Goal: Task Accomplishment & Management: Complete application form

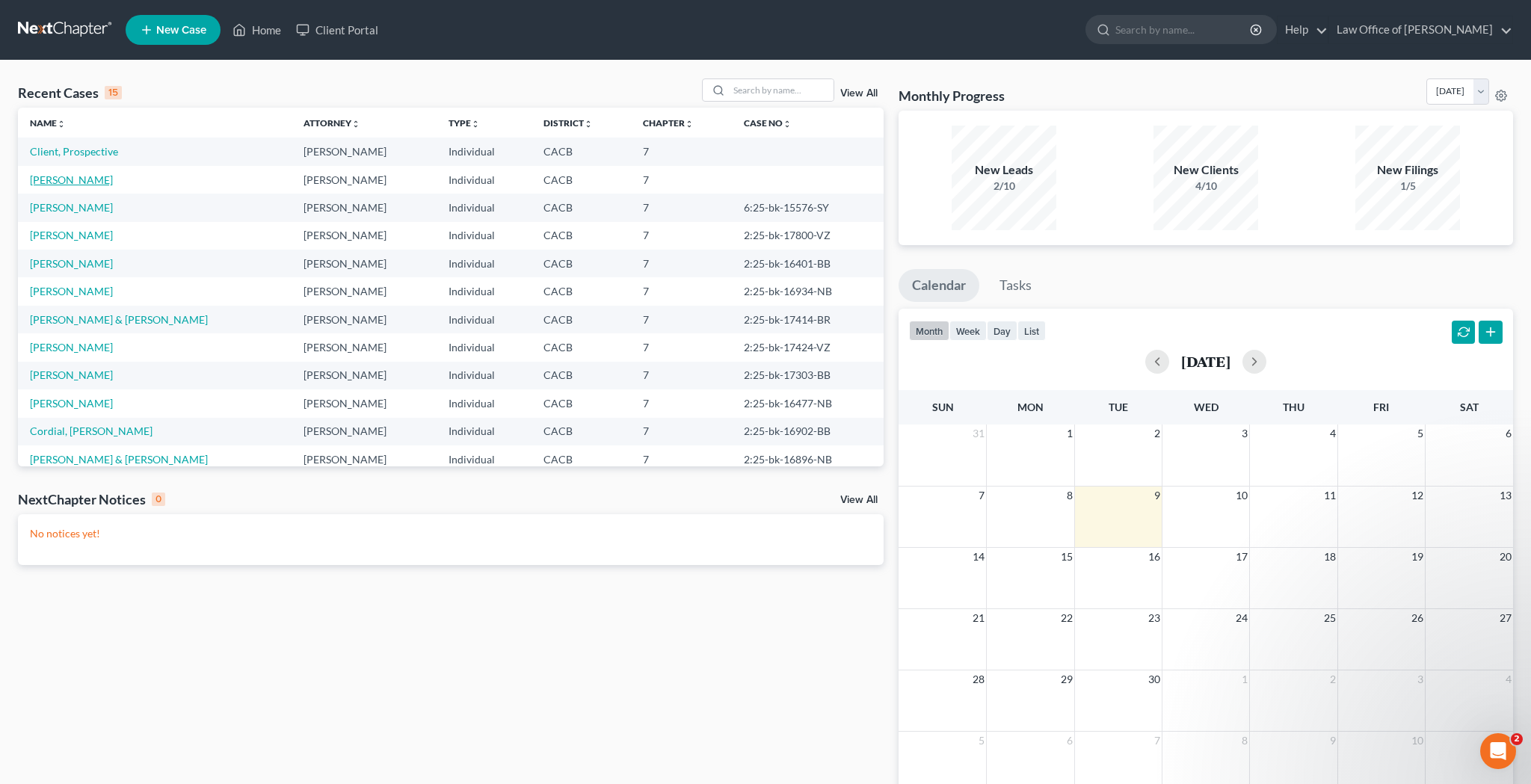
click at [104, 180] on link "[PERSON_NAME]" at bounding box center [71, 180] width 83 height 13
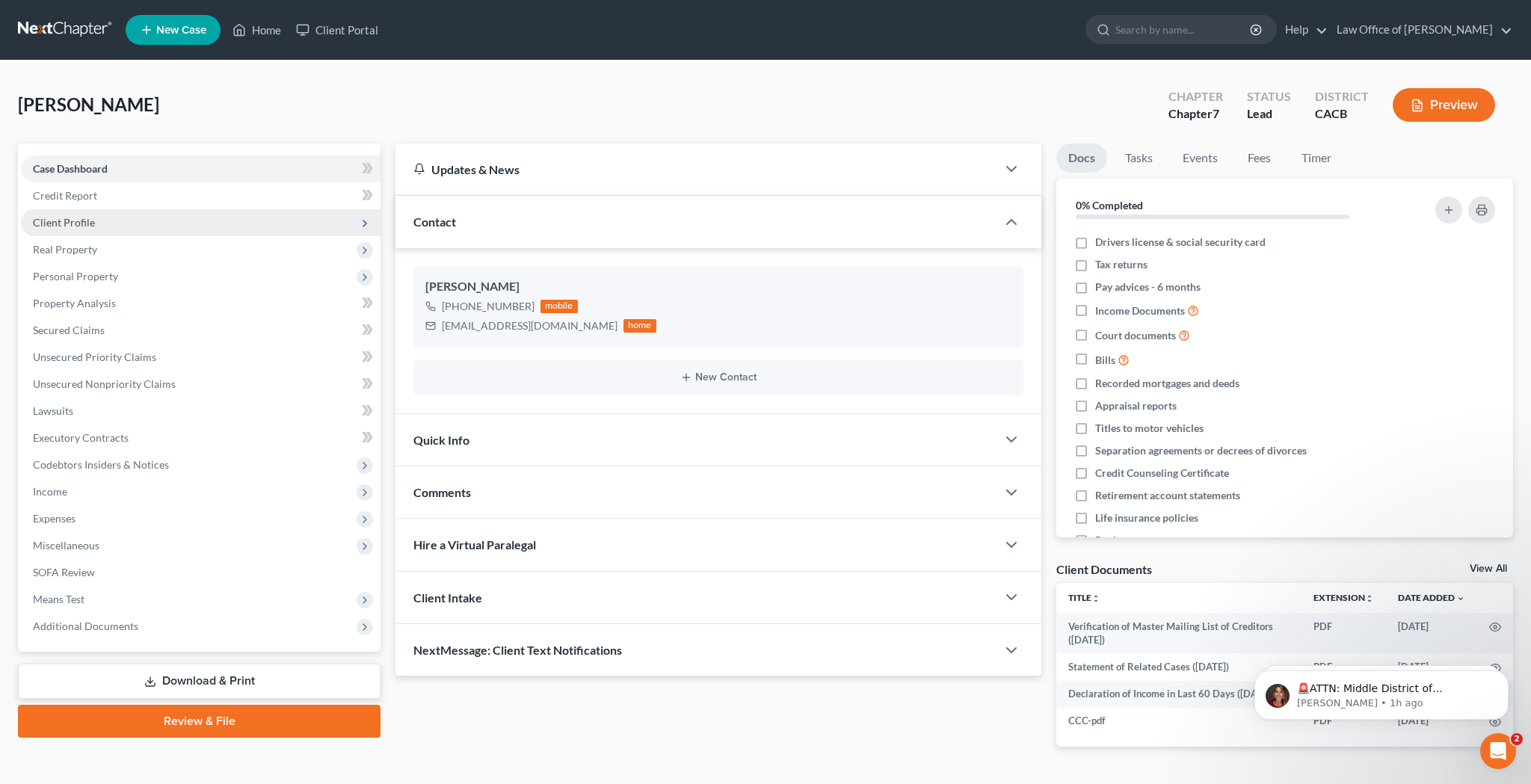
click at [115, 225] on span "Client Profile" at bounding box center [201, 223] width 360 height 27
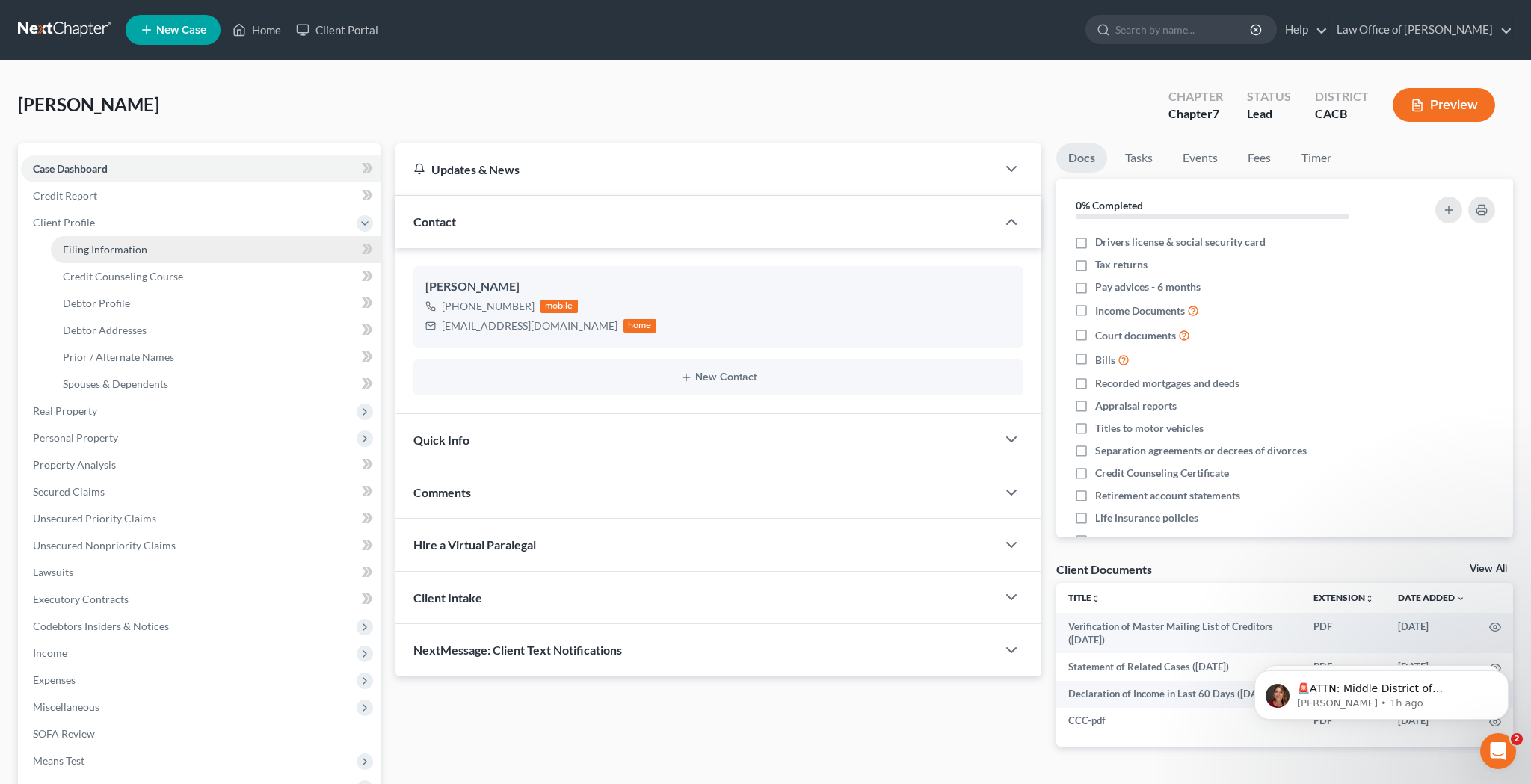
click at [116, 245] on span "Filing Information" at bounding box center [105, 249] width 84 height 13
select select "1"
select select "0"
select select "4"
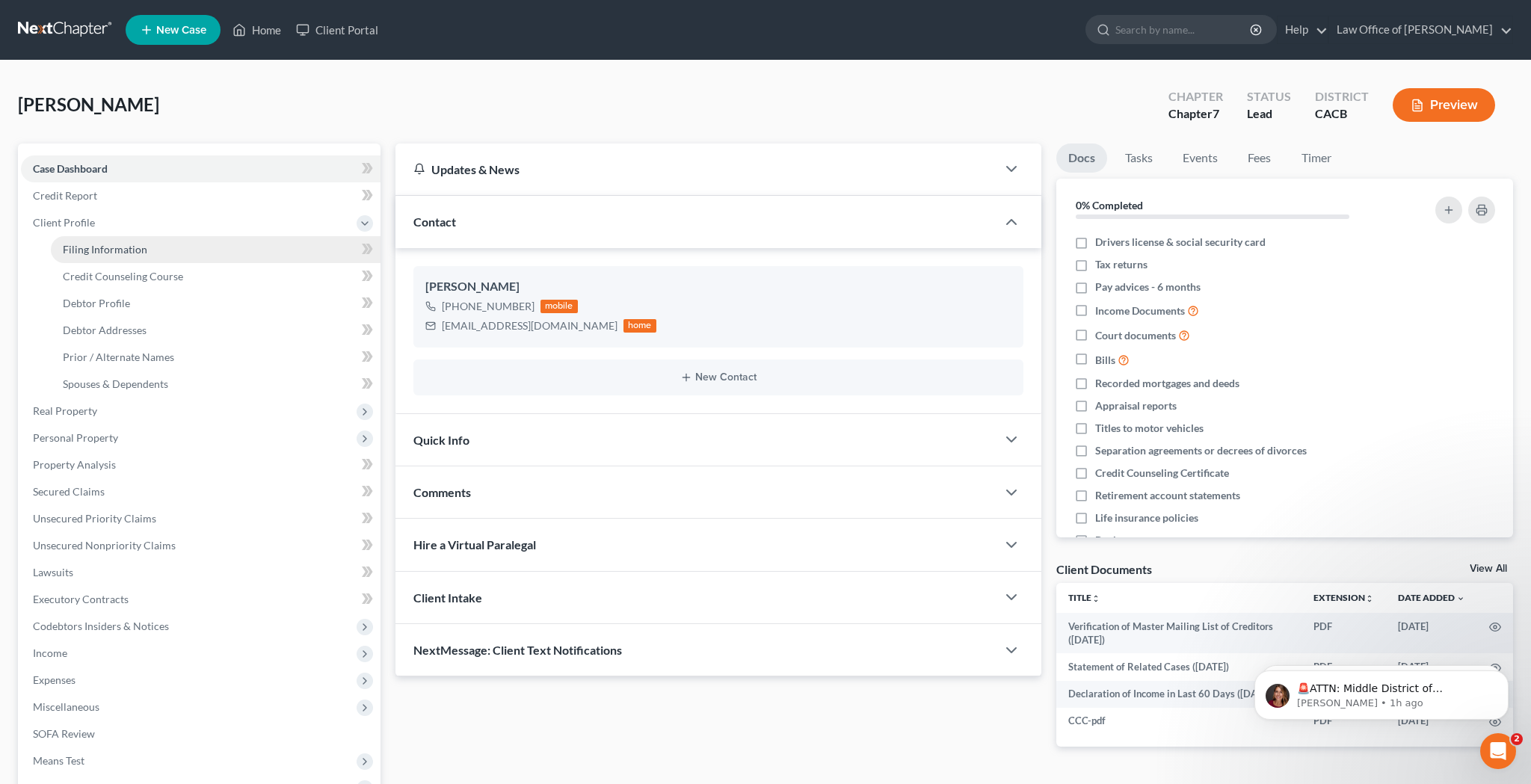
select select "0"
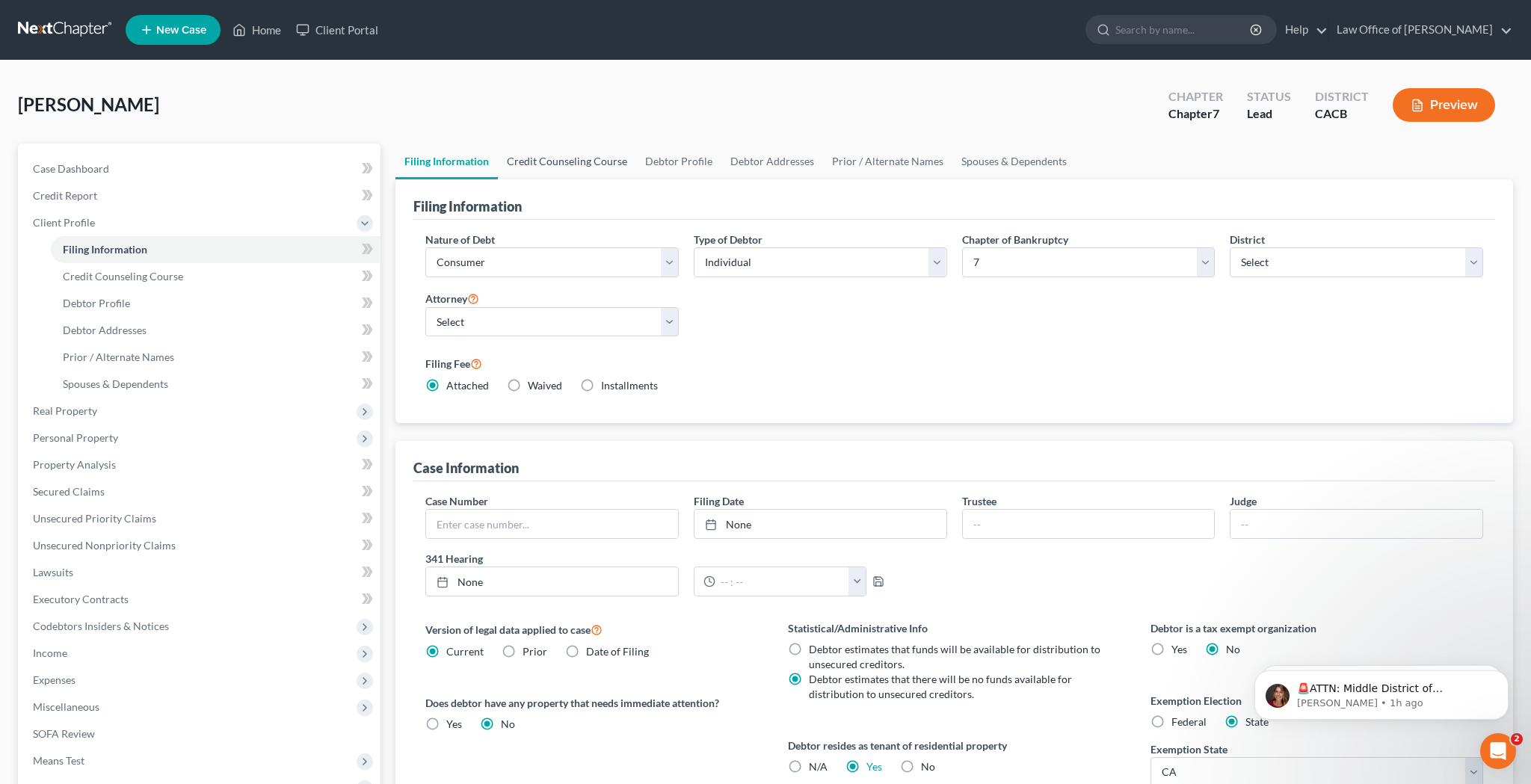
click at [600, 163] on link "Credit Counseling Course" at bounding box center [567, 161] width 138 height 36
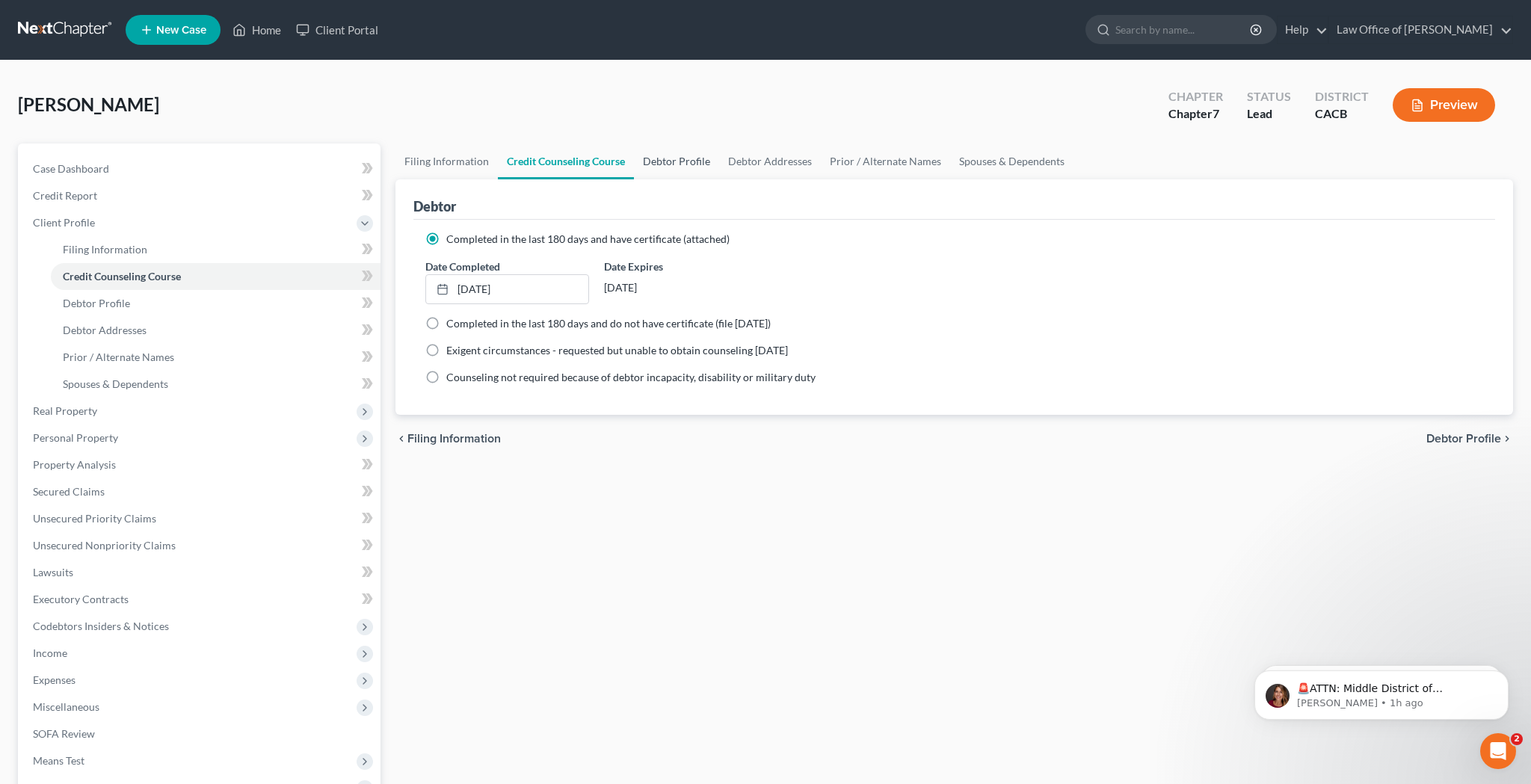
click at [661, 163] on link "Debtor Profile" at bounding box center [676, 161] width 85 height 36
select select "0"
select select "1"
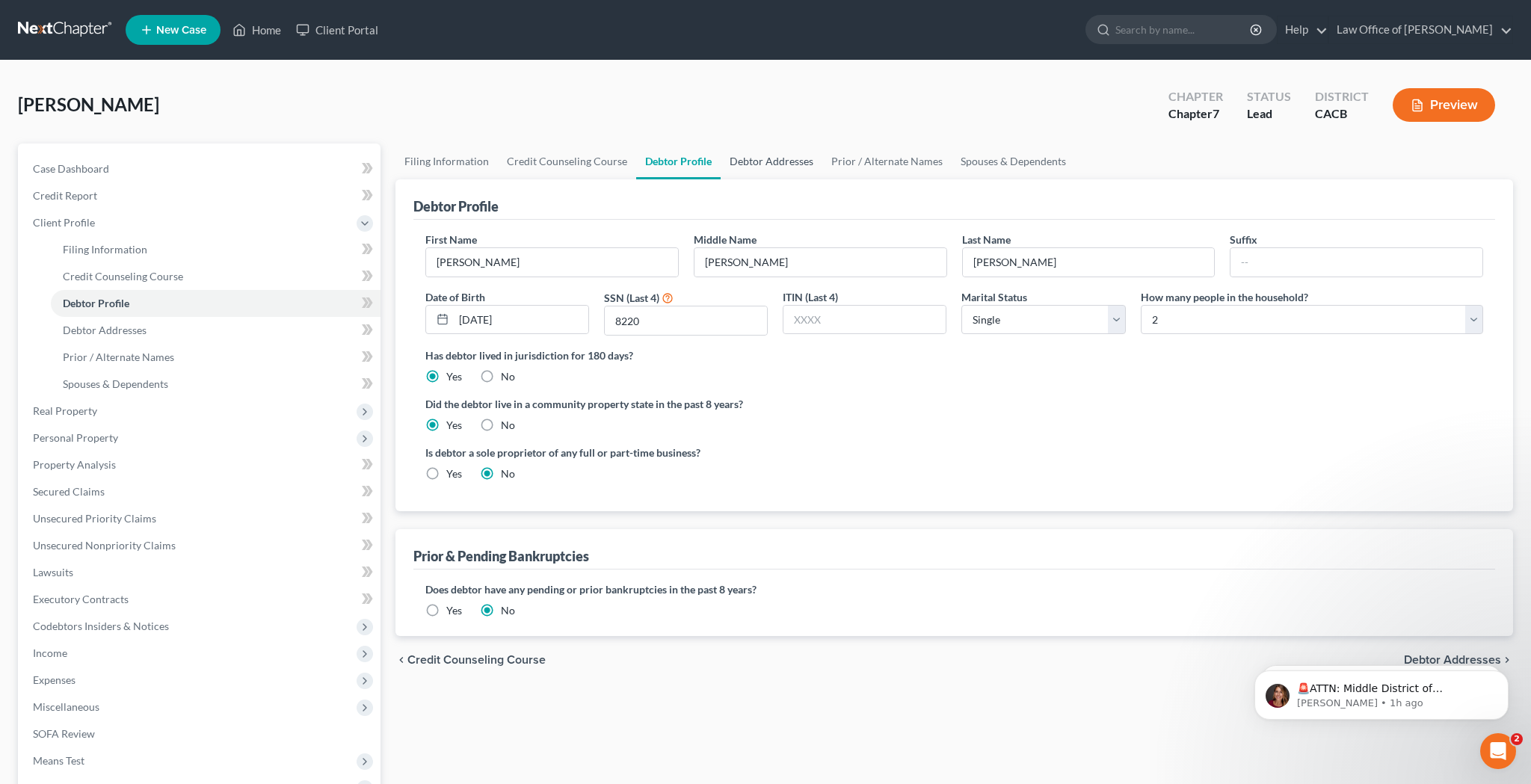
click at [771, 159] on link "Debtor Addresses" at bounding box center [771, 161] width 102 height 36
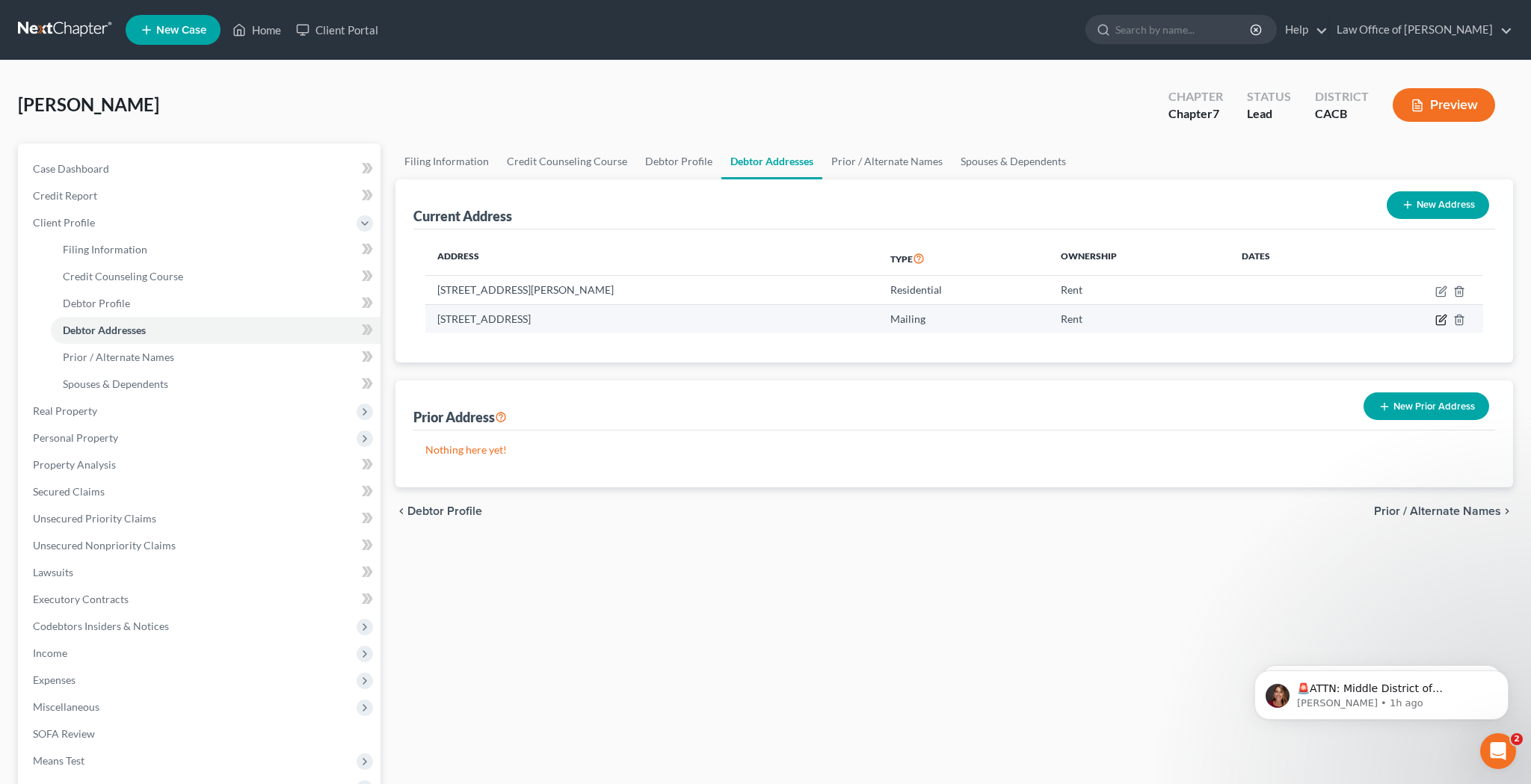
click at [1444, 318] on icon "button" at bounding box center [1441, 320] width 12 height 12
select select "4"
select select "0"
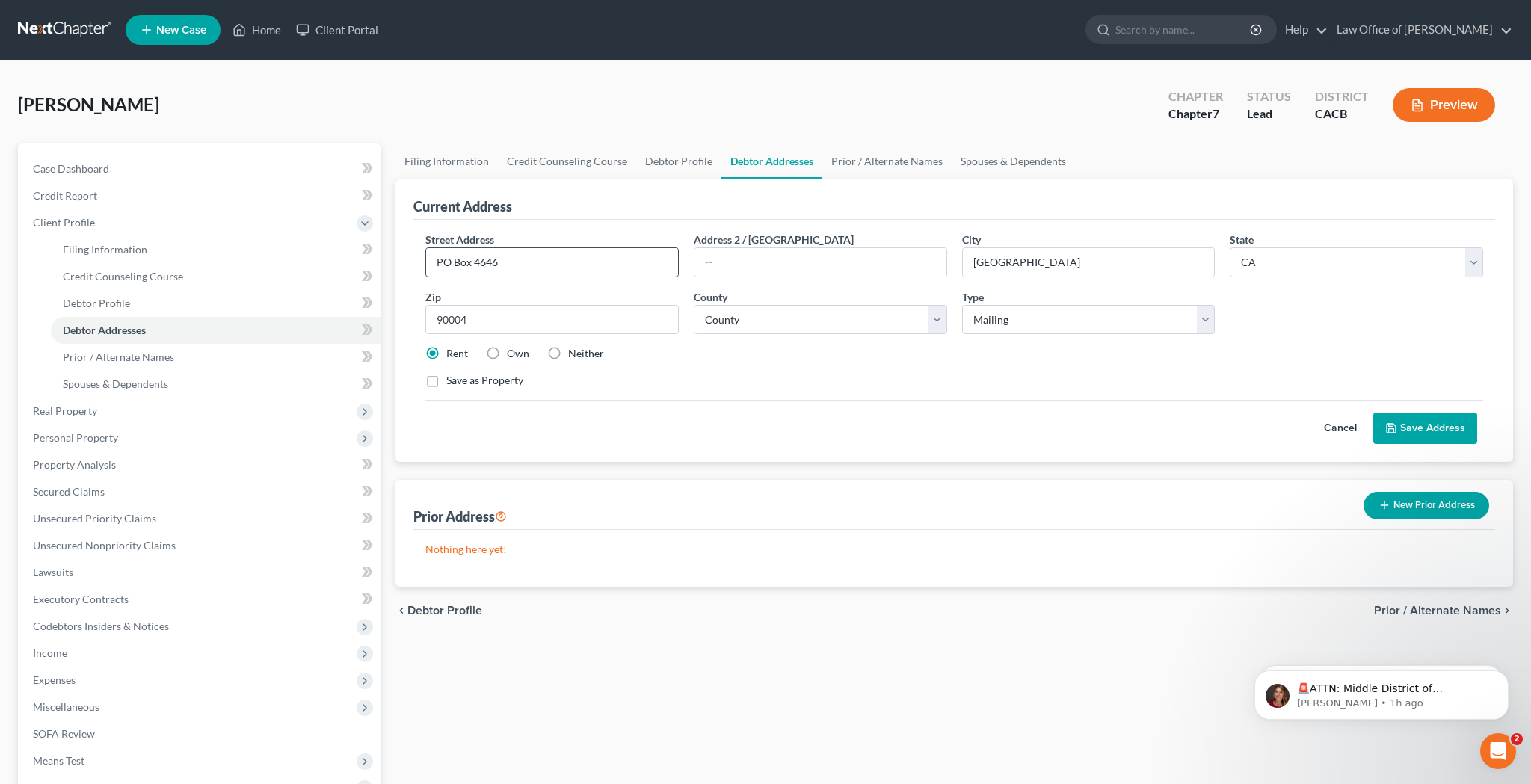
click at [473, 267] on input "PO Box 4646" at bounding box center [552, 262] width 252 height 28
type input "PO Box 74646"
click at [714, 368] on div "Street Address * PO Box 74646 Address 2 / PO Box City * Los Angeles State * Sta…" at bounding box center [954, 316] width 1073 height 169
click at [1421, 425] on button "Save Address" at bounding box center [1425, 428] width 104 height 31
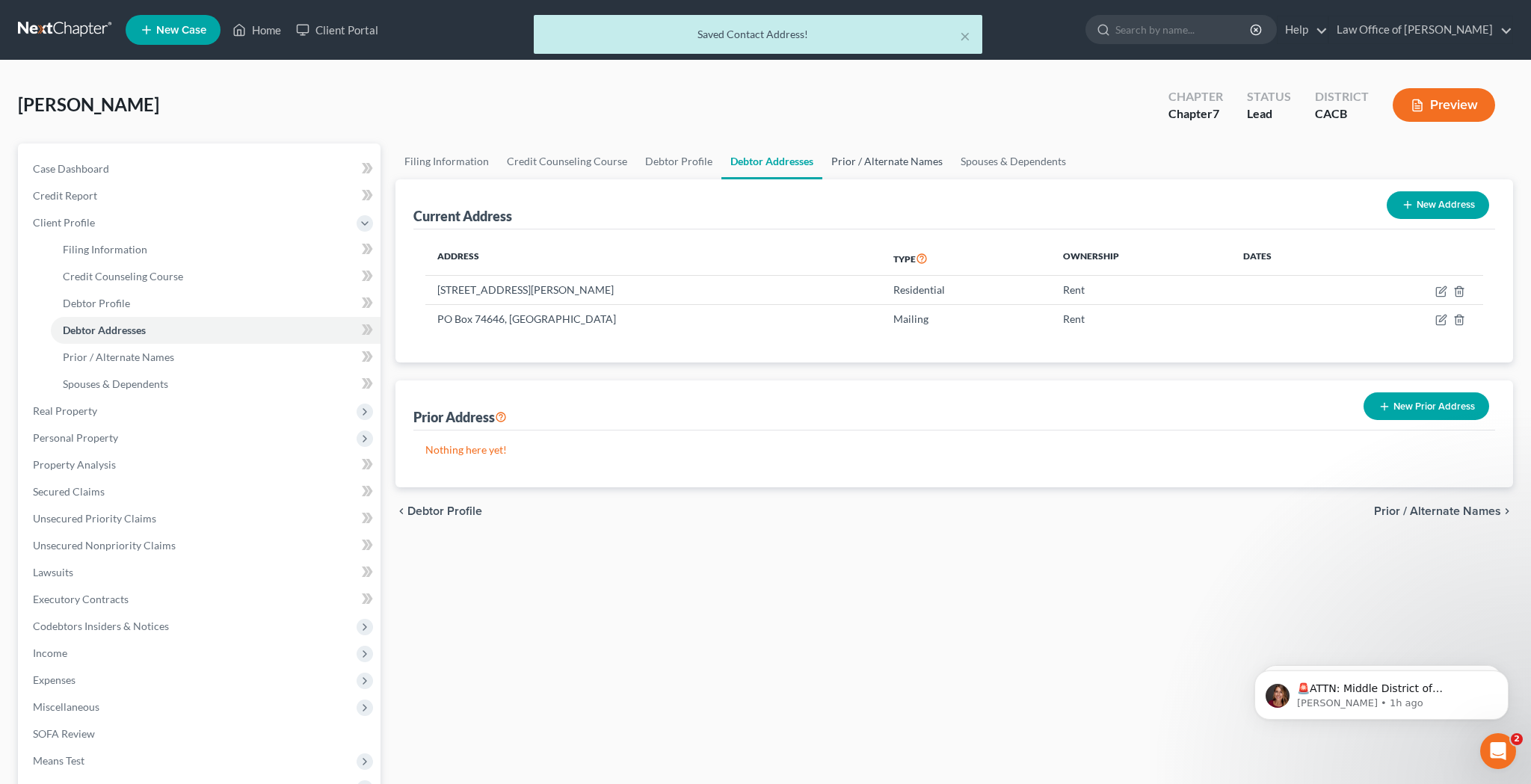
click at [863, 165] on link "Prior / Alternate Names" at bounding box center [887, 161] width 129 height 36
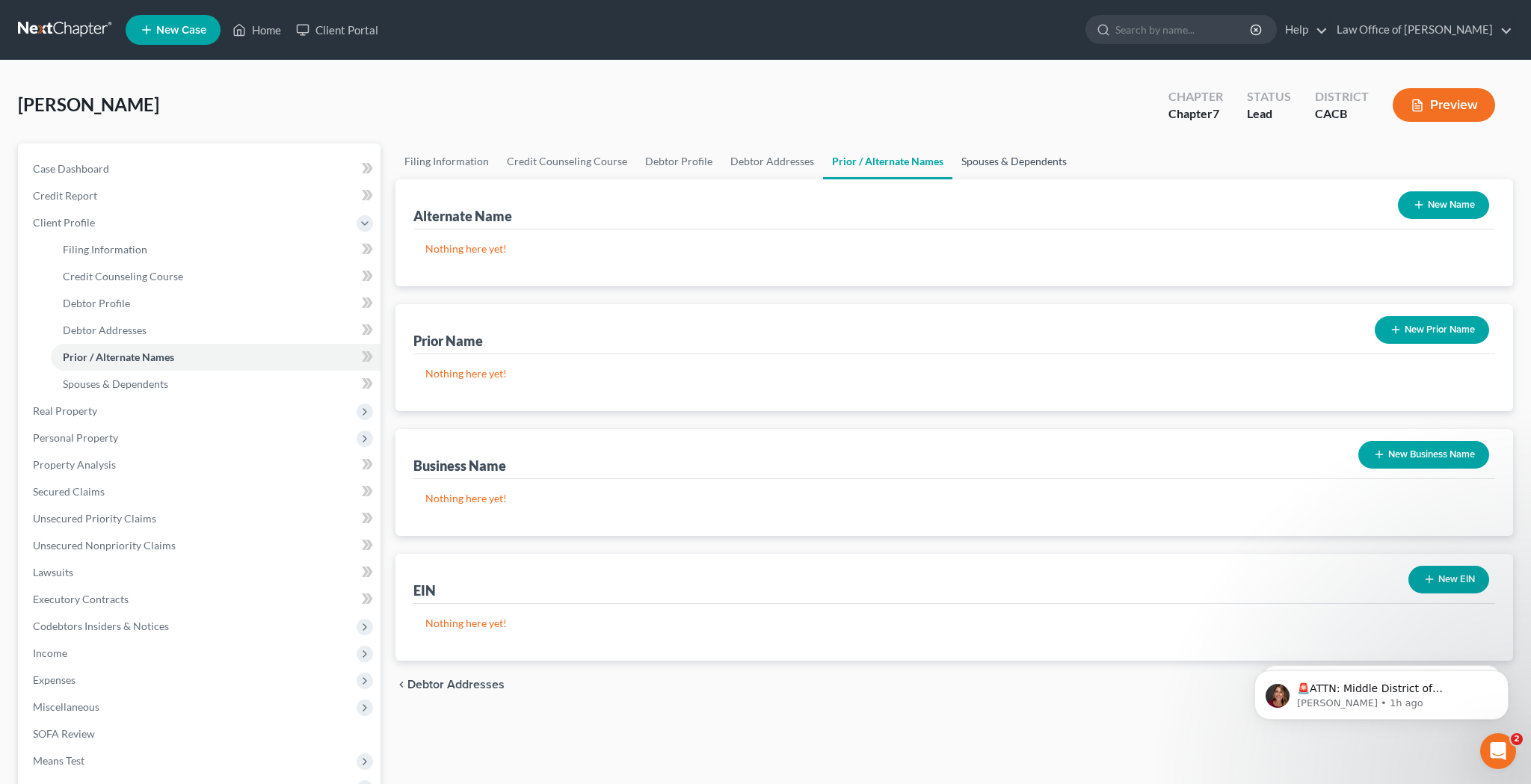
click at [994, 161] on link "Spouses & Dependents" at bounding box center [1014, 161] width 124 height 36
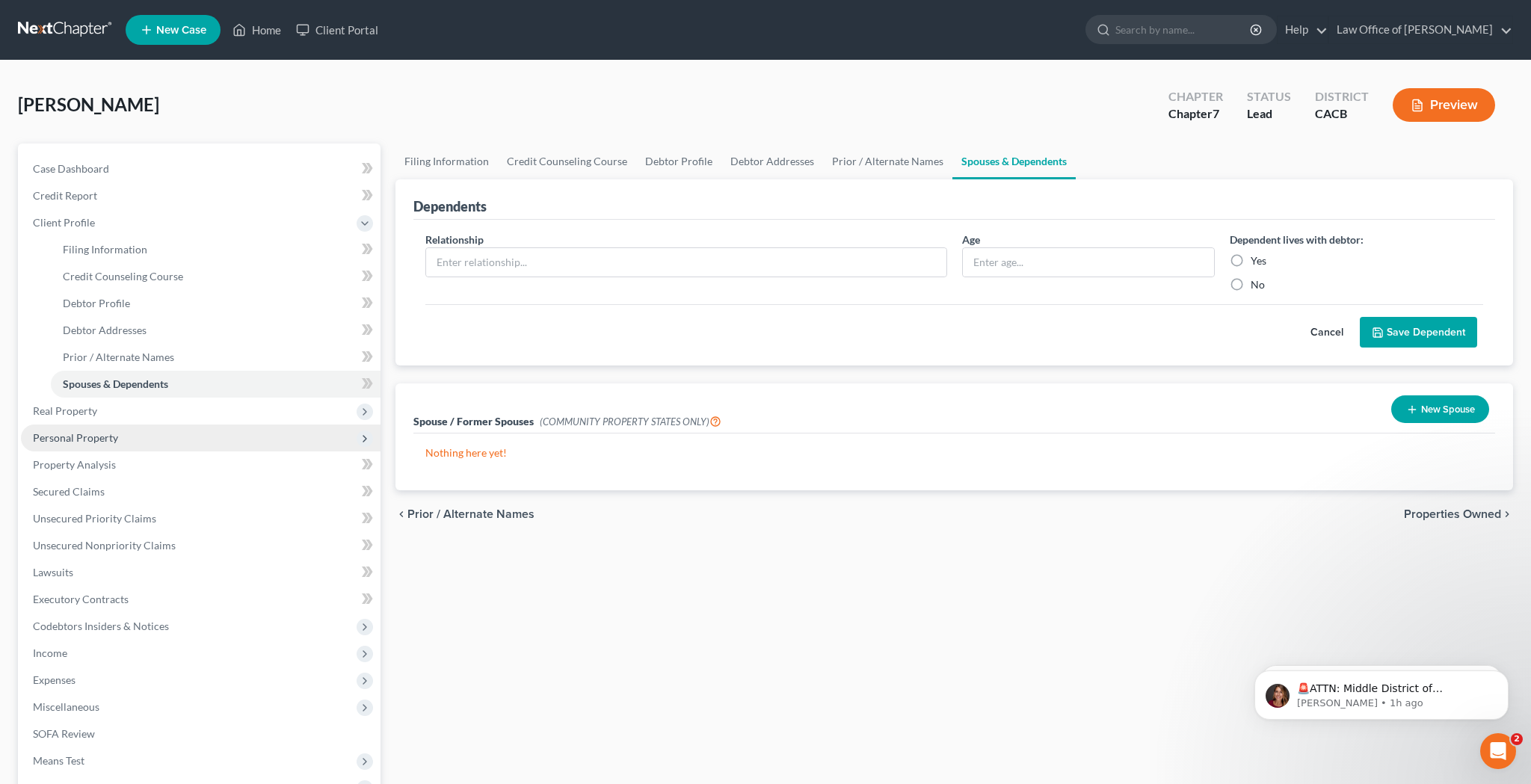
click at [155, 439] on span "Personal Property" at bounding box center [201, 438] width 360 height 27
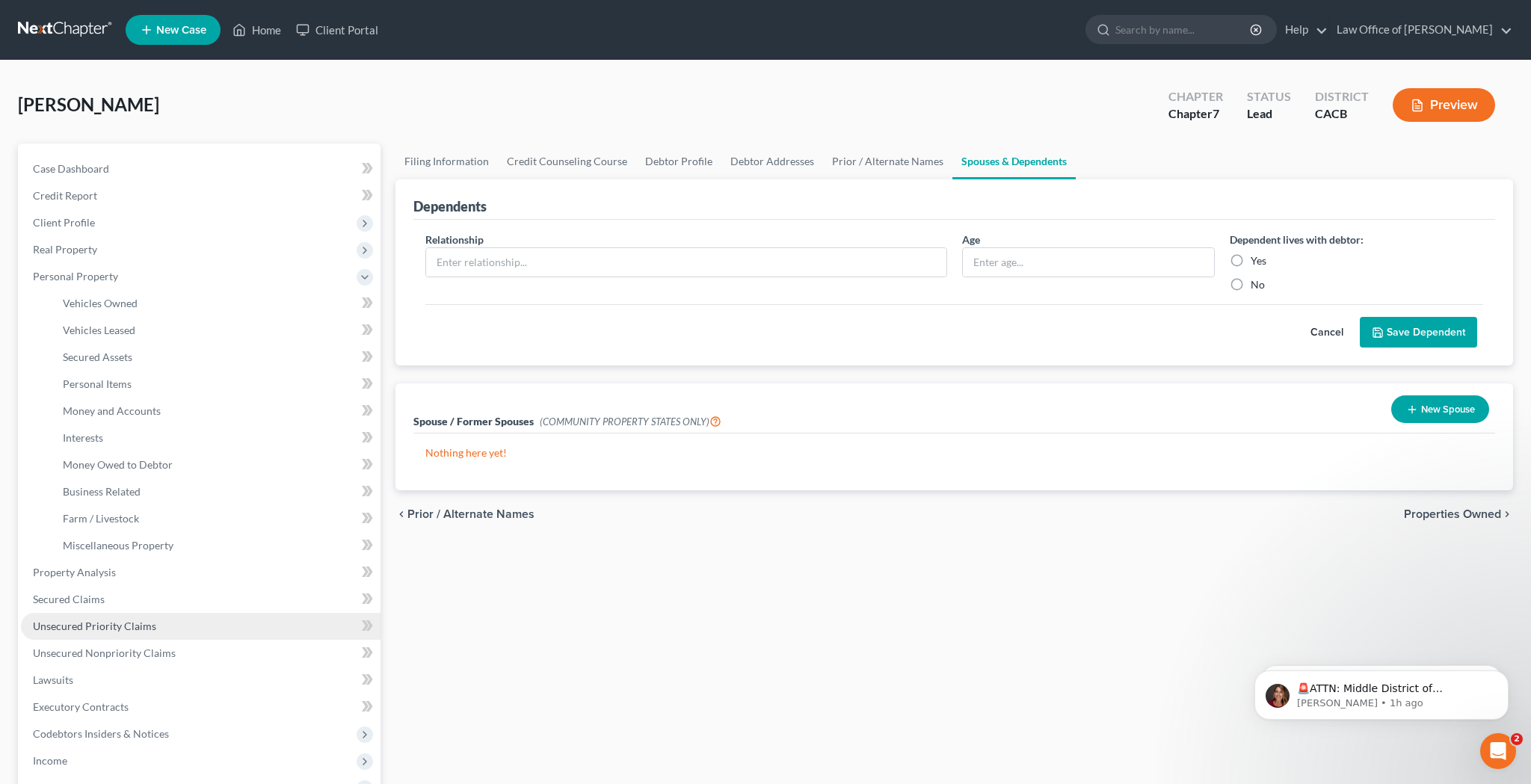
click at [126, 621] on span "Unsecured Priority Claims" at bounding box center [94, 626] width 124 height 13
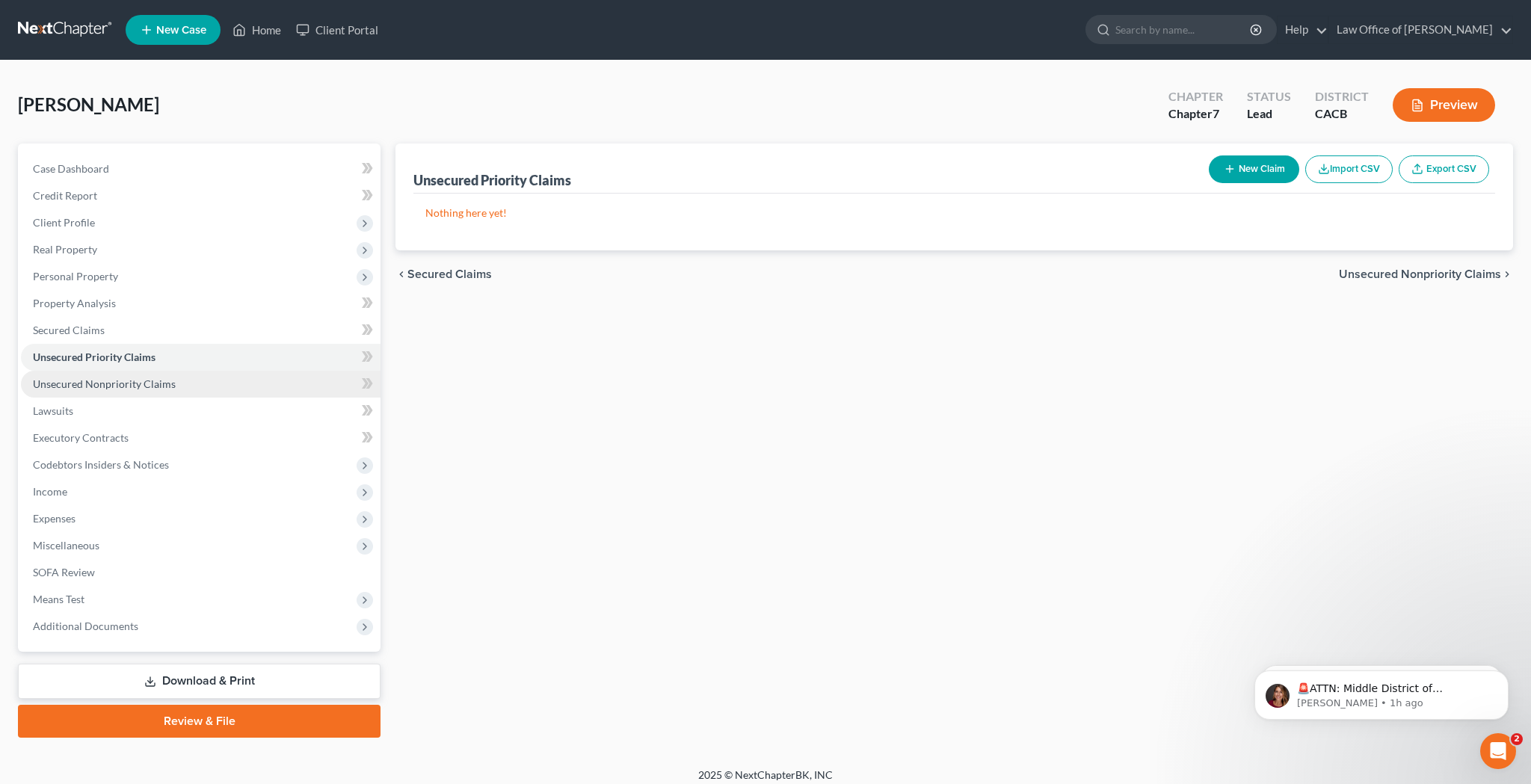
click at [202, 390] on link "Unsecured Nonpriority Claims" at bounding box center [201, 384] width 360 height 27
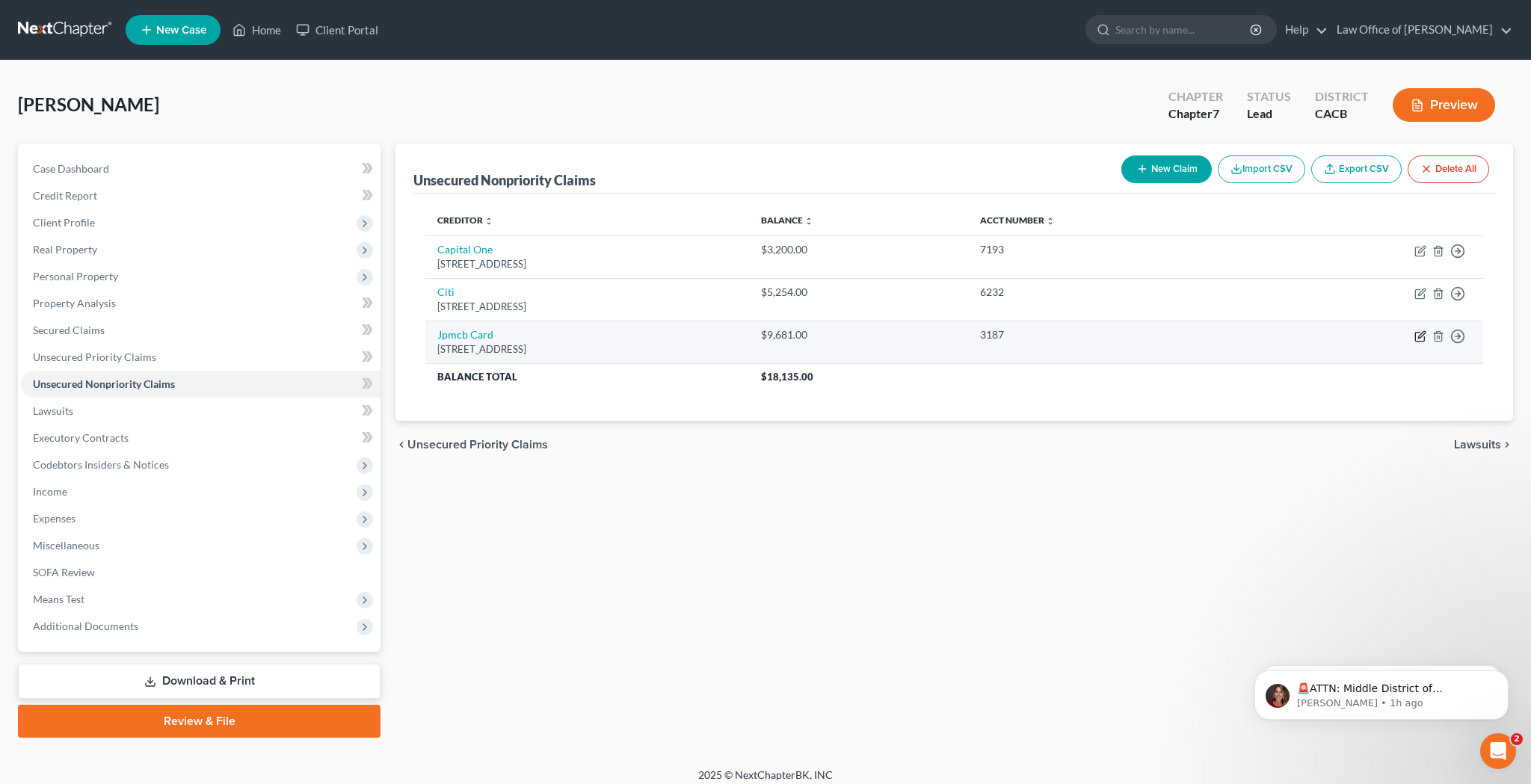
click at [1421, 340] on icon "button" at bounding box center [1420, 336] width 12 height 12
select select "7"
select select "2"
select select "0"
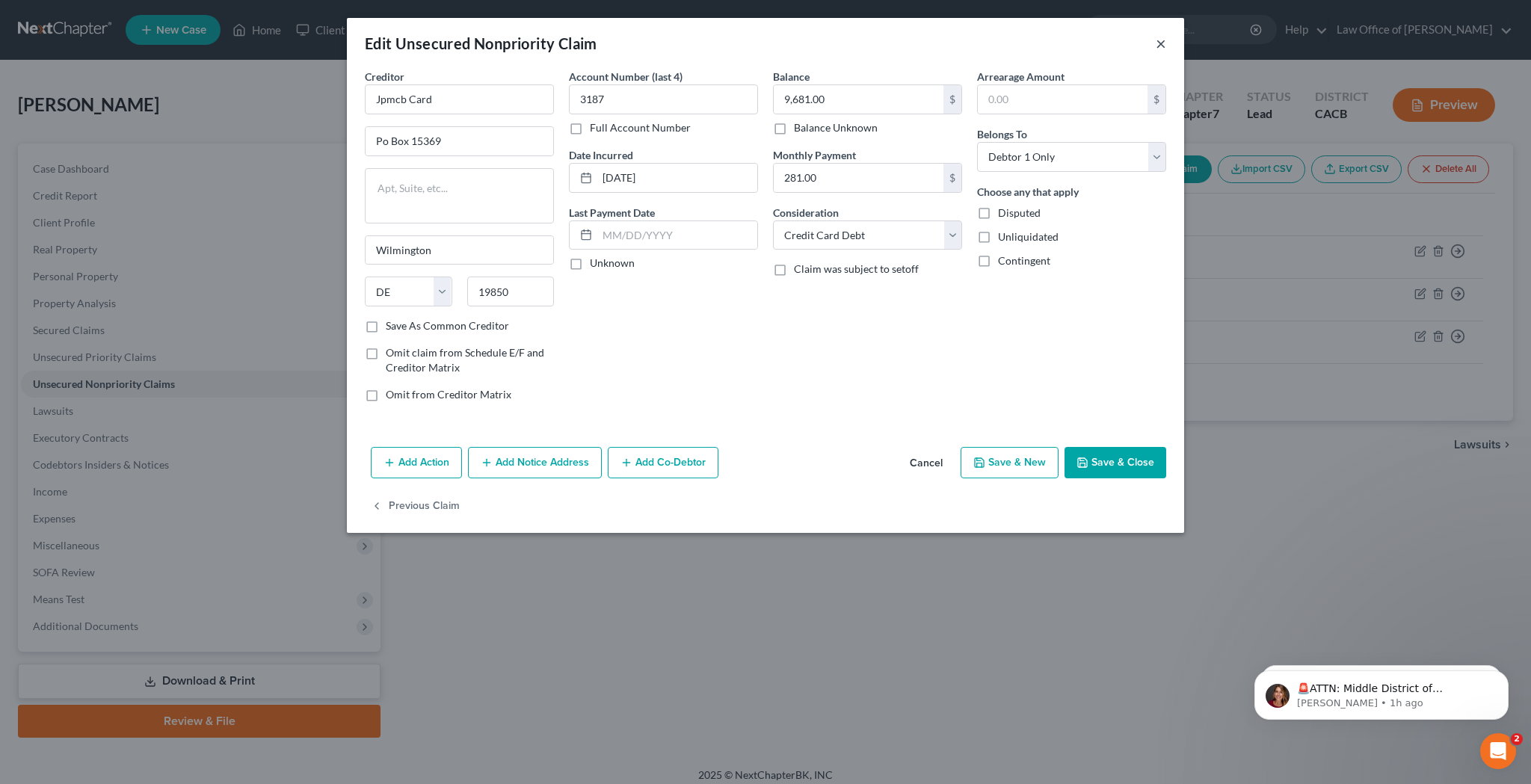
click at [1161, 44] on button "×" at bounding box center [1161, 44] width 10 height 18
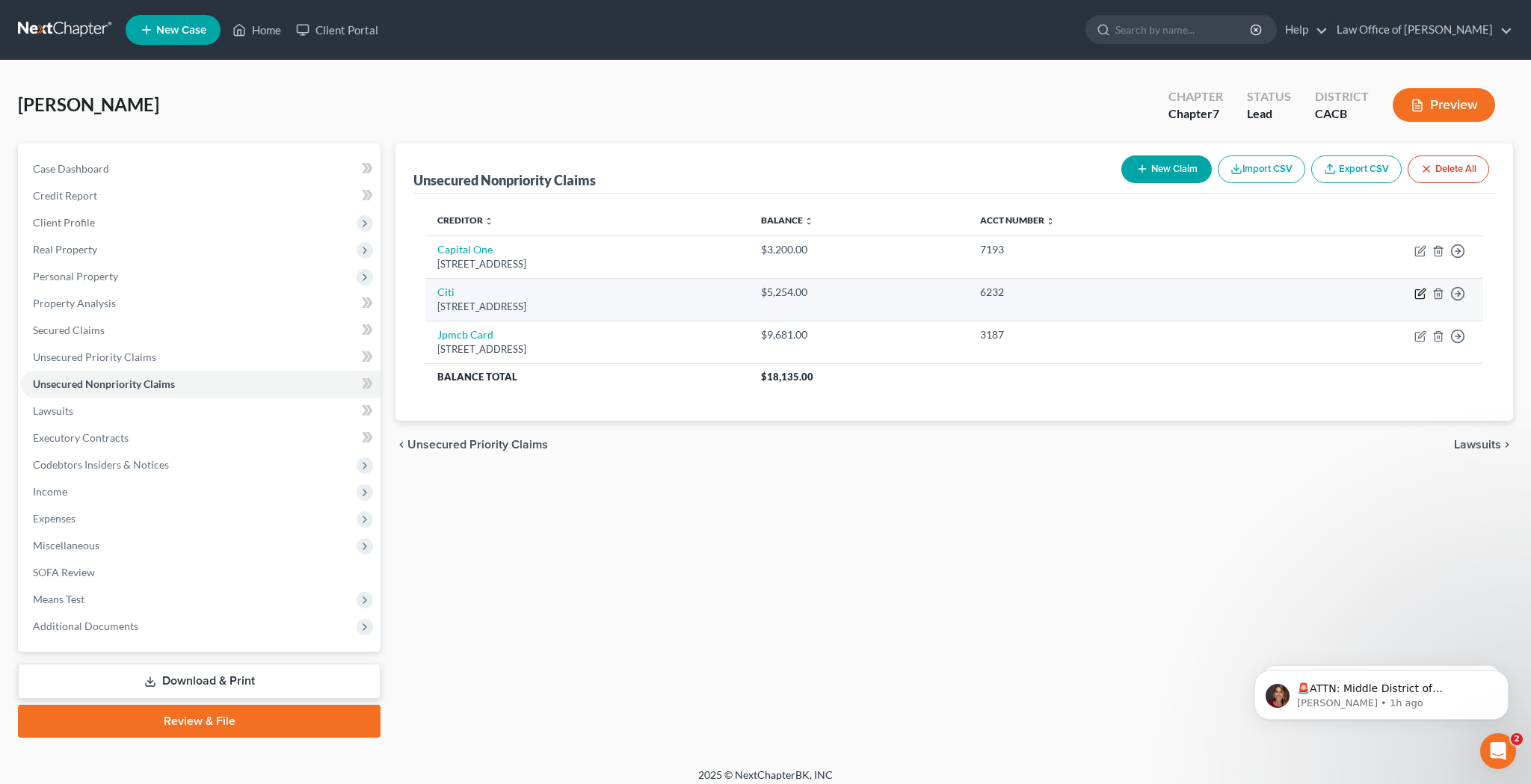
click at [1420, 294] on icon "button" at bounding box center [1420, 293] width 12 height 12
select select "43"
select select "2"
select select "0"
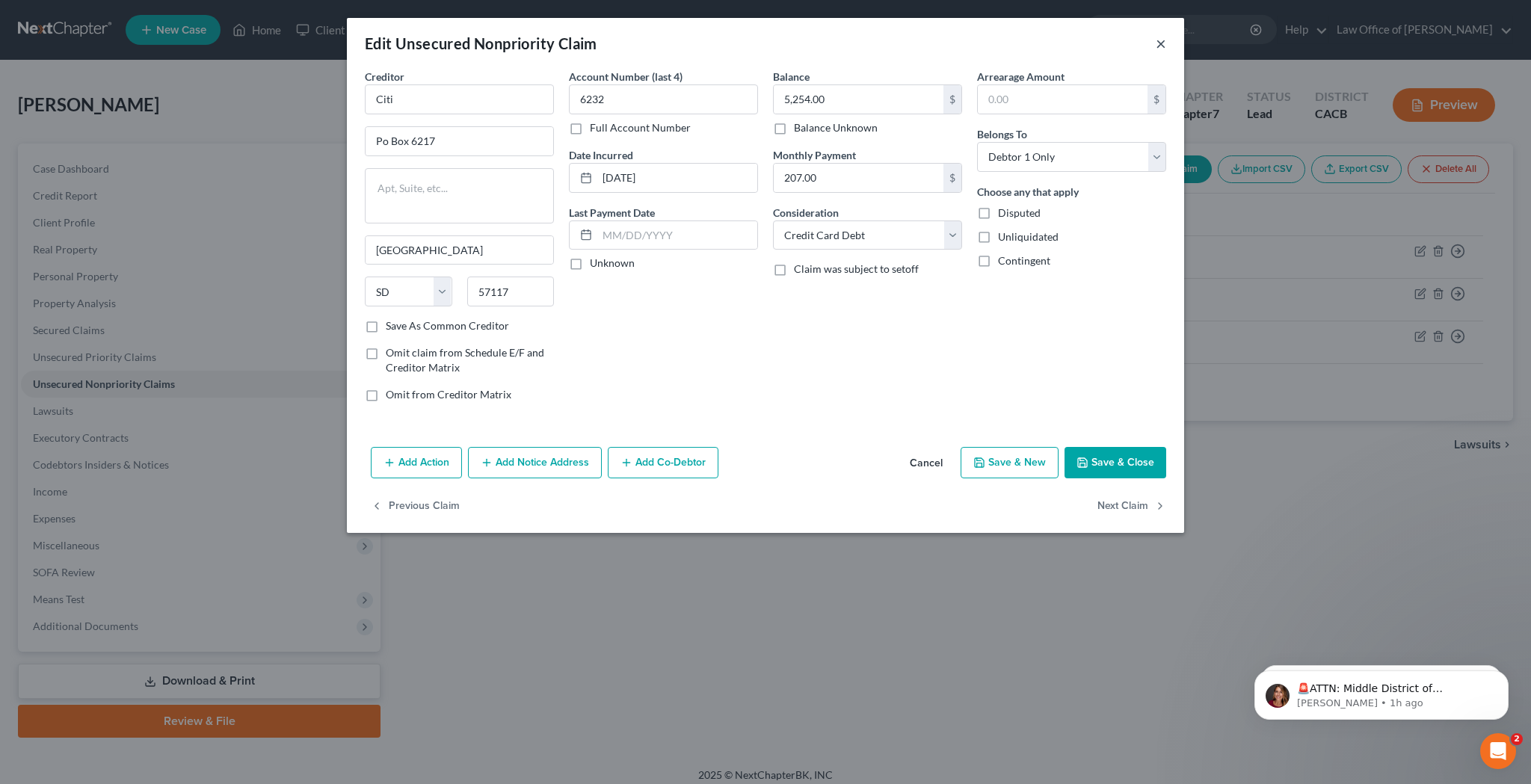
click at [1164, 44] on button "×" at bounding box center [1161, 44] width 10 height 18
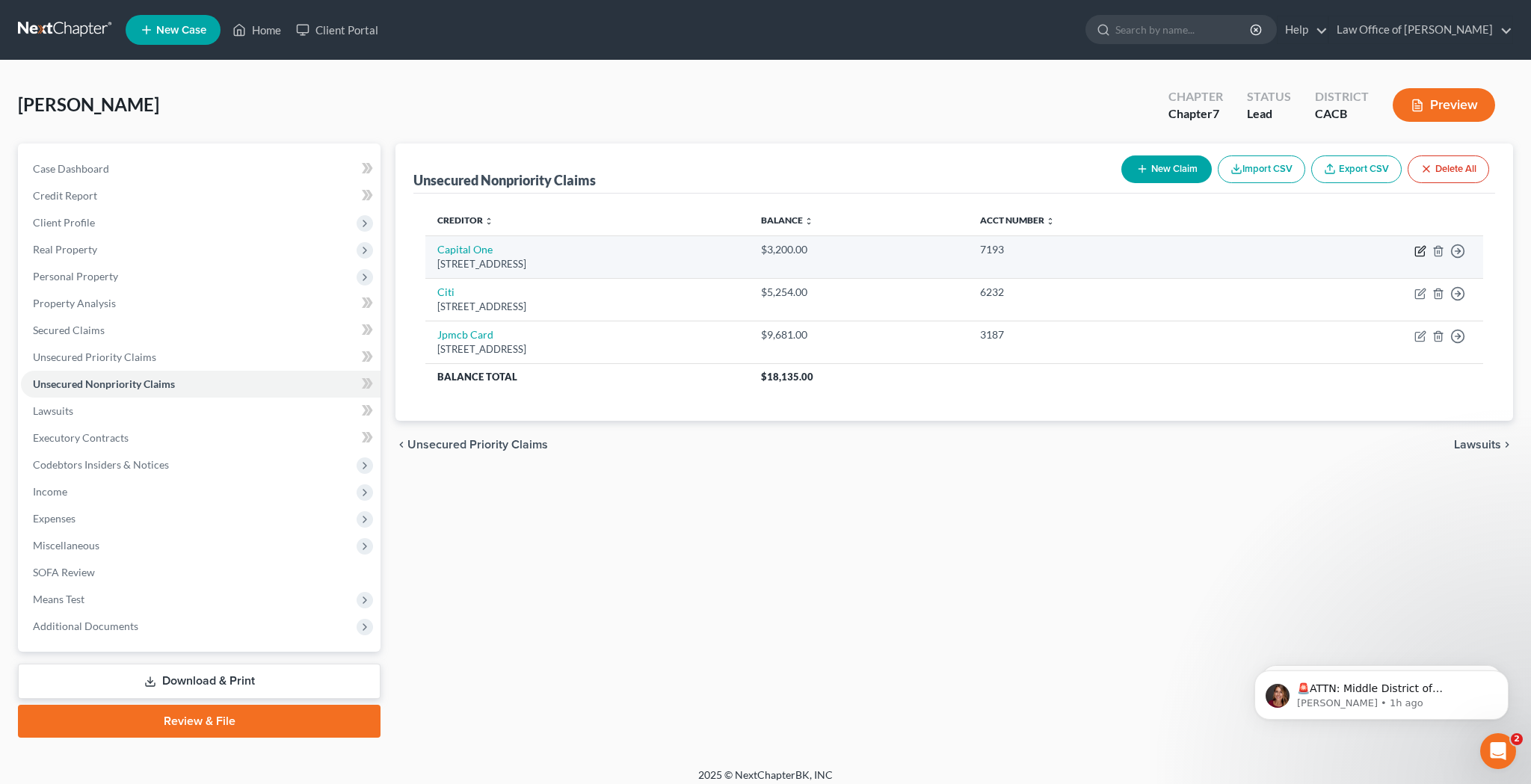
click at [1422, 255] on icon "button" at bounding box center [1420, 251] width 12 height 12
select select "46"
select select "2"
select select "0"
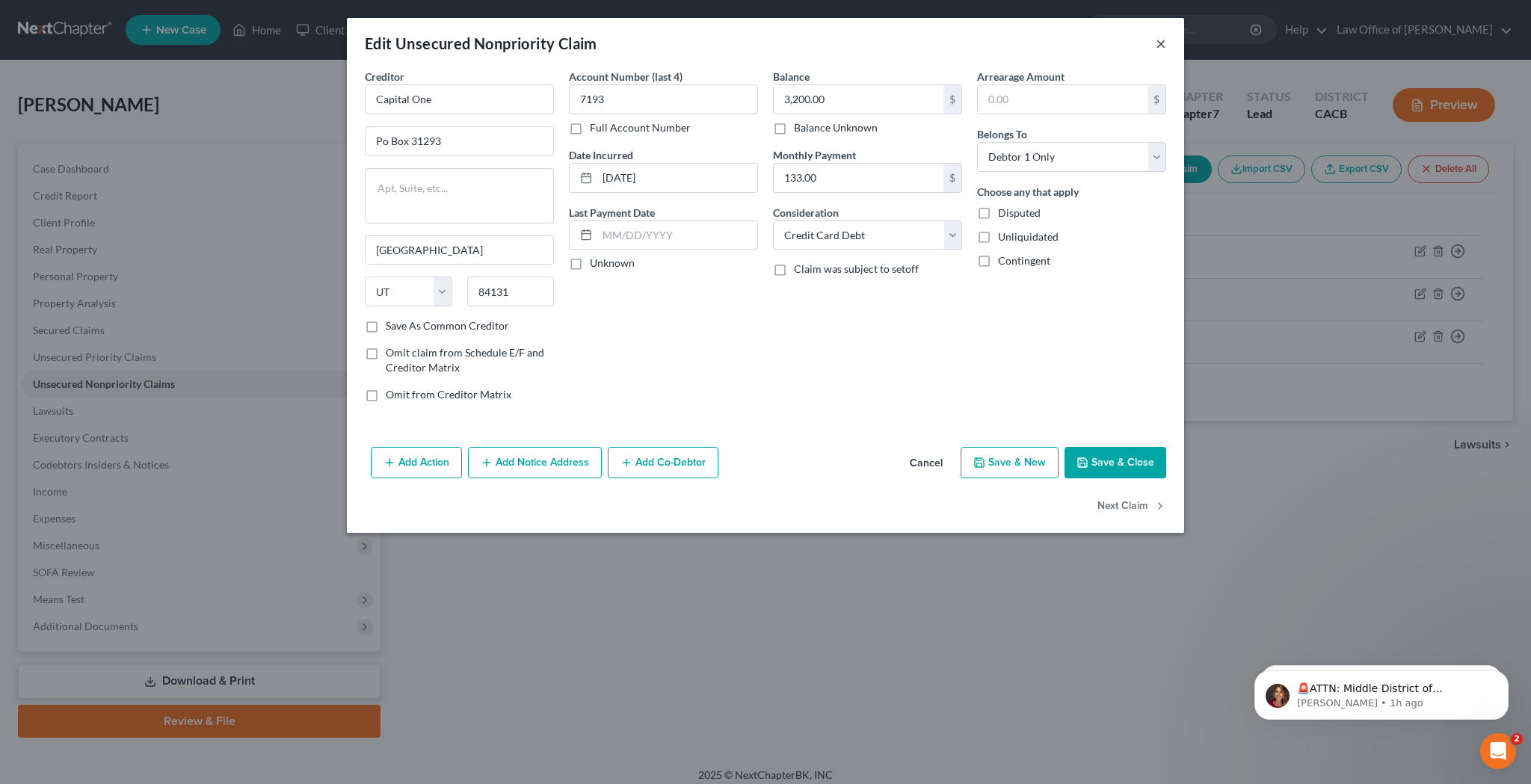
click at [1161, 43] on button "×" at bounding box center [1161, 44] width 10 height 18
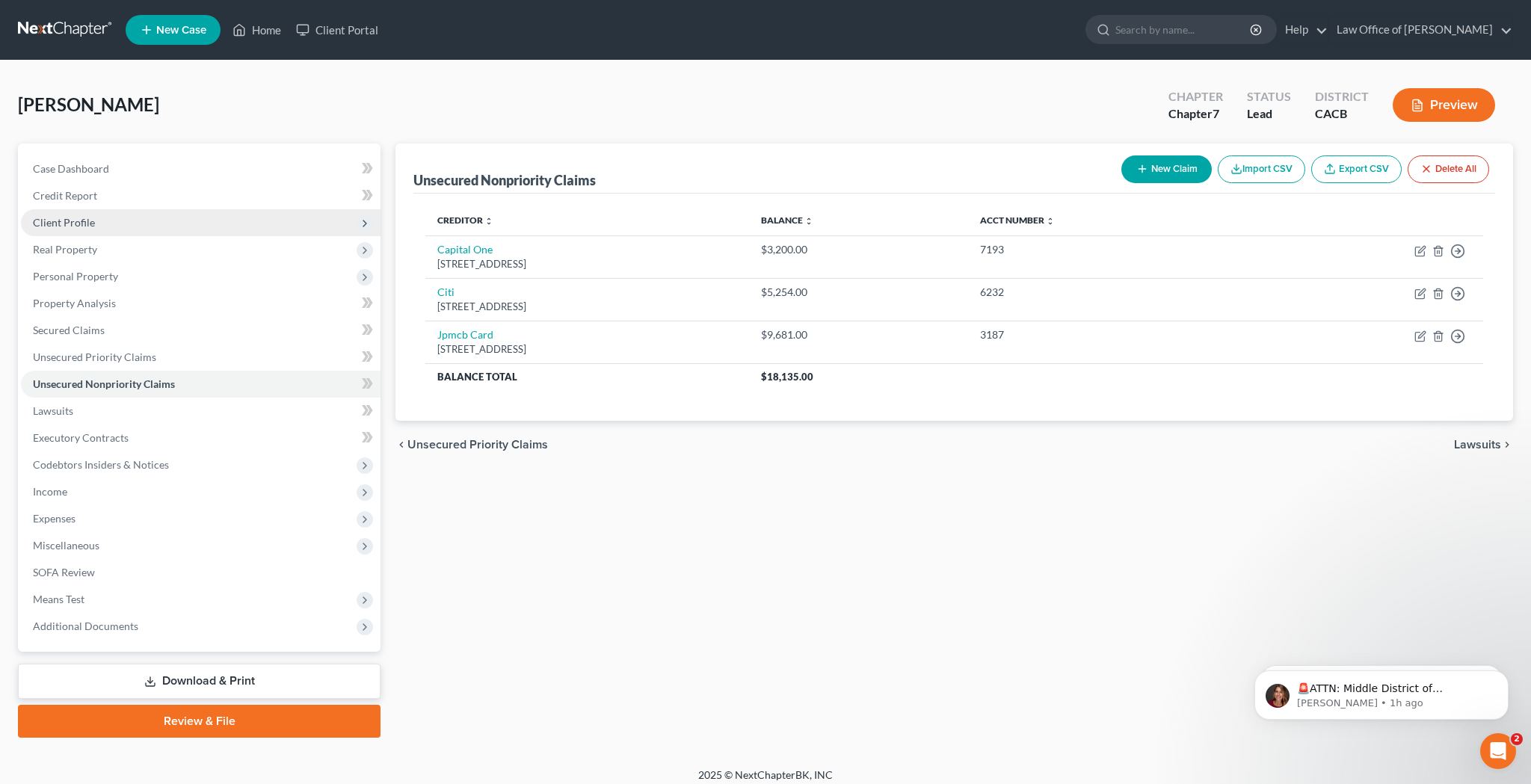
click at [124, 221] on span "Client Profile" at bounding box center [201, 223] width 360 height 27
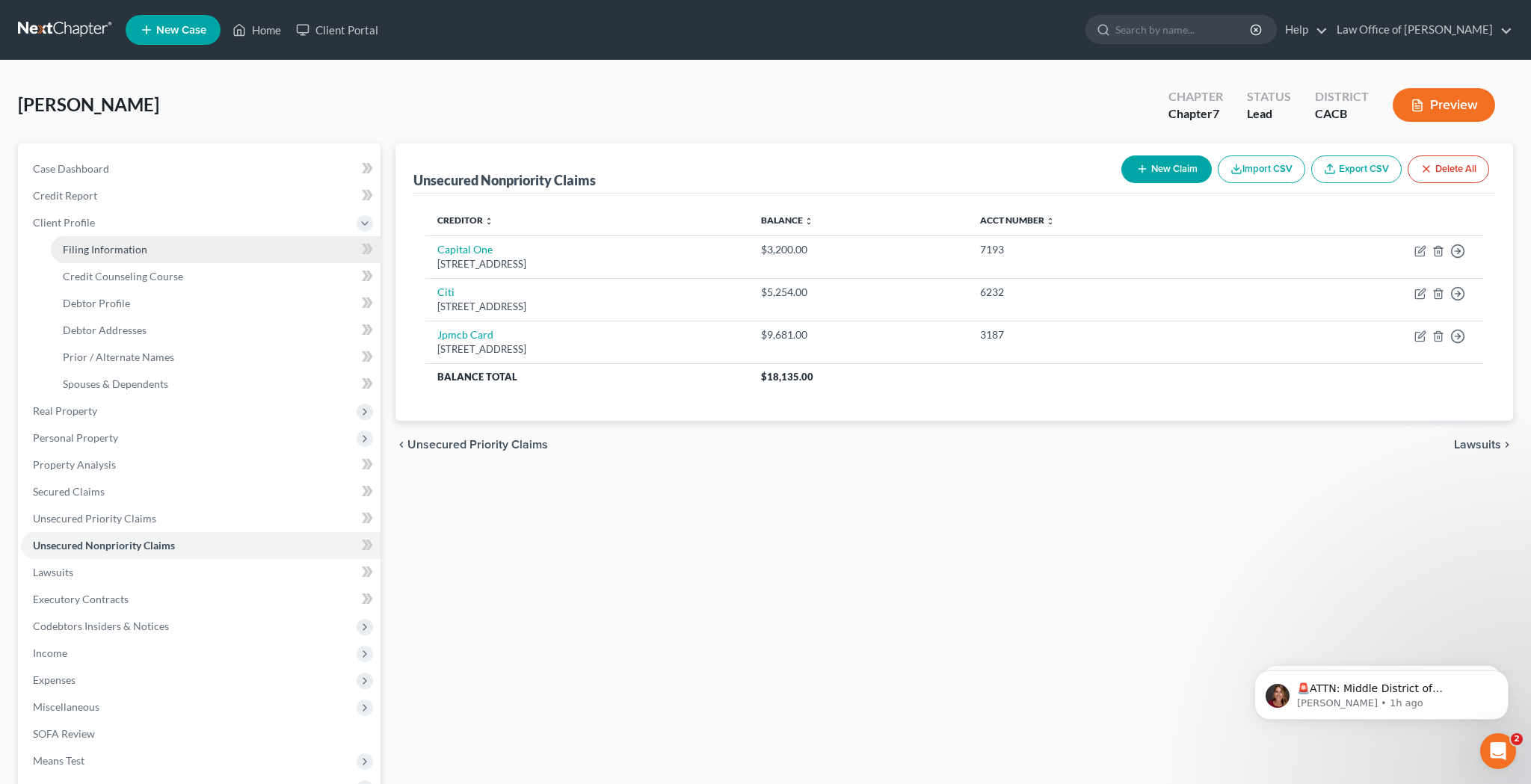
click at [136, 251] on span "Filing Information" at bounding box center [105, 249] width 84 height 13
select select "1"
select select "0"
select select "7"
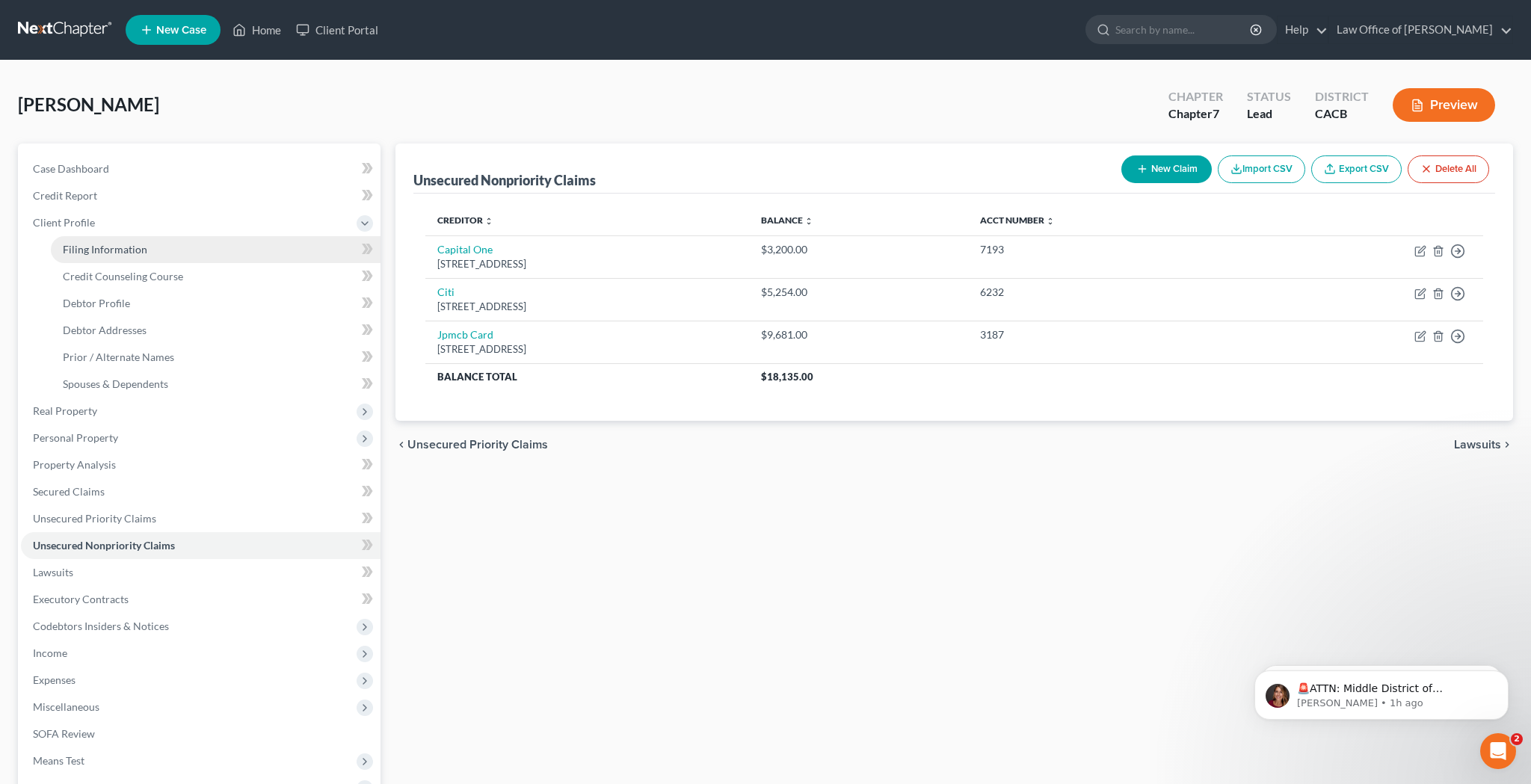
select select "0"
select select "4"
select select "0"
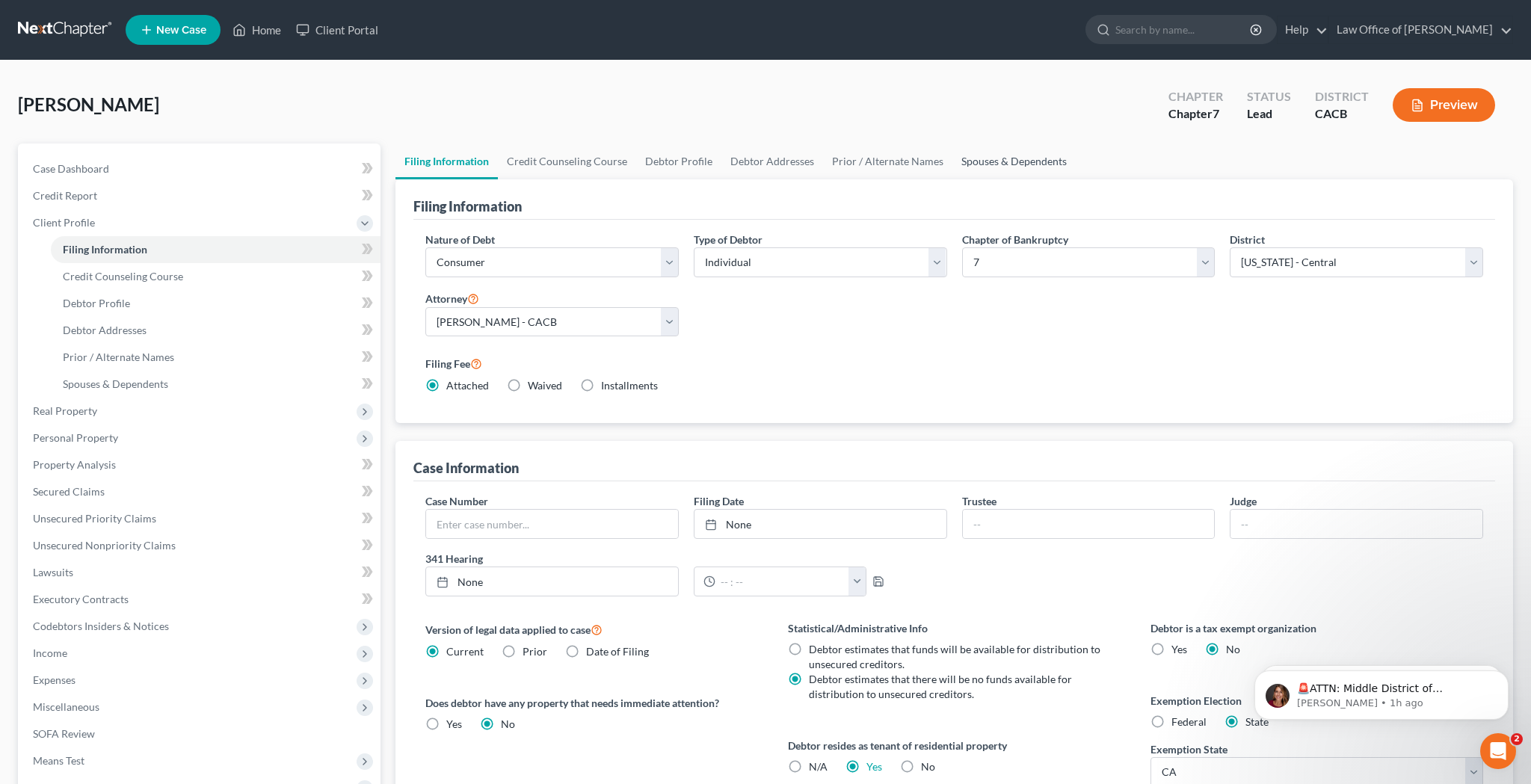
click at [961, 169] on link "Spouses & Dependents" at bounding box center [1014, 161] width 124 height 36
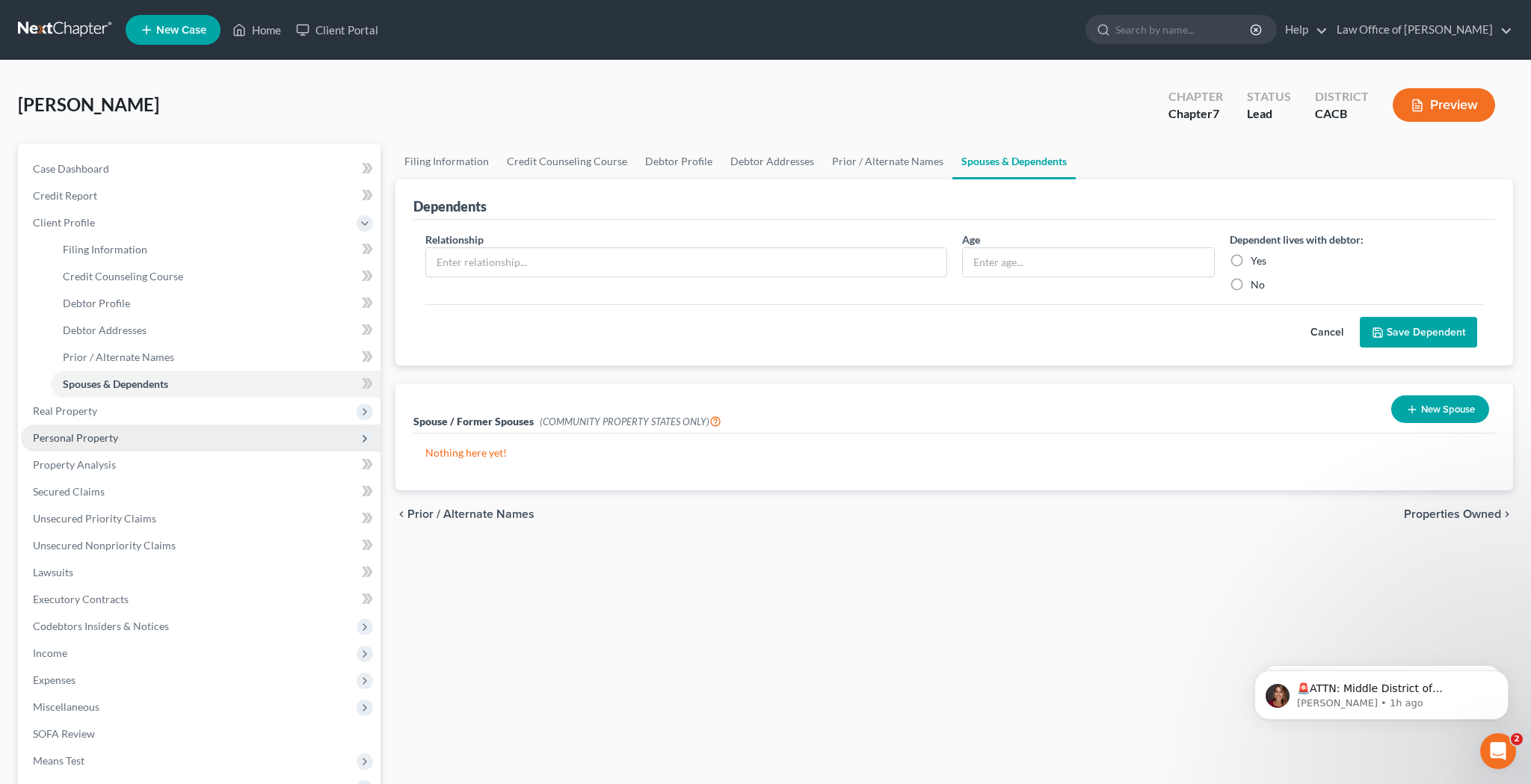
click at [165, 430] on span "Personal Property" at bounding box center [201, 438] width 360 height 27
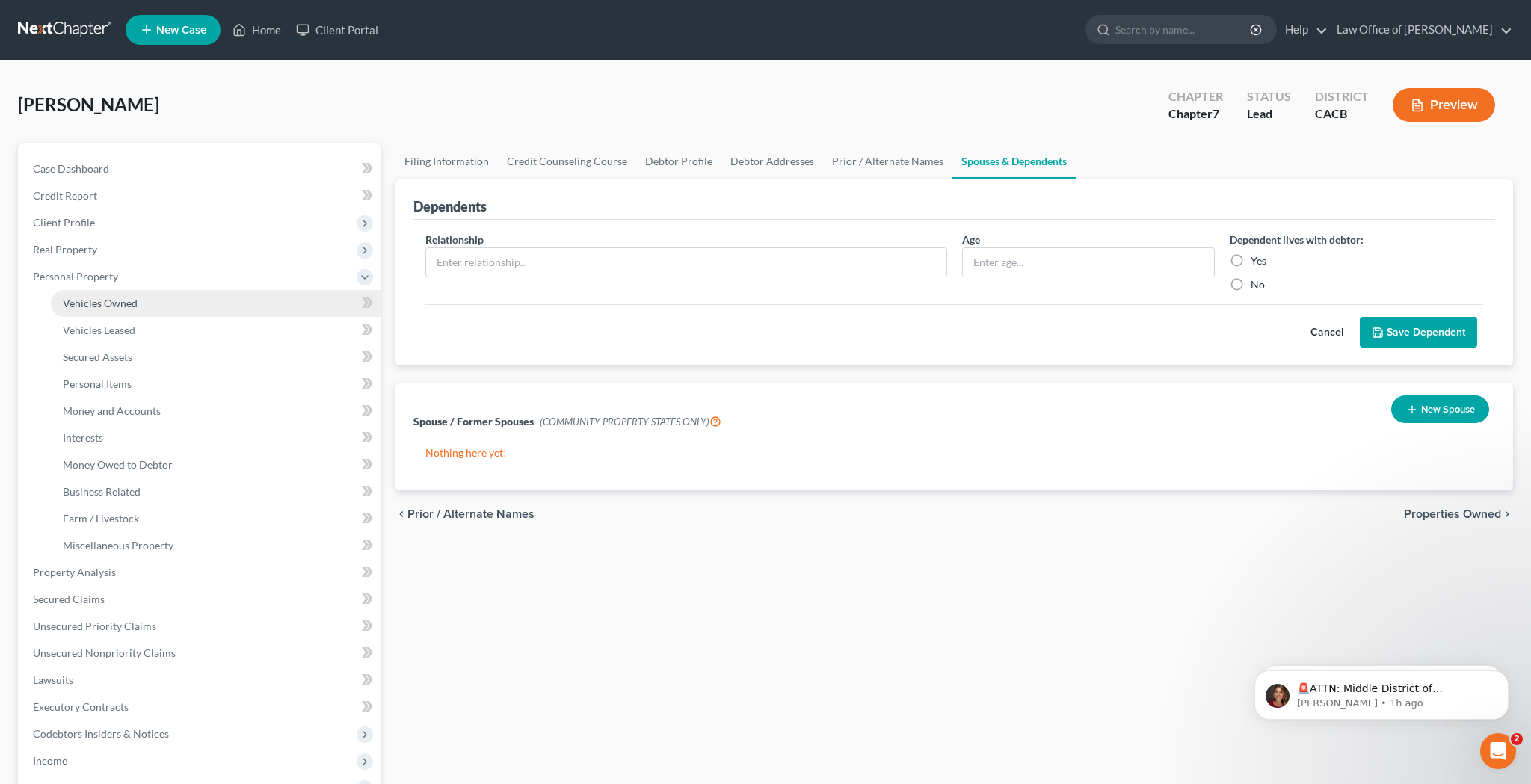
click at [155, 306] on link "Vehicles Owned" at bounding box center [215, 303] width 330 height 27
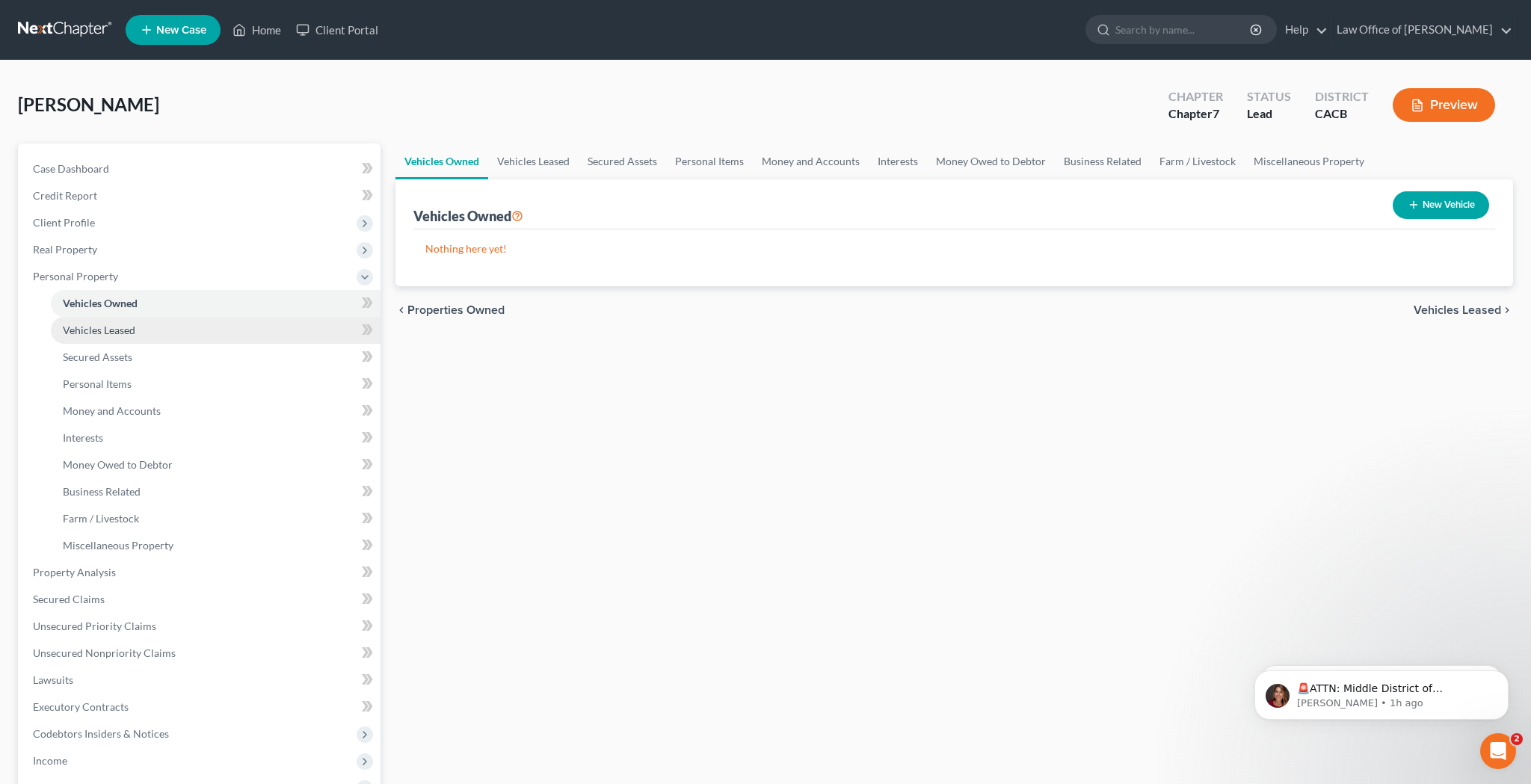
click at [190, 328] on link "Vehicles Leased" at bounding box center [215, 330] width 330 height 27
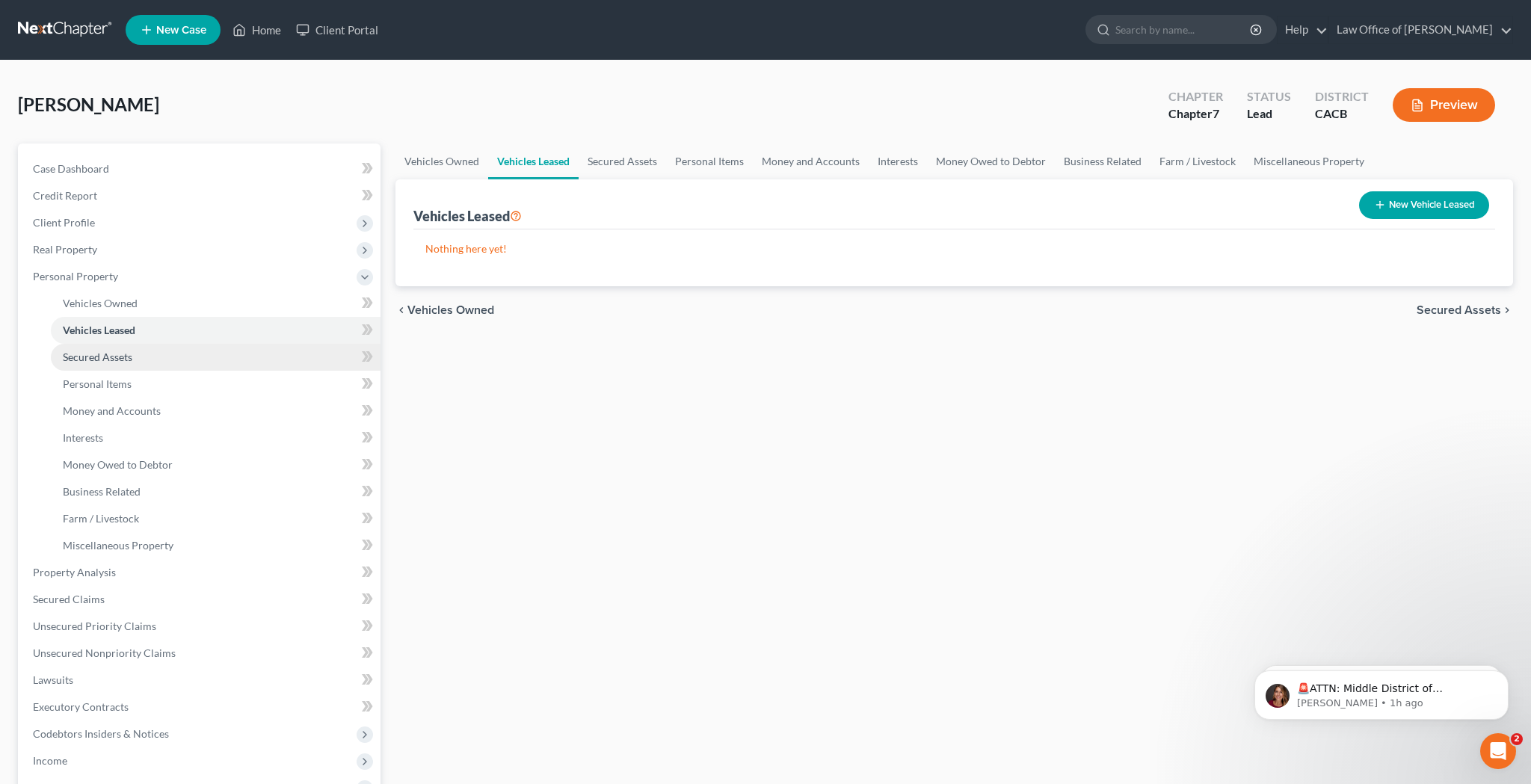
click at [199, 355] on link "Secured Assets" at bounding box center [215, 356] width 330 height 27
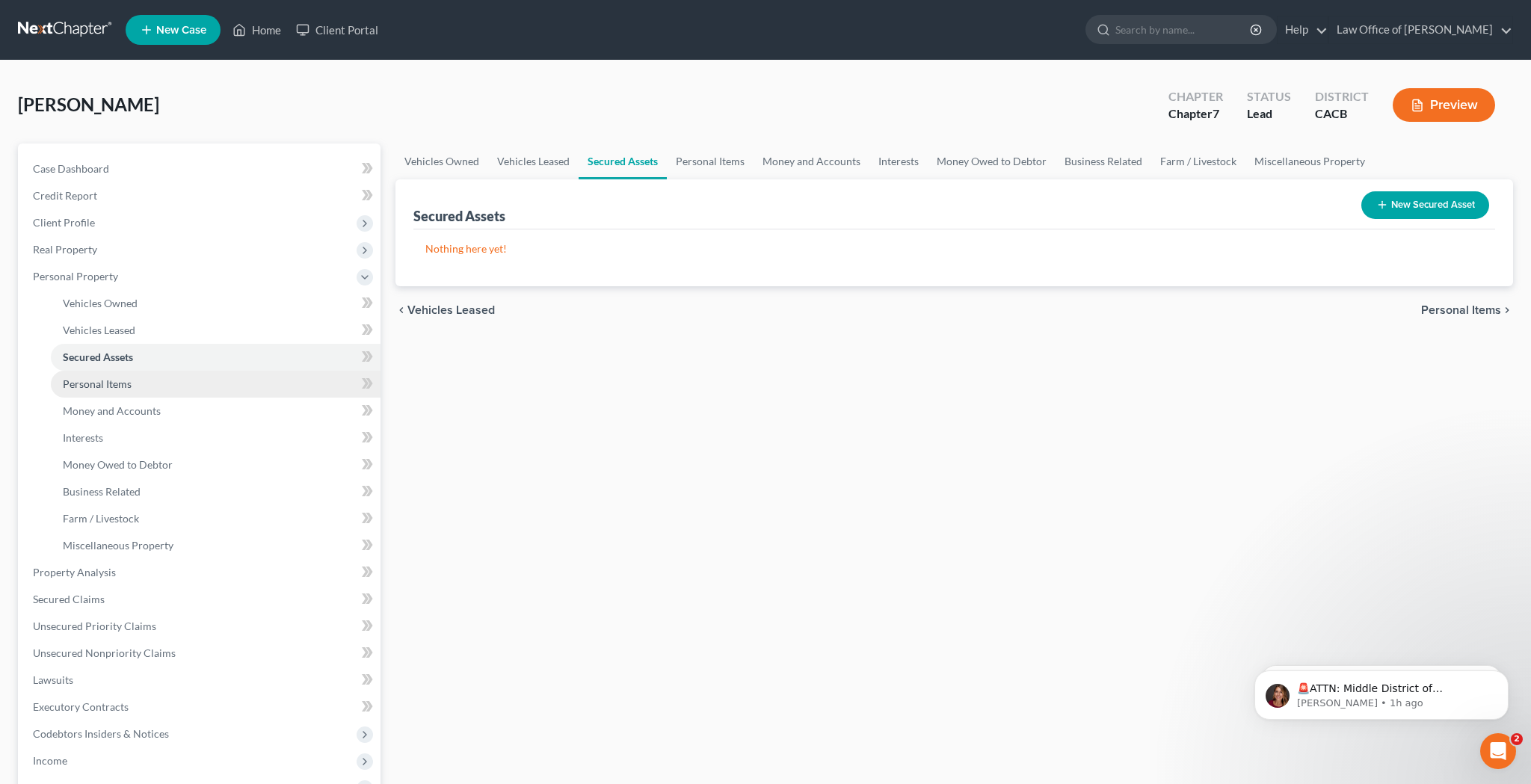
click at [204, 381] on link "Personal Items" at bounding box center [215, 384] width 330 height 27
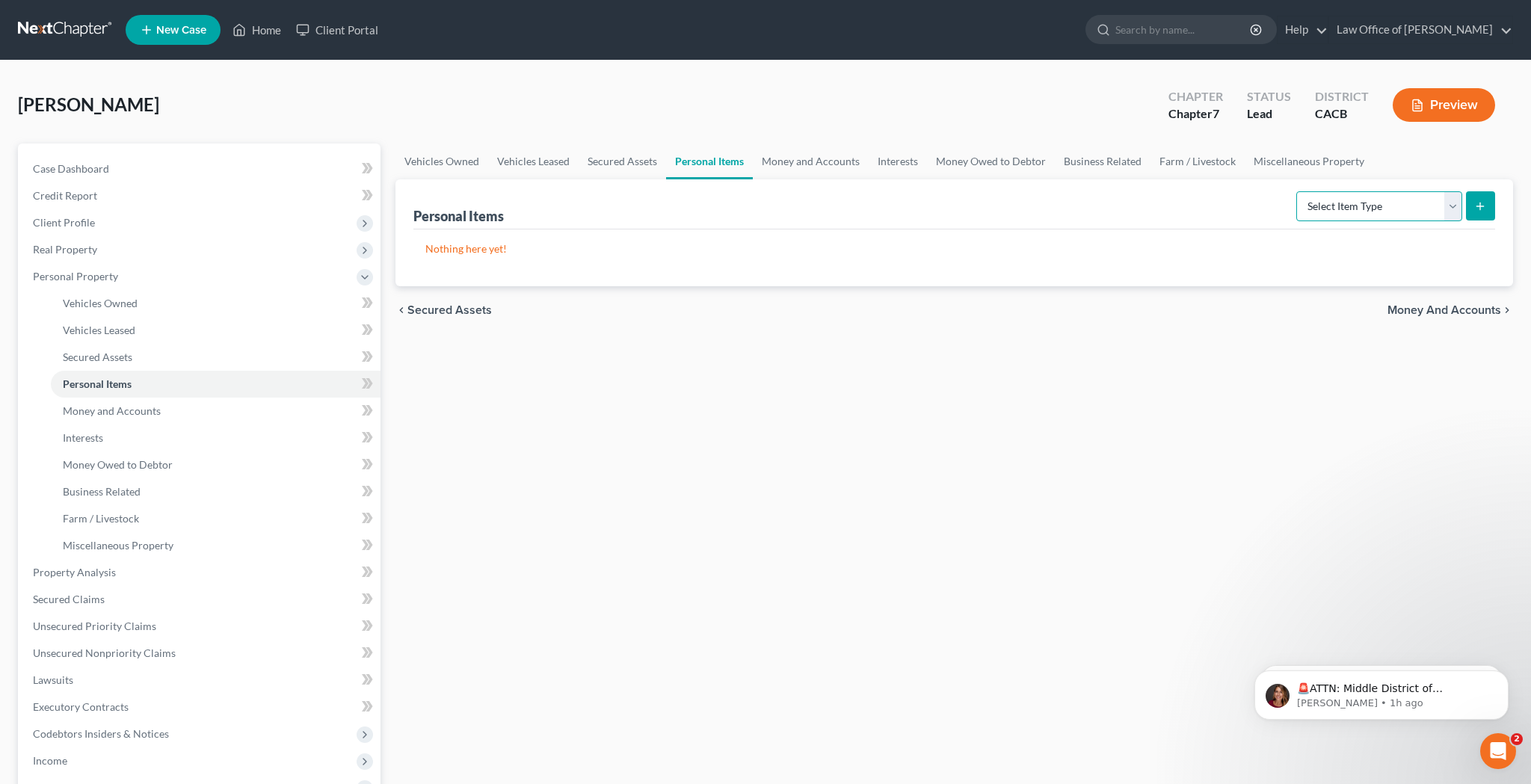
select select "clothing"
click at [1473, 212] on button "submit" at bounding box center [1481, 206] width 29 height 29
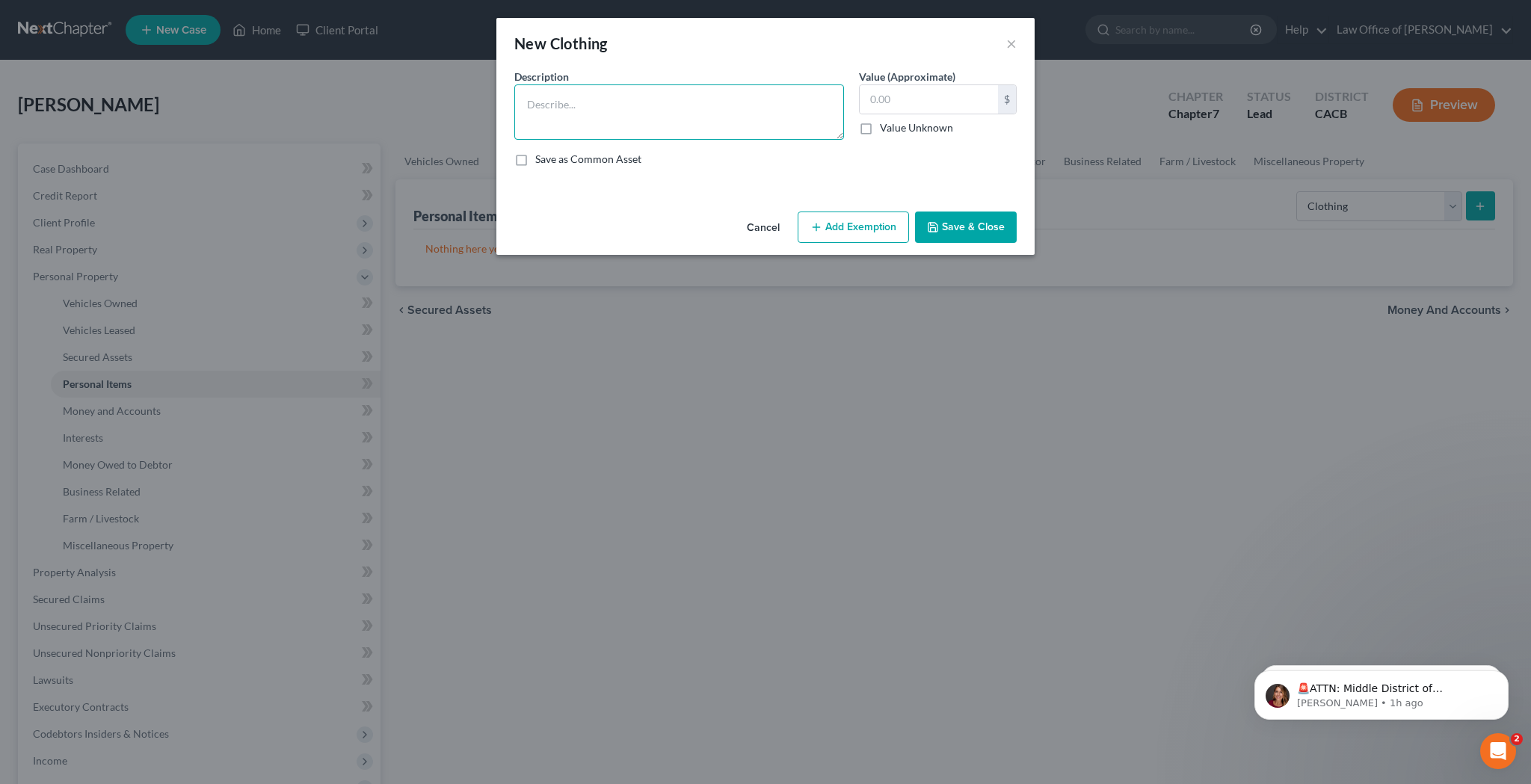
click at [756, 112] on textarea at bounding box center [679, 112] width 330 height 55
type textarea "Clothing"
click at [949, 94] on input "text" at bounding box center [929, 99] width 138 height 28
type input "1,000"
click at [856, 227] on button "Add Exemption" at bounding box center [854, 227] width 112 height 31
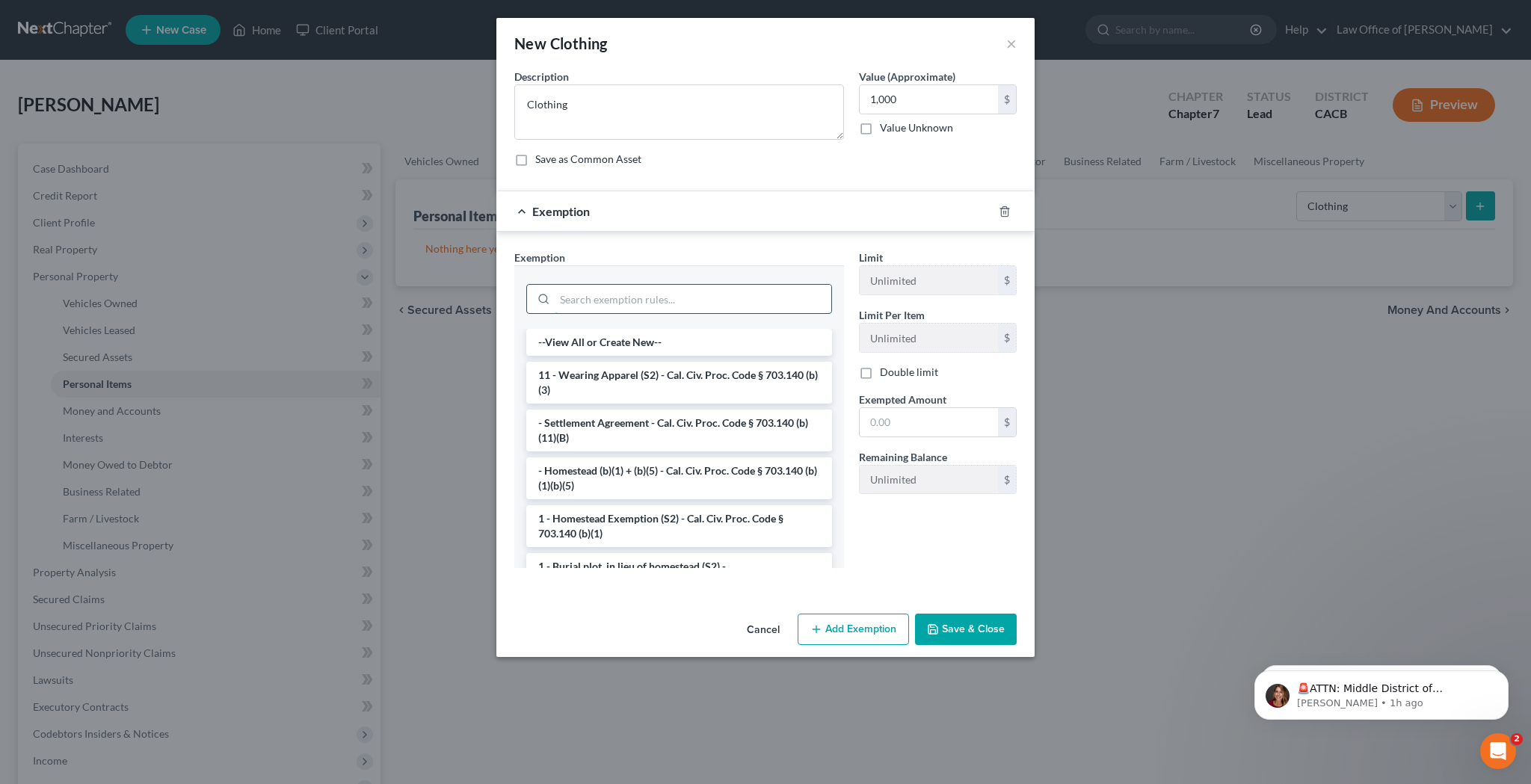
click at [664, 292] on input "search" at bounding box center [694, 299] width 277 height 28
click at [659, 381] on li "11 - Wearing Apparel (S2) - Cal. Civ. Proc. Code § 703.140 (b)(3)" at bounding box center [680, 383] width 306 height 42
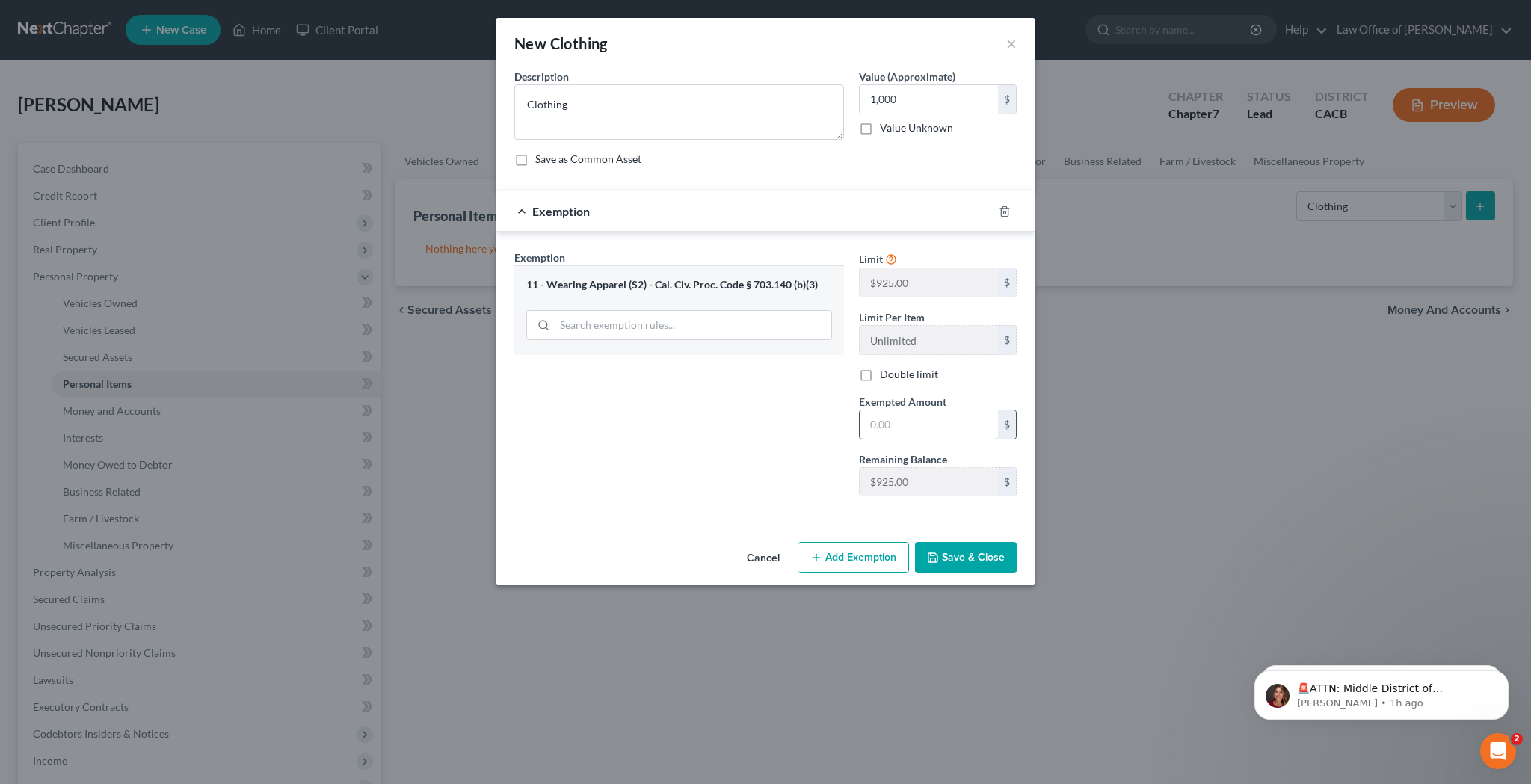
click at [897, 424] on input "text" at bounding box center [929, 424] width 138 height 28
type input "1,000"
click at [949, 559] on button "Save & Close" at bounding box center [966, 558] width 102 height 31
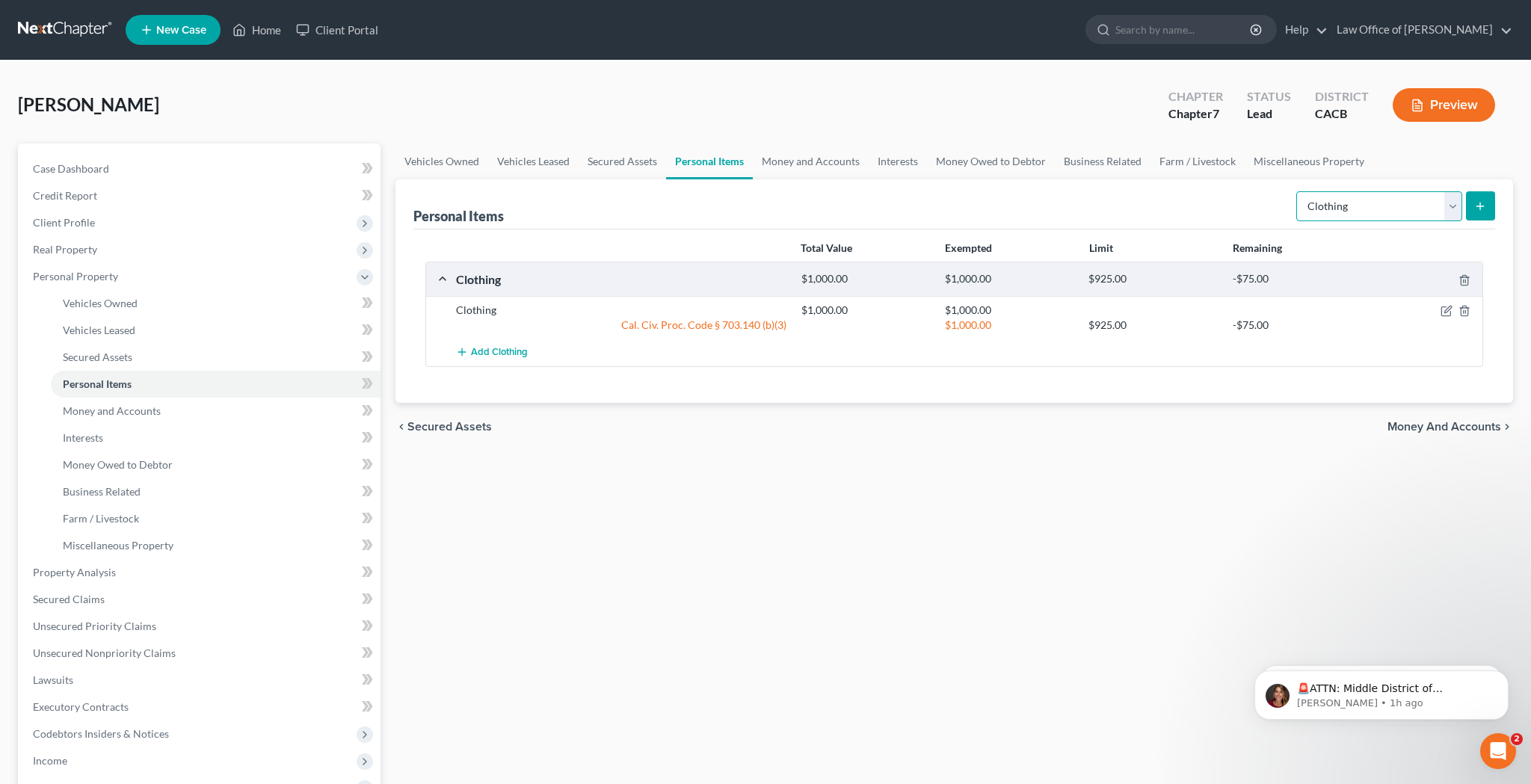
select select "electronics"
click at [1478, 206] on line "submit" at bounding box center [1481, 206] width 6 height 0
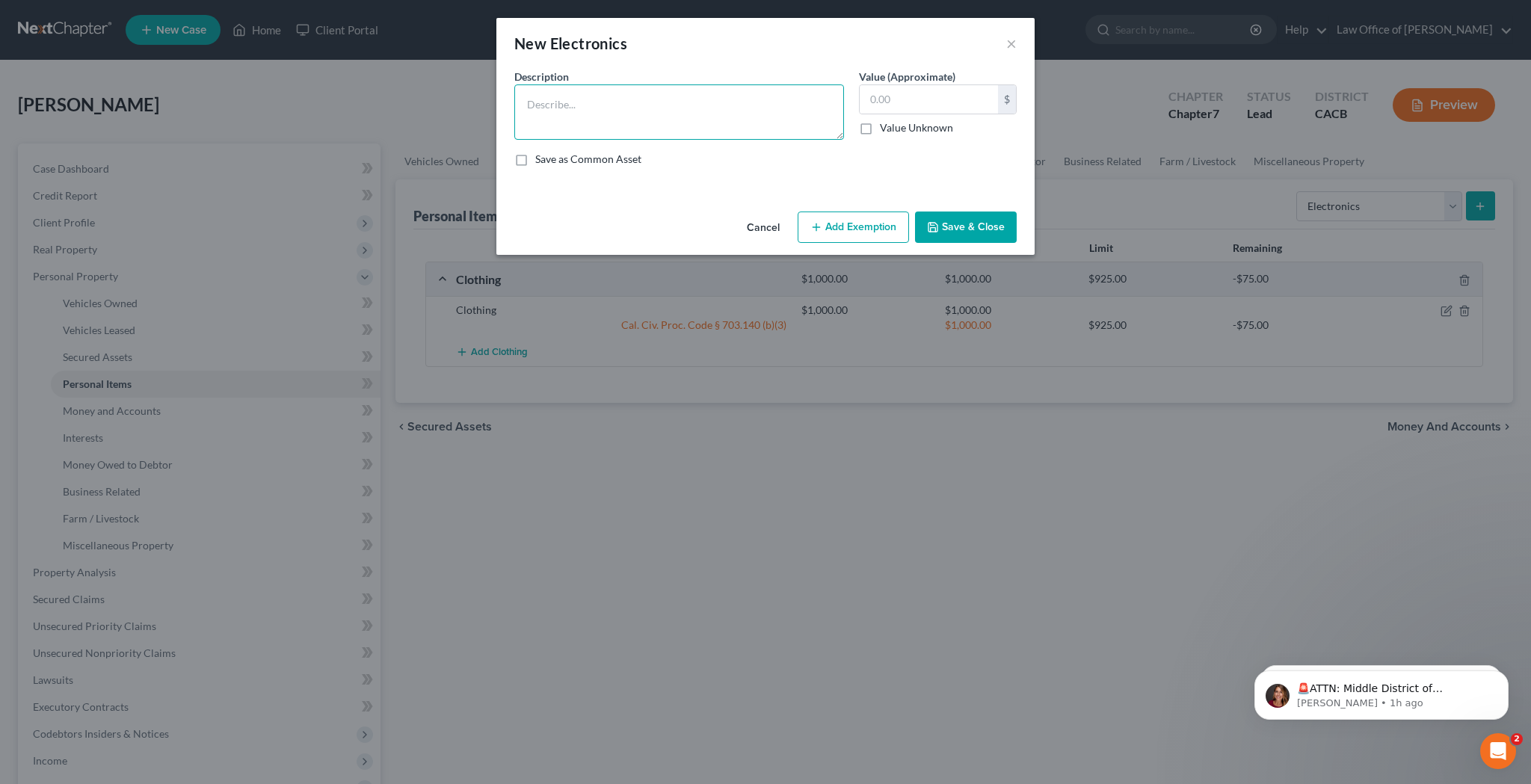
click at [759, 108] on textarea at bounding box center [679, 112] width 330 height 55
click at [543, 107] on textarea "HP Laptop Computer," at bounding box center [679, 112] width 330 height 55
click at [715, 108] on textarea "HP Chromebook Laptop Computer," at bounding box center [679, 112] width 330 height 55
click at [903, 100] on input "text" at bounding box center [929, 99] width 138 height 28
click at [708, 103] on textarea "HP Chromebook Laptop Computer and Apple S6 Cell Phone" at bounding box center [679, 112] width 330 height 55
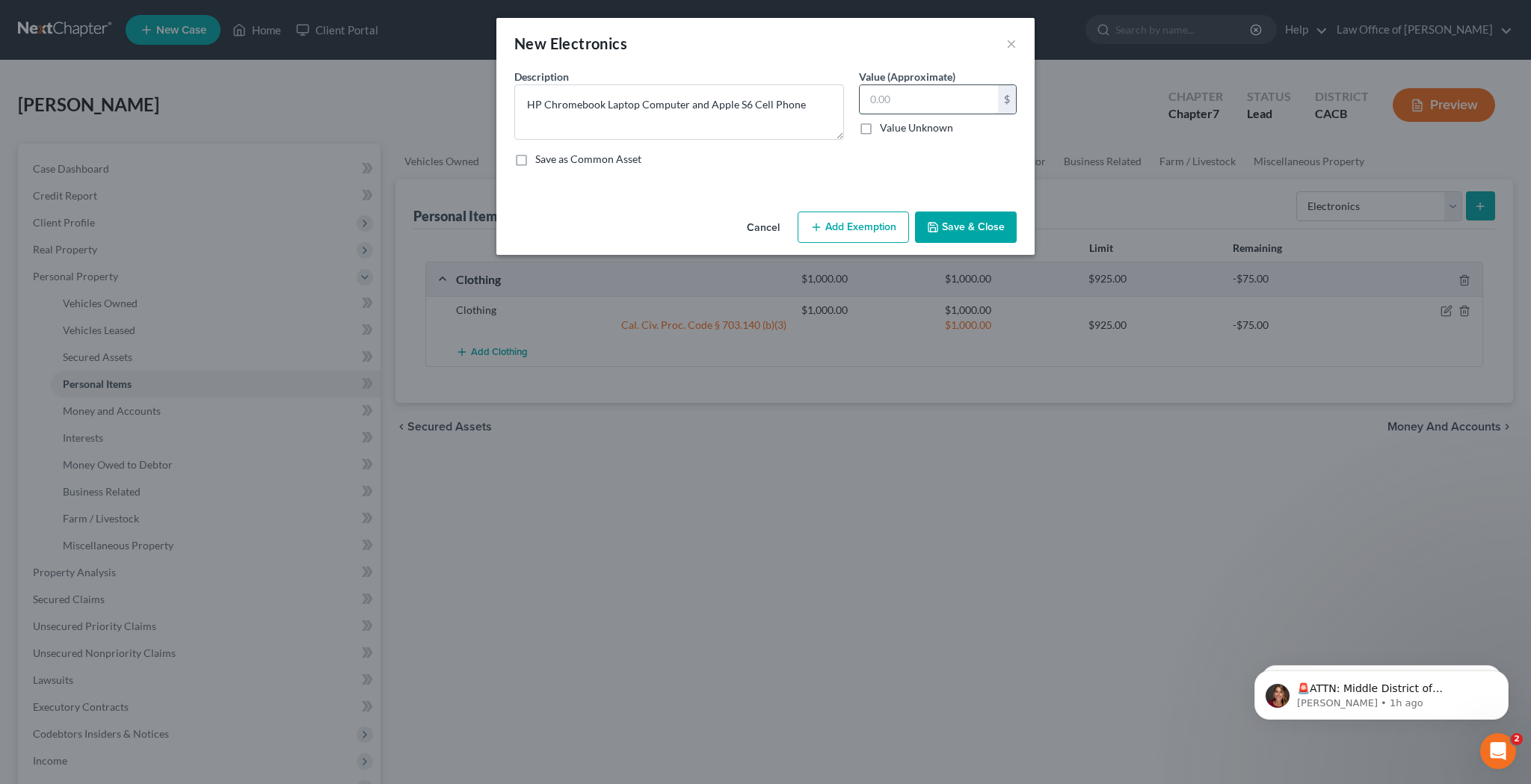
click at [917, 102] on input "text" at bounding box center [929, 99] width 138 height 28
click at [711, 107] on textarea "HP Chromebook Laptop Computer and Apple S6 Cell Phone" at bounding box center [679, 112] width 330 height 55
click at [709, 106] on textarea "HP Chromebook Laptop Computer and Apple S6 Cell Phone" at bounding box center [679, 112] width 330 height 55
click at [750, 103] on textarea "HP Chromebook Laptop Computer and Apple S6 Cell Phone" at bounding box center [679, 112] width 330 height 55
type textarea "HP Chromebook Laptop Computer and Apple iPhone S6 Cell Phone"
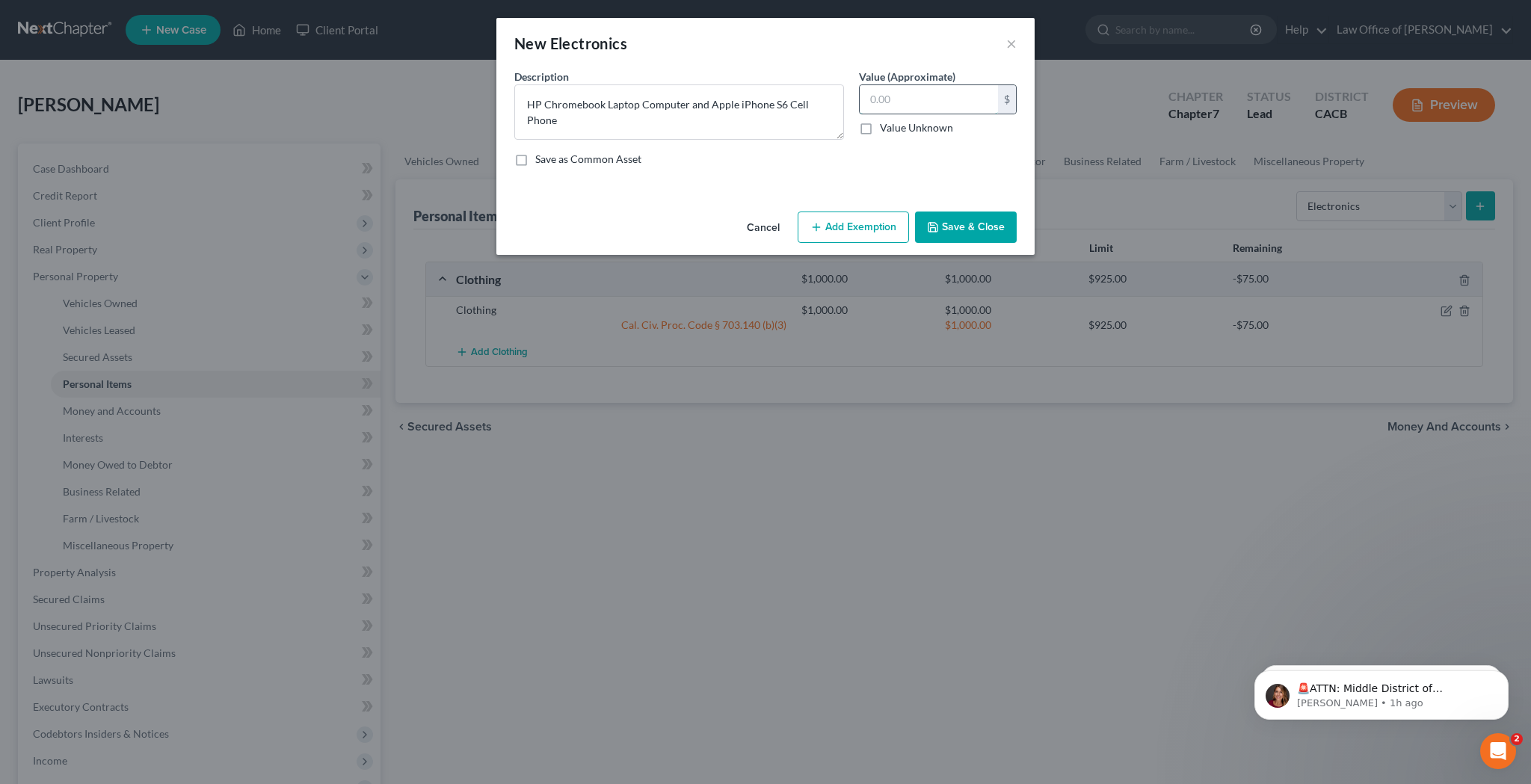
click at [886, 101] on input "text" at bounding box center [929, 99] width 138 height 28
type input "850"
click at [849, 234] on button "Add Exemption" at bounding box center [854, 227] width 112 height 31
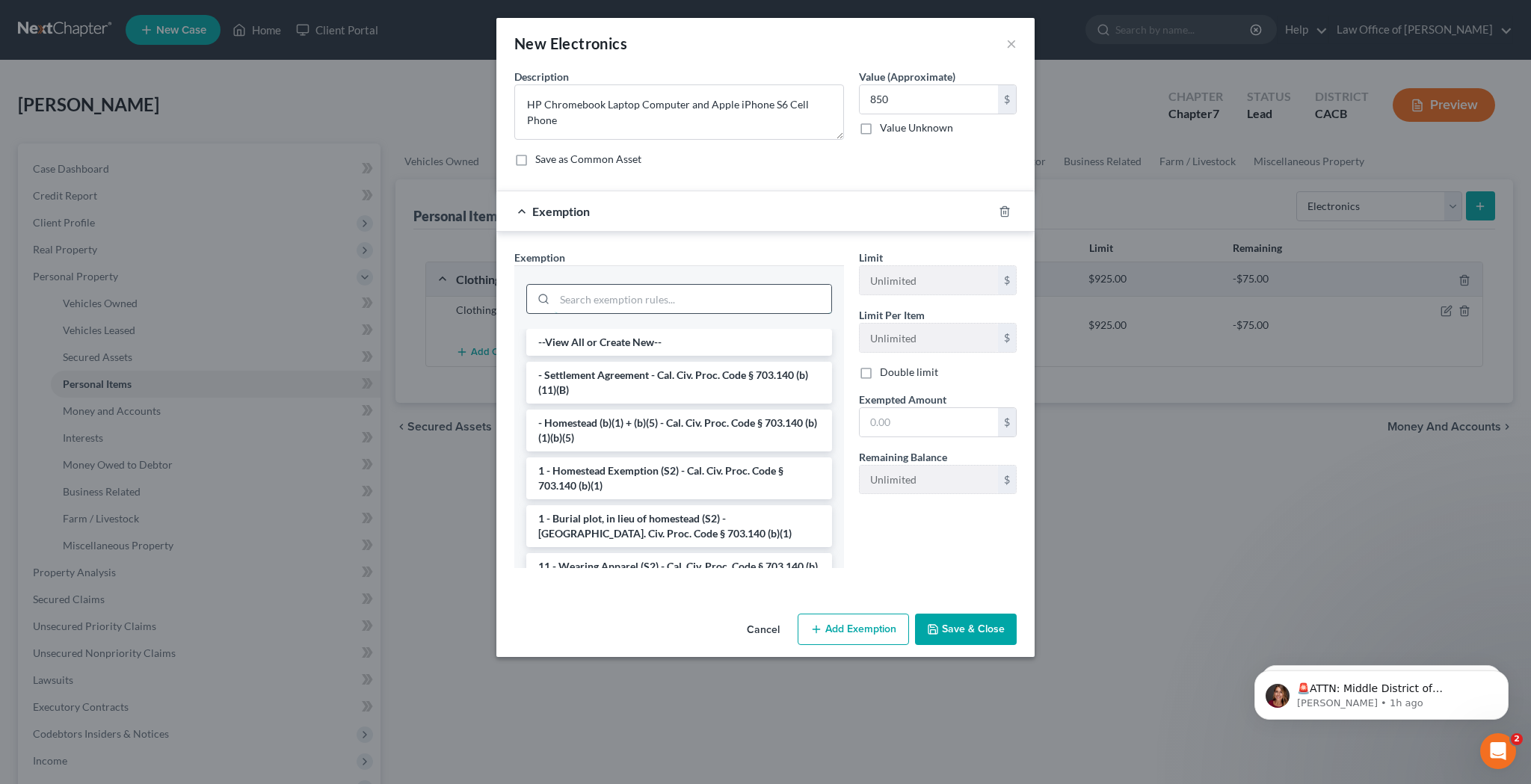
click at [734, 297] on input "search" at bounding box center [694, 299] width 277 height 28
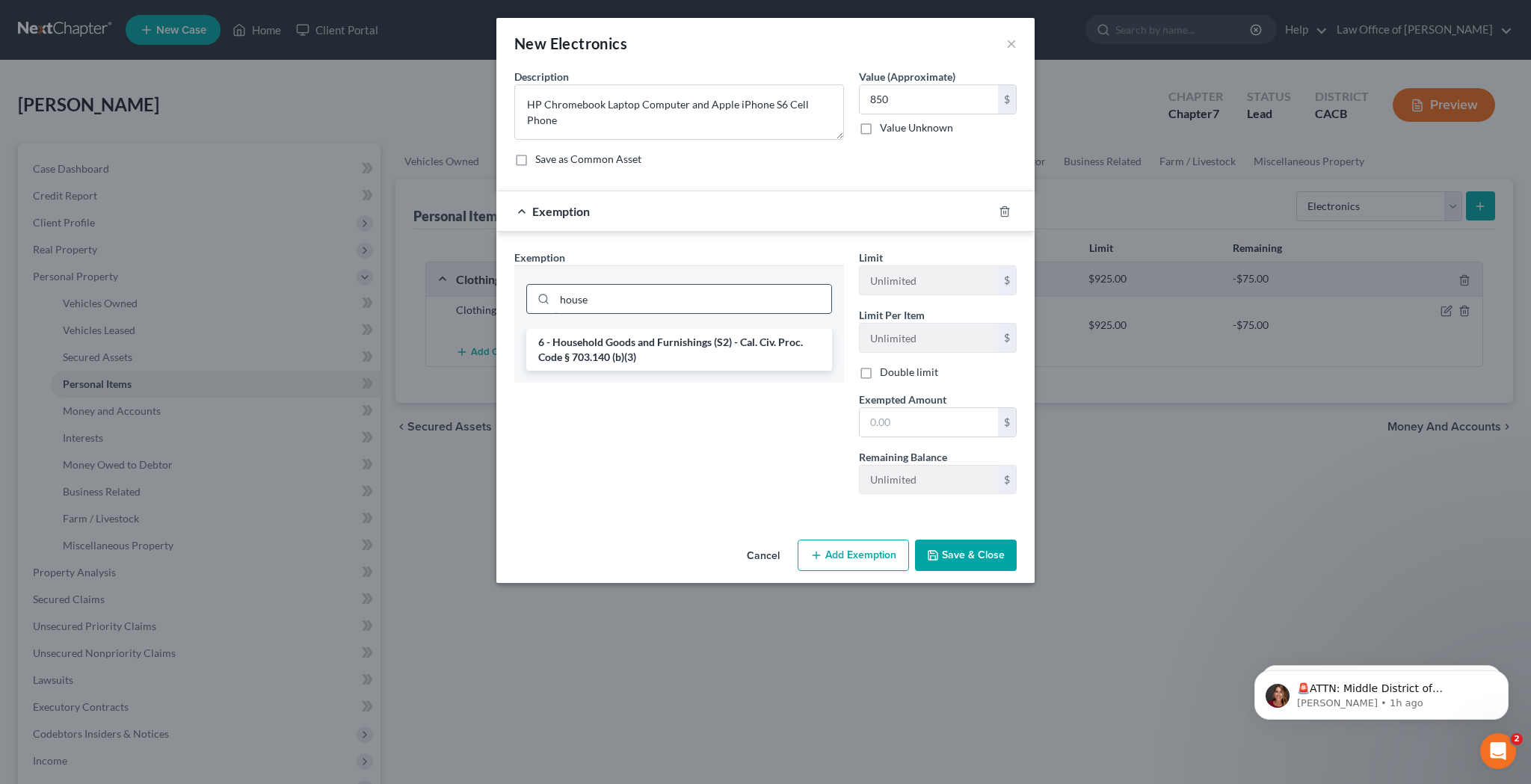
type input "house"
drag, startPoint x: 734, startPoint y: 297, endPoint x: 694, endPoint y: 352, distance: 68.0
click at [694, 352] on li "6 - Household Goods and Furnishings (S2) - Cal. Civ. Proc. Code § 703.140 (b)(3)" at bounding box center [680, 350] width 306 height 42
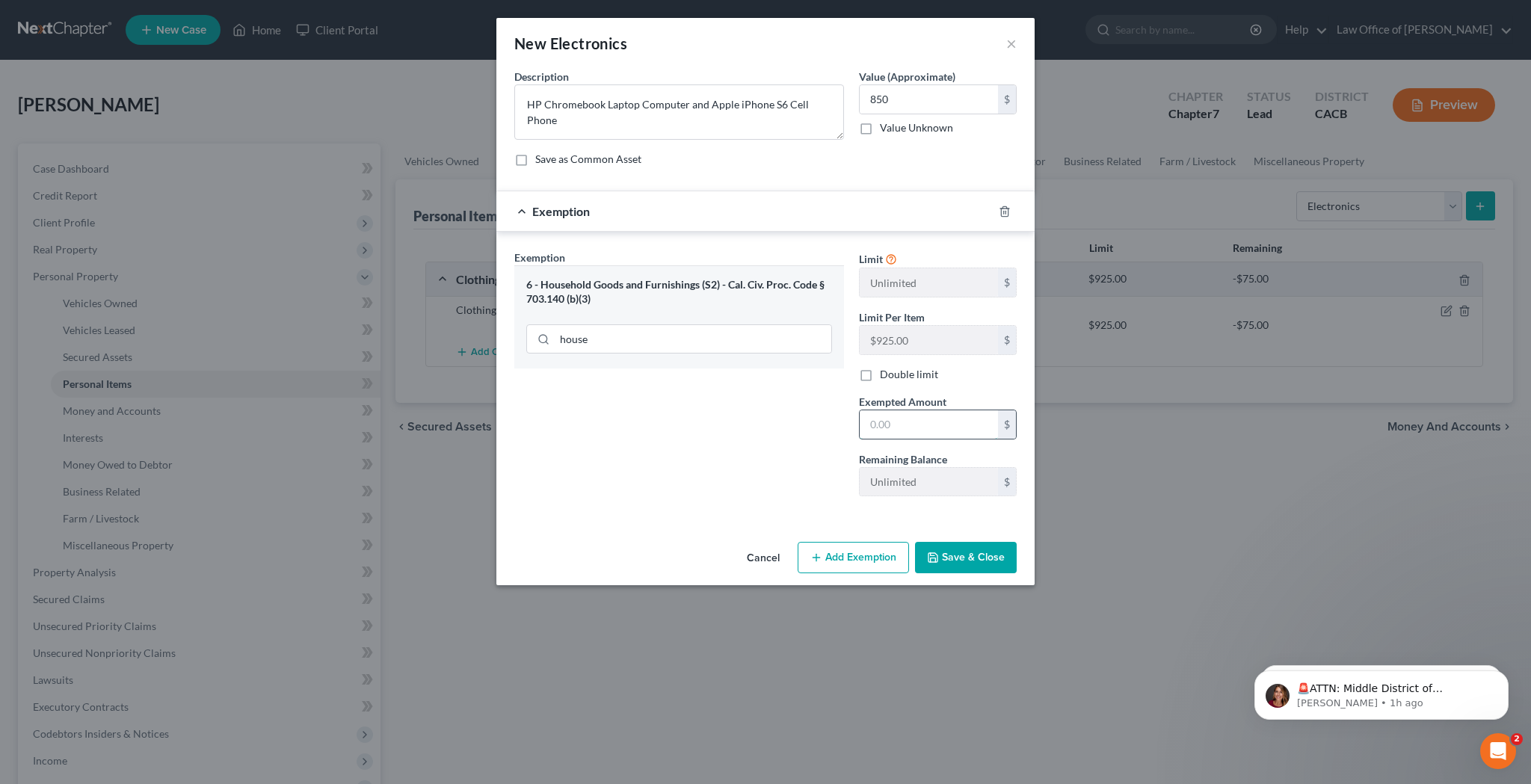
click at [908, 419] on input "text" at bounding box center [929, 424] width 138 height 28
type input "850"
click at [966, 561] on button "Save & Close" at bounding box center [966, 558] width 102 height 31
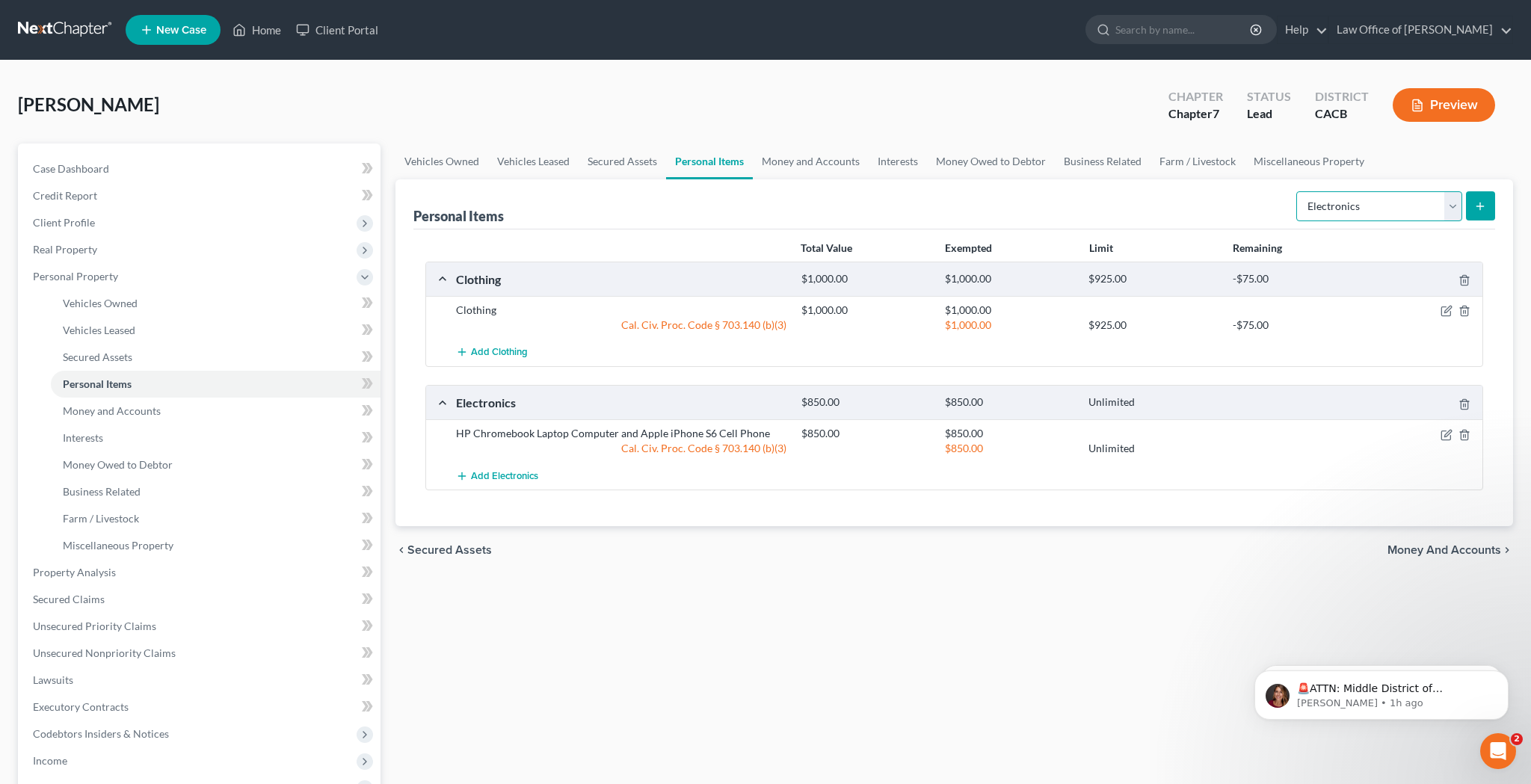
select select "household_goods"
click at [1482, 204] on icon "submit" at bounding box center [1480, 206] width 12 height 12
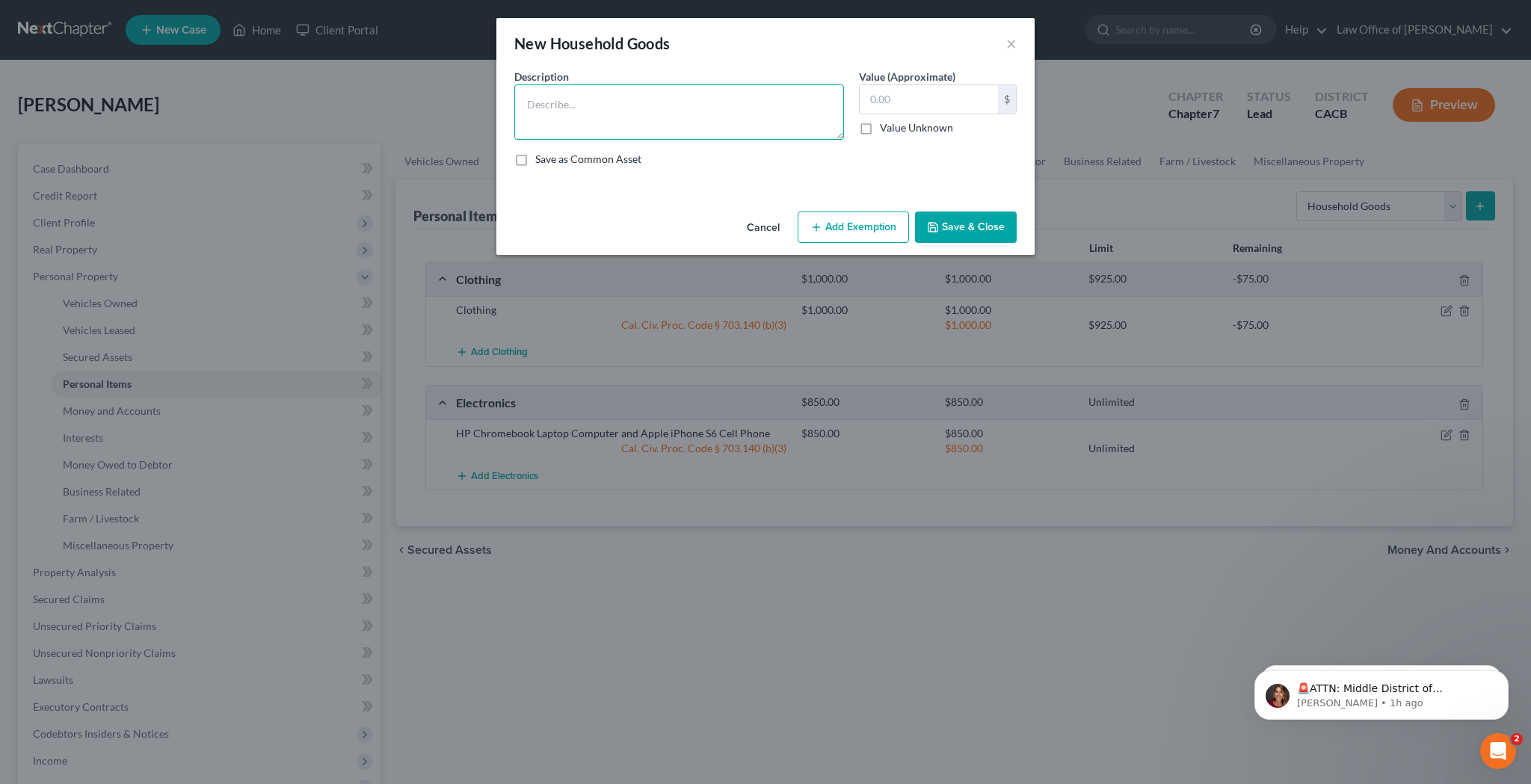
click at [780, 116] on textarea at bounding box center [679, 112] width 330 height 55
type textarea "Miscellaneous Used Household Goods and Furnishings"
click at [894, 104] on input "text" at bounding box center [929, 99] width 138 height 28
type input "2,500"
click at [867, 225] on button "Add Exemption" at bounding box center [854, 227] width 112 height 31
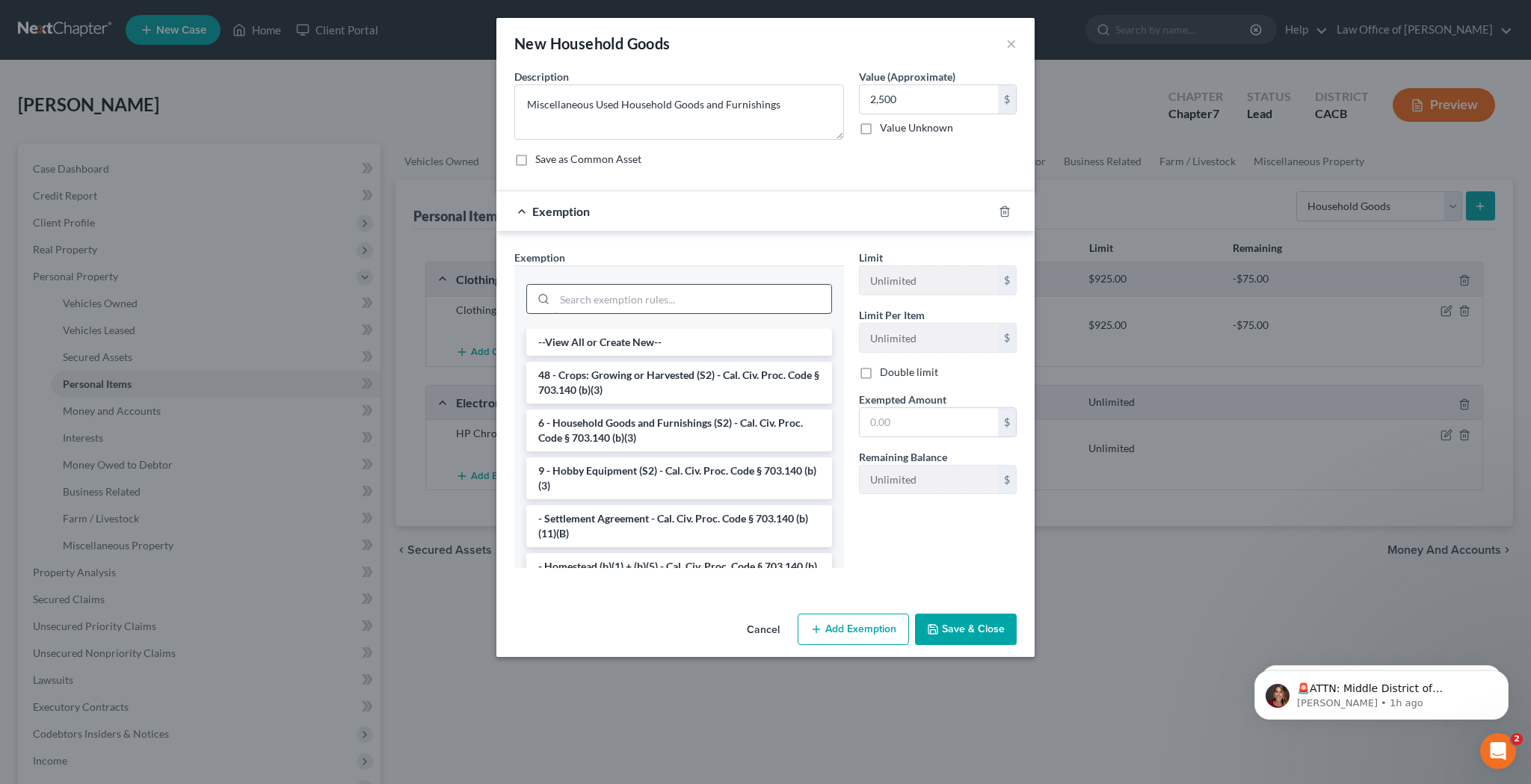
click at [705, 297] on input "search" at bounding box center [694, 299] width 277 height 28
click at [689, 429] on li "6 - Household Goods and Furnishings (S2) - Cal. Civ. Proc. Code § 703.140 (b)(3)" at bounding box center [680, 430] width 306 height 42
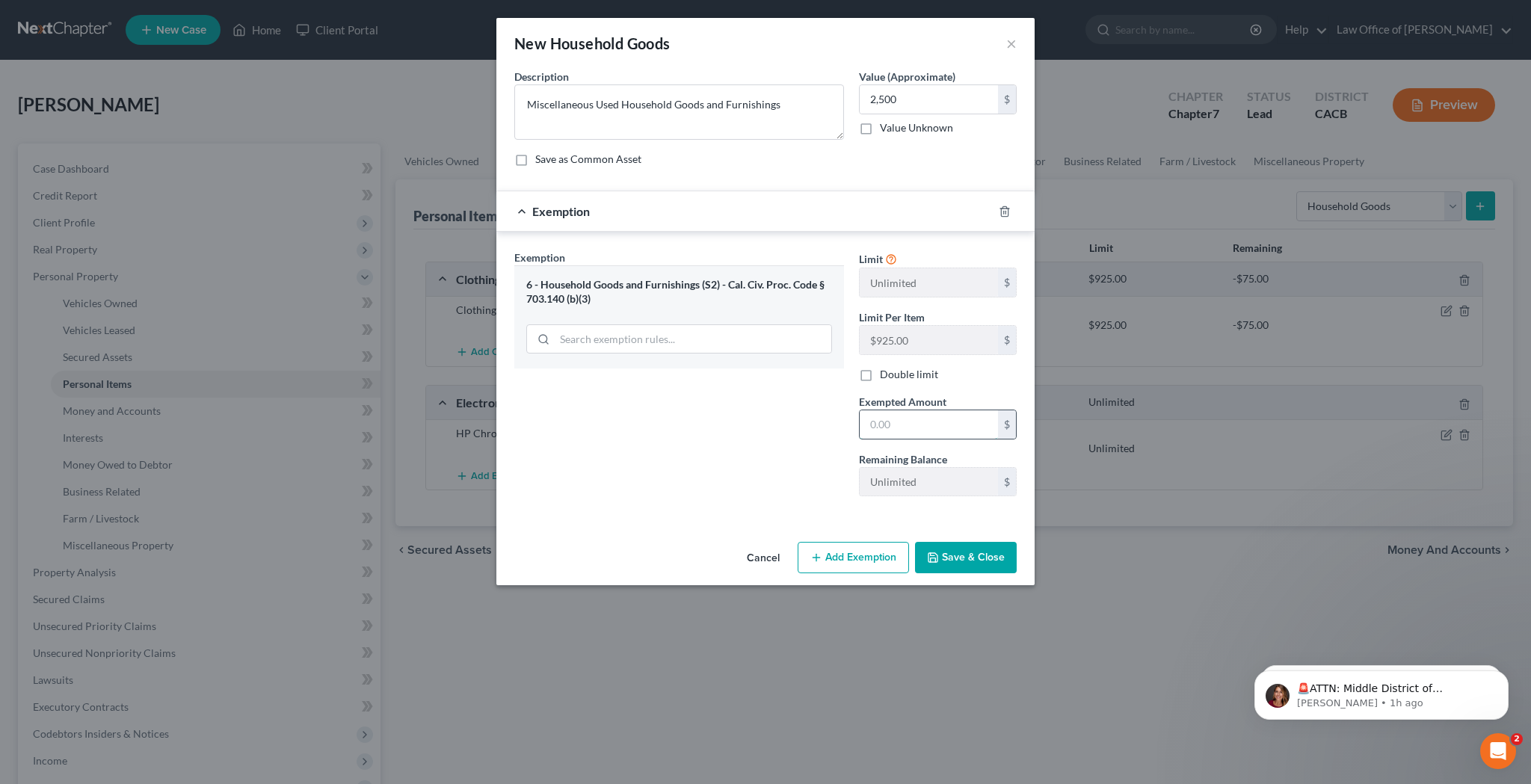
click at [878, 425] on input "text" at bounding box center [929, 424] width 138 height 28
type input "2,500"
click at [957, 568] on button "Save & Close" at bounding box center [966, 558] width 102 height 31
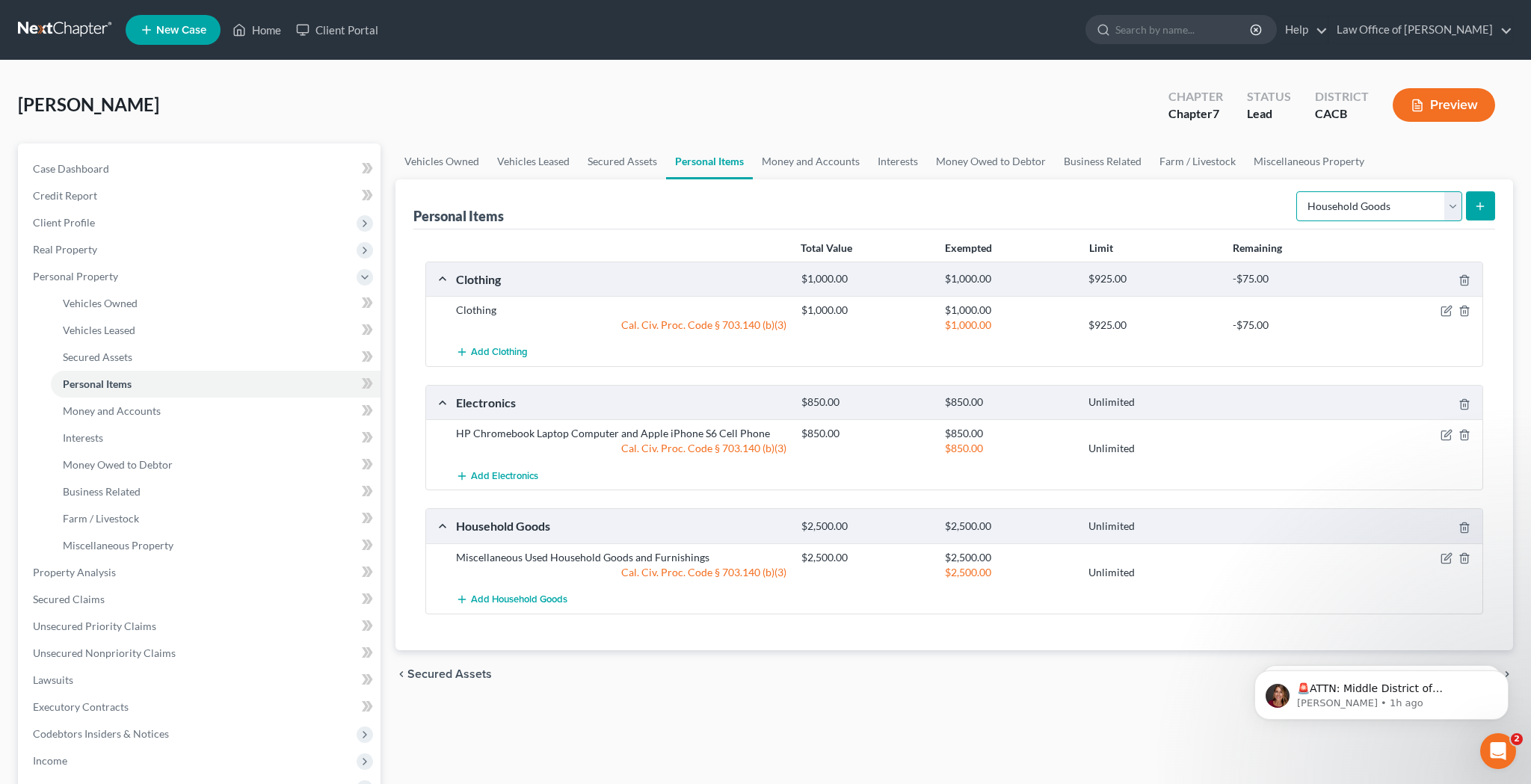
select select "jewelry"
click at [1471, 205] on button "submit" at bounding box center [1481, 206] width 29 height 29
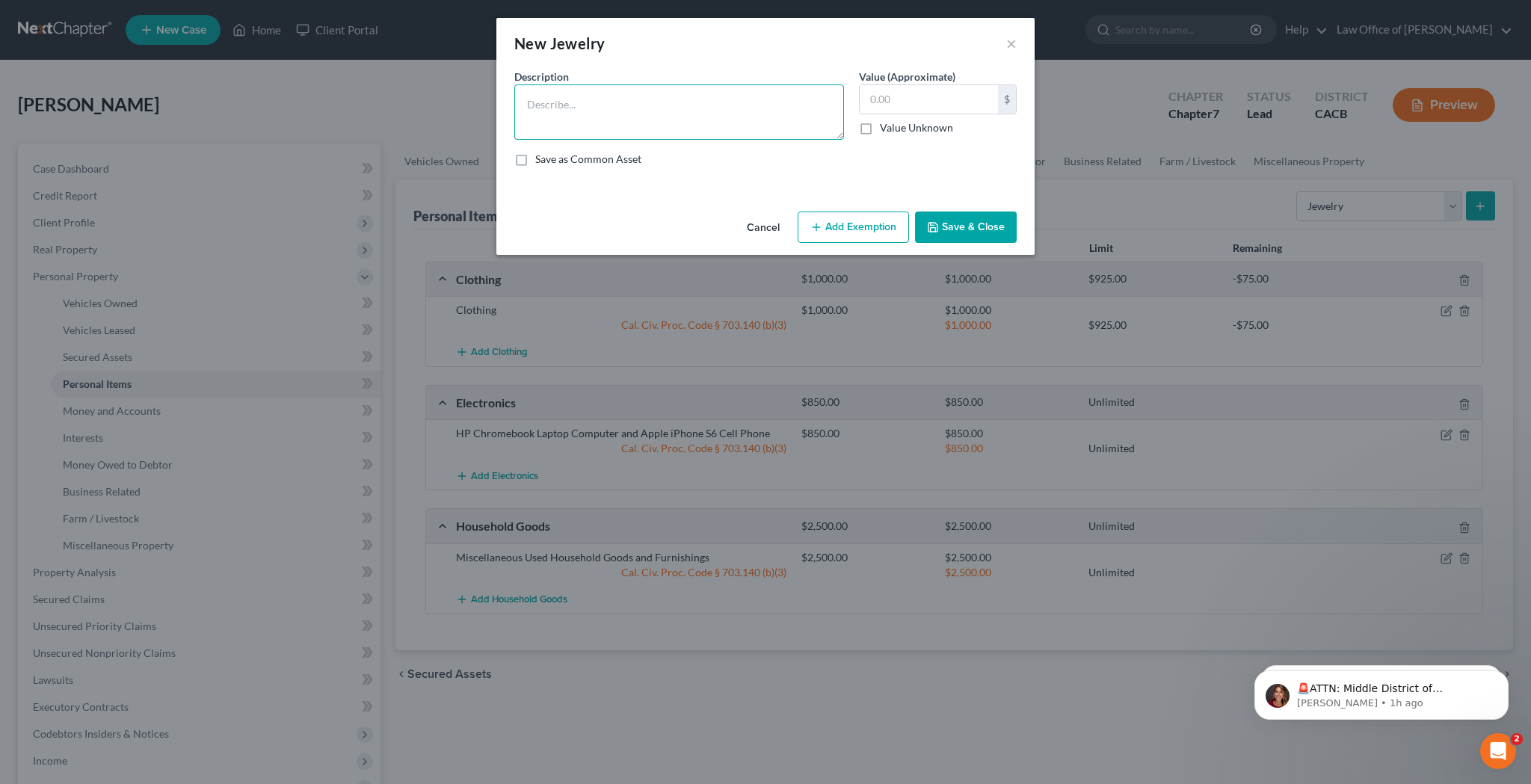
click at [738, 108] on textarea at bounding box center [679, 112] width 330 height 55
type textarea "Gold Necklace"
click at [892, 105] on input "text" at bounding box center [929, 99] width 138 height 28
type input "7"
type input "900"
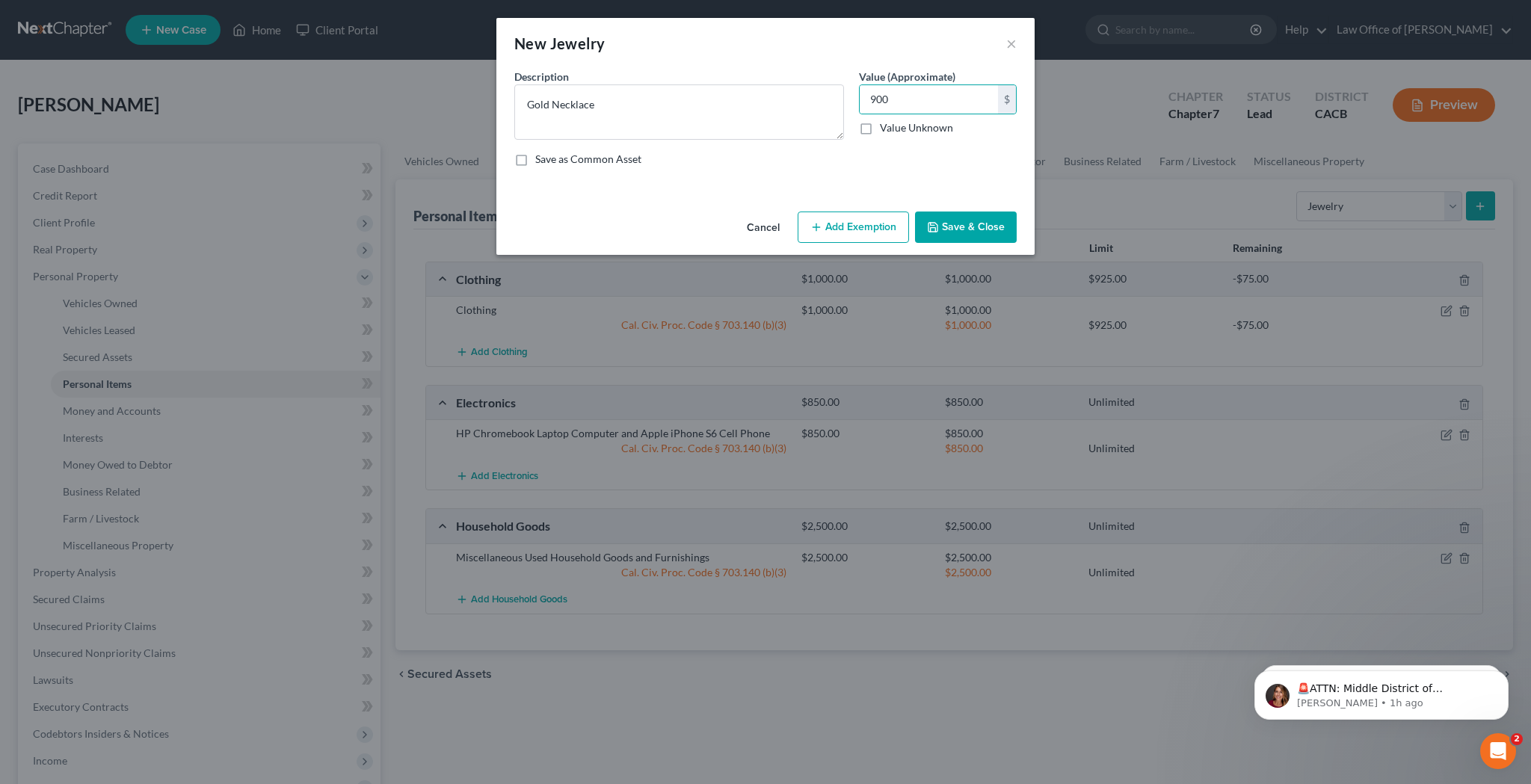
click at [880, 219] on button "Add Exemption" at bounding box center [854, 227] width 112 height 31
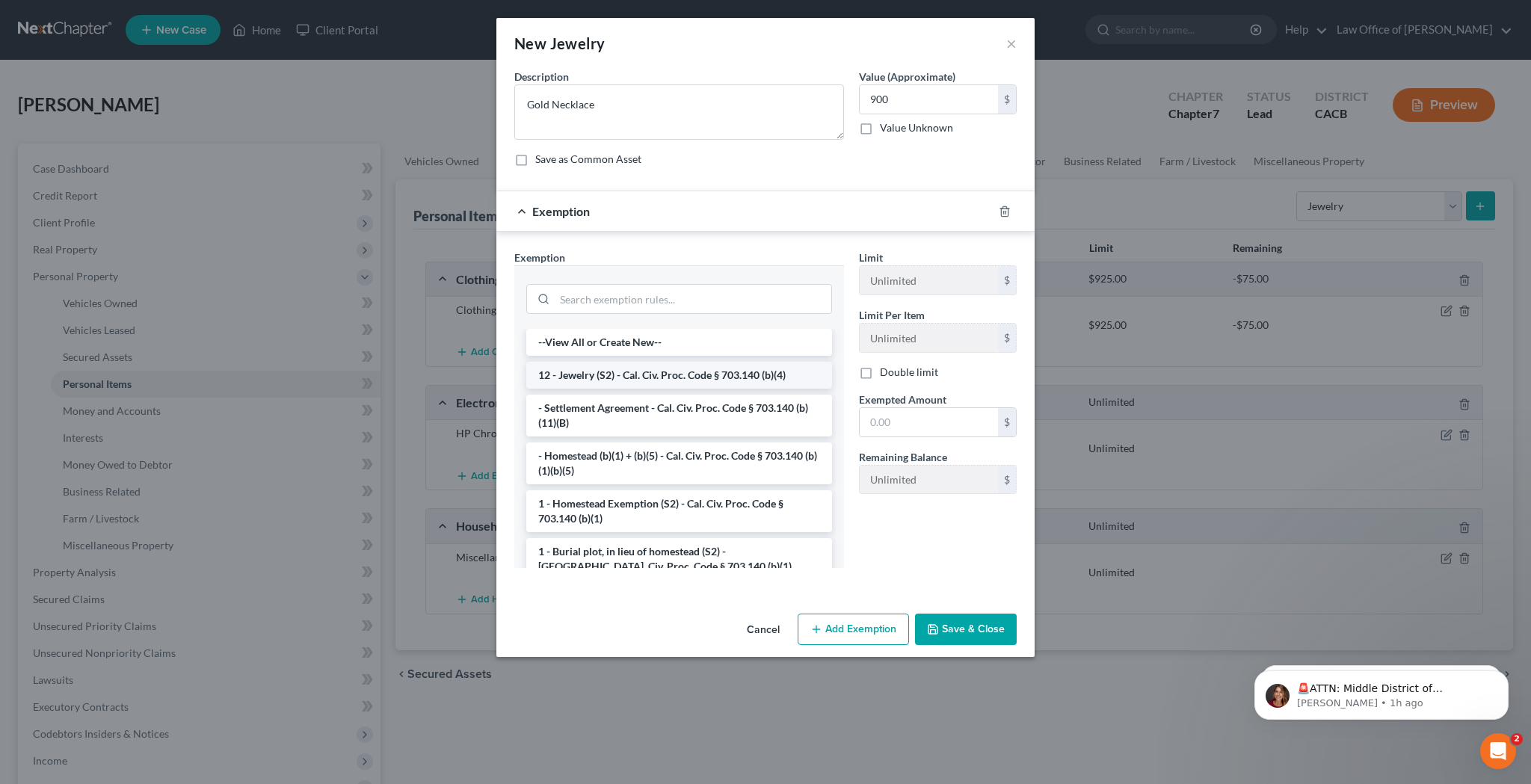
click at [691, 382] on li "12 - Jewelry (S2) - Cal. Civ. Proc. Code § 703.140 (b)(4)" at bounding box center [680, 375] width 306 height 27
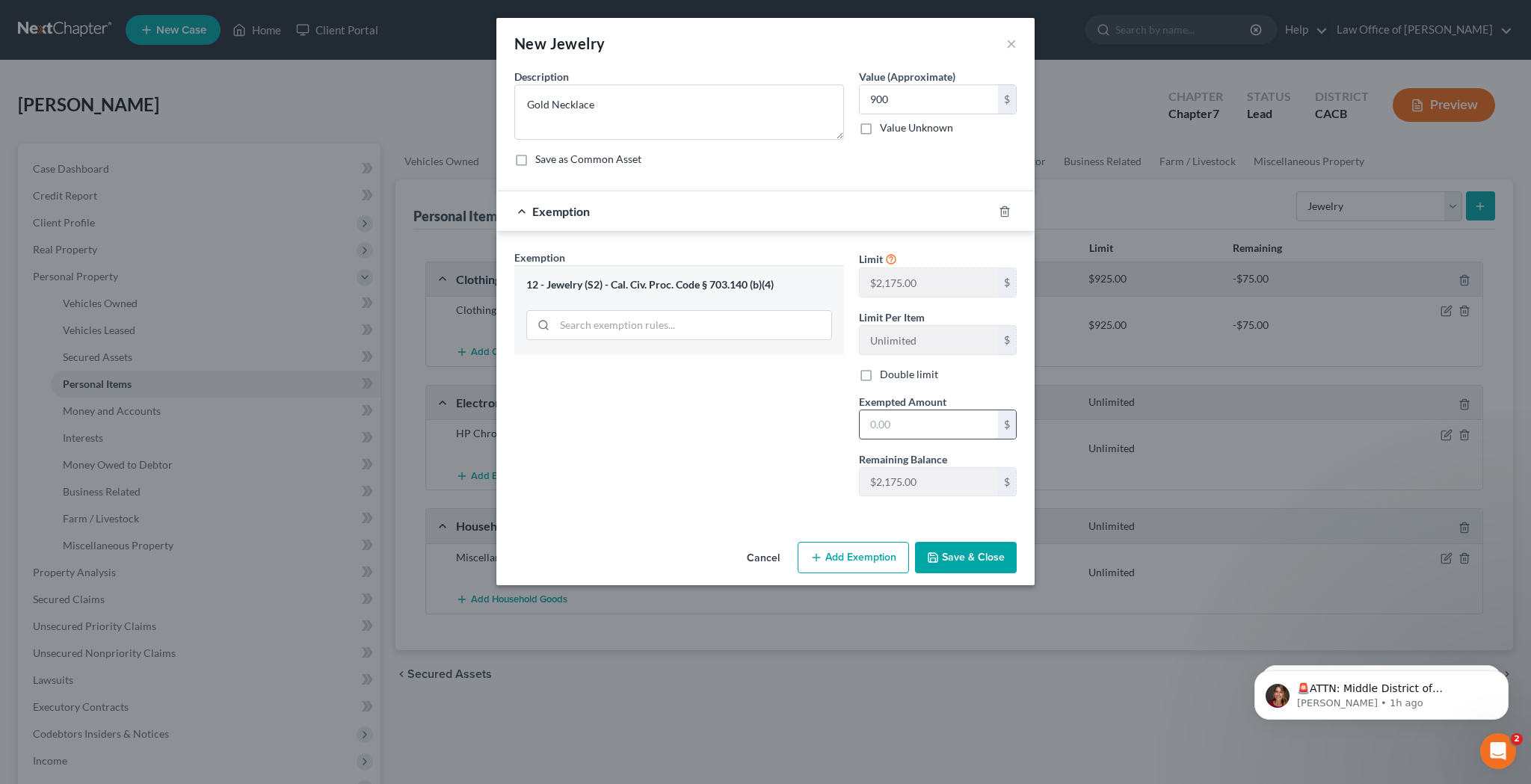
click at [892, 419] on input "text" at bounding box center [929, 424] width 138 height 28
type input "900"
click at [957, 559] on button "Save & Close" at bounding box center [966, 558] width 102 height 31
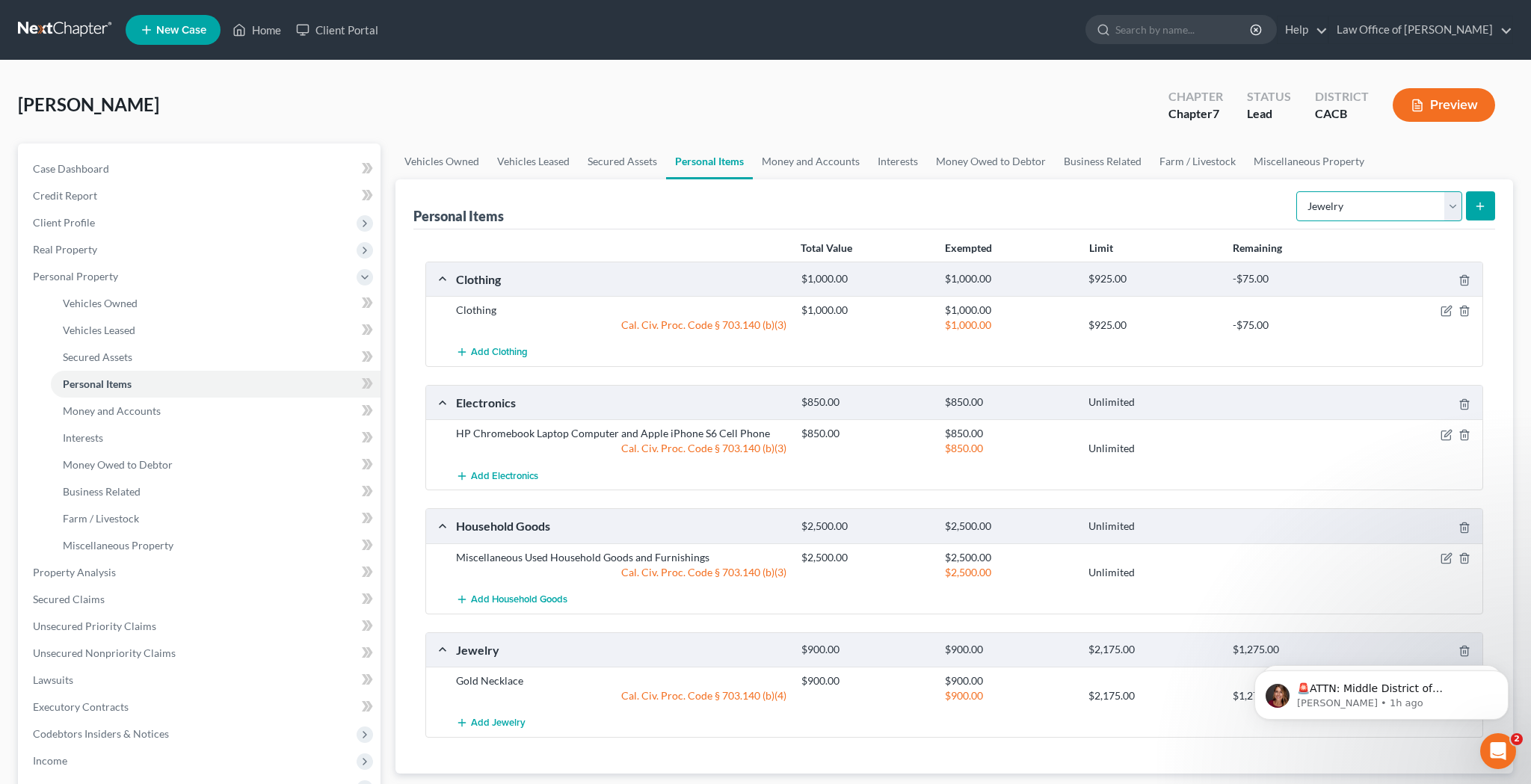
select select "sports_and_hobby_equipment"
click at [1480, 205] on icon "submit" at bounding box center [1480, 206] width 12 height 12
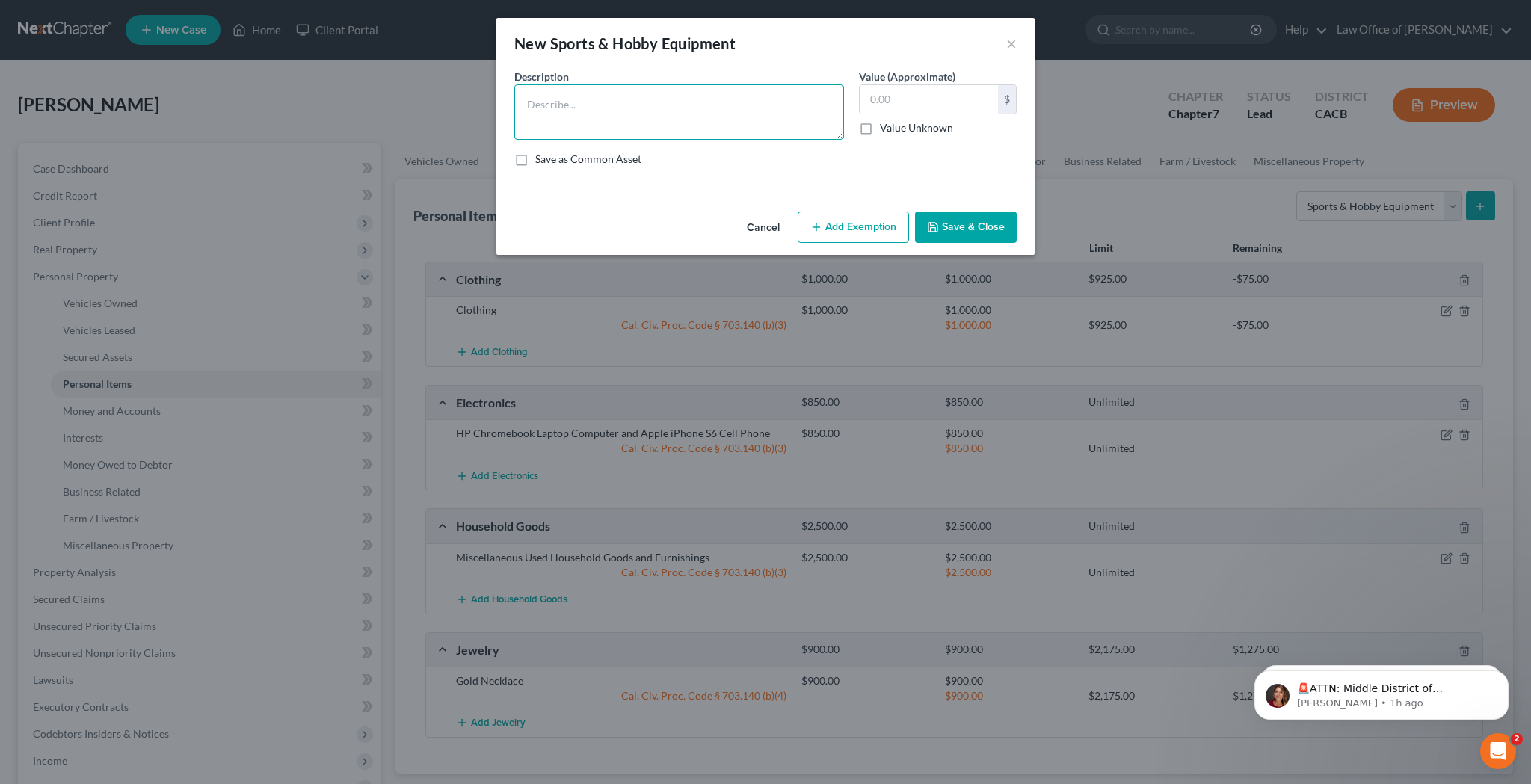
click at [727, 113] on textarea at bounding box center [679, 112] width 330 height 55
click at [895, 93] on input "text" at bounding box center [929, 99] width 138 height 28
click at [669, 93] on textarea "Dumbbells" at bounding box center [679, 112] width 330 height 55
type textarea "3 Dumbbells"
click at [986, 103] on input "text" at bounding box center [929, 99] width 138 height 28
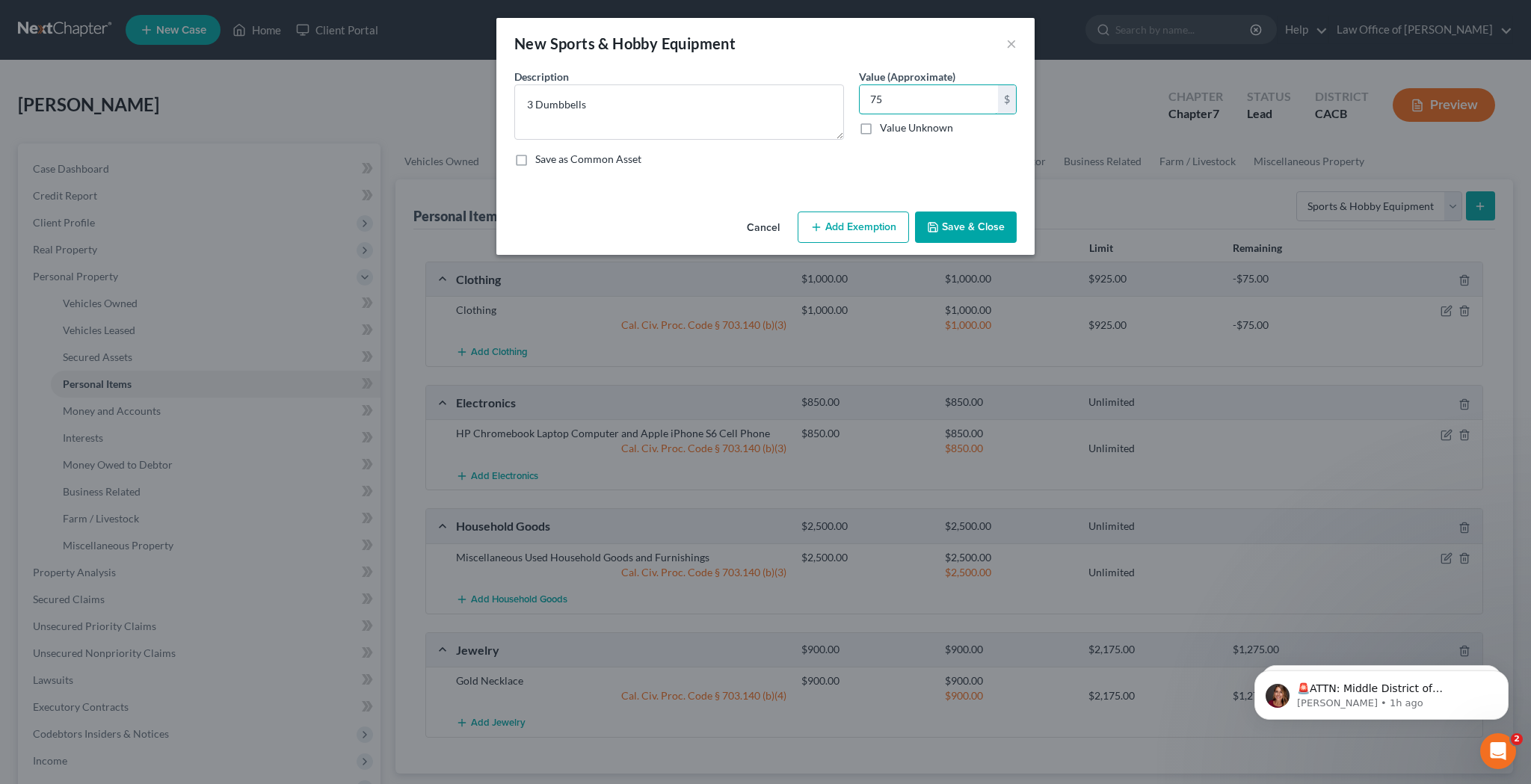
type input "75"
click at [878, 221] on button "Add Exemption" at bounding box center [854, 227] width 112 height 31
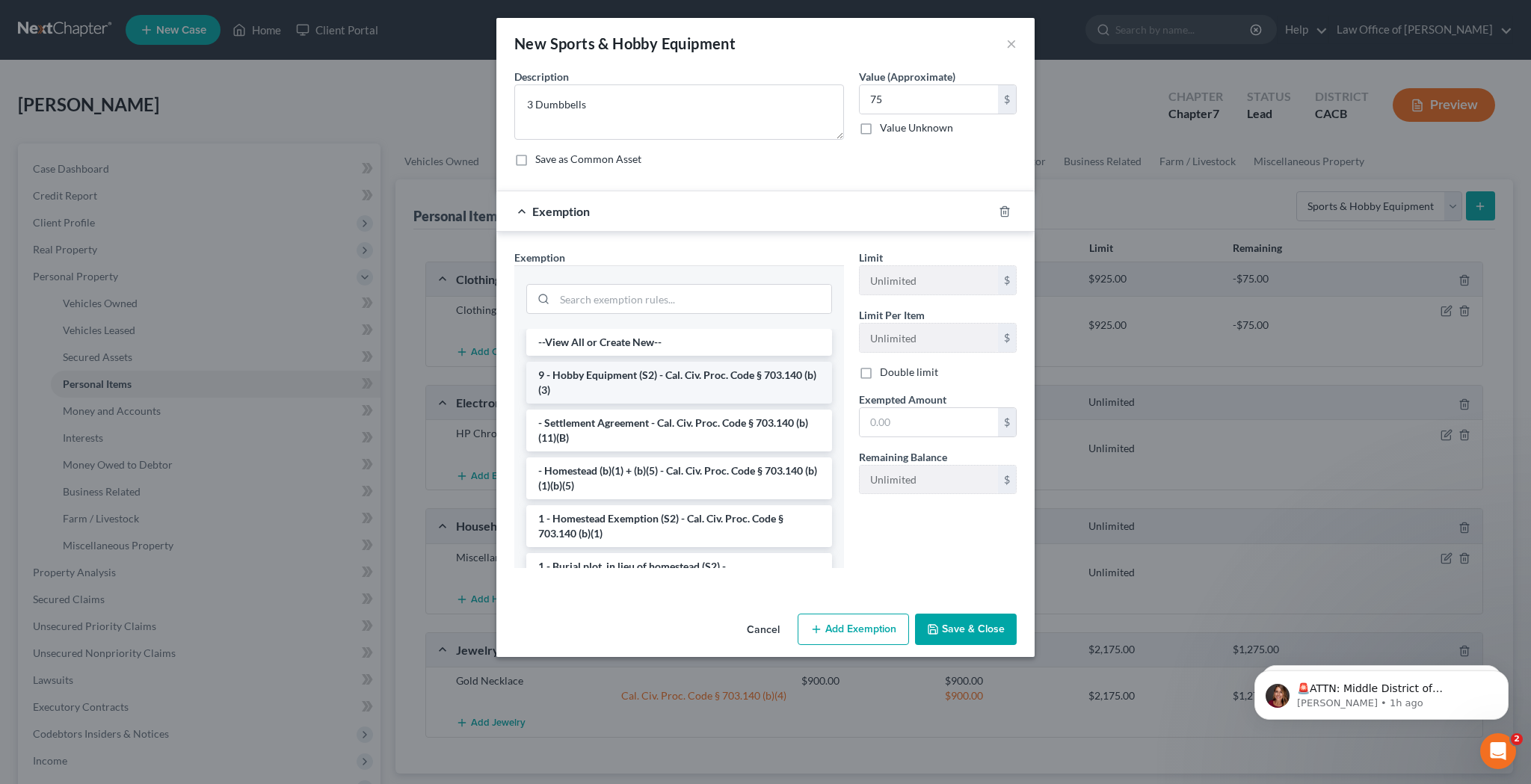
click at [738, 377] on li "9 - Hobby Equipment (S2) - Cal. Civ. Proc. Code § 703.140 (b)(3)" at bounding box center [680, 383] width 306 height 42
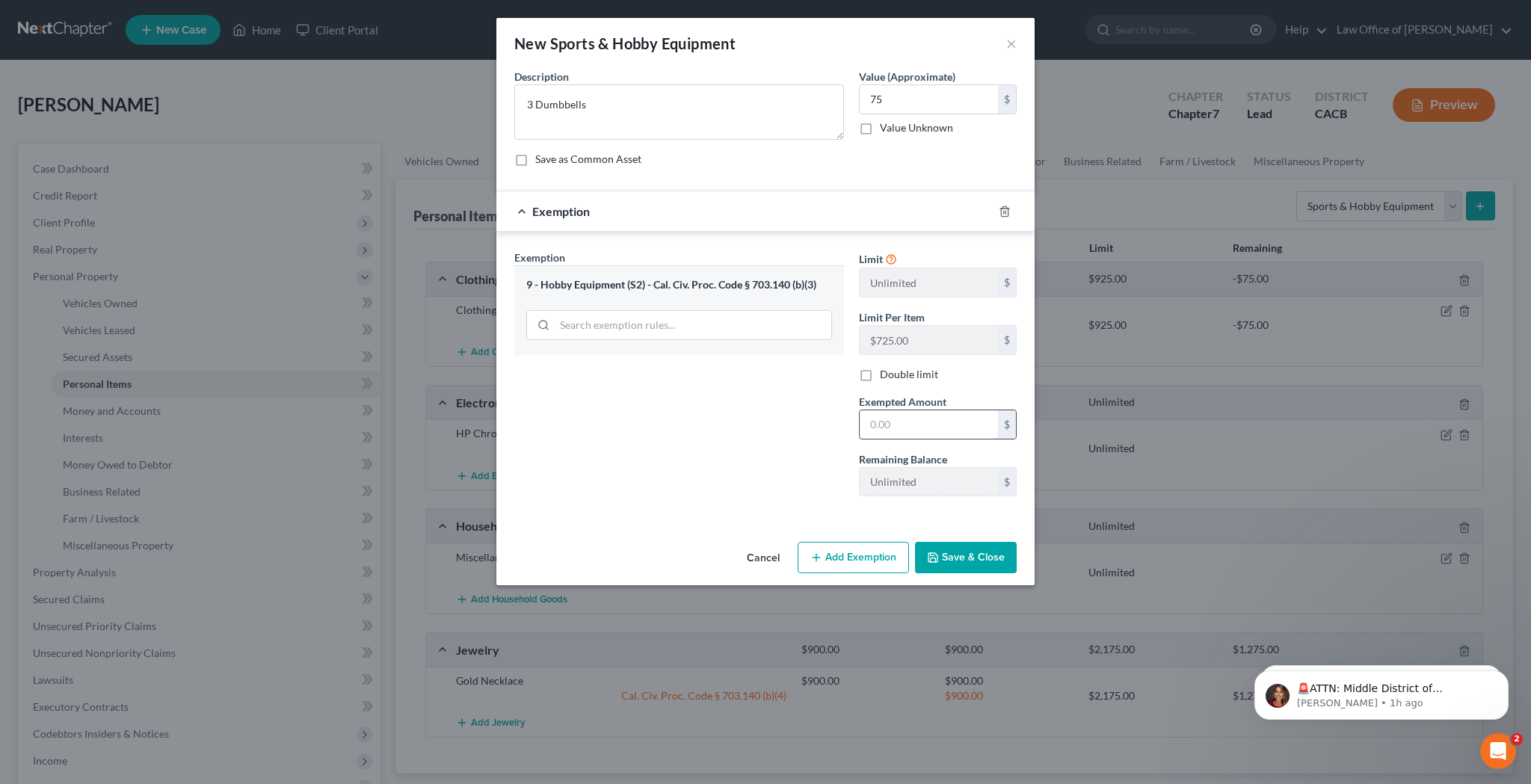
click at [902, 420] on input "text" at bounding box center [929, 424] width 138 height 28
type input "75"
click at [971, 561] on button "Save & Close" at bounding box center [966, 558] width 102 height 31
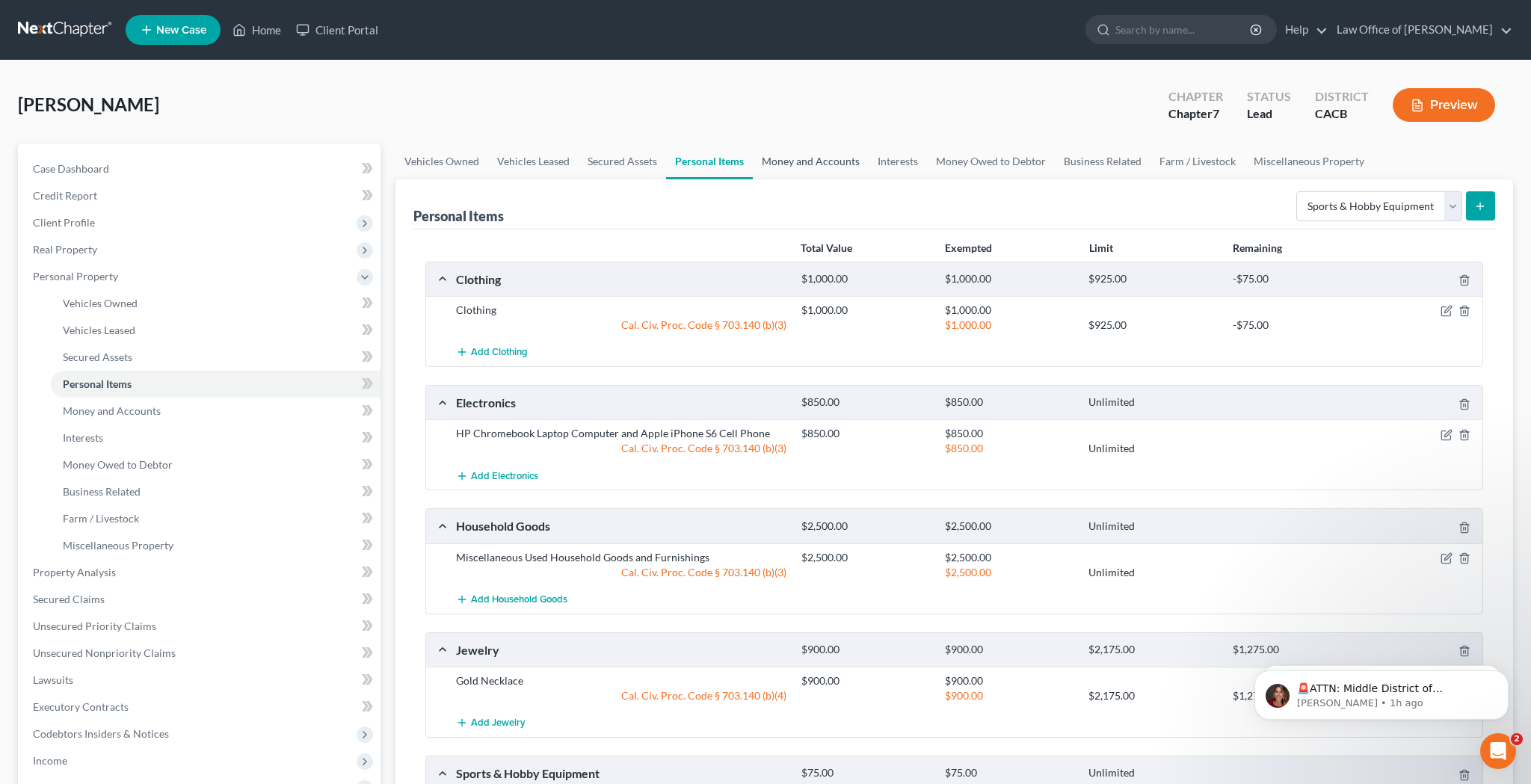
click at [821, 161] on link "Money and Accounts" at bounding box center [811, 161] width 115 height 36
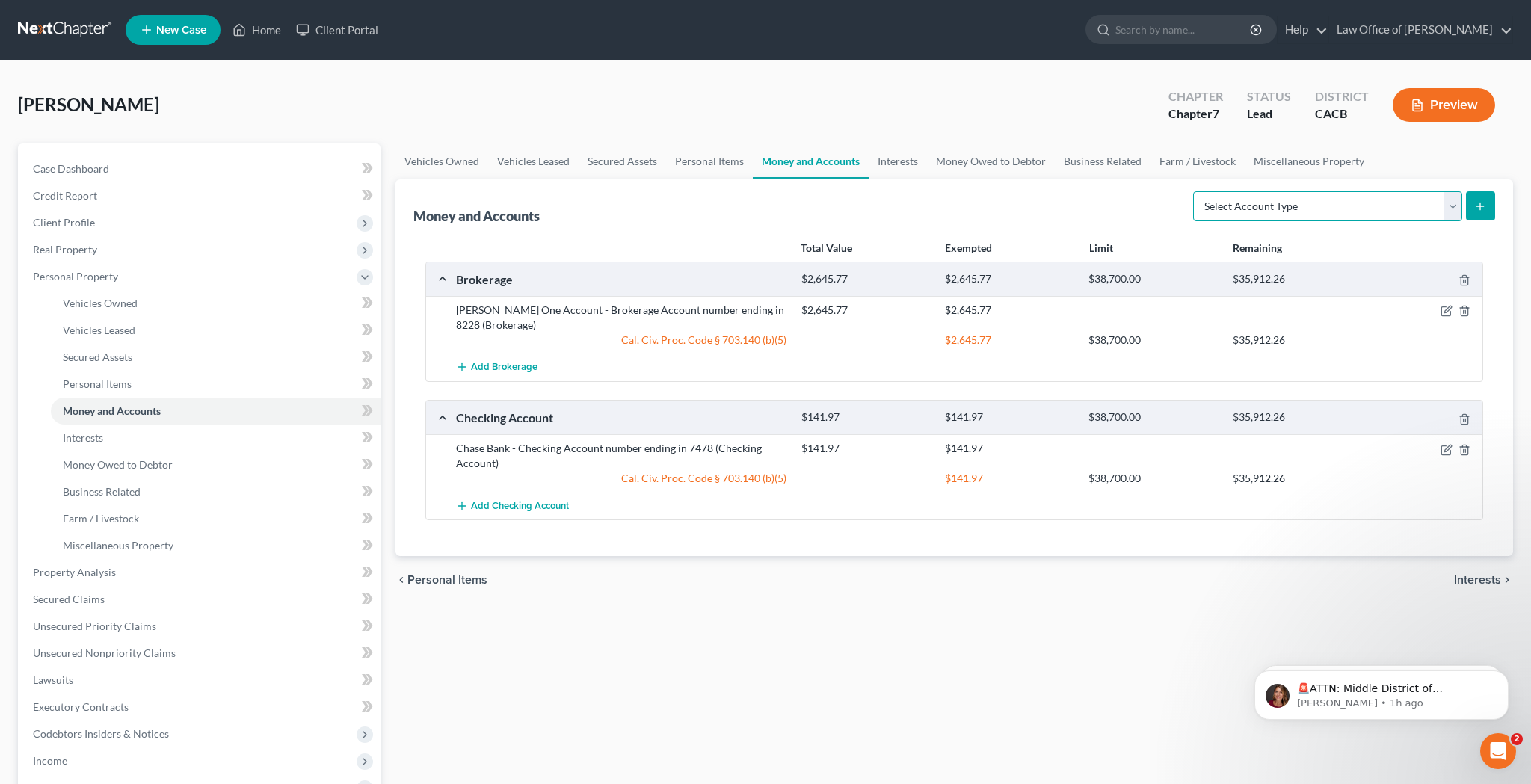
select select "cash_on_hand"
click at [1481, 207] on line "submit" at bounding box center [1481, 205] width 0 height 6
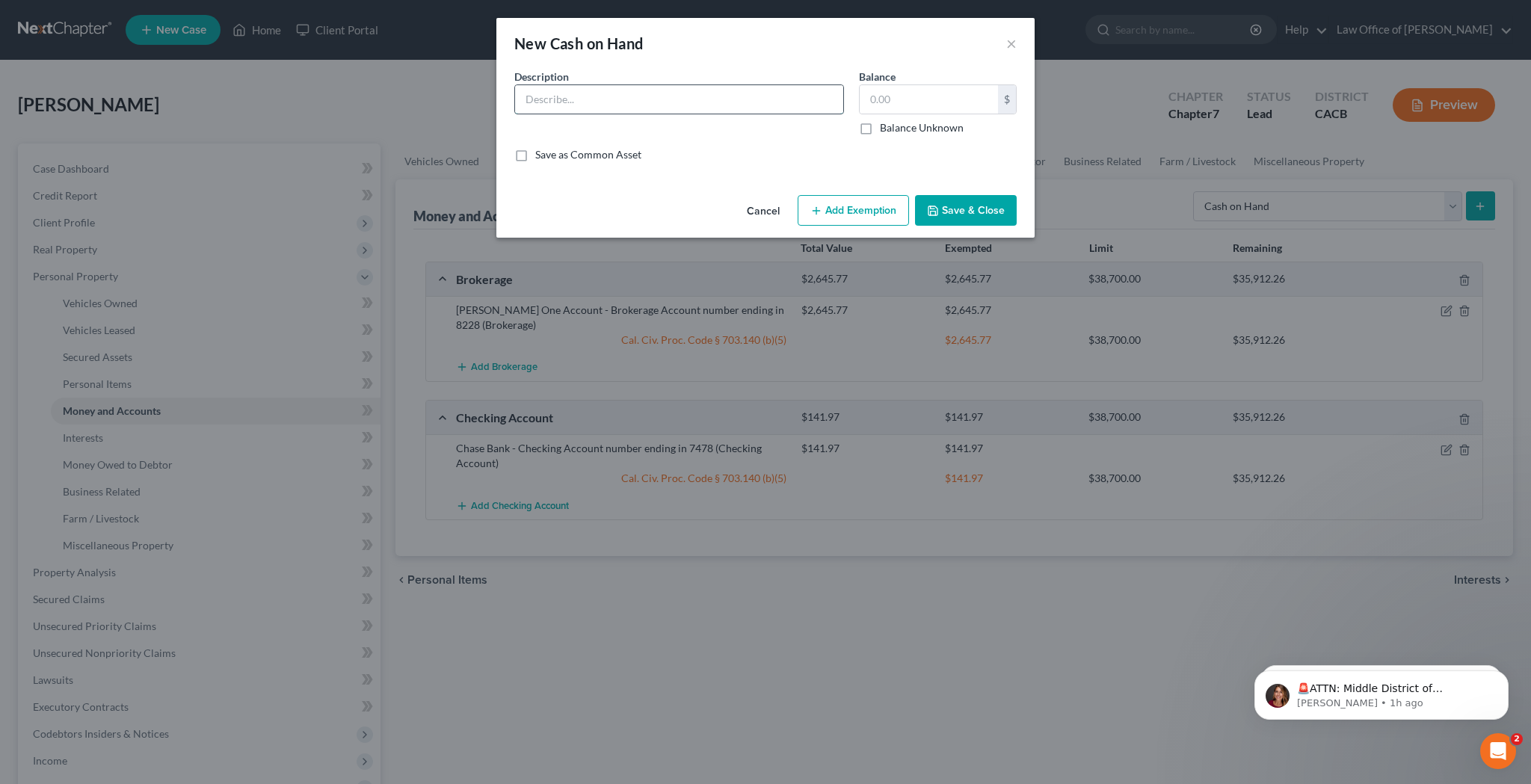
click at [714, 93] on input "text" at bounding box center [679, 99] width 328 height 28
type input "Cash on Hand"
click at [892, 103] on input "text" at bounding box center [929, 99] width 138 height 28
type input "50"
click at [873, 205] on button "Add Exemption" at bounding box center [854, 211] width 112 height 31
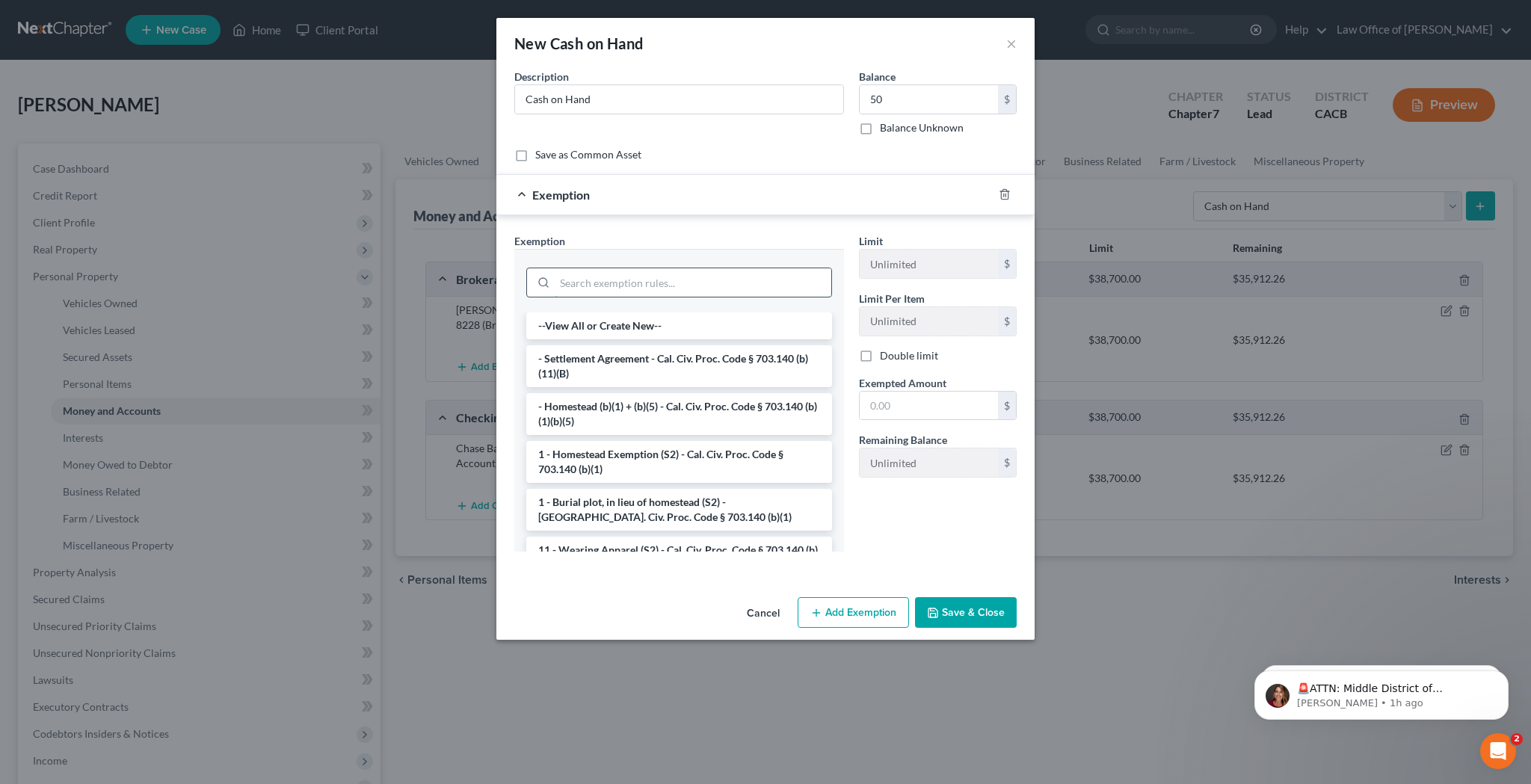
click at [719, 278] on input "search" at bounding box center [694, 282] width 277 height 28
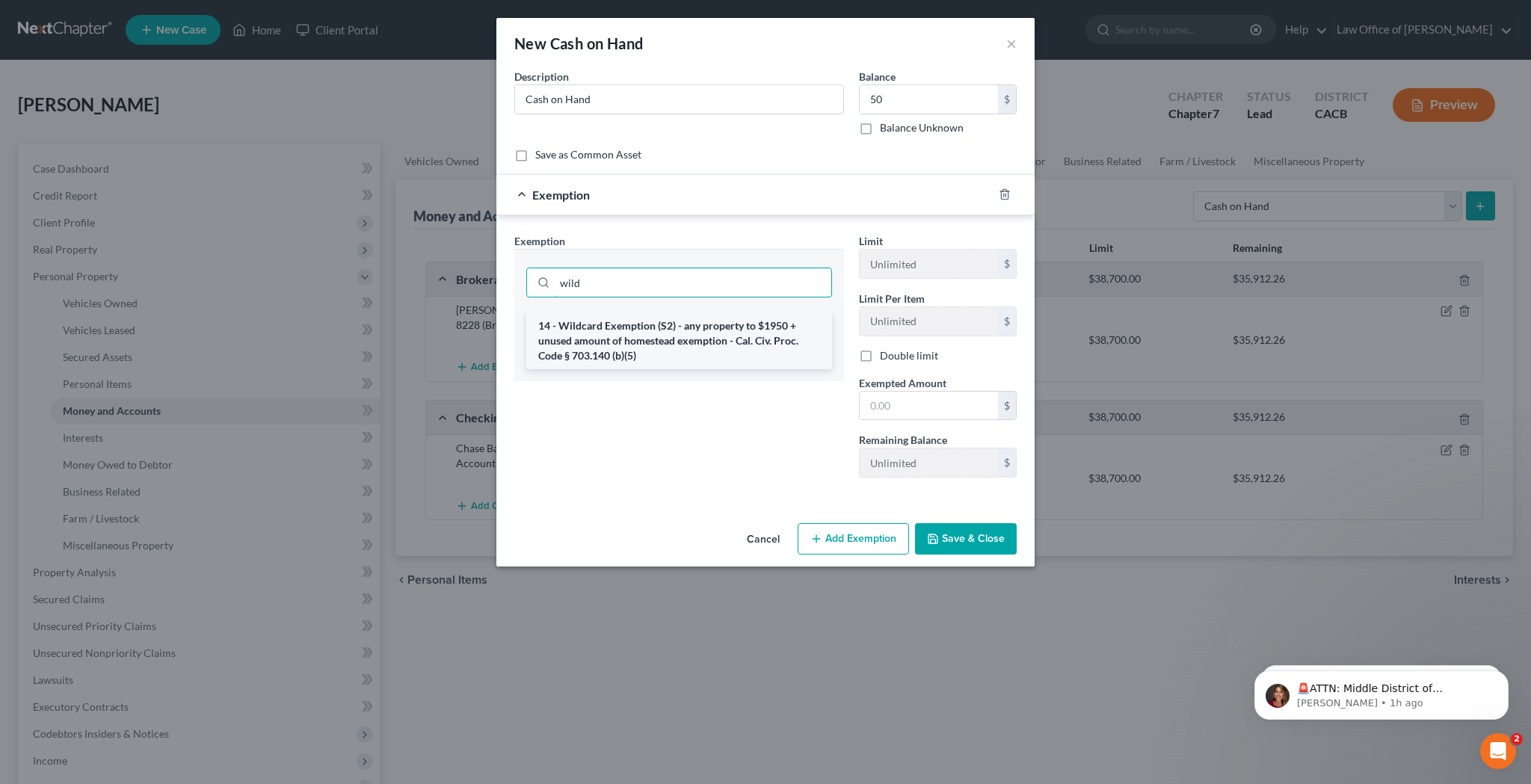
type input "wild"
click at [737, 321] on li "14 - Wildcard Exemption (S2) - any property to $1950 + unused amount of homeste…" at bounding box center [680, 341] width 306 height 57
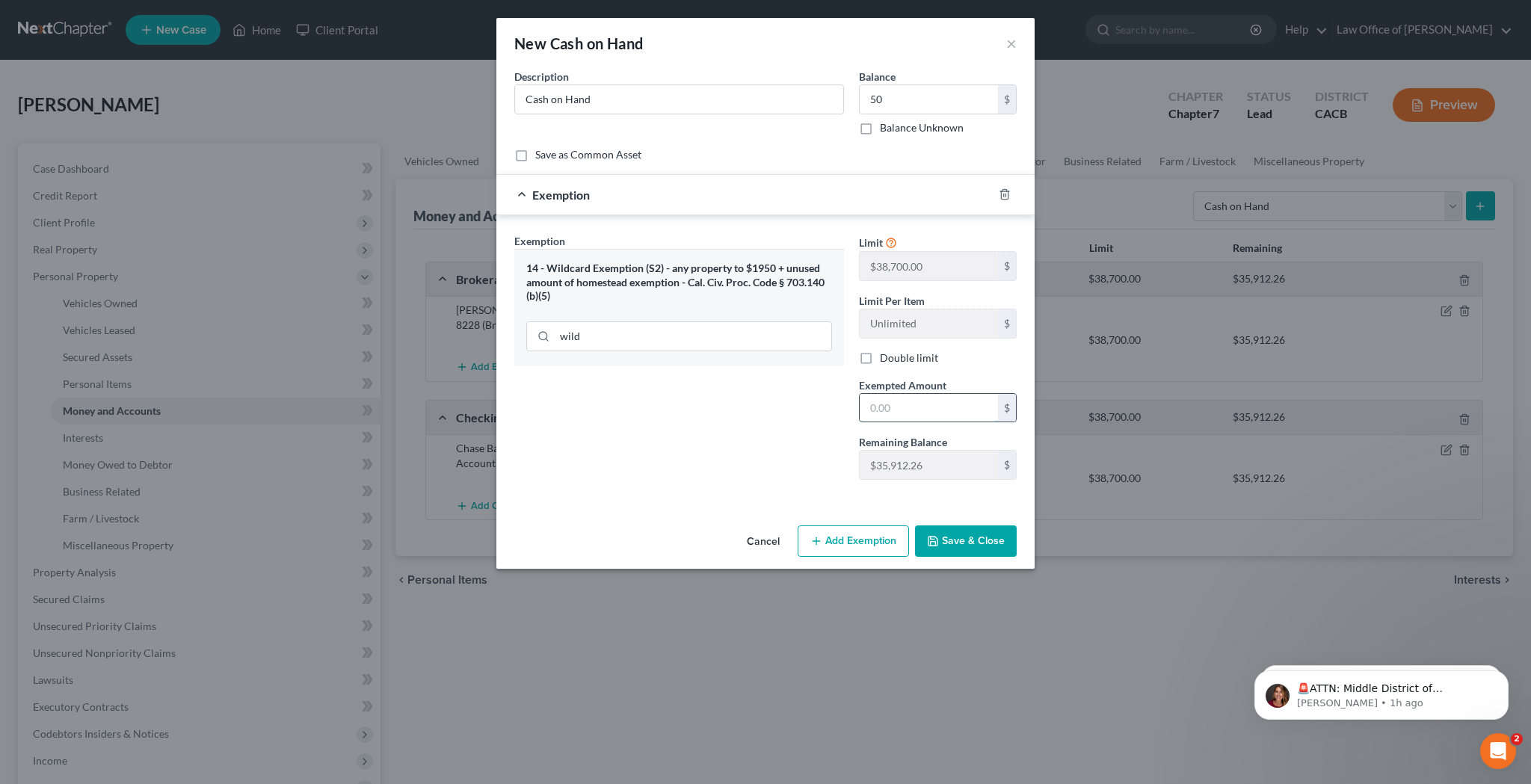
click at [881, 399] on input "text" at bounding box center [929, 408] width 138 height 28
type input "50"
click at [960, 539] on button "Save & Close" at bounding box center [966, 541] width 102 height 31
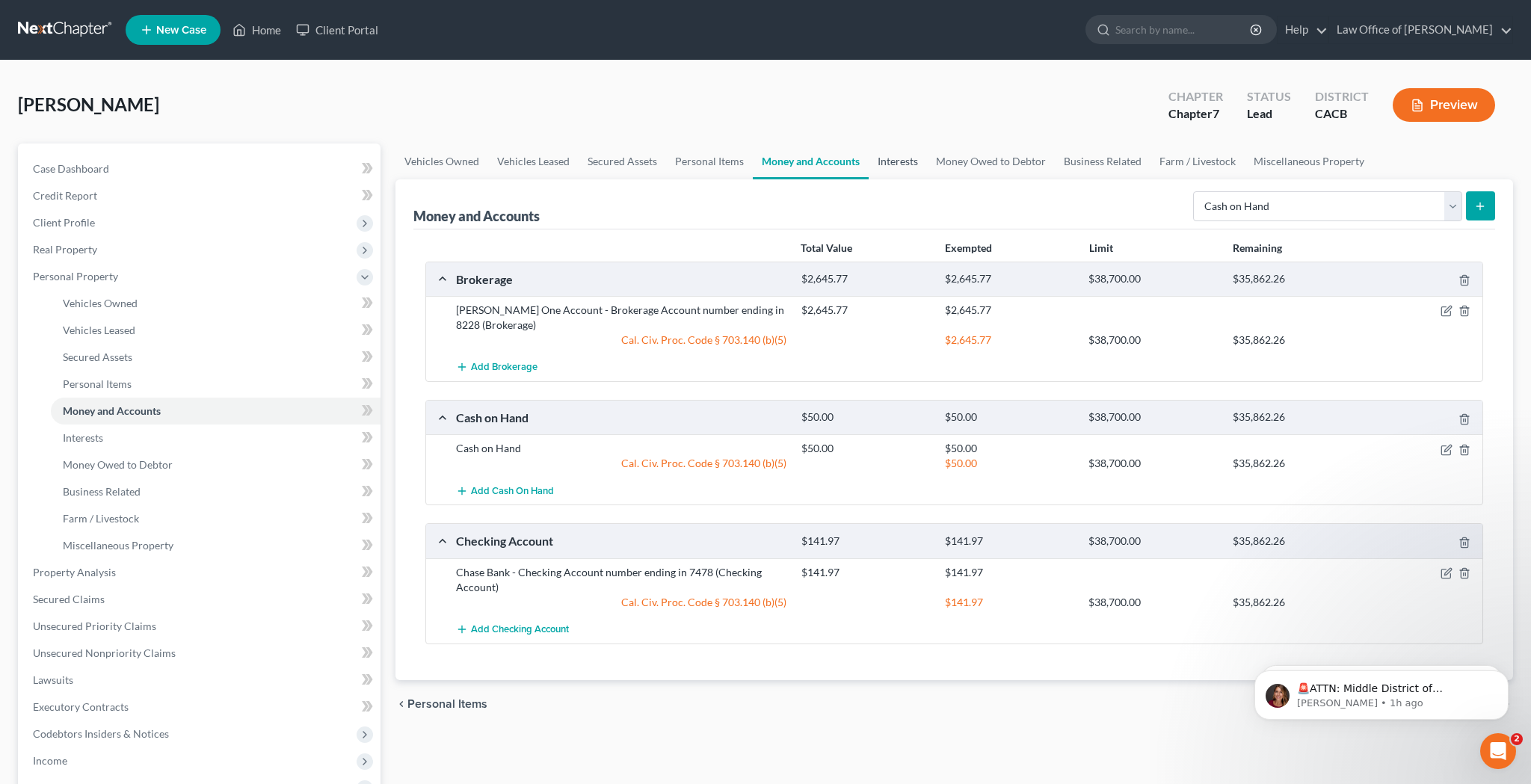
click at [921, 167] on link "Interests" at bounding box center [898, 161] width 59 height 36
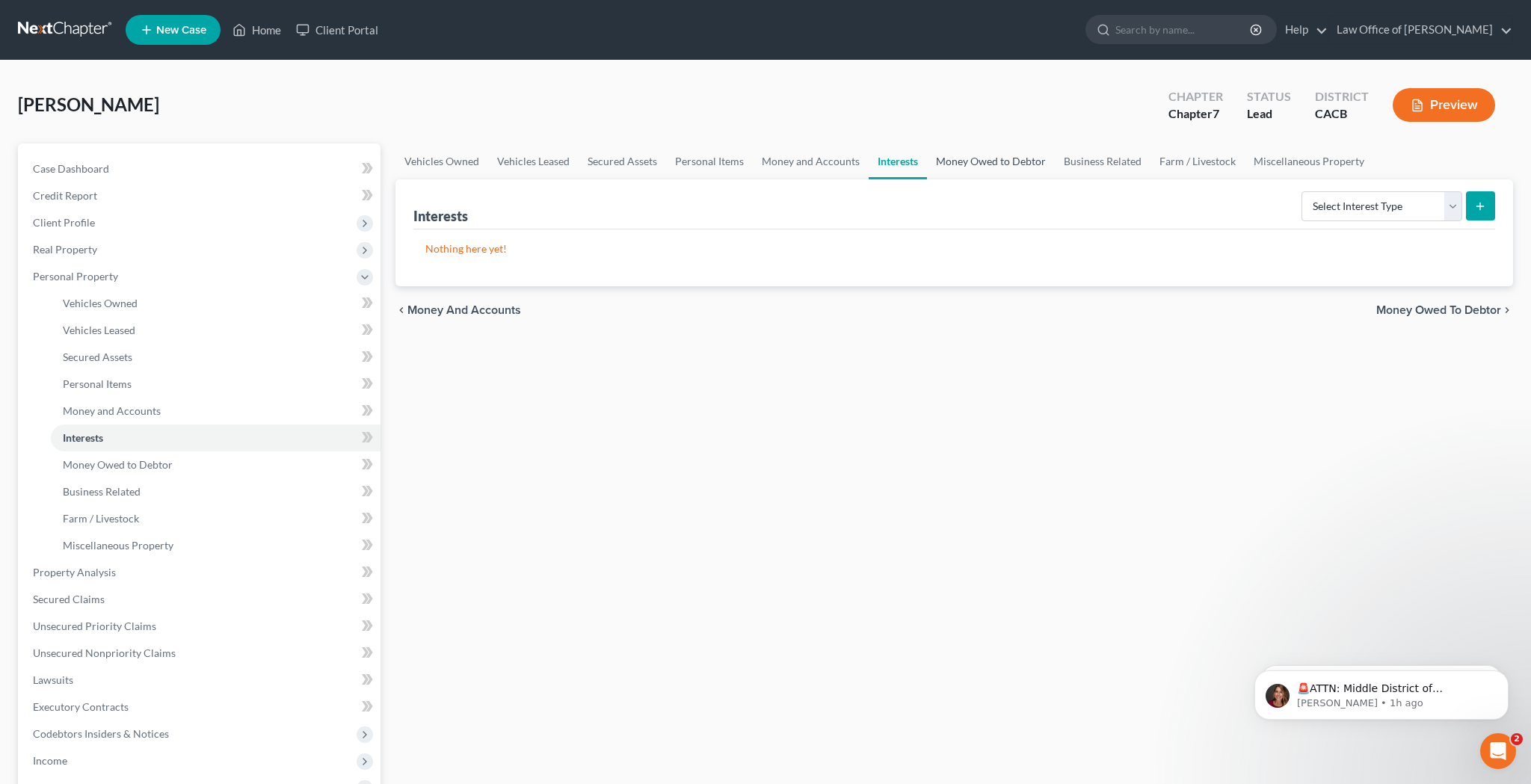
click at [1014, 165] on link "Money Owed to Debtor" at bounding box center [991, 161] width 128 height 36
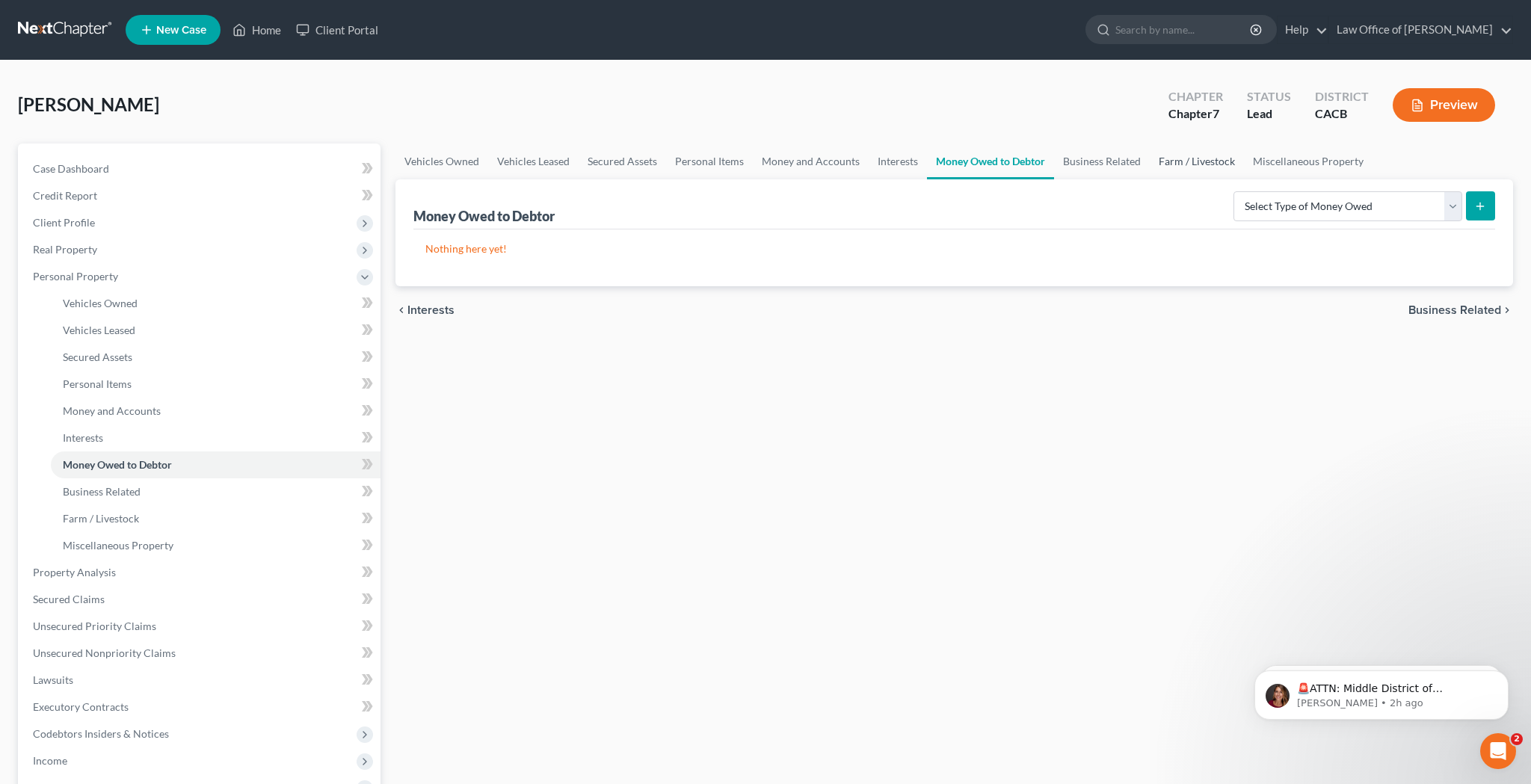
click at [1187, 161] on link "Farm / Livestock" at bounding box center [1197, 161] width 94 height 36
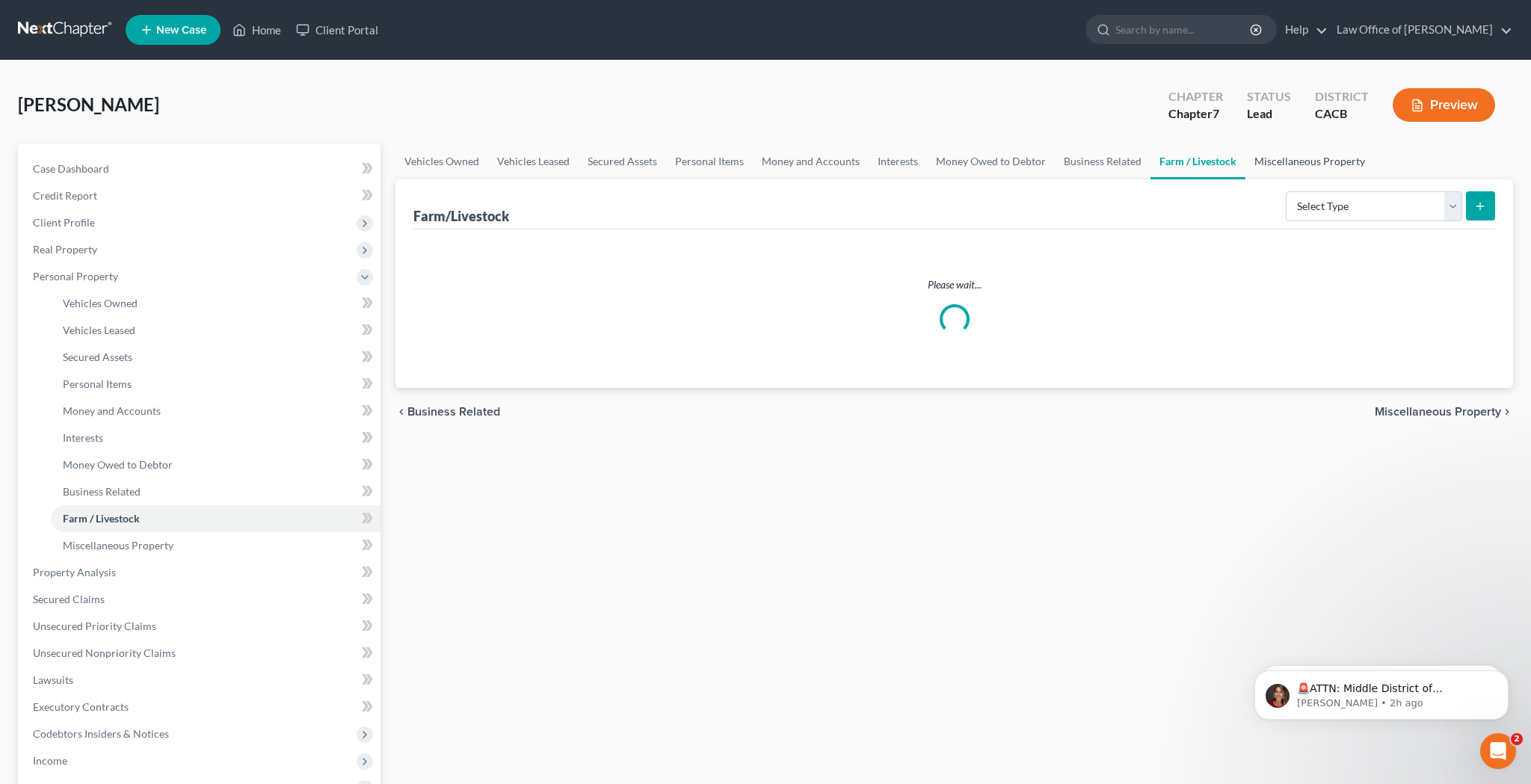
click at [1275, 165] on link "Miscellaneous Property" at bounding box center [1310, 161] width 128 height 36
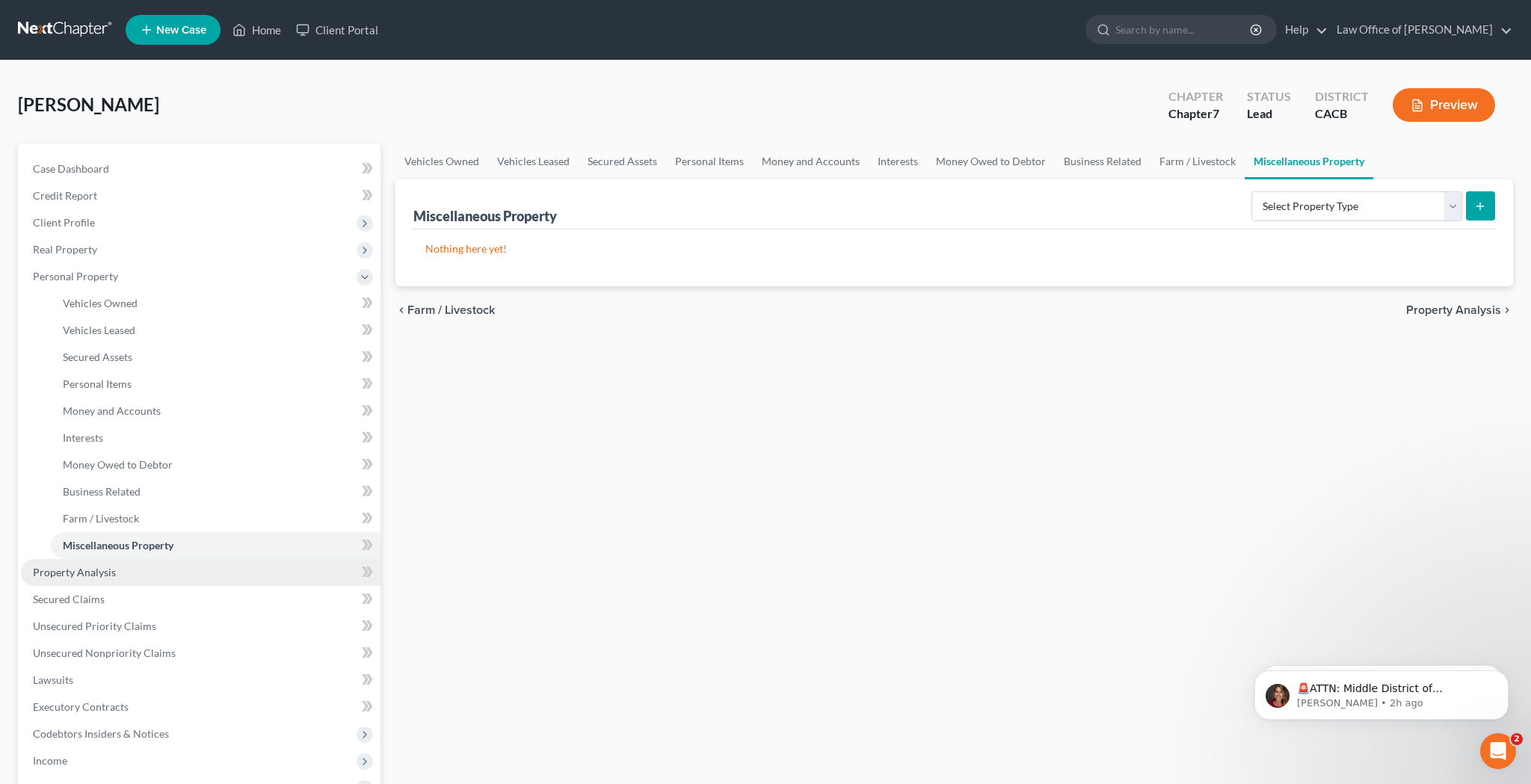
click at [137, 569] on link "Property Analysis" at bounding box center [201, 572] width 360 height 27
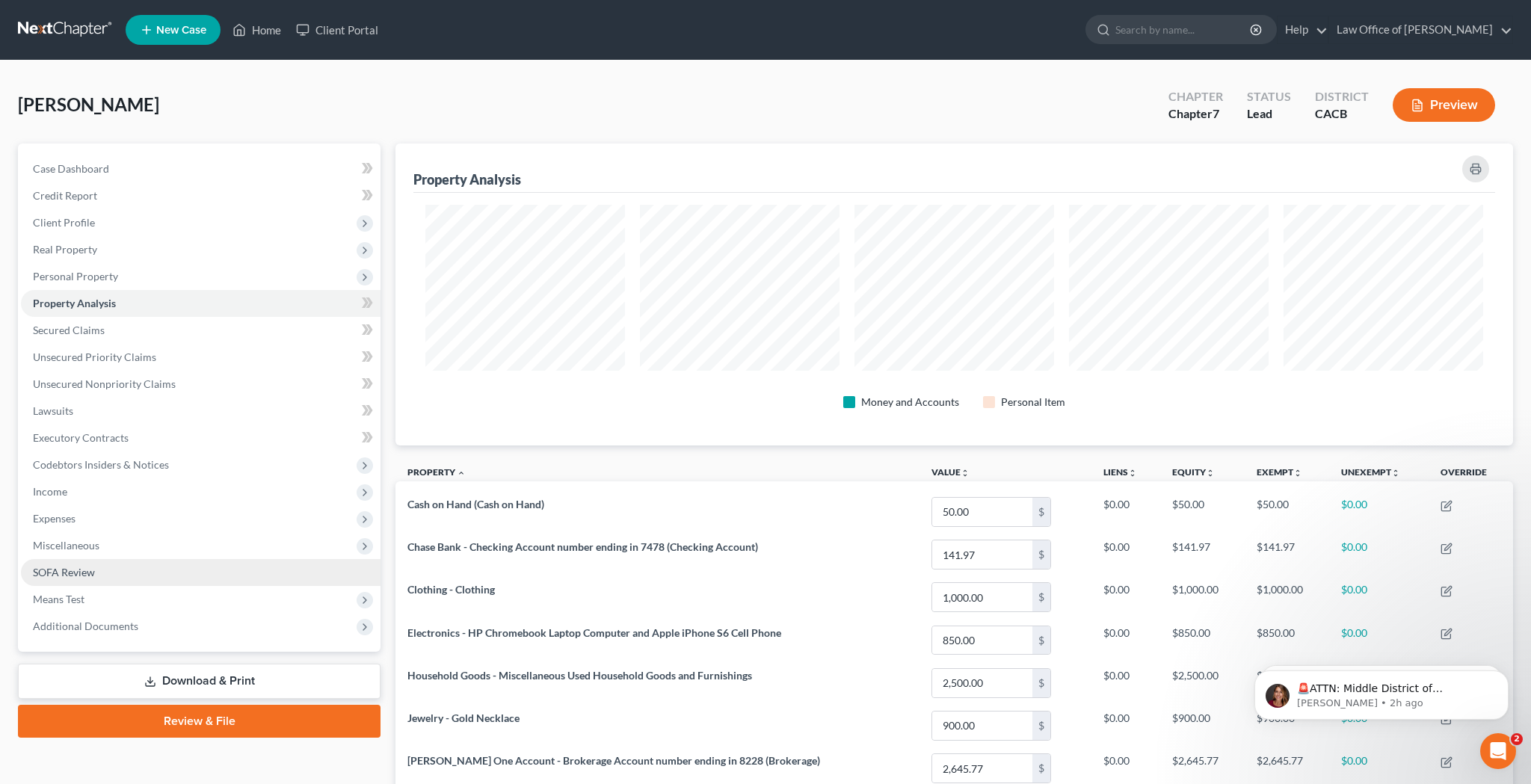
scroll to position [302, 1118]
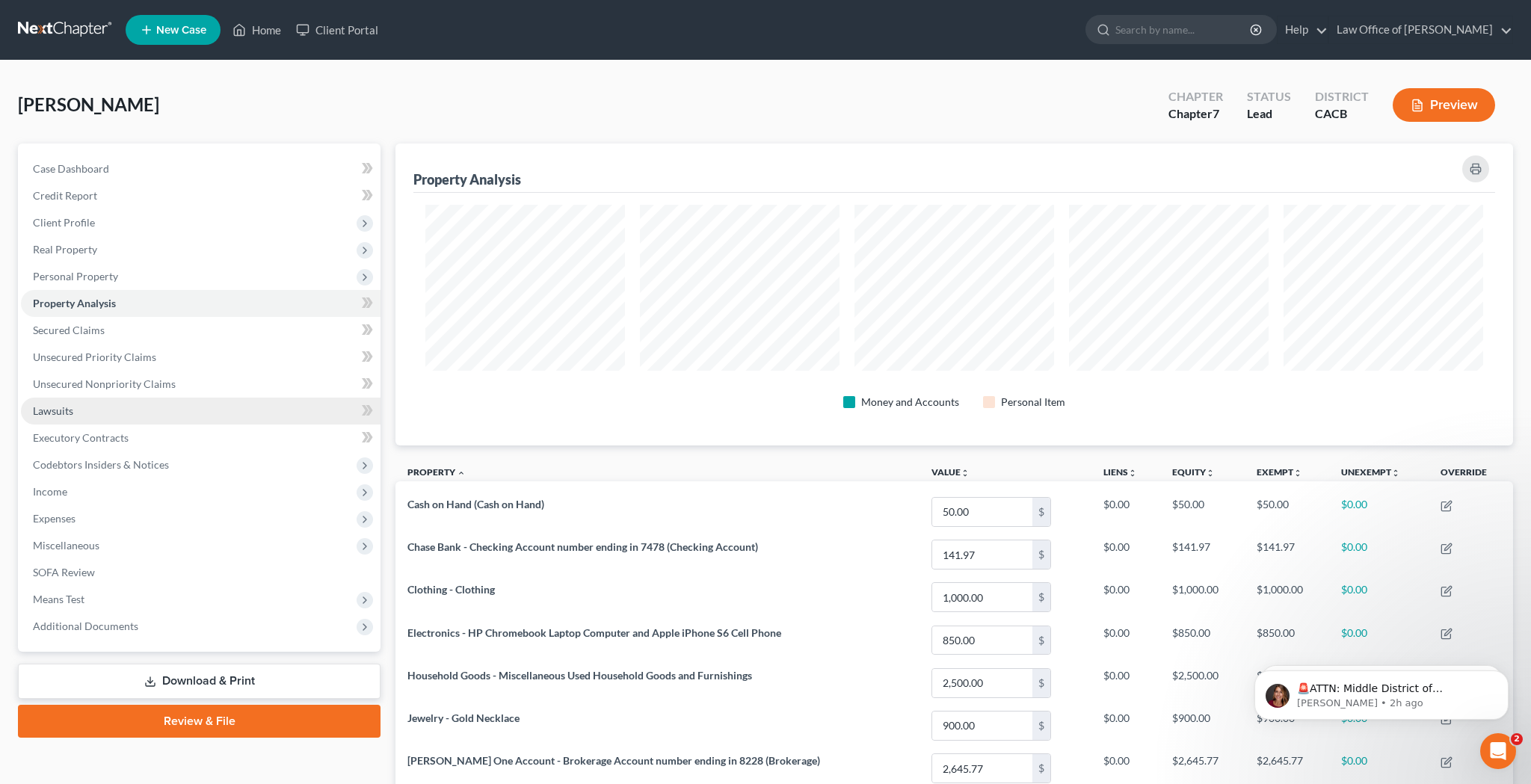
click at [126, 412] on link "Lawsuits" at bounding box center [201, 410] width 360 height 27
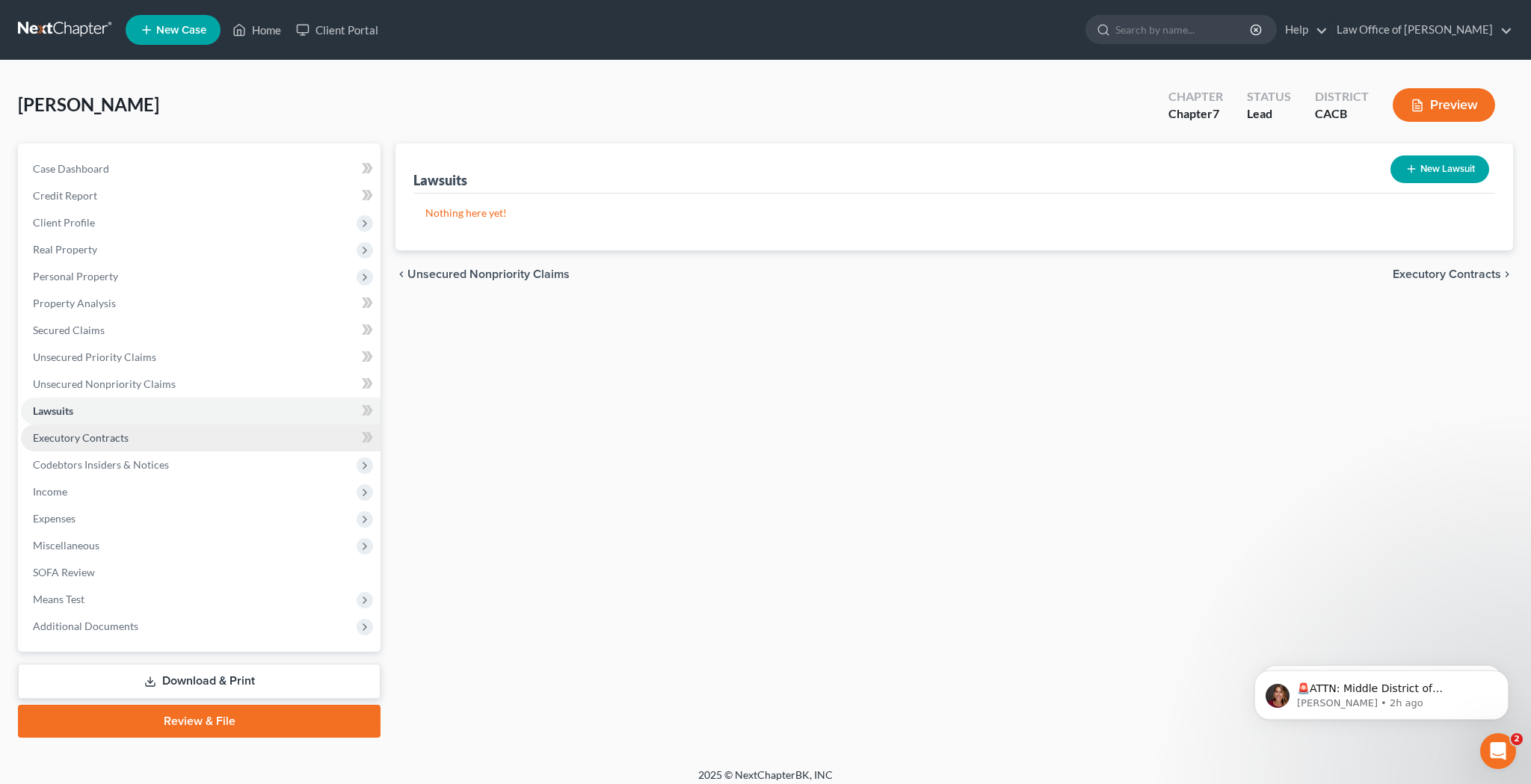
click at [130, 436] on link "Executory Contracts" at bounding box center [201, 438] width 360 height 27
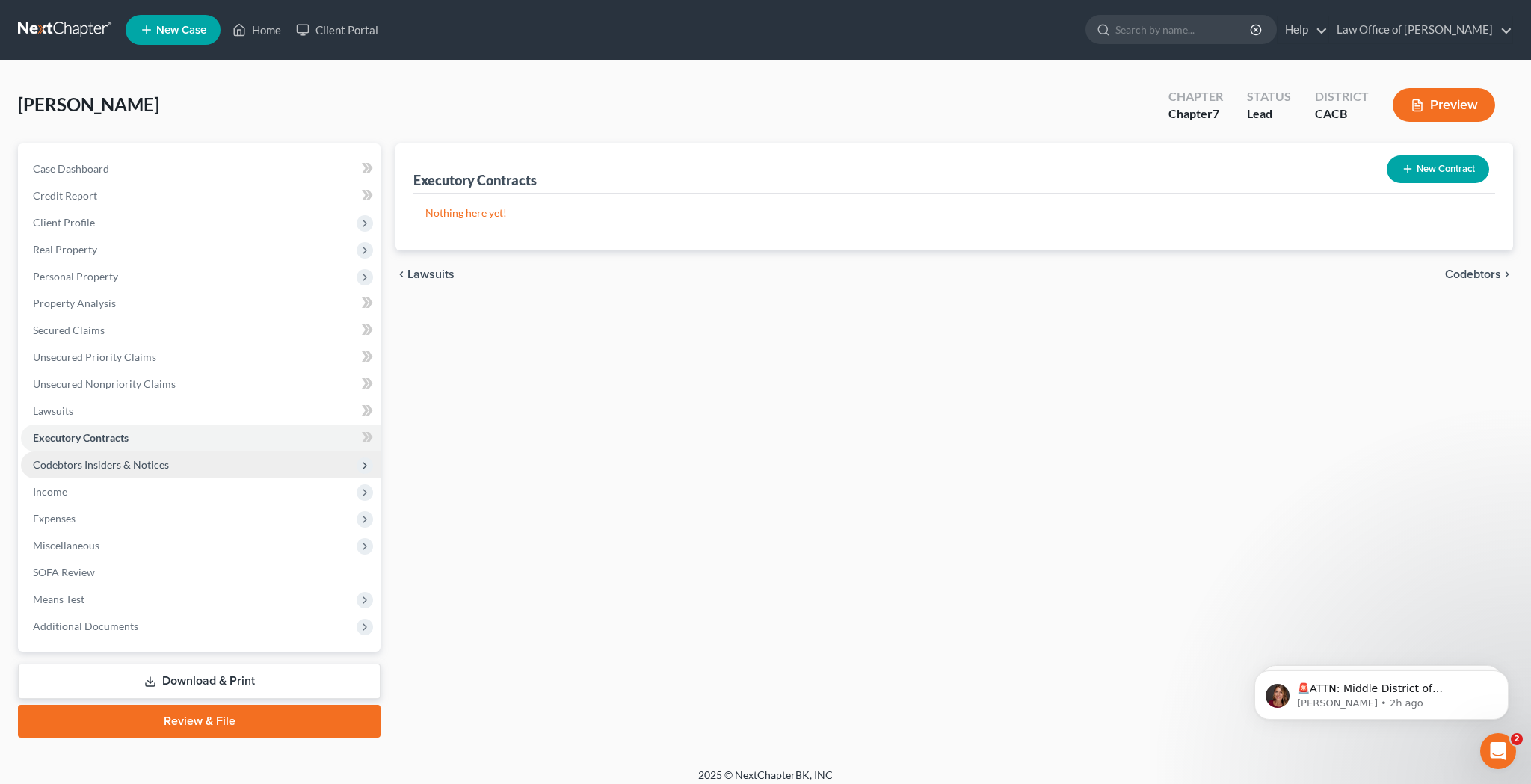
click at [136, 456] on span "Codebtors Insiders & Notices" at bounding box center [201, 464] width 360 height 27
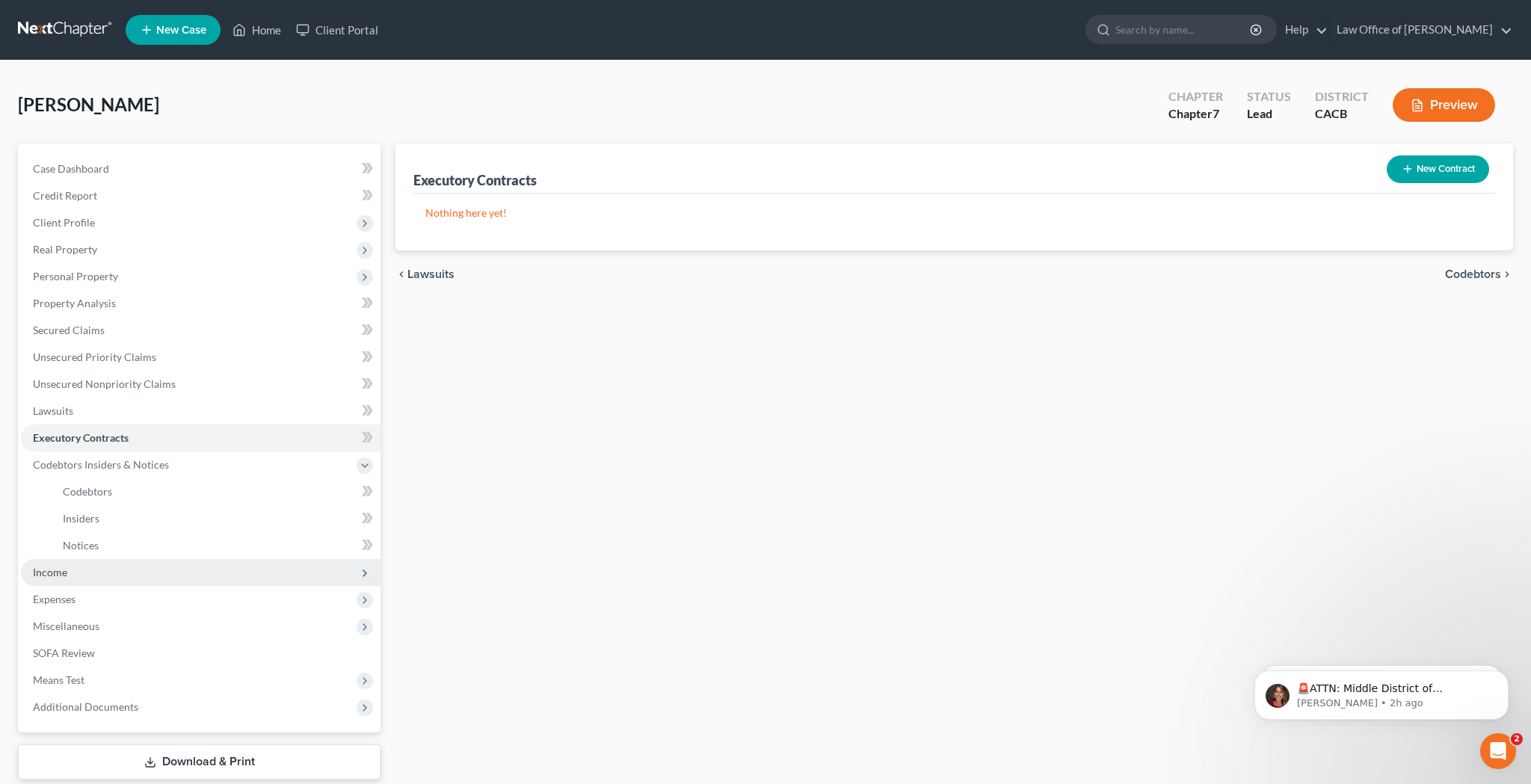
click at [124, 573] on span "Income" at bounding box center [201, 572] width 360 height 27
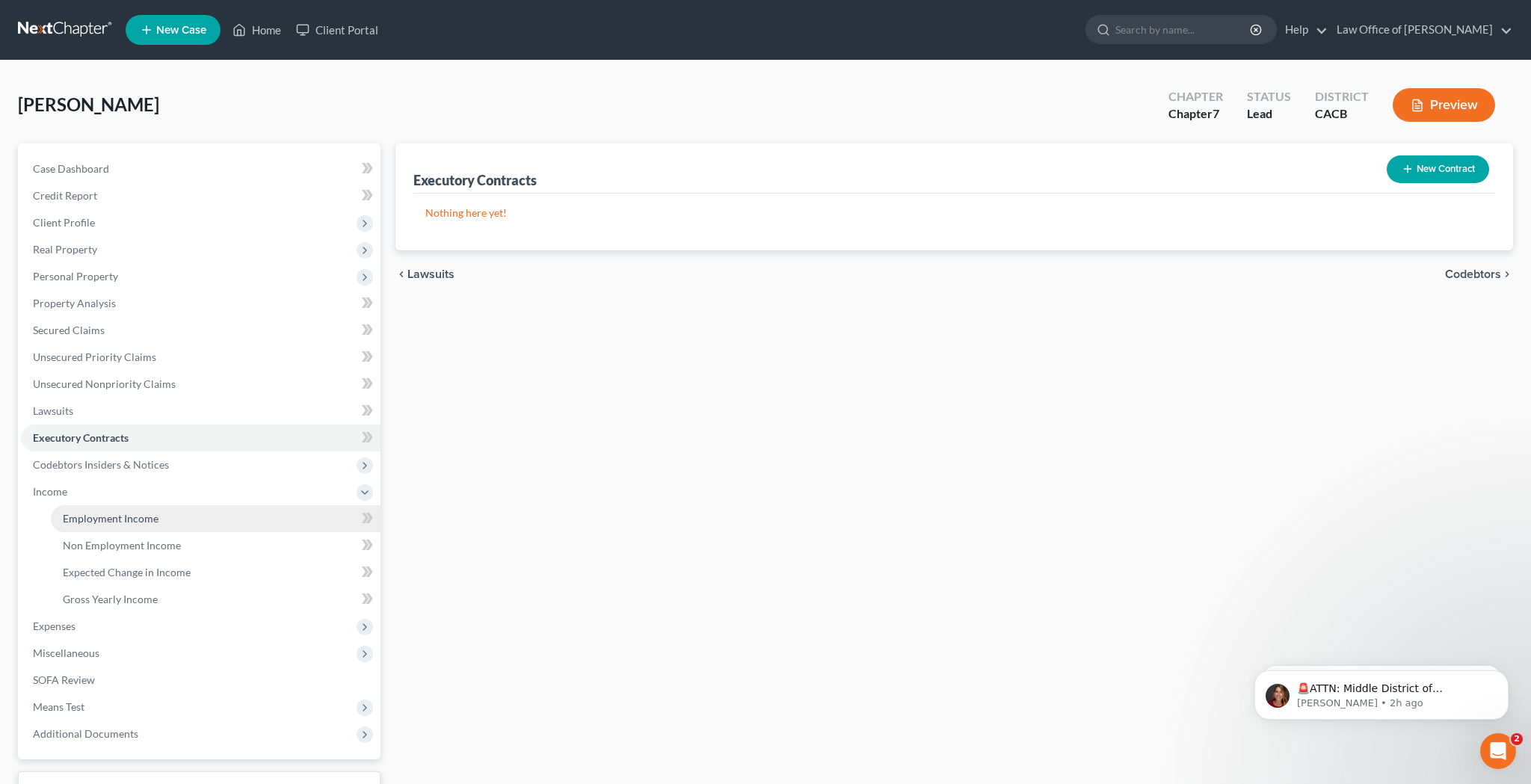
click at [140, 520] on span "Employment Income" at bounding box center [111, 518] width 95 height 13
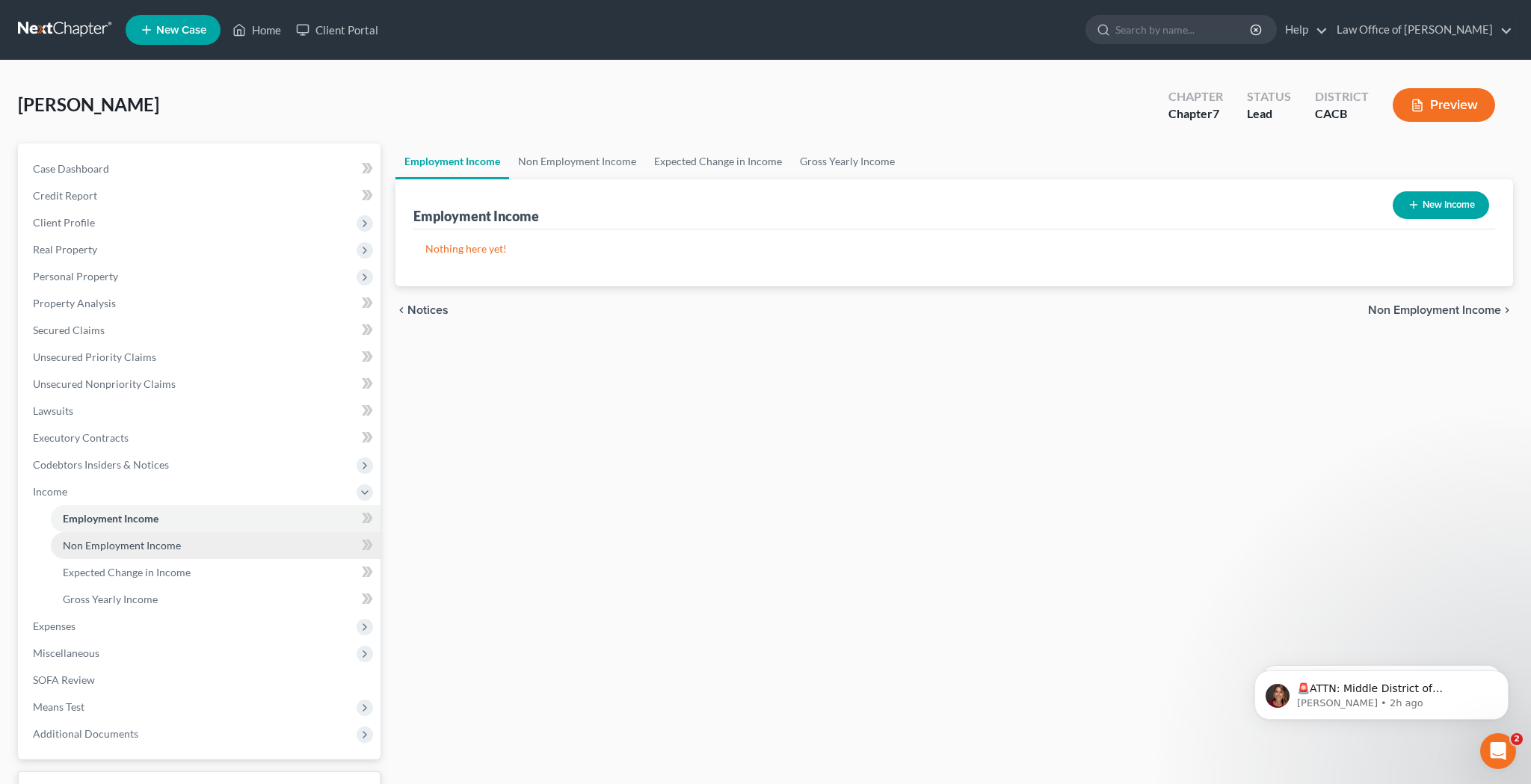
click at [146, 548] on span "Non Employment Income" at bounding box center [122, 545] width 118 height 13
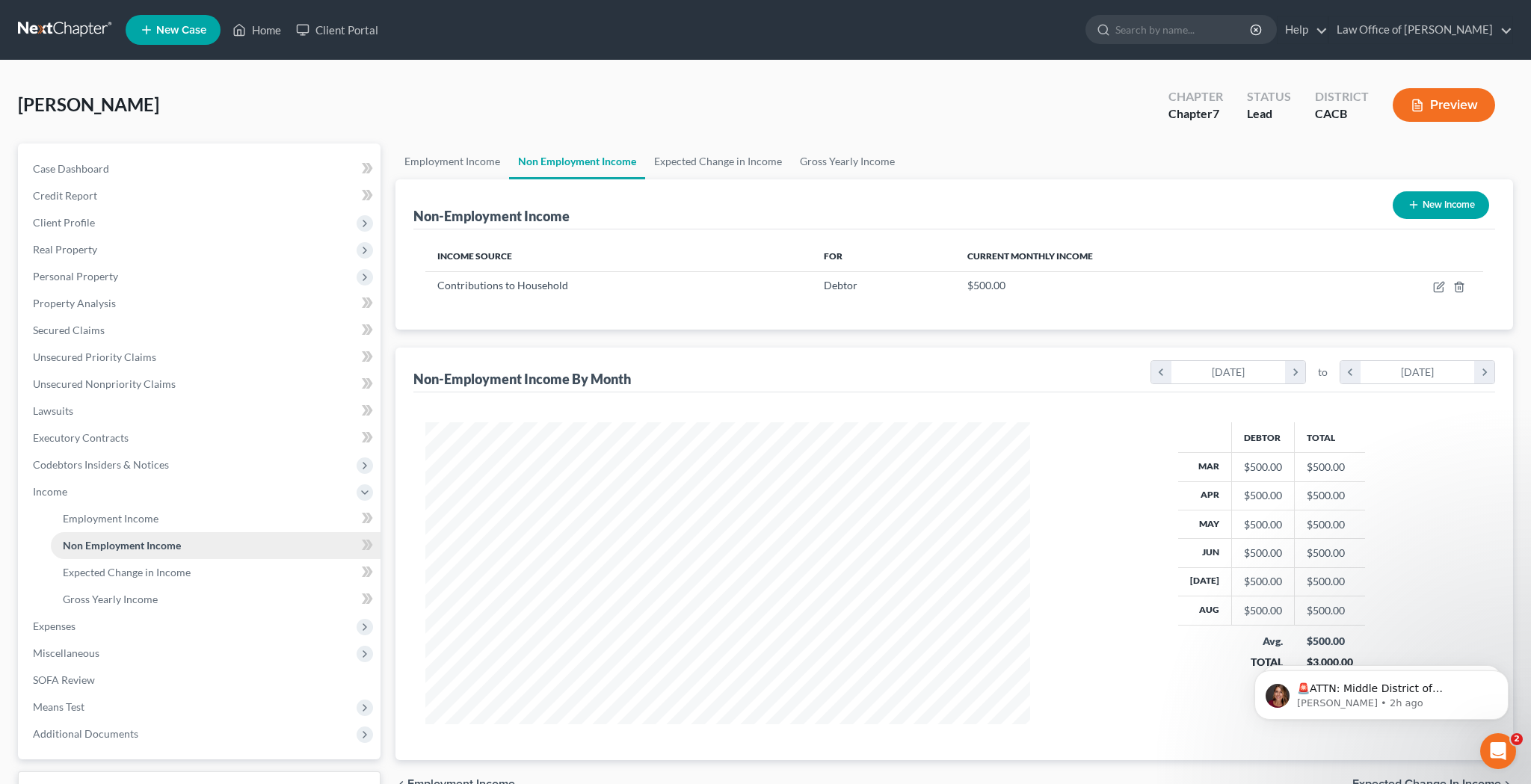
scroll to position [302, 635]
click at [465, 163] on link "Employment Income" at bounding box center [453, 161] width 114 height 36
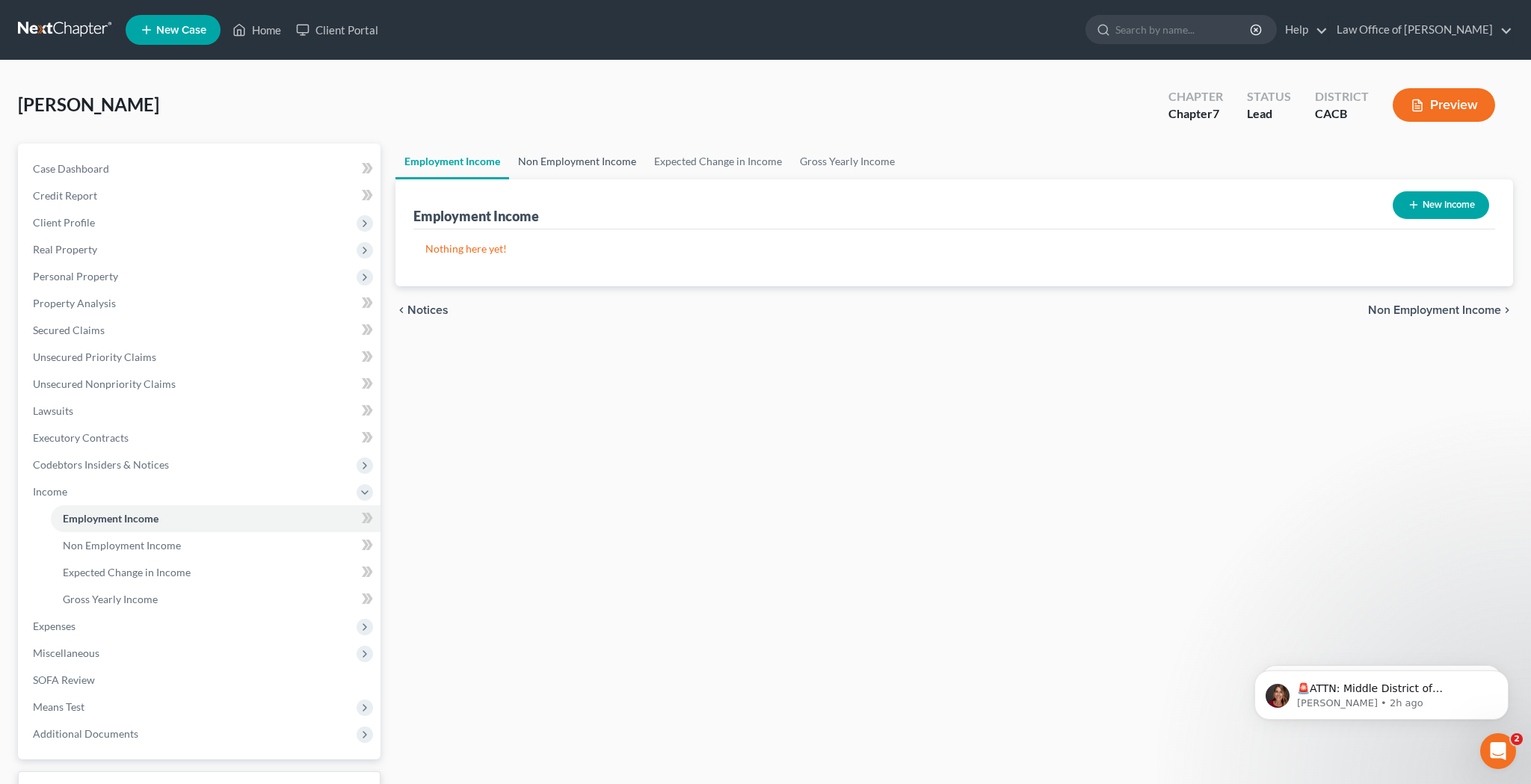
click at [563, 157] on link "Non Employment Income" at bounding box center [577, 161] width 137 height 36
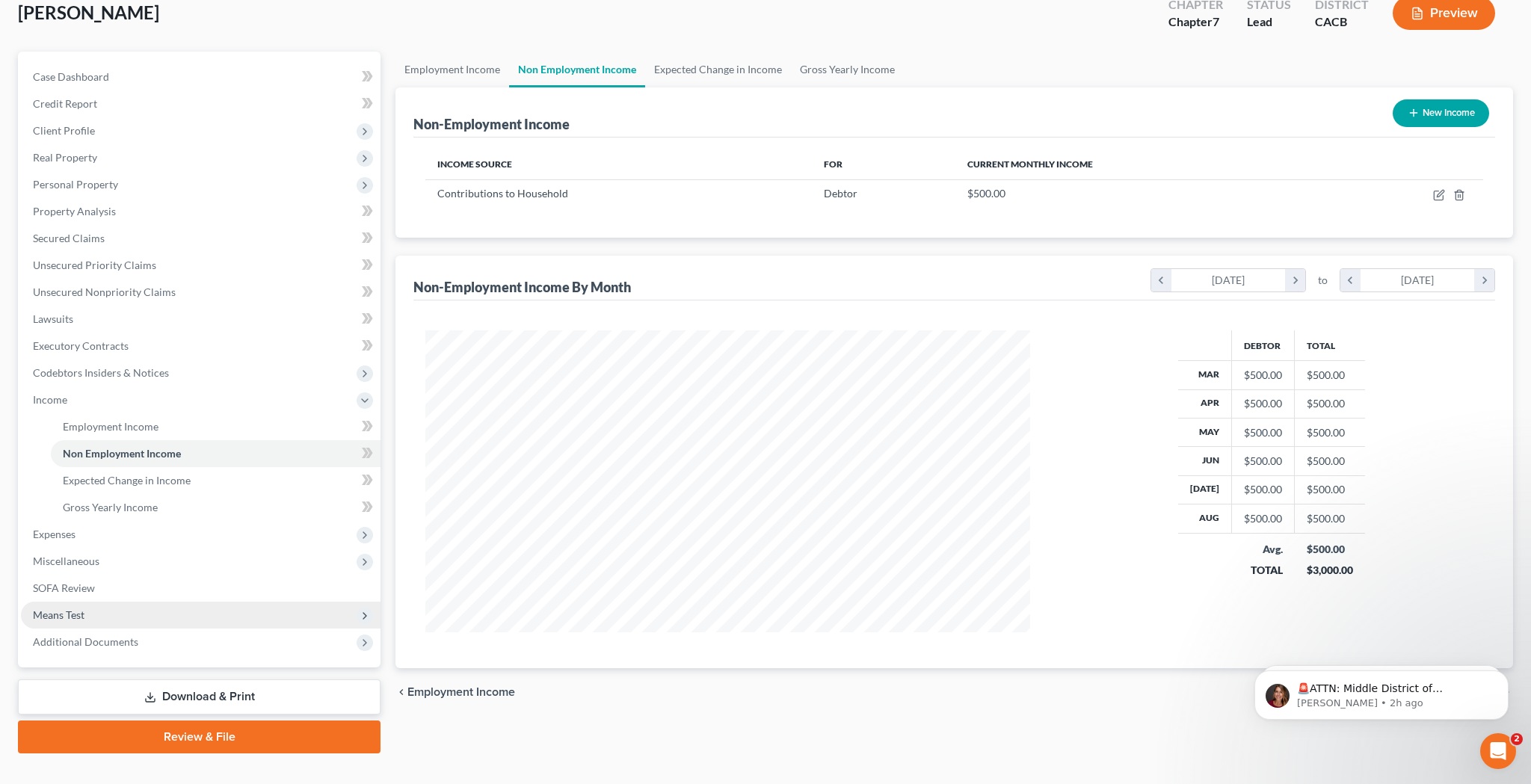
scroll to position [96, 0]
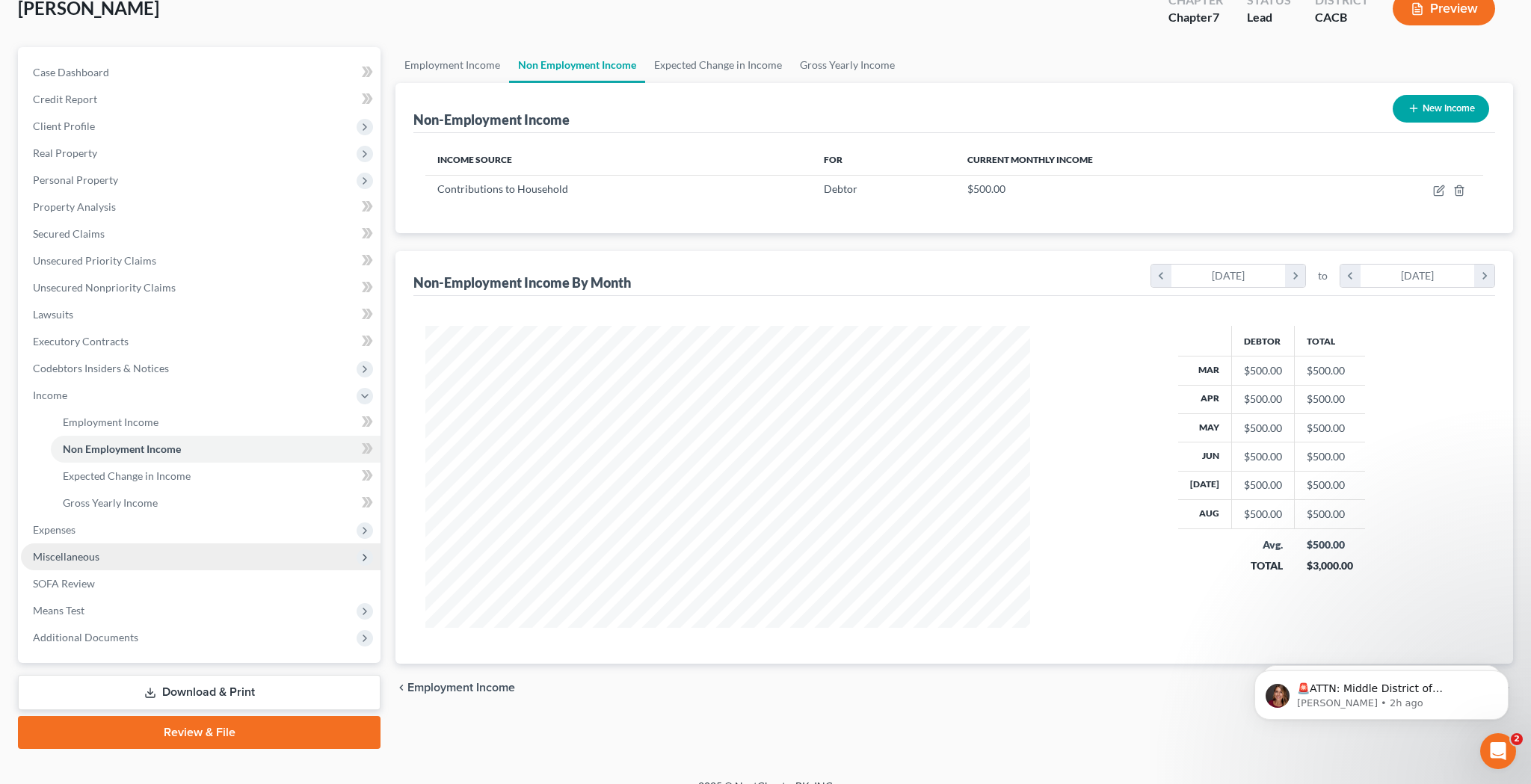
click at [142, 561] on span "Miscellaneous" at bounding box center [201, 556] width 360 height 27
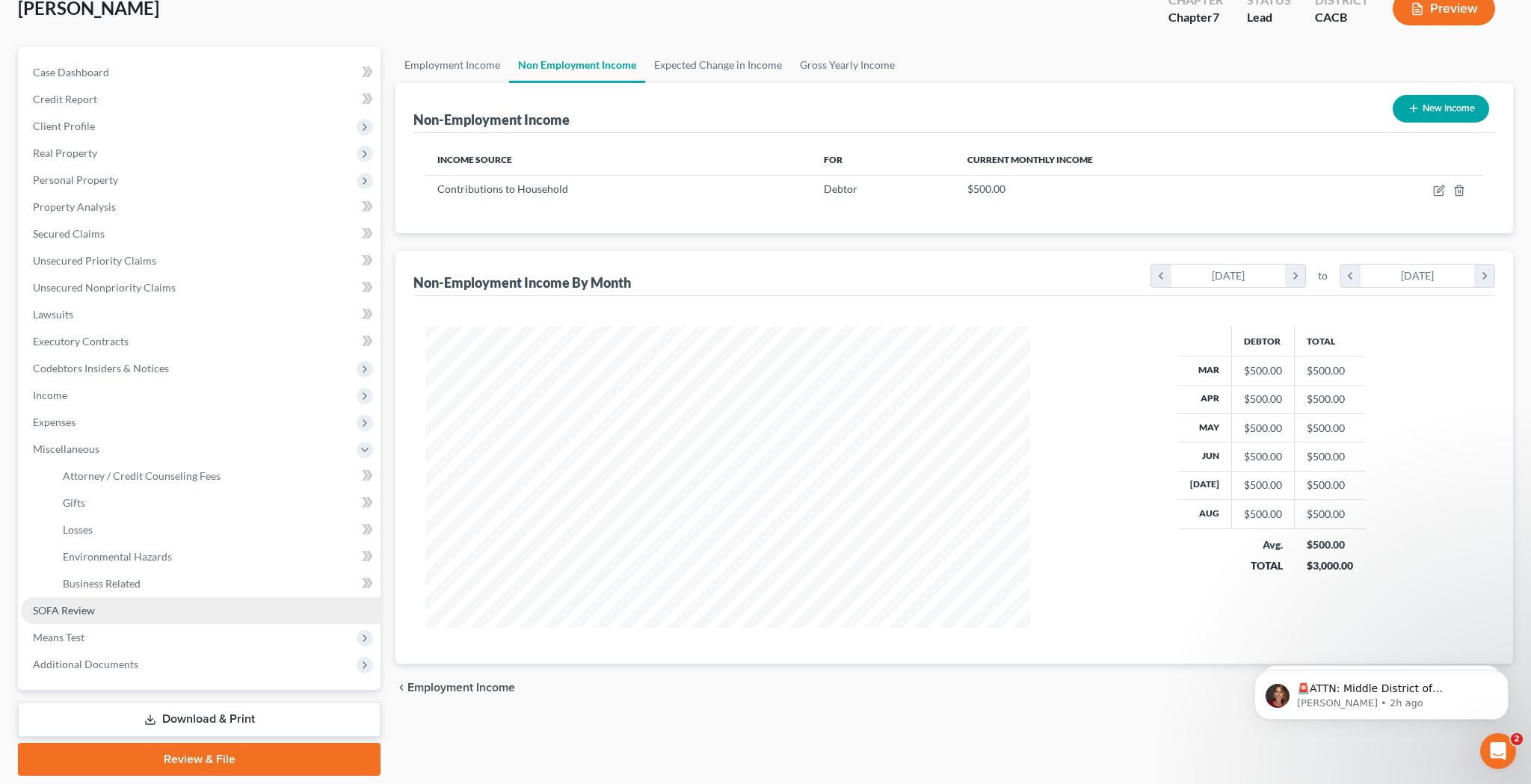
click at [109, 606] on link "SOFA Review" at bounding box center [201, 610] width 360 height 27
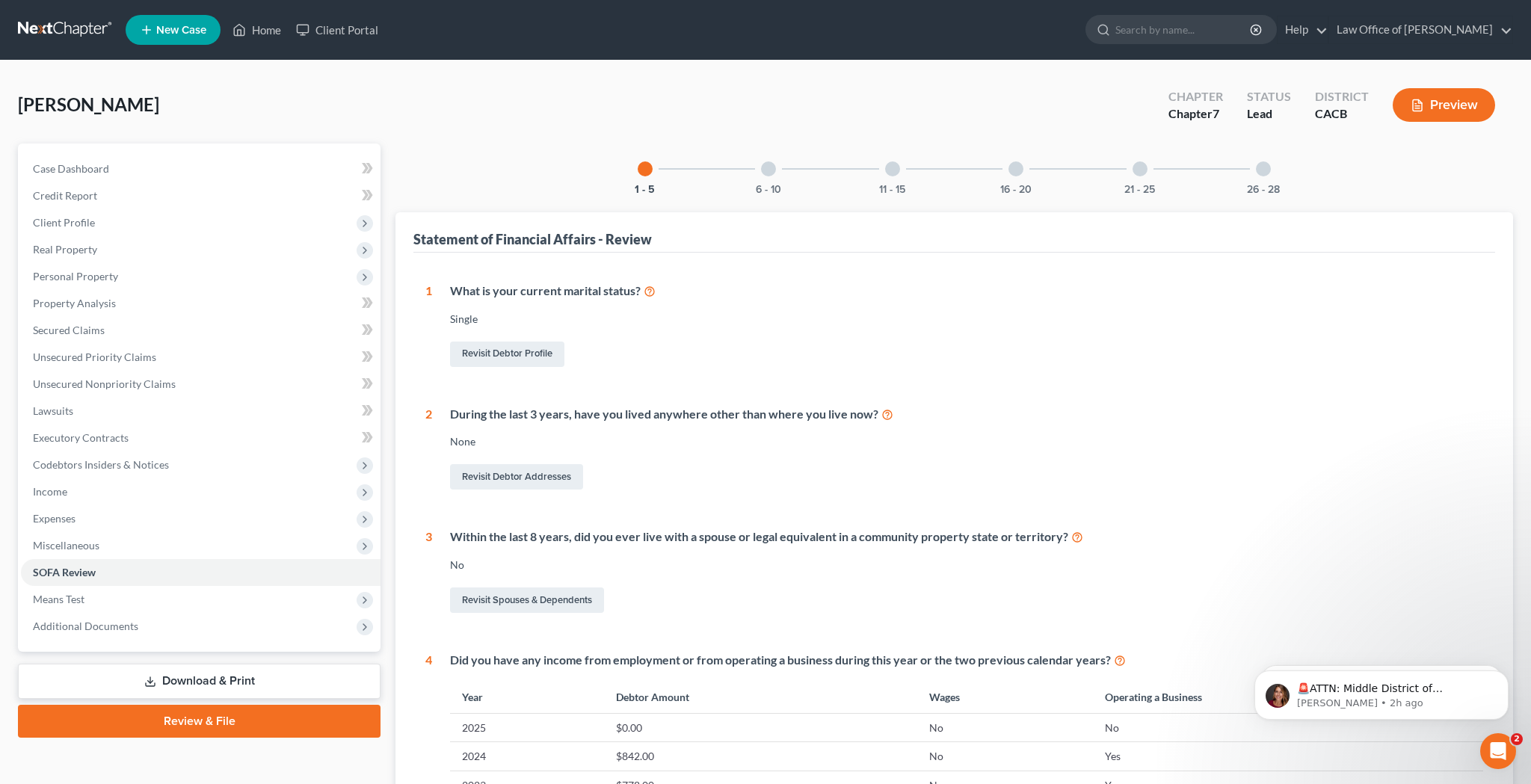
click at [1262, 171] on div at bounding box center [1263, 169] width 15 height 15
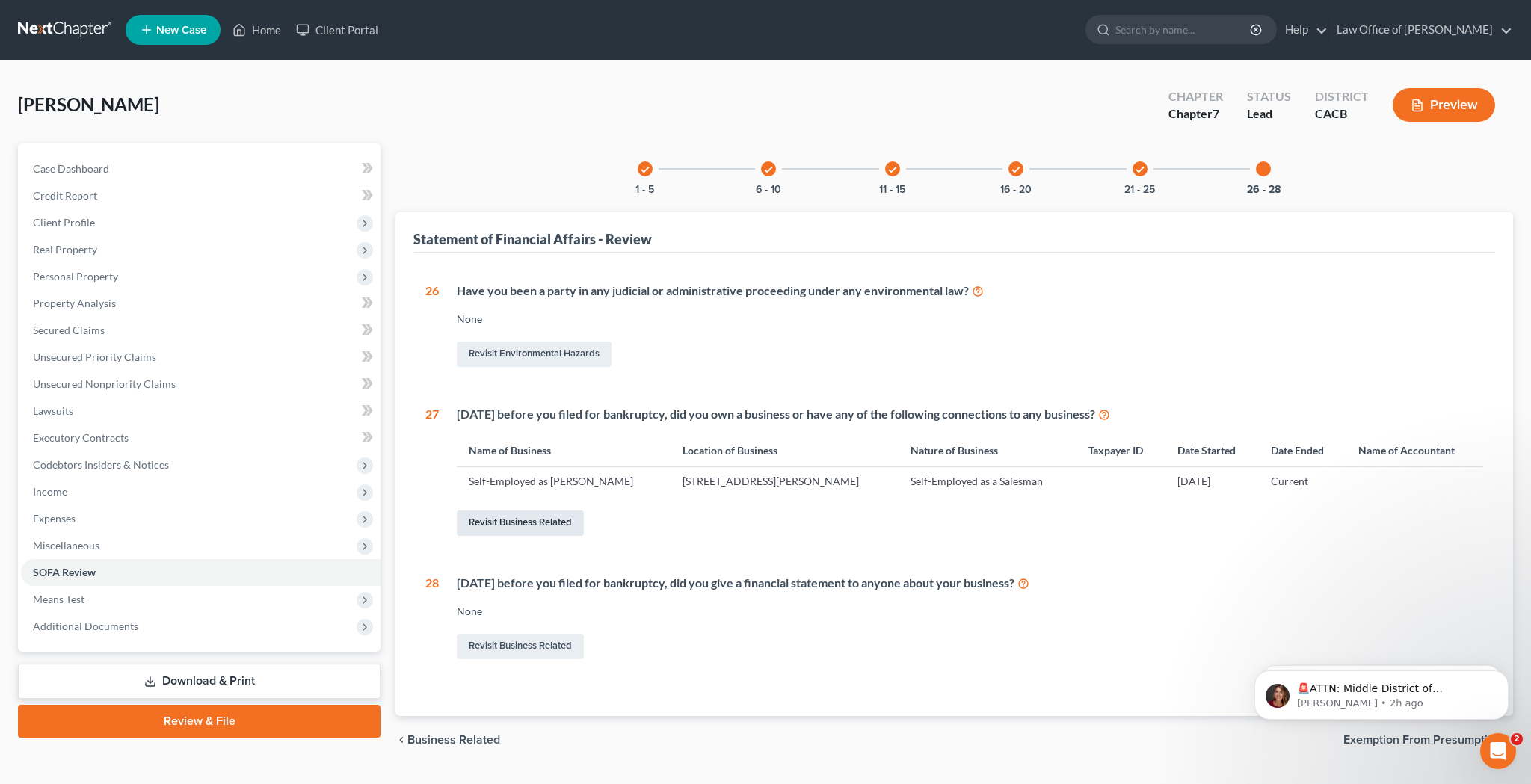
click at [541, 525] on link "Revisit Business Related" at bounding box center [520, 523] width 127 height 26
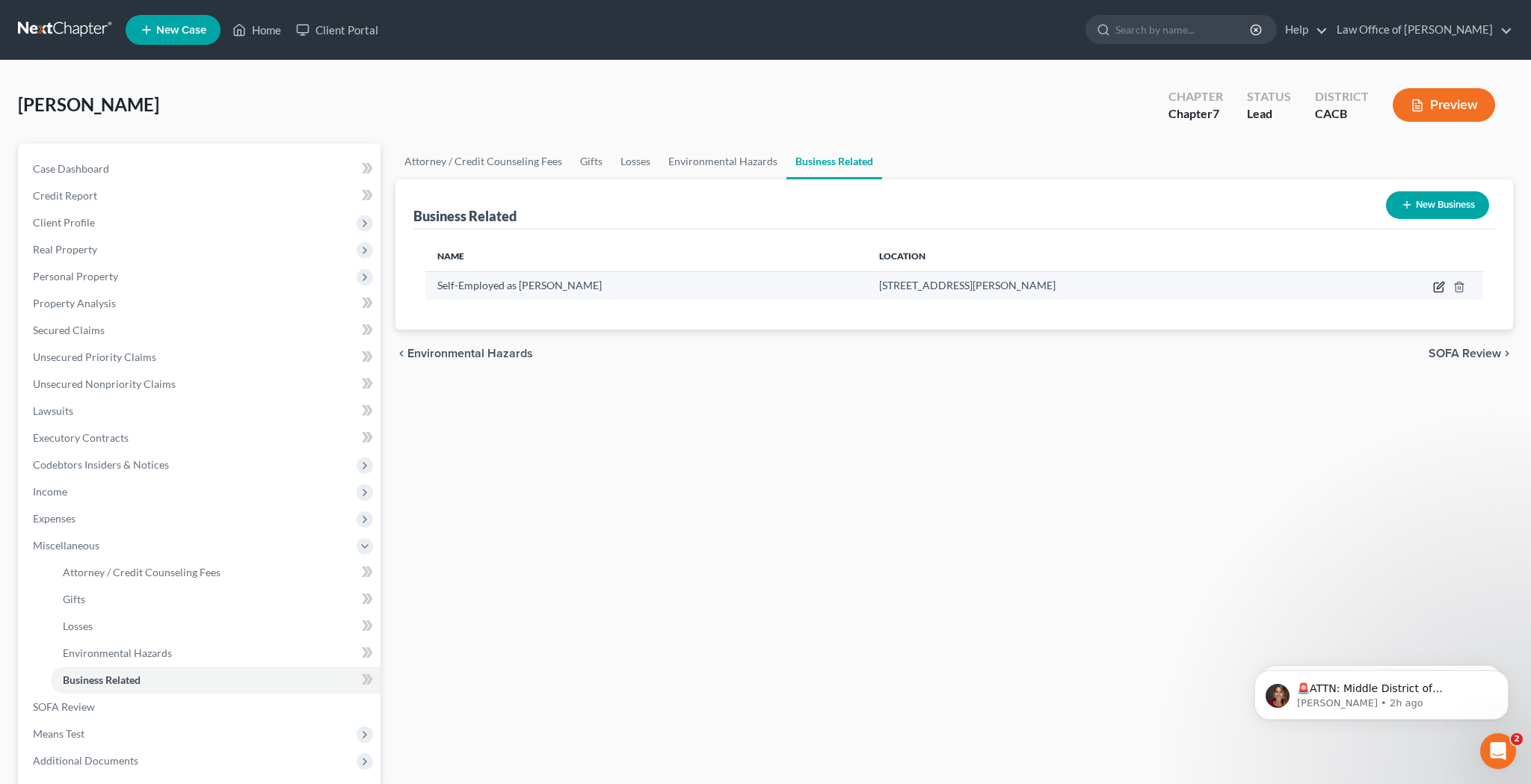
click at [1440, 282] on icon "button" at bounding box center [1438, 287] width 12 height 12
select select "sole_proprietor"
select select "4"
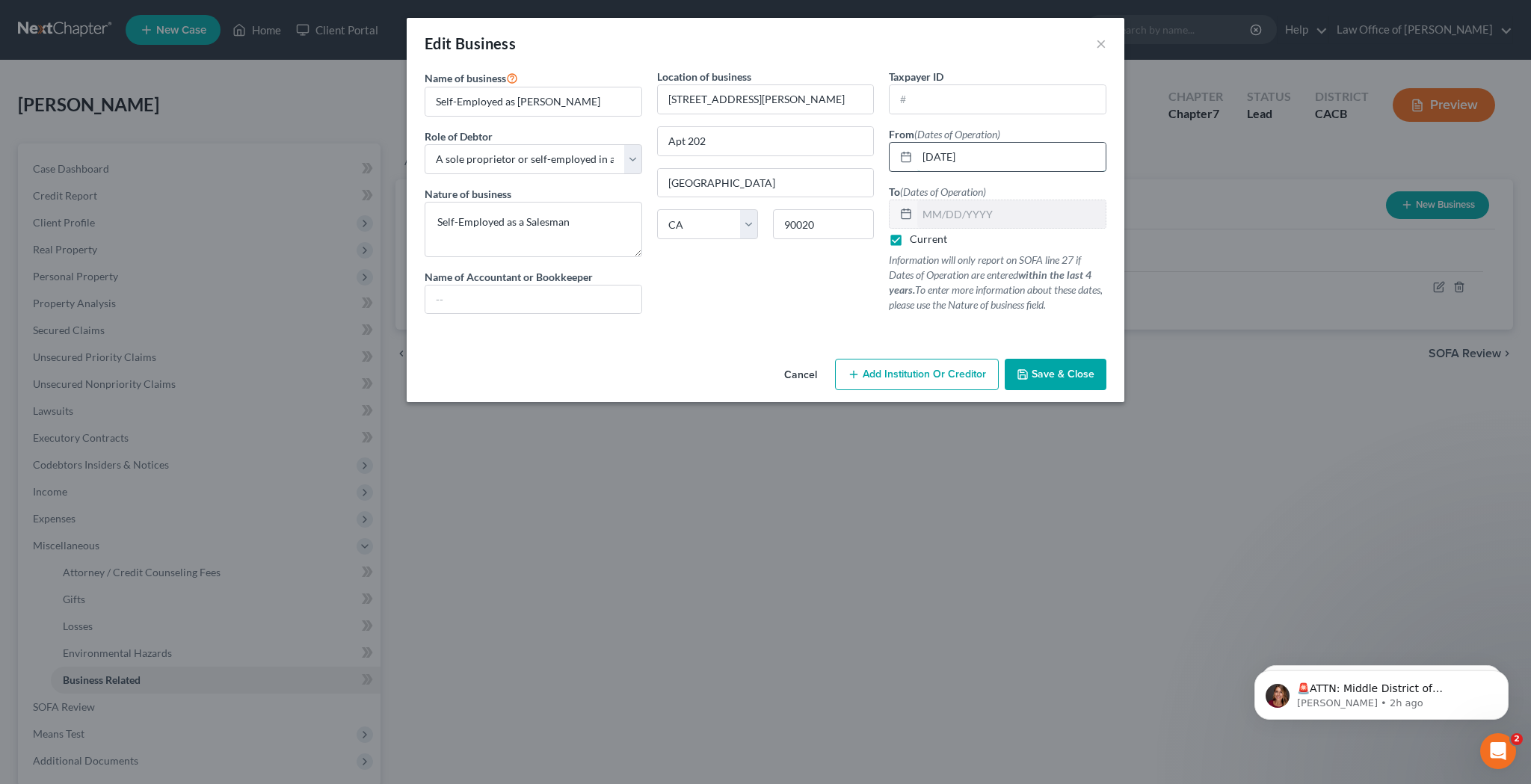
click at [1019, 156] on input "01/01/2019" at bounding box center [1012, 157] width 189 height 28
click at [936, 158] on input "01/01/2019" at bounding box center [1012, 157] width 189 height 28
drag, startPoint x: 994, startPoint y: 158, endPoint x: 918, endPoint y: 157, distance: 76.0
click at [918, 157] on input "0/01/2019" at bounding box center [1012, 157] width 189 height 28
type input "[DATE]"
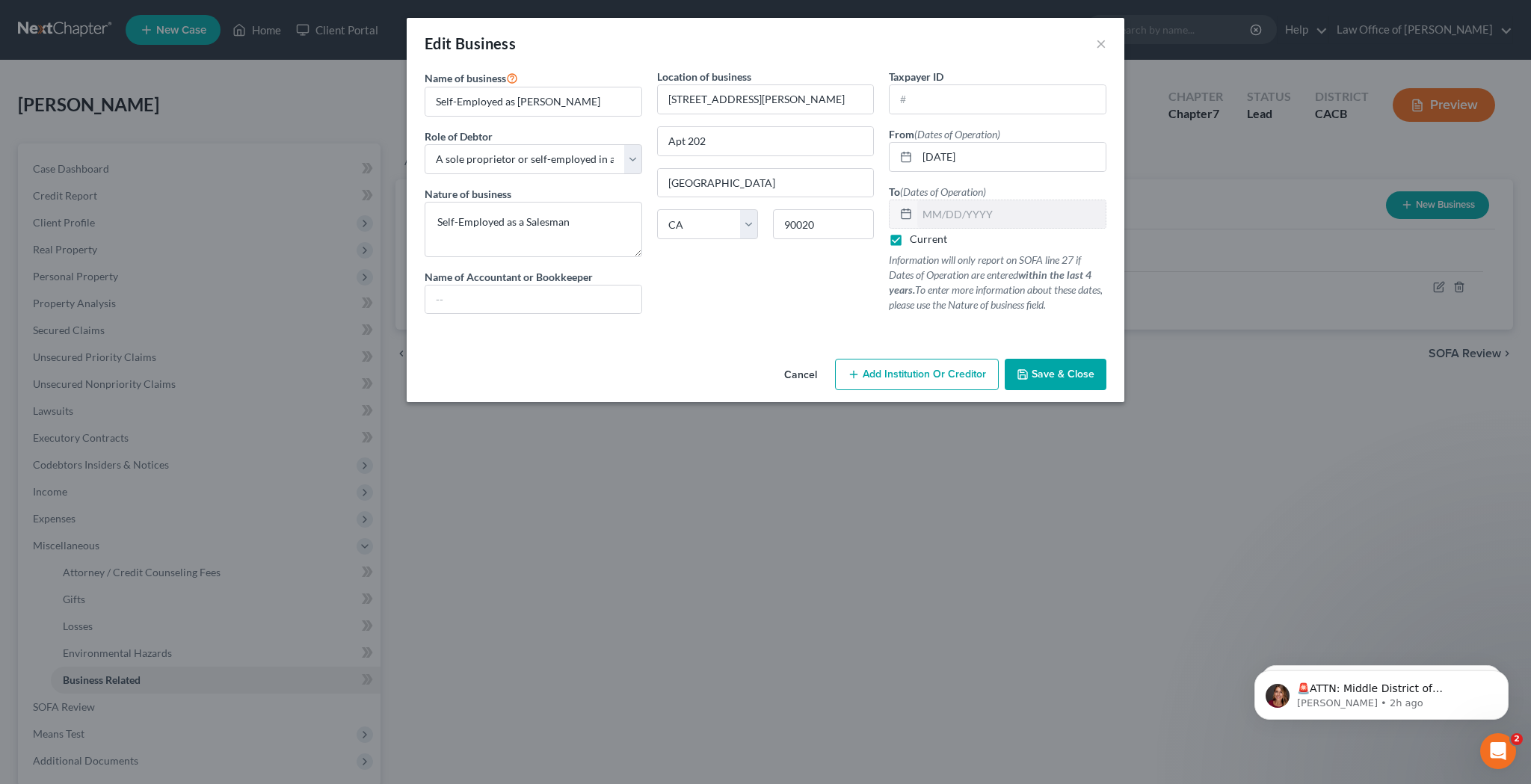
click at [1050, 372] on span "Save & Close" at bounding box center [1063, 375] width 63 height 13
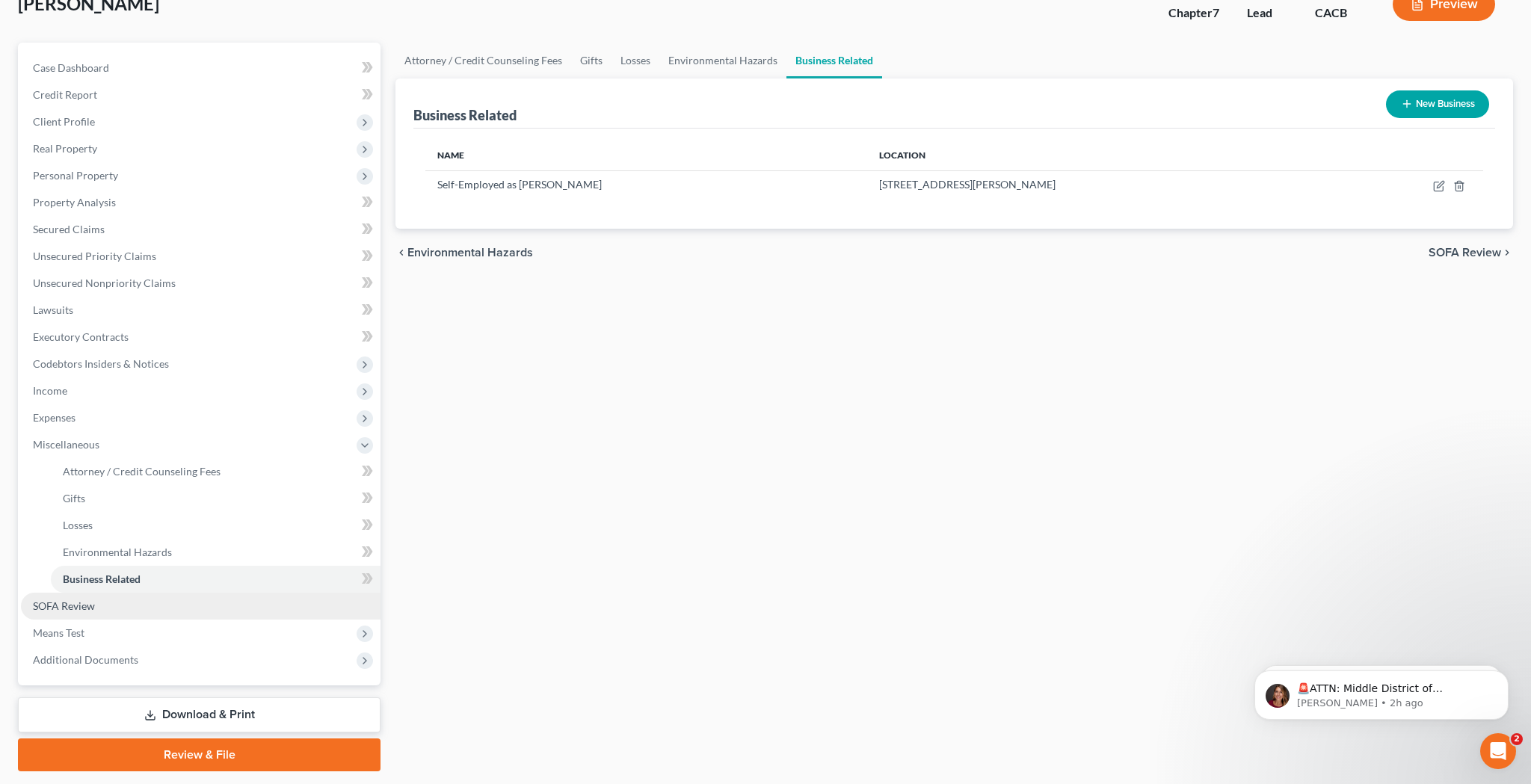
scroll to position [103, 0]
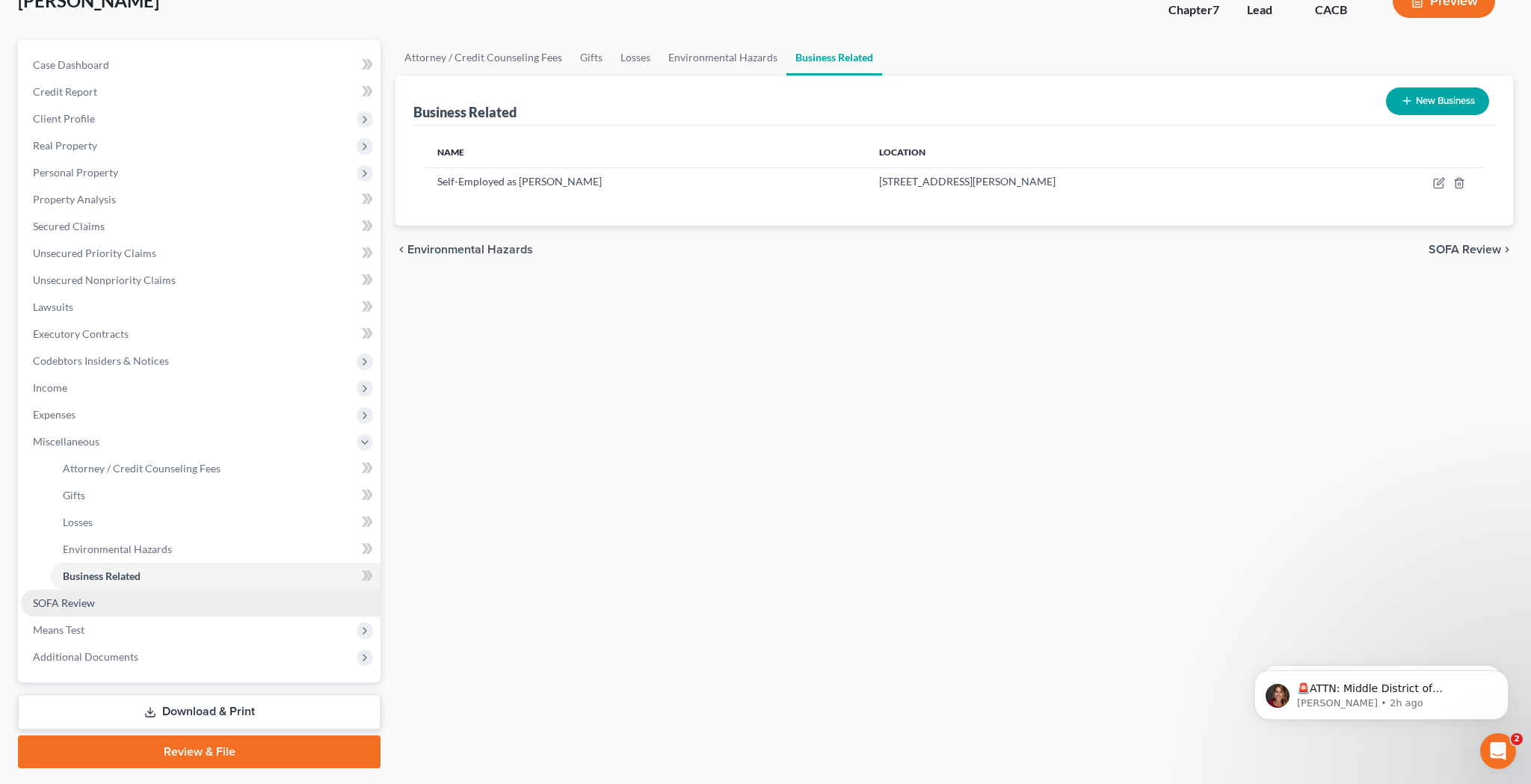
click at [199, 607] on link "SOFA Review" at bounding box center [201, 603] width 360 height 27
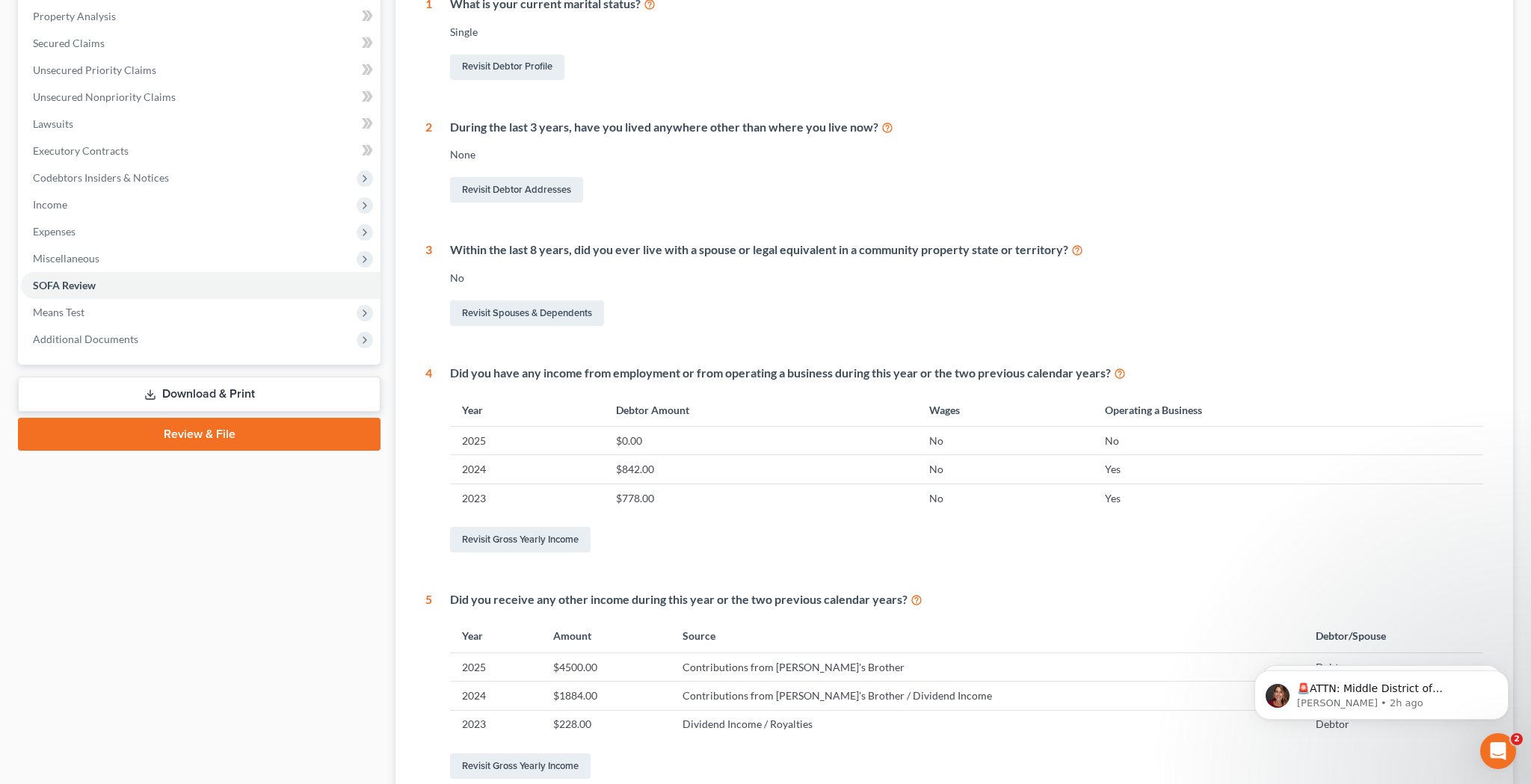
scroll to position [305, 0]
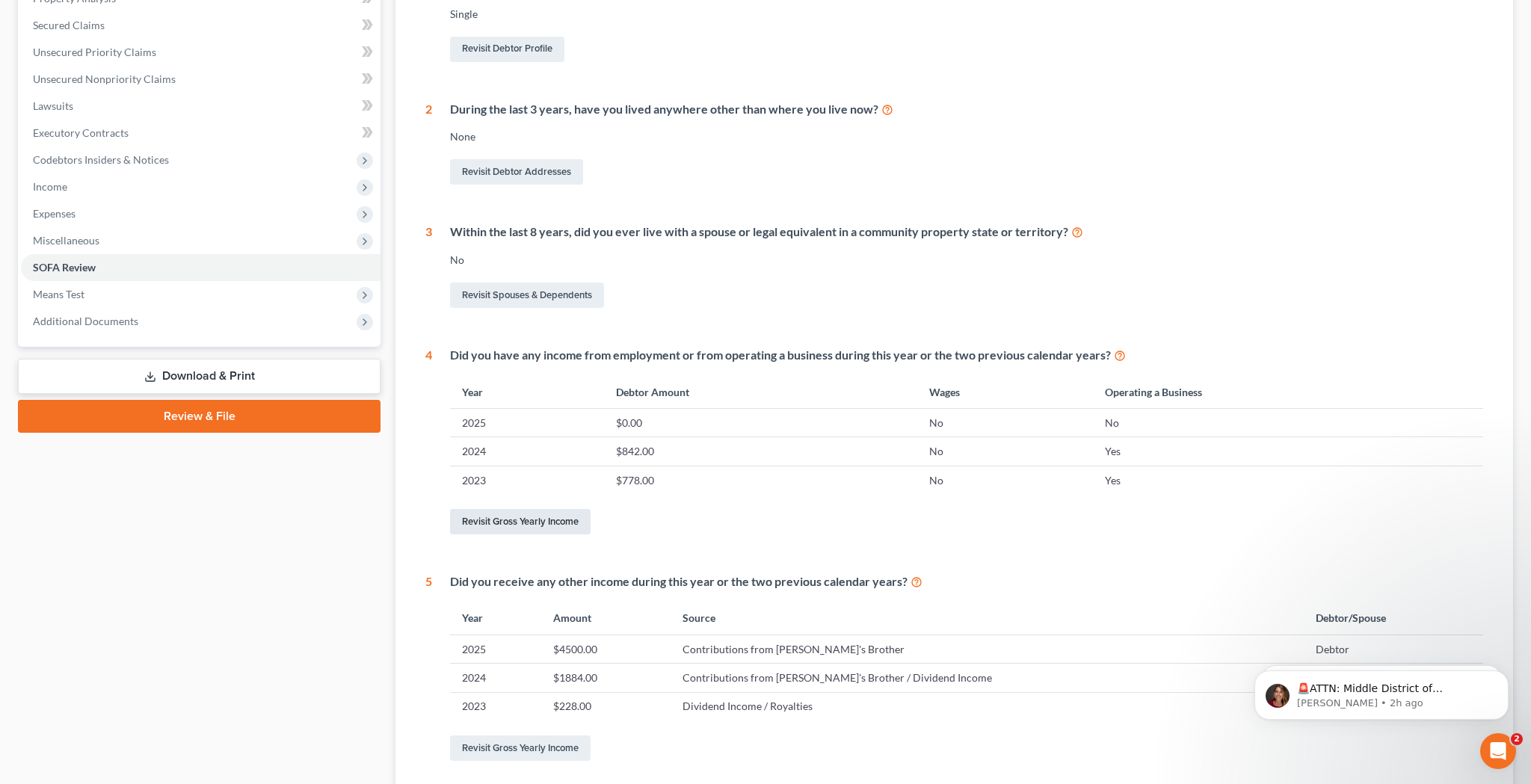
click at [533, 518] on link "Revisit Gross Yearly Income" at bounding box center [519, 522] width 140 height 26
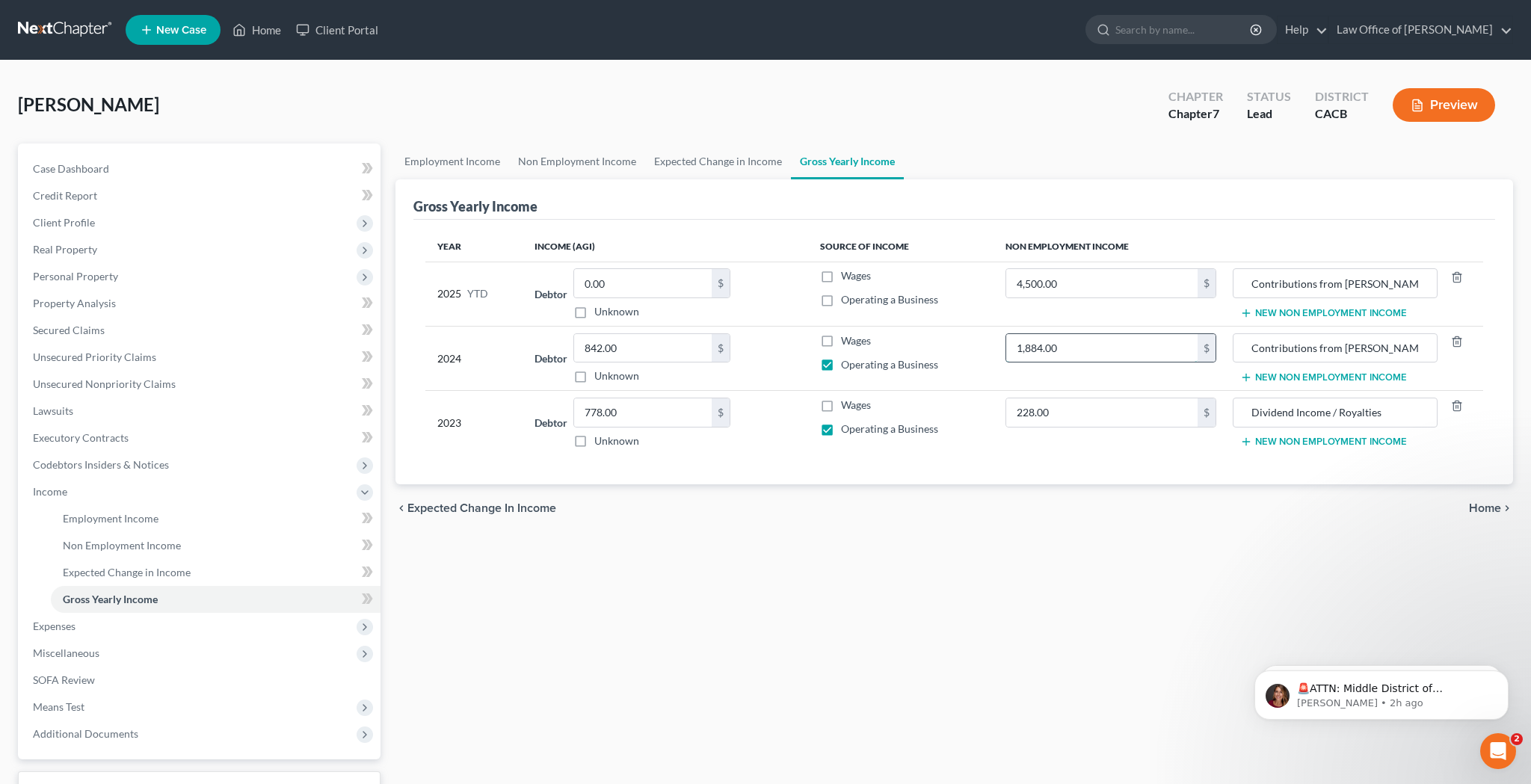
click at [1100, 343] on input "1,884.00" at bounding box center [1102, 348] width 192 height 28
type input "6,384"
click at [1097, 410] on input "228.00" at bounding box center [1102, 412] width 192 height 28
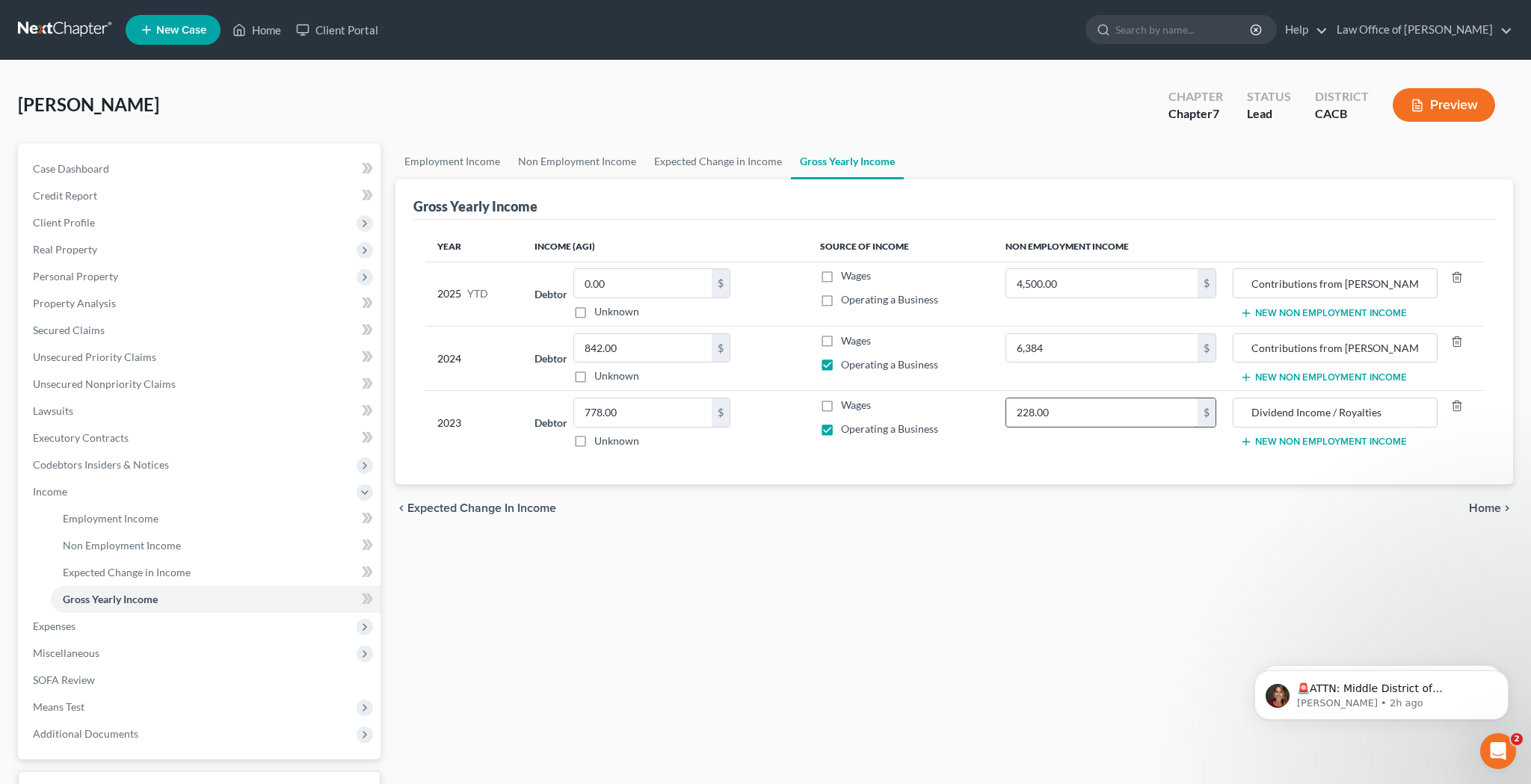
click at [1017, 415] on input "228.00" at bounding box center [1102, 412] width 192 height 28
type input "6,228.00"
click at [1082, 349] on input "6,384" at bounding box center [1102, 348] width 192 height 28
type input "6,384.00"
click at [1350, 354] on input "Contributions from [PERSON_NAME]'s Brother / Dividend Income" at bounding box center [1336, 348] width 189 height 28
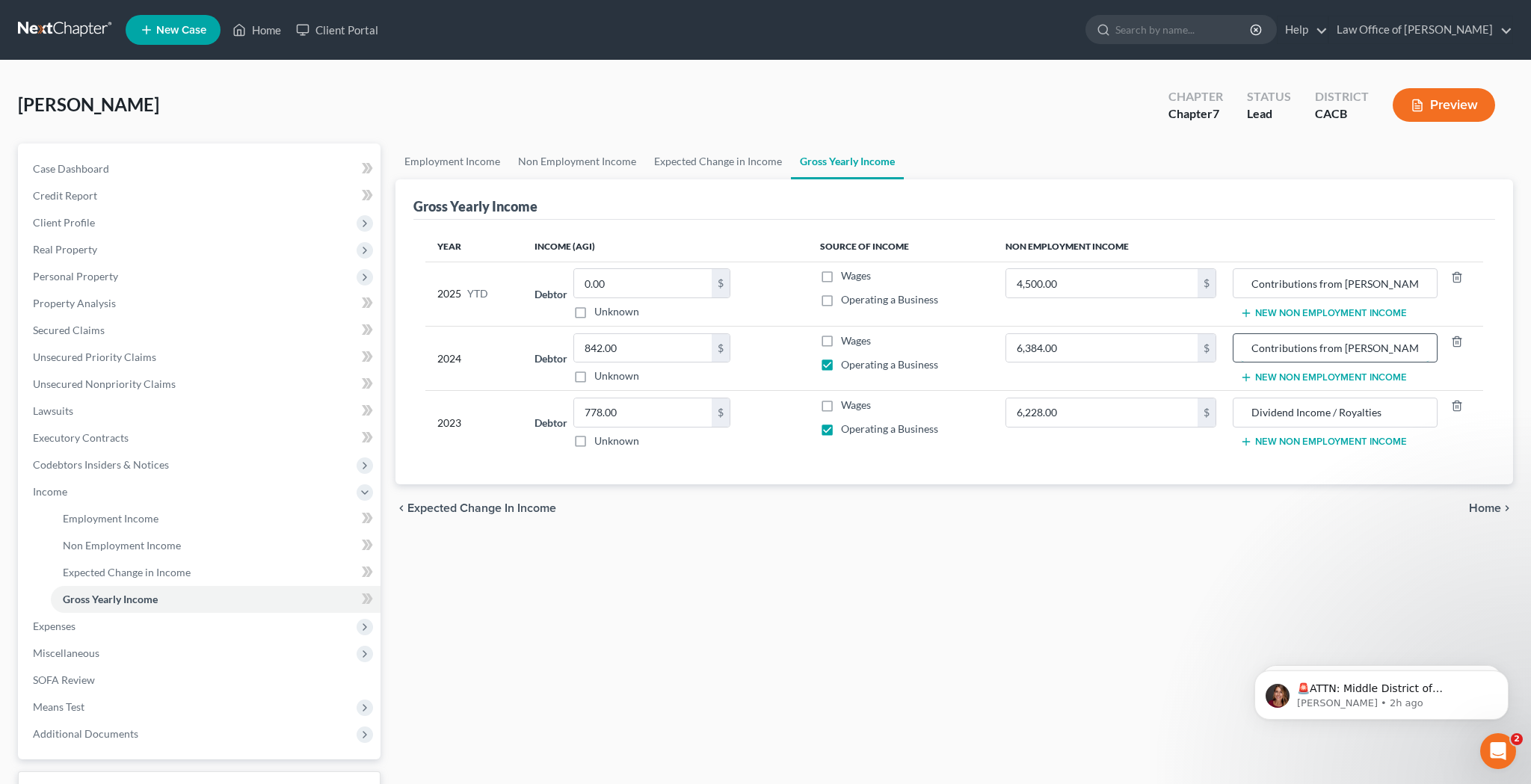
click at [1409, 352] on input "Contributions from [PERSON_NAME]'s Brother / Dividend Income" at bounding box center [1336, 348] width 189 height 28
click at [1254, 413] on input "Dividend Income / Royalties" at bounding box center [1336, 412] width 189 height 28
type input "Contributions from [PERSON_NAME]'s Brother / Dividend Income / Royalties"
click at [841, 299] on label "Operating a Business" at bounding box center [890, 299] width 97 height 15
click at [848, 299] on input "Operating a Business" at bounding box center [852, 297] width 10 height 10
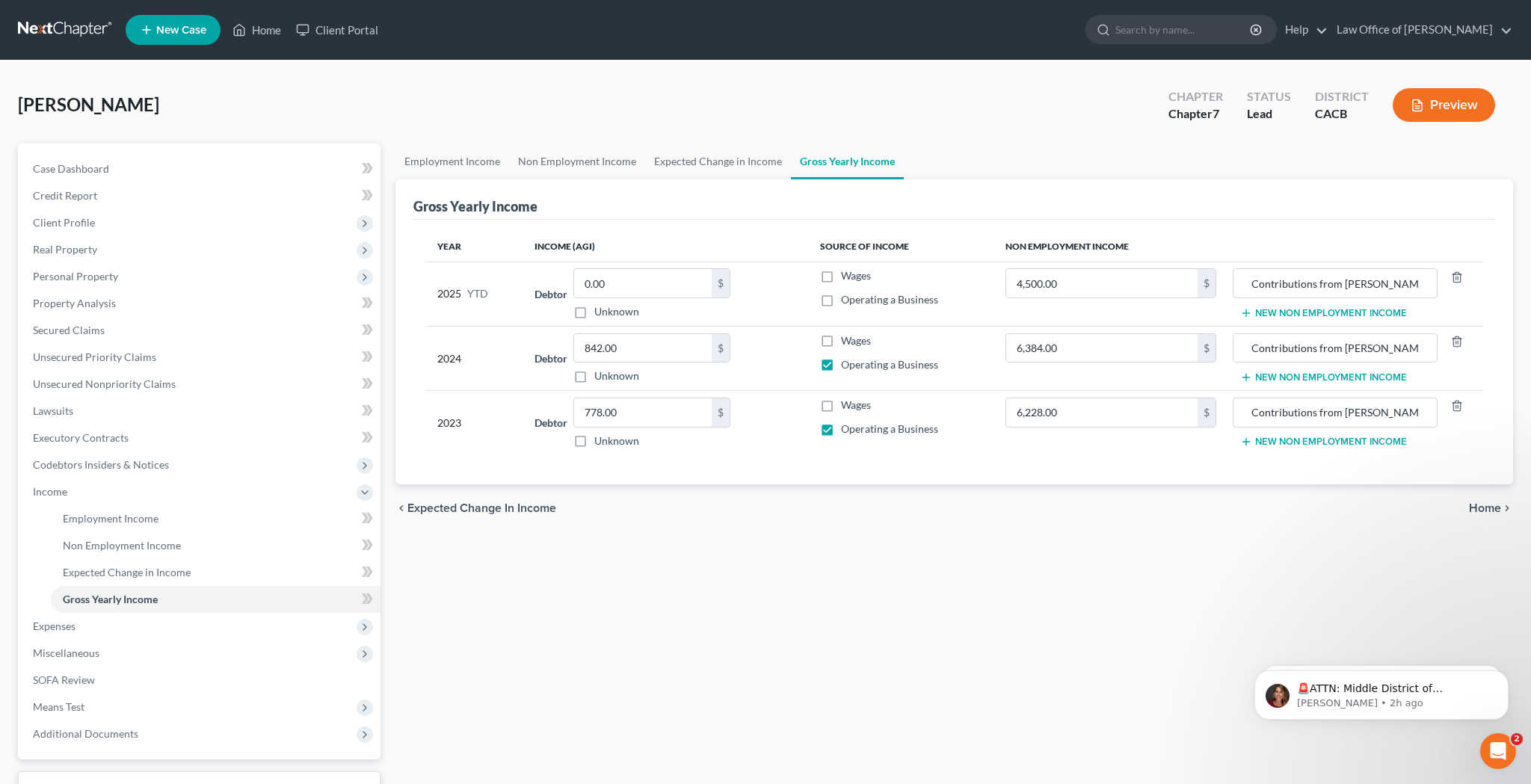
checkbox input "true"
click at [645, 278] on input "0.00" at bounding box center [643, 283] width 137 height 28
click at [716, 464] on div "Year Income (AGI) Source of Income Non Employment Income 2025 YTD Debtor 675.00…" at bounding box center [954, 353] width 1082 height 266
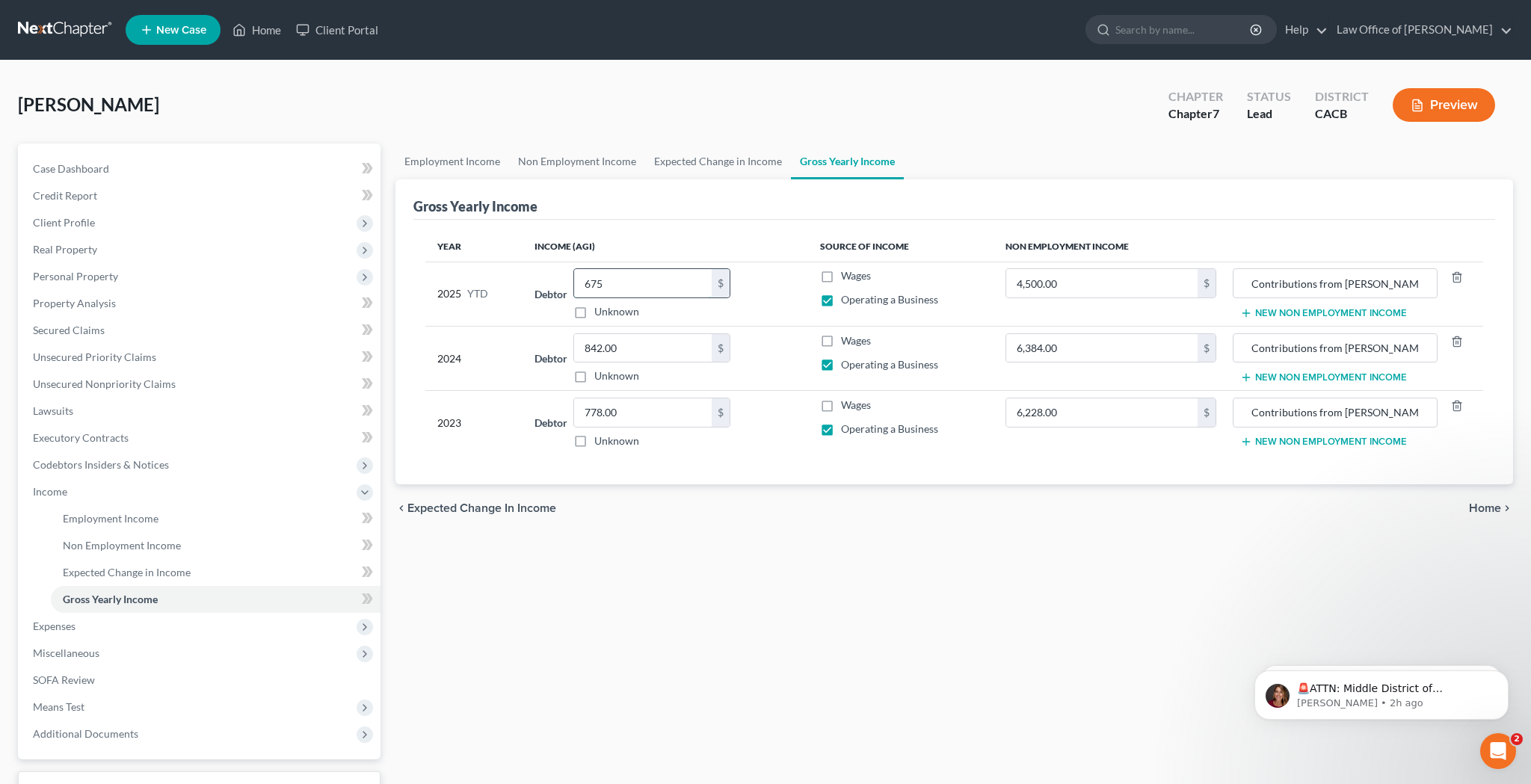
click at [629, 279] on input "675" at bounding box center [643, 283] width 137 height 28
type input "675.00"
click at [690, 619] on div "Employment Income Non Employment Income Expected Change in Income Gross Yearly …" at bounding box center [955, 495] width 1132 height 702
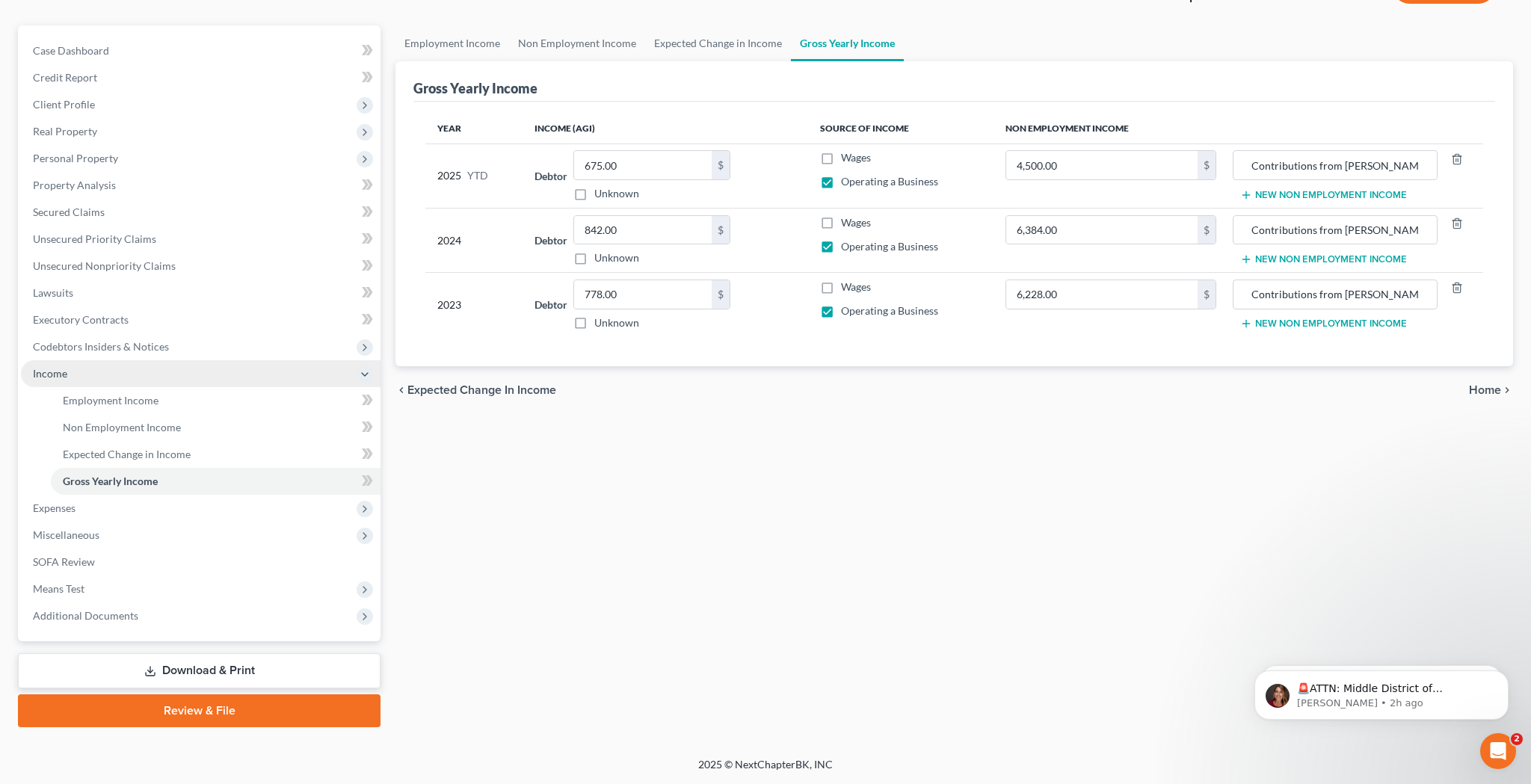
scroll to position [118, 0]
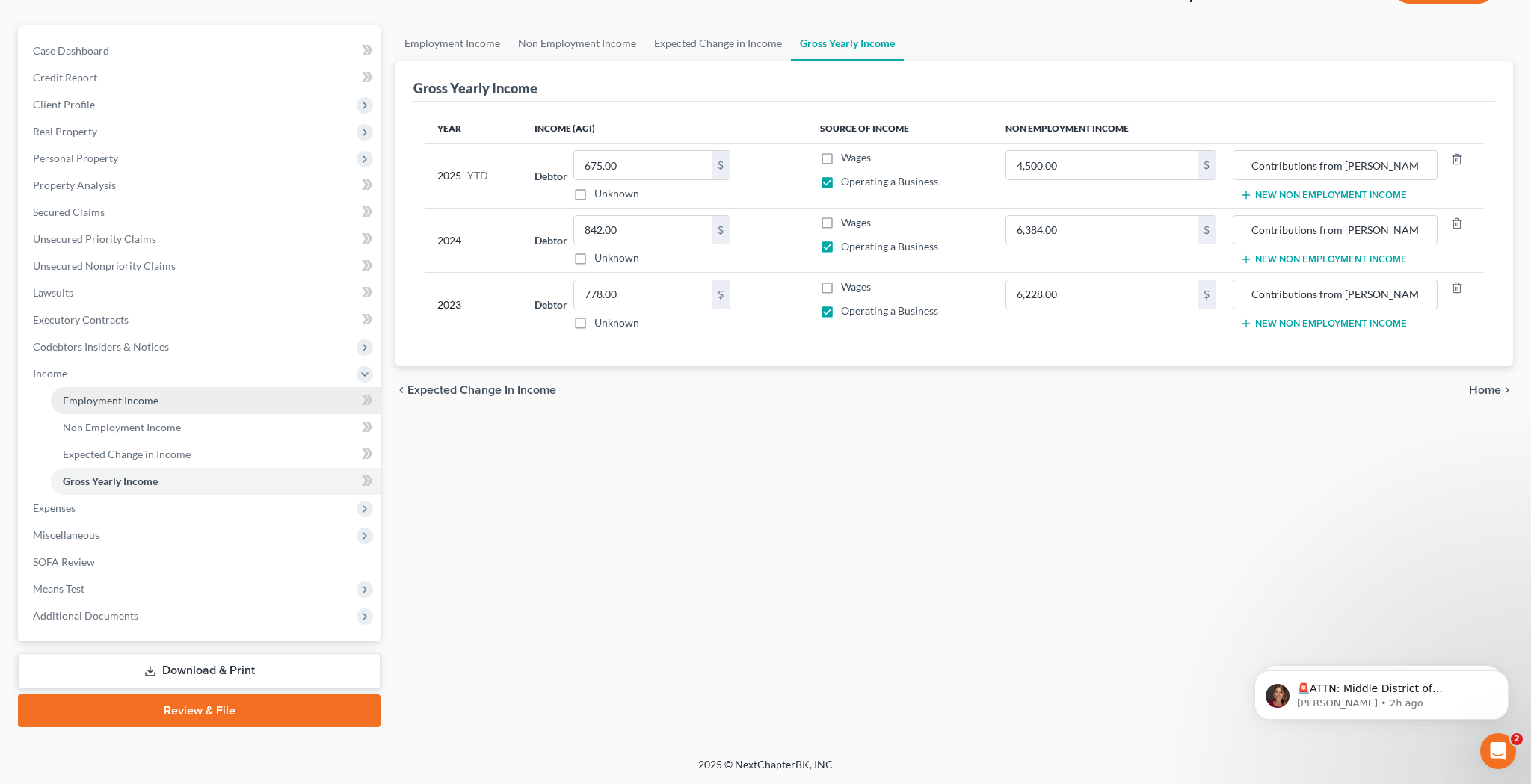
click at [148, 403] on span "Employment Income" at bounding box center [111, 400] width 95 height 13
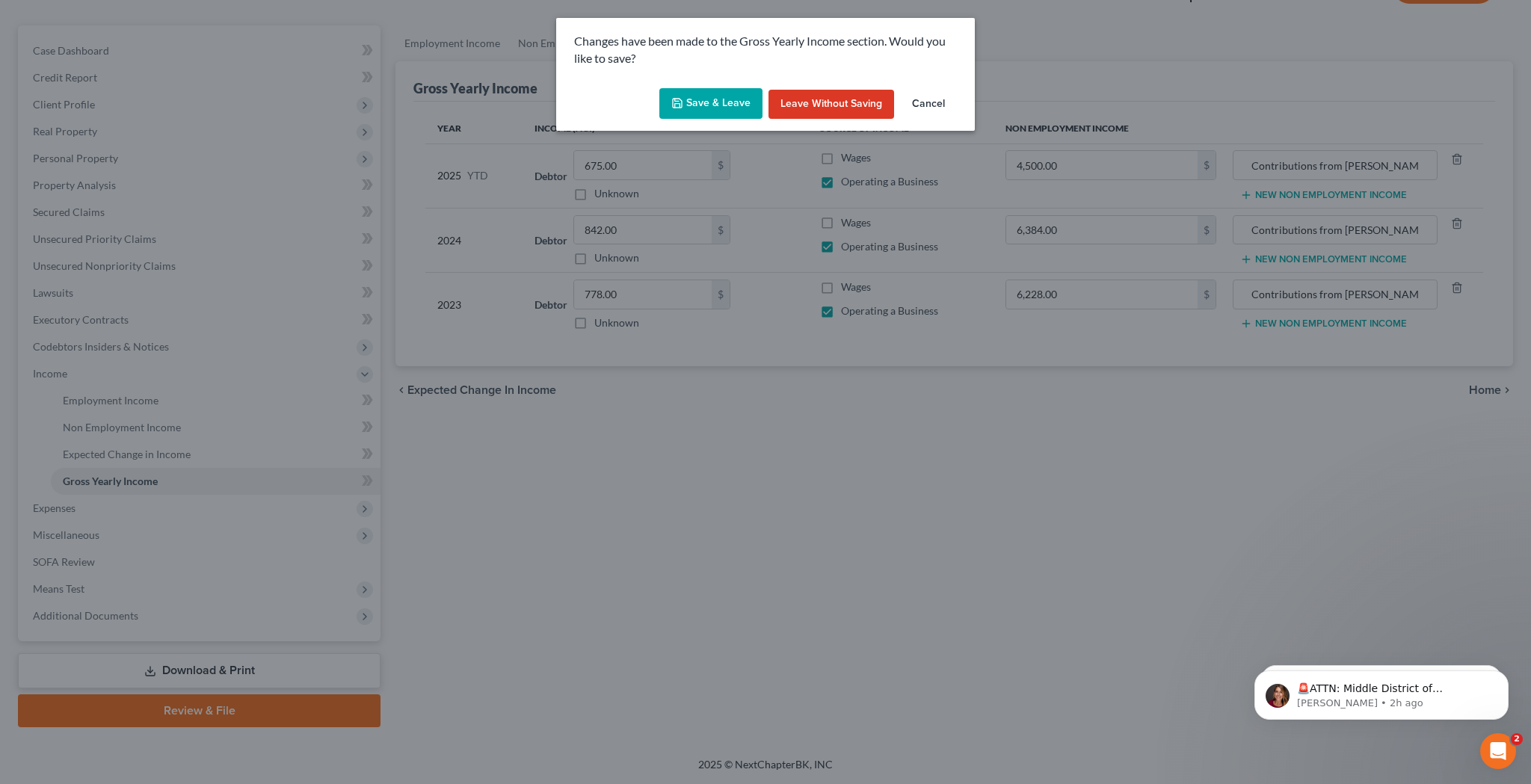
click at [729, 103] on button "Save & Leave" at bounding box center [711, 103] width 104 height 31
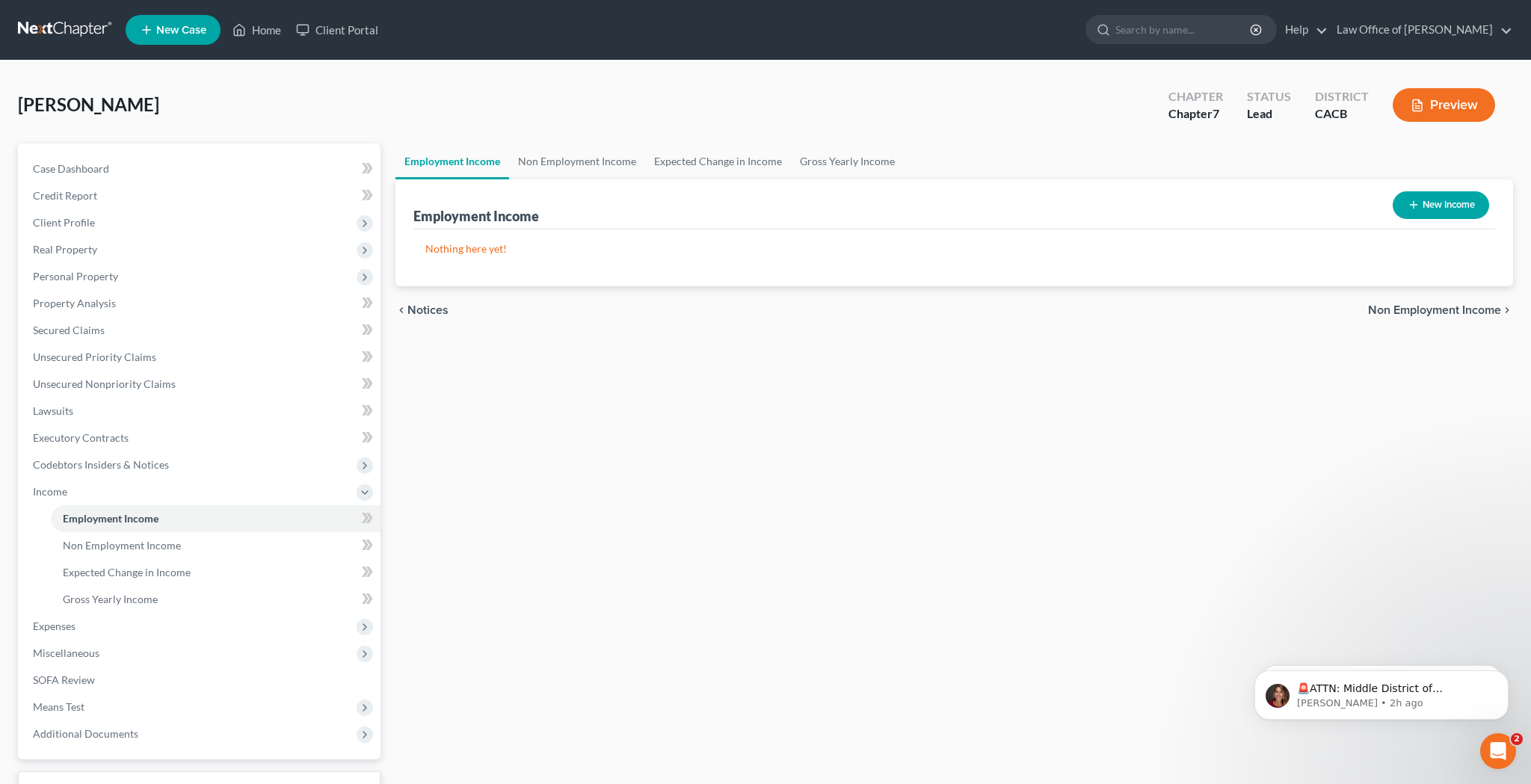
click at [494, 161] on link "Employment Income" at bounding box center [453, 161] width 114 height 36
click at [1446, 203] on button "New Income" at bounding box center [1440, 205] width 96 height 27
select select "0"
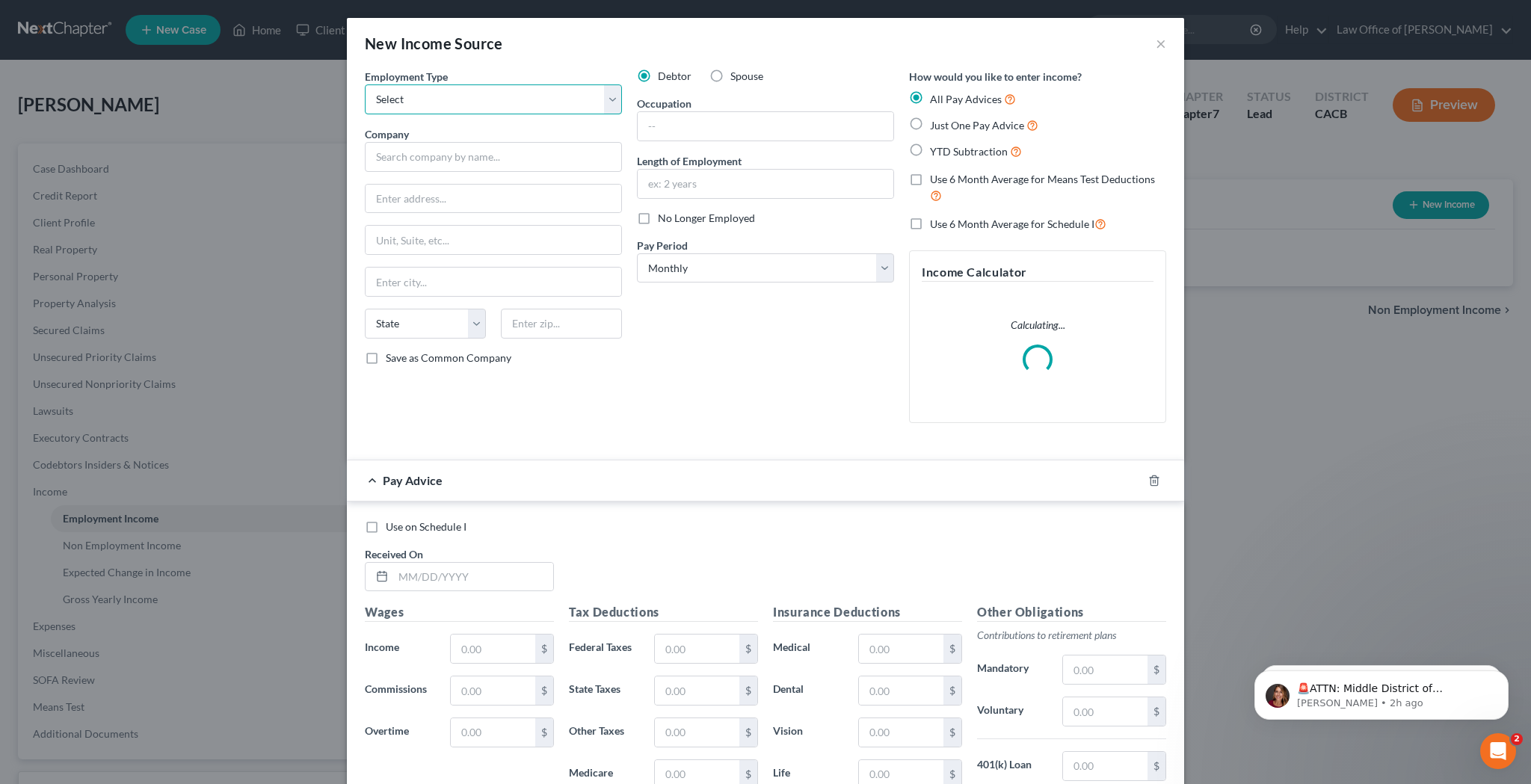
select select "1"
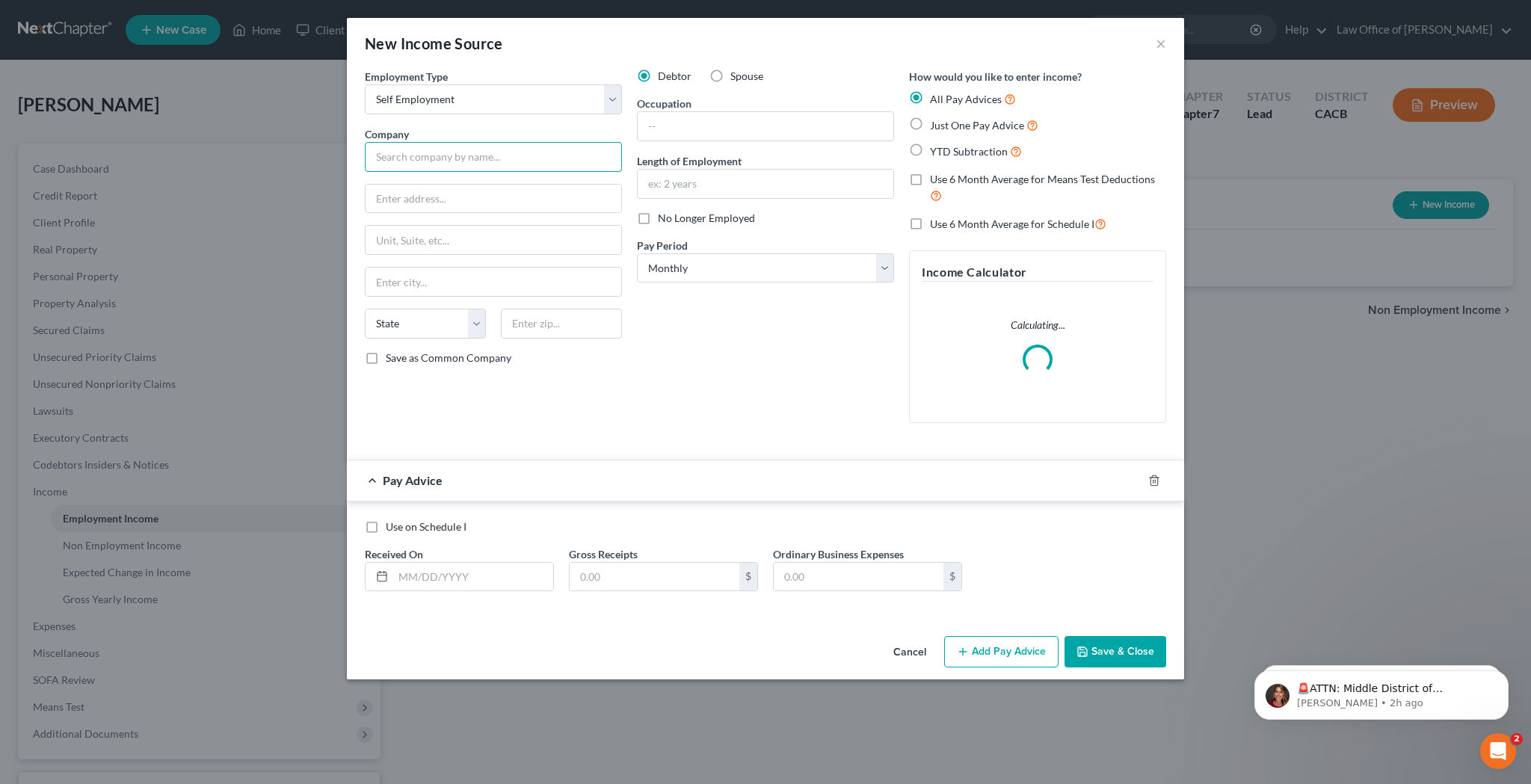
click at [500, 155] on input "text" at bounding box center [493, 157] width 257 height 30
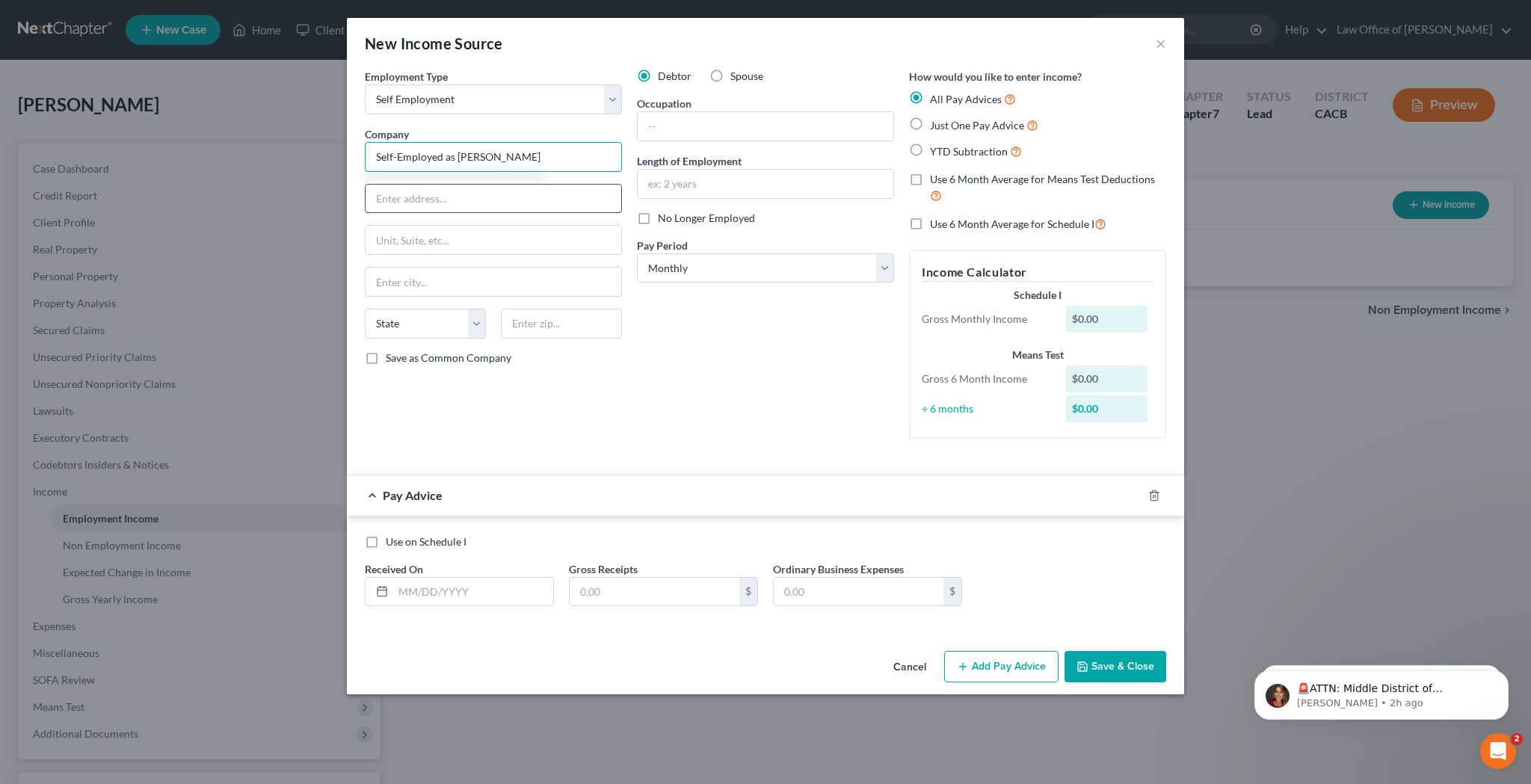
type input "Self-Employed as [PERSON_NAME]"
click at [480, 191] on input "text" at bounding box center [493, 199] width 256 height 28
type input "2"
type input "423 S Hoover St"
click at [603, 242] on body "Home New Case Client Portal Law Office of Joseph Collier jcollier513@gmail.com …" at bounding box center [765, 451] width 1531 height 902
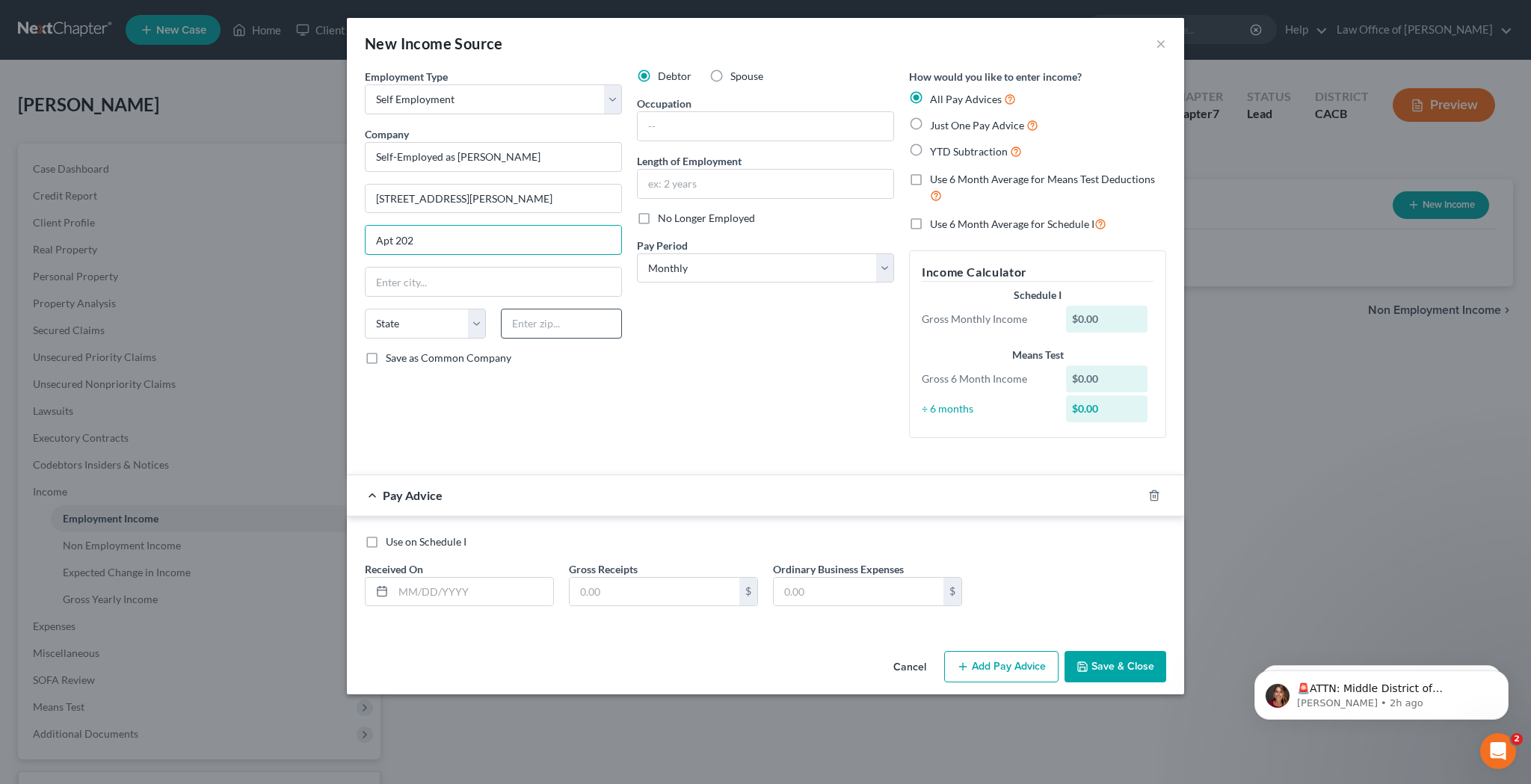
type input "Apt 202"
click at [607, 309] on input "text" at bounding box center [562, 323] width 121 height 30
type input "90020"
click at [782, 318] on div "Debtor Spouse Occupation Length of Employment No Longer Employed Pay Period * S…" at bounding box center [765, 259] width 272 height 381
type input "[GEOGRAPHIC_DATA]"
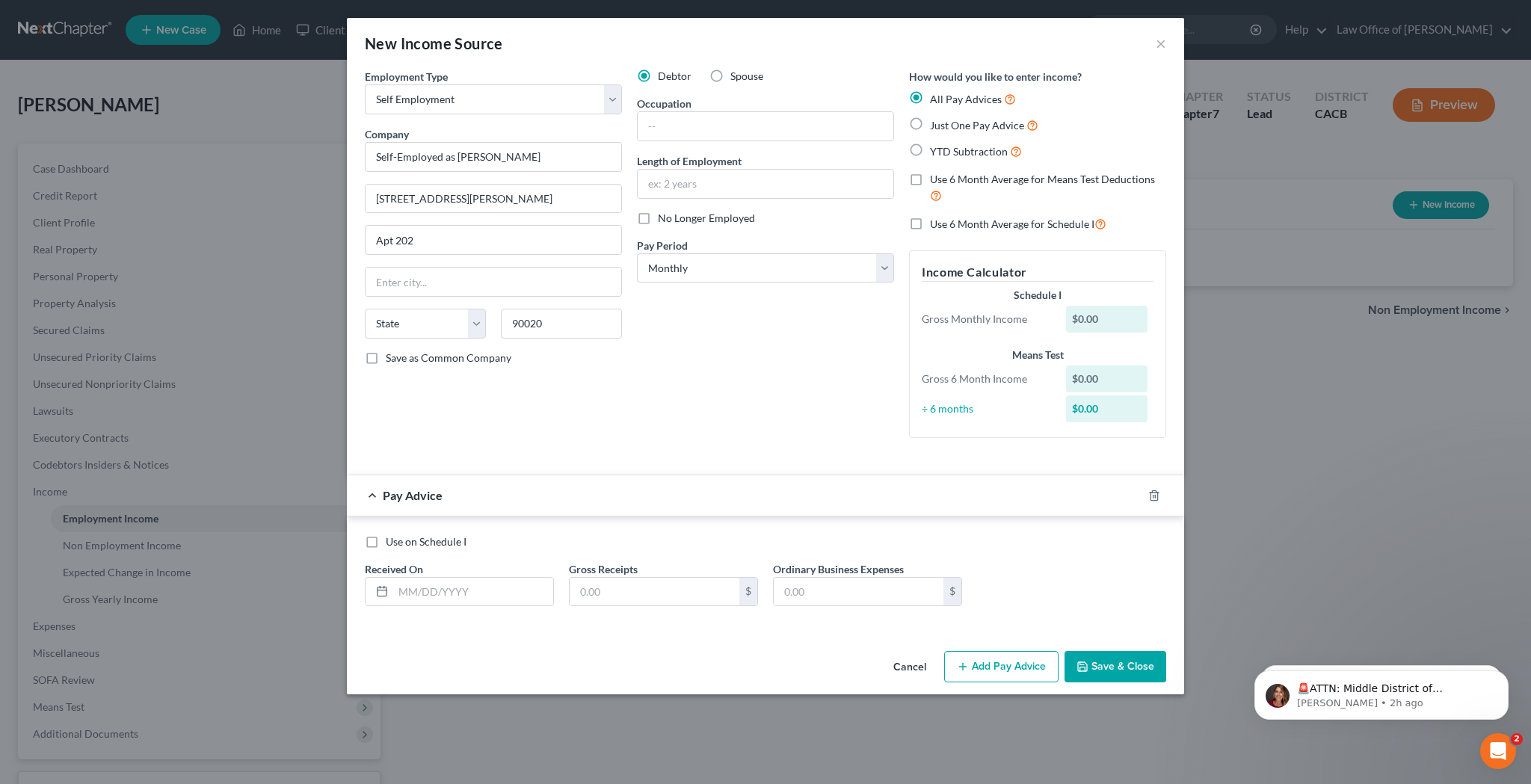
select select "4"
click at [746, 123] on input "text" at bounding box center [765, 125] width 256 height 28
type input "Self-Employed as a Salesman"
click at [743, 177] on input "text" at bounding box center [765, 183] width 256 height 28
type input "15 years"
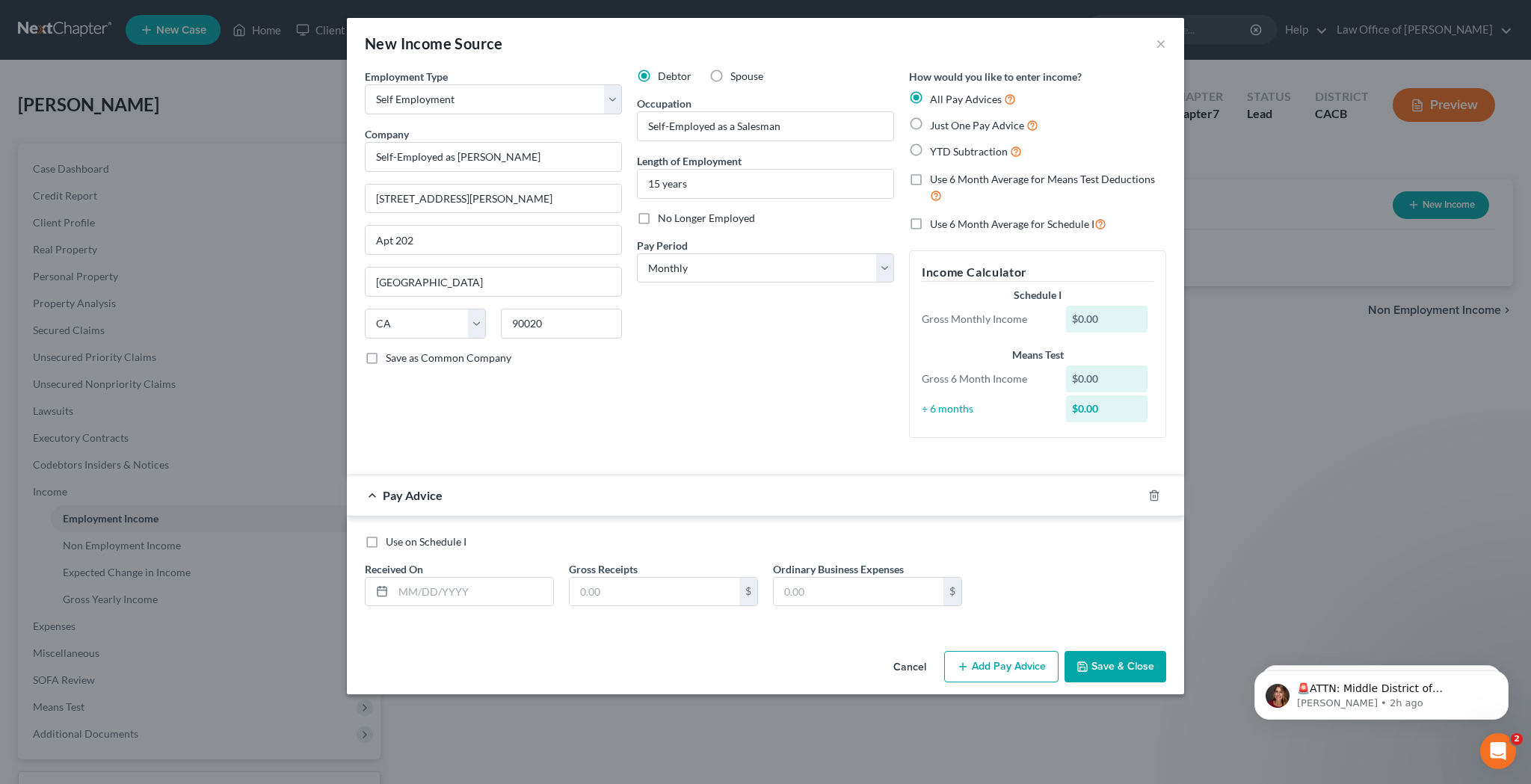
click at [930, 124] on label "Just One Pay Advice" at bounding box center [984, 125] width 108 height 17
click at [936, 124] on input "Just One Pay Advice" at bounding box center [941, 121] width 10 height 10
radio input "true"
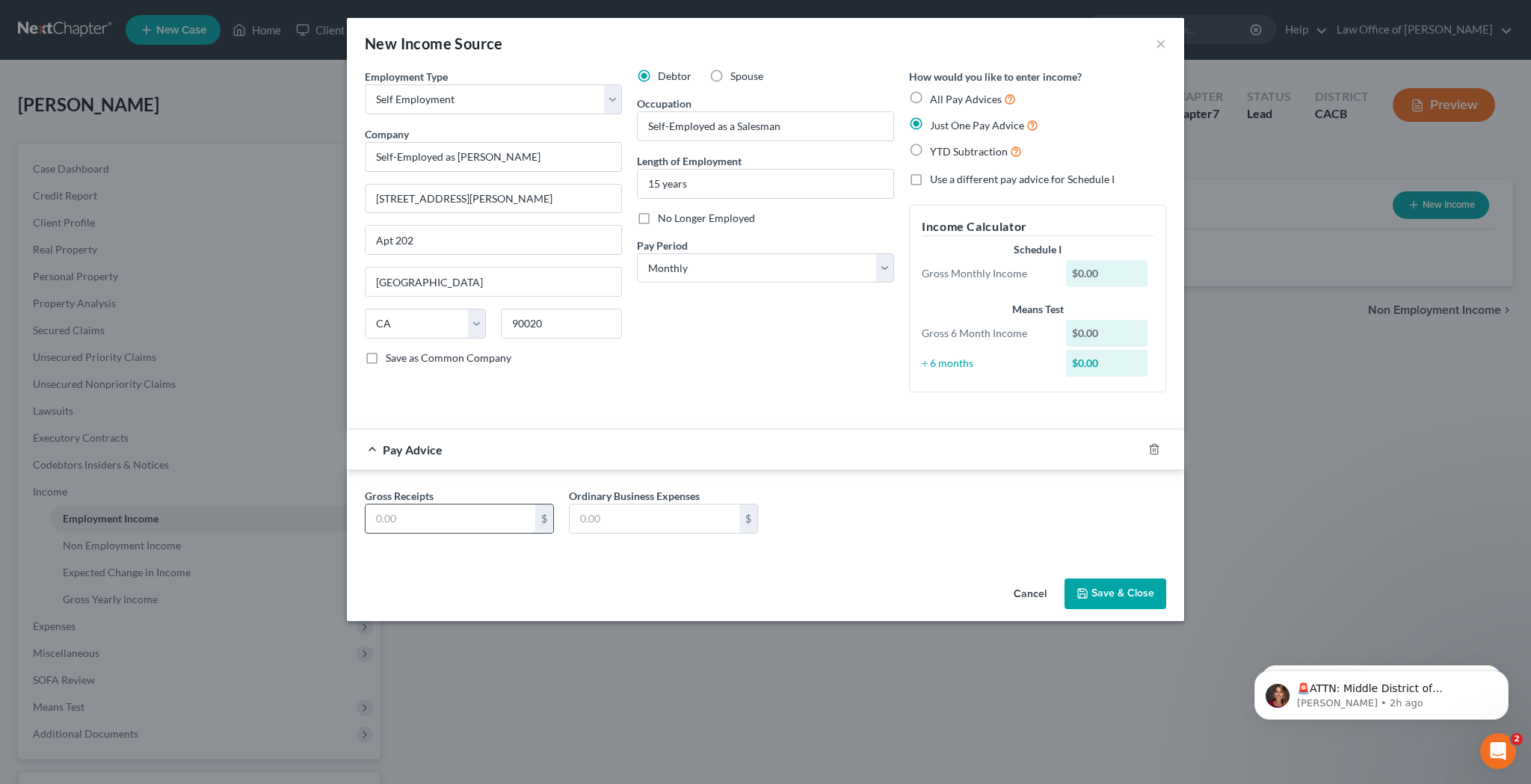
click at [454, 517] on input "text" at bounding box center [450, 518] width 170 height 28
type input "75"
click at [669, 361] on div "Debtor Spouse Occupation Self-Employed as a Salesman Length of Employment 15 ye…" at bounding box center [765, 236] width 272 height 335
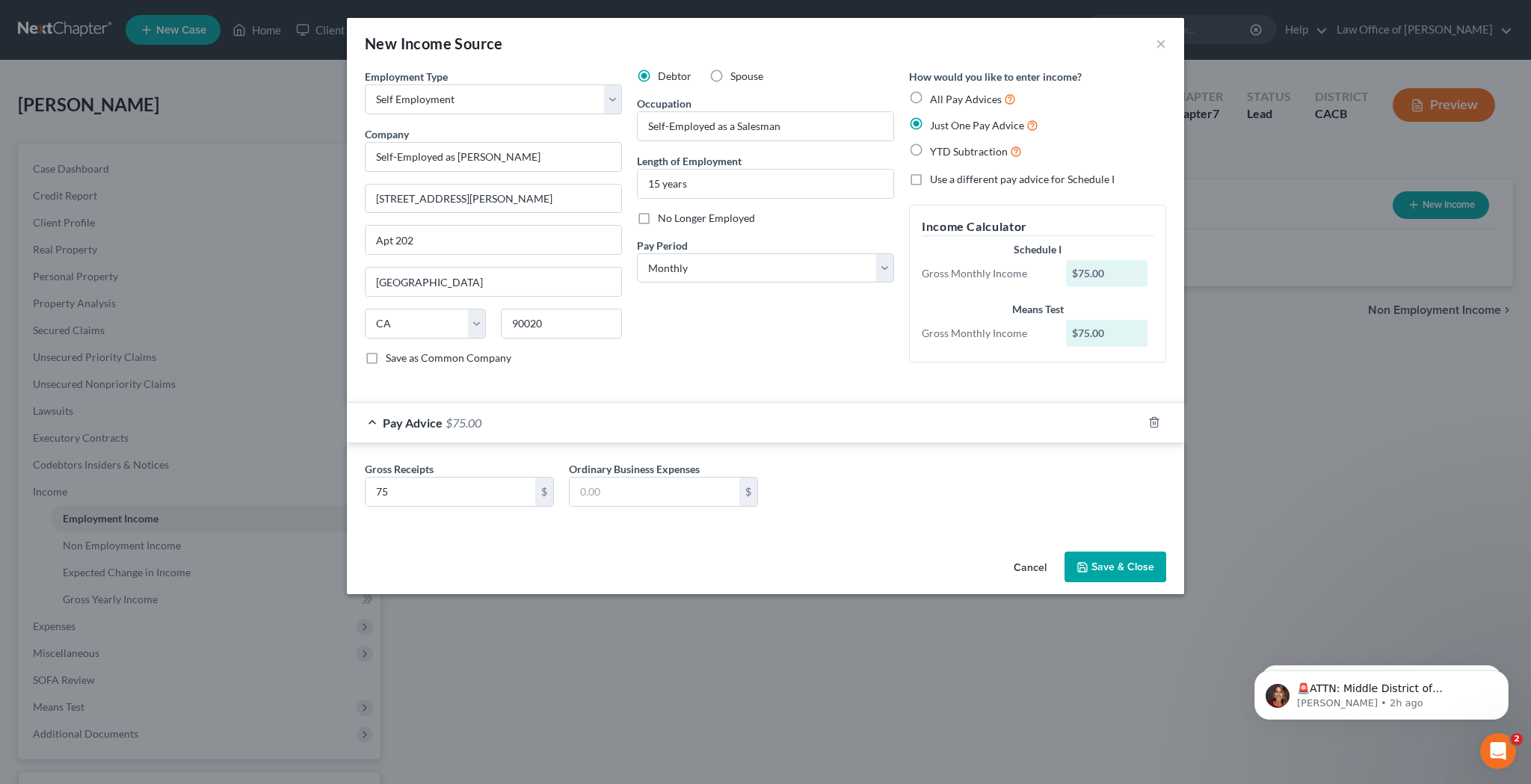
click at [1109, 565] on button "Save & Close" at bounding box center [1115, 567] width 102 height 31
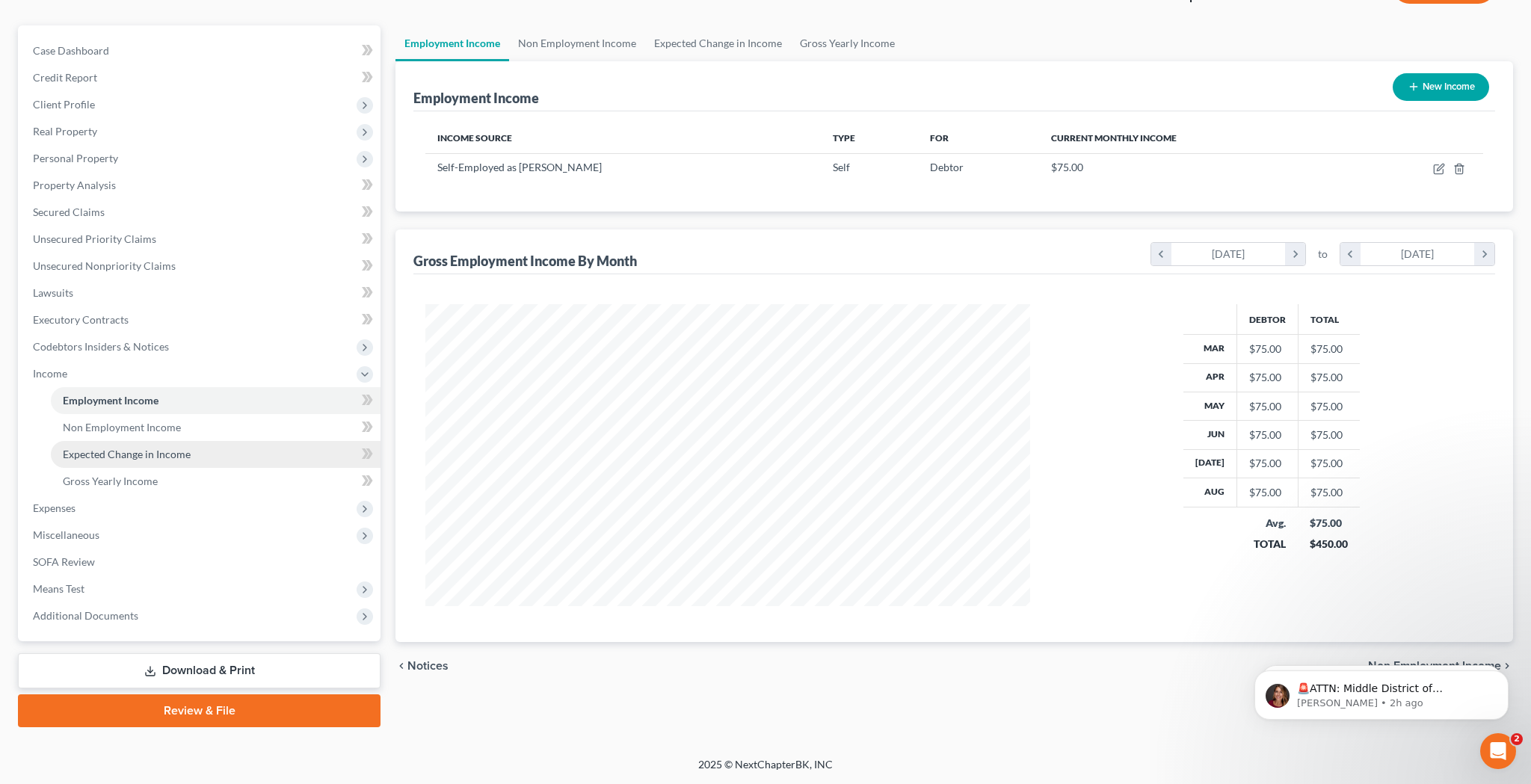
scroll to position [118, 0]
click at [145, 510] on span "Expenses" at bounding box center [201, 507] width 360 height 27
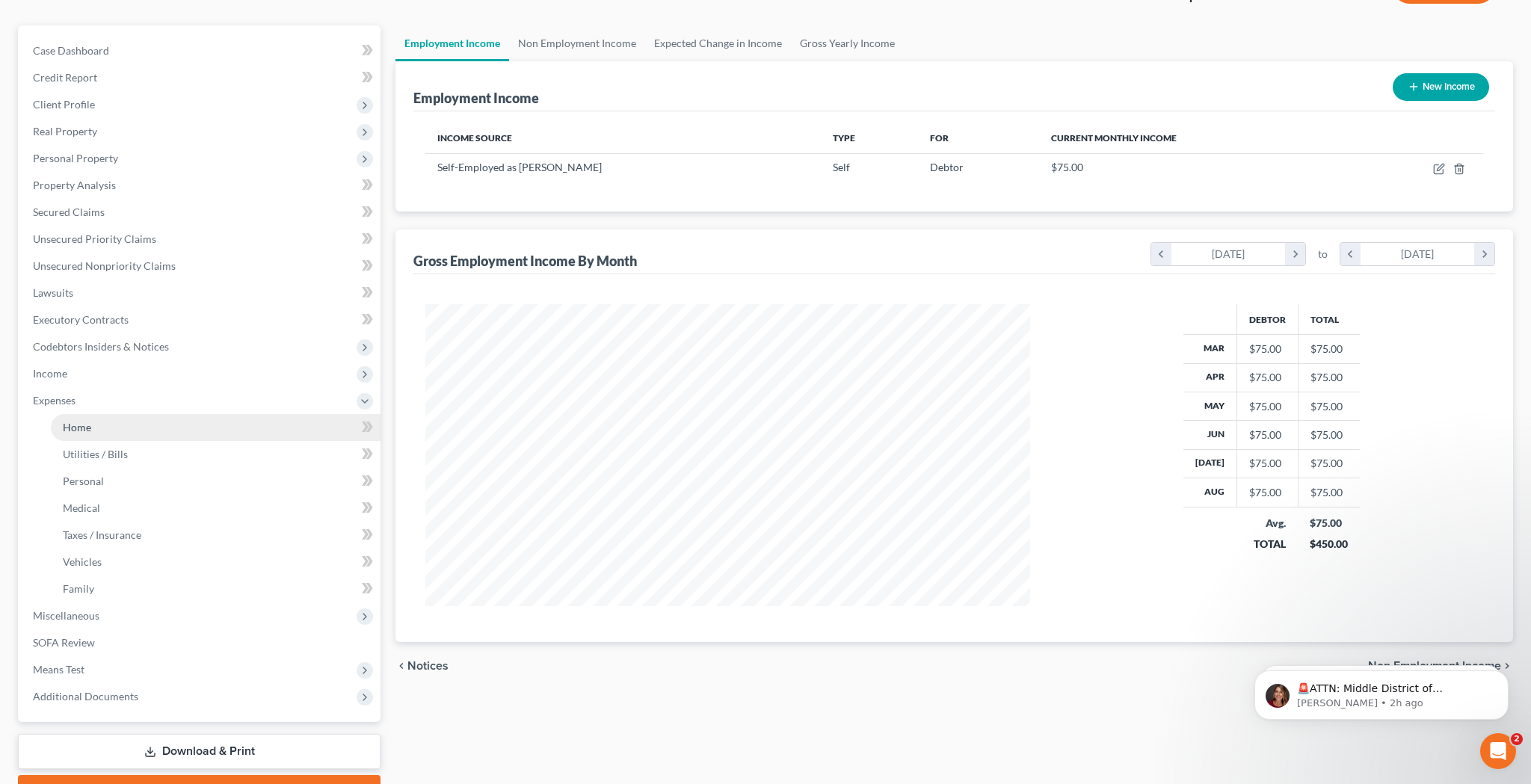
click at [137, 431] on link "Home" at bounding box center [215, 427] width 330 height 27
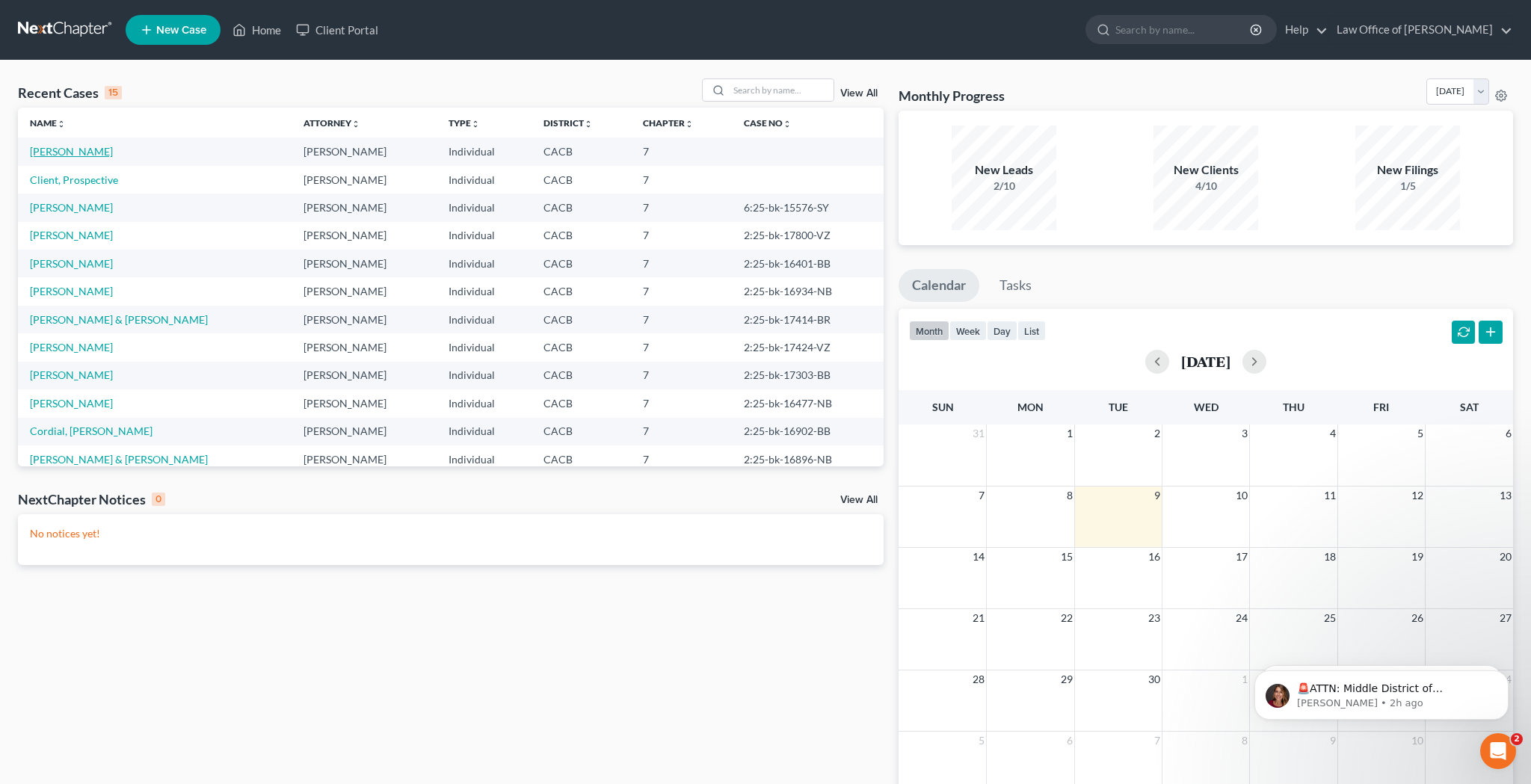
click at [92, 150] on link "[PERSON_NAME]" at bounding box center [71, 151] width 83 height 13
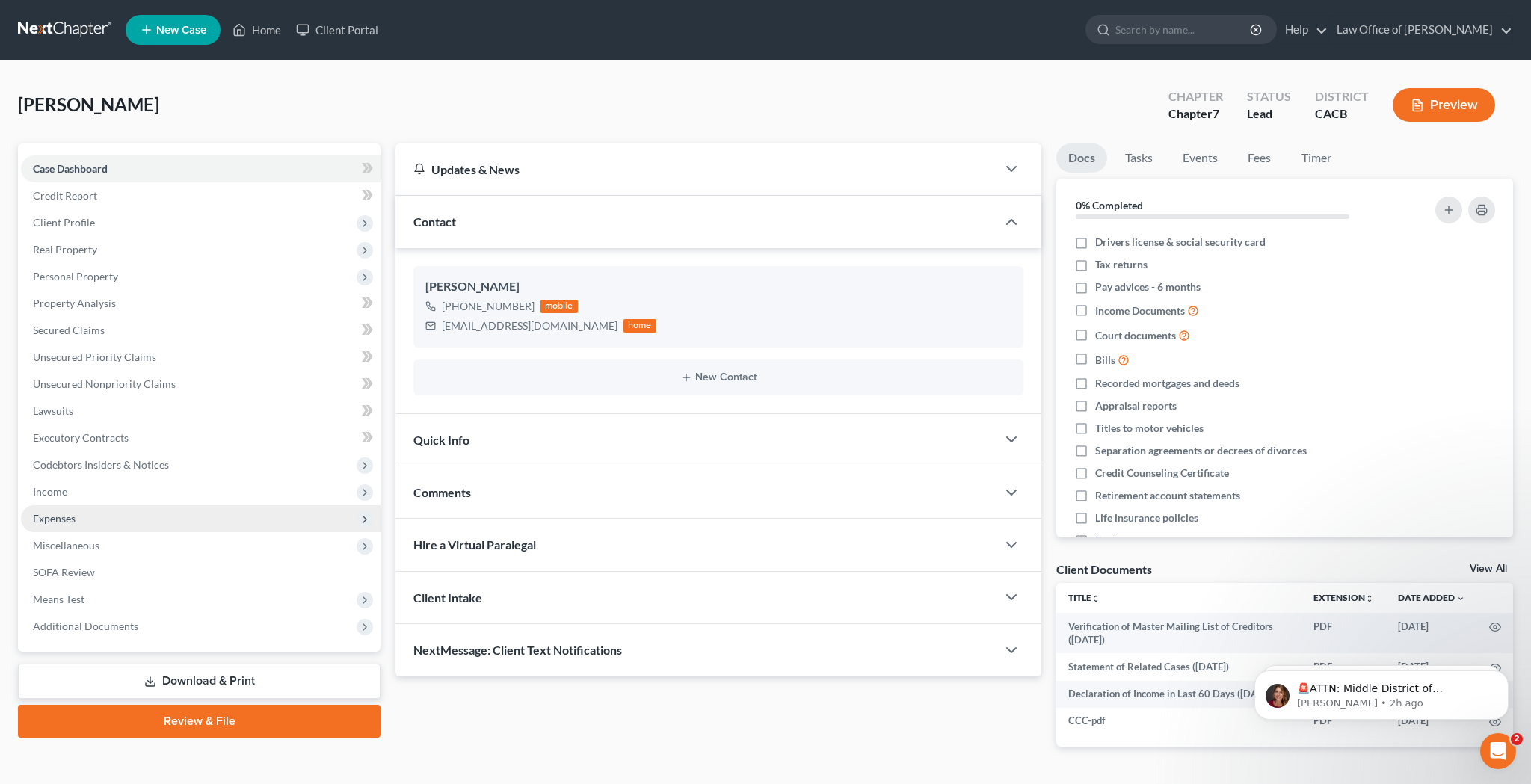
click at [133, 517] on span "Expenses" at bounding box center [201, 518] width 360 height 27
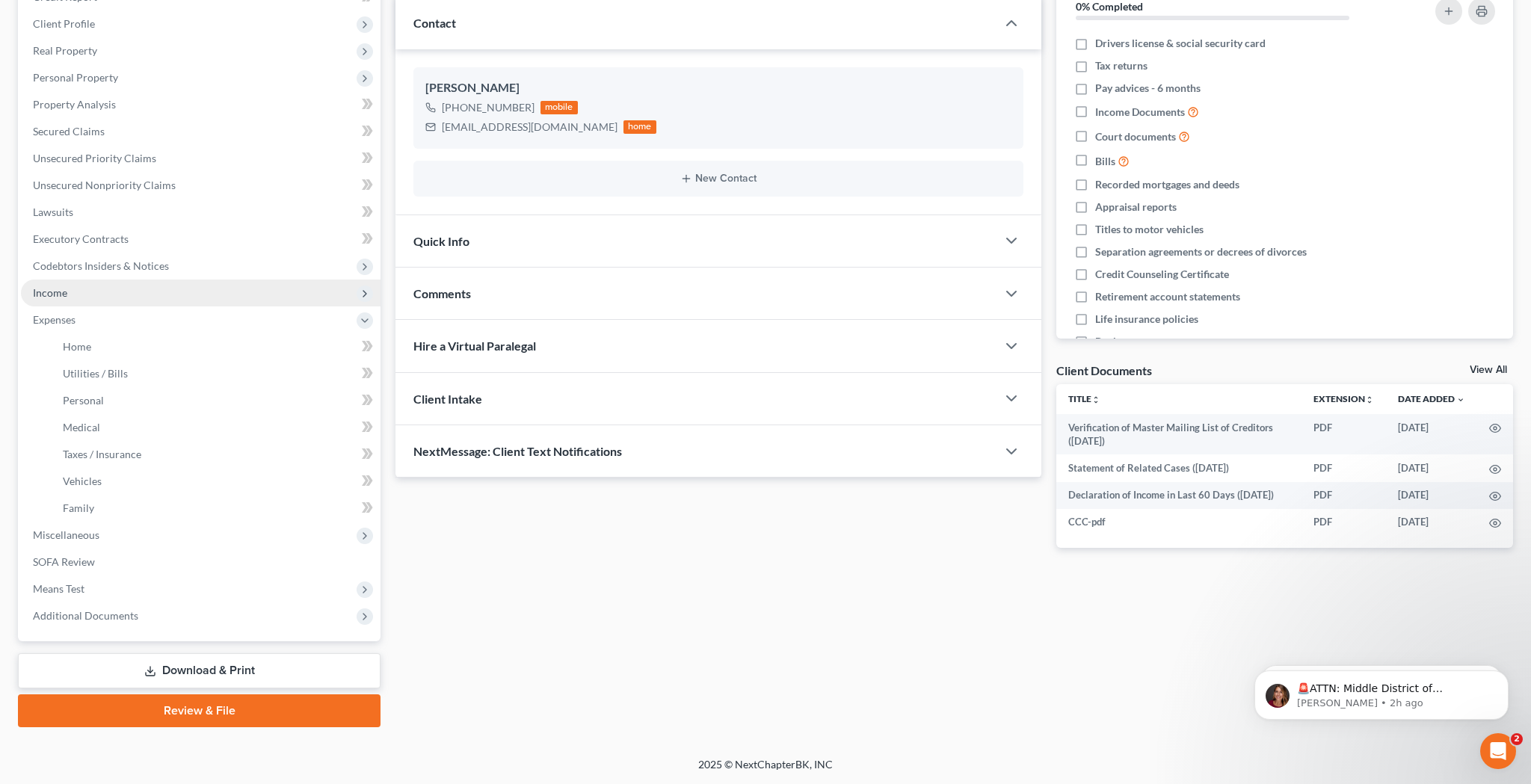
scroll to position [199, 0]
click at [112, 615] on span "Additional Documents" at bounding box center [85, 615] width 105 height 13
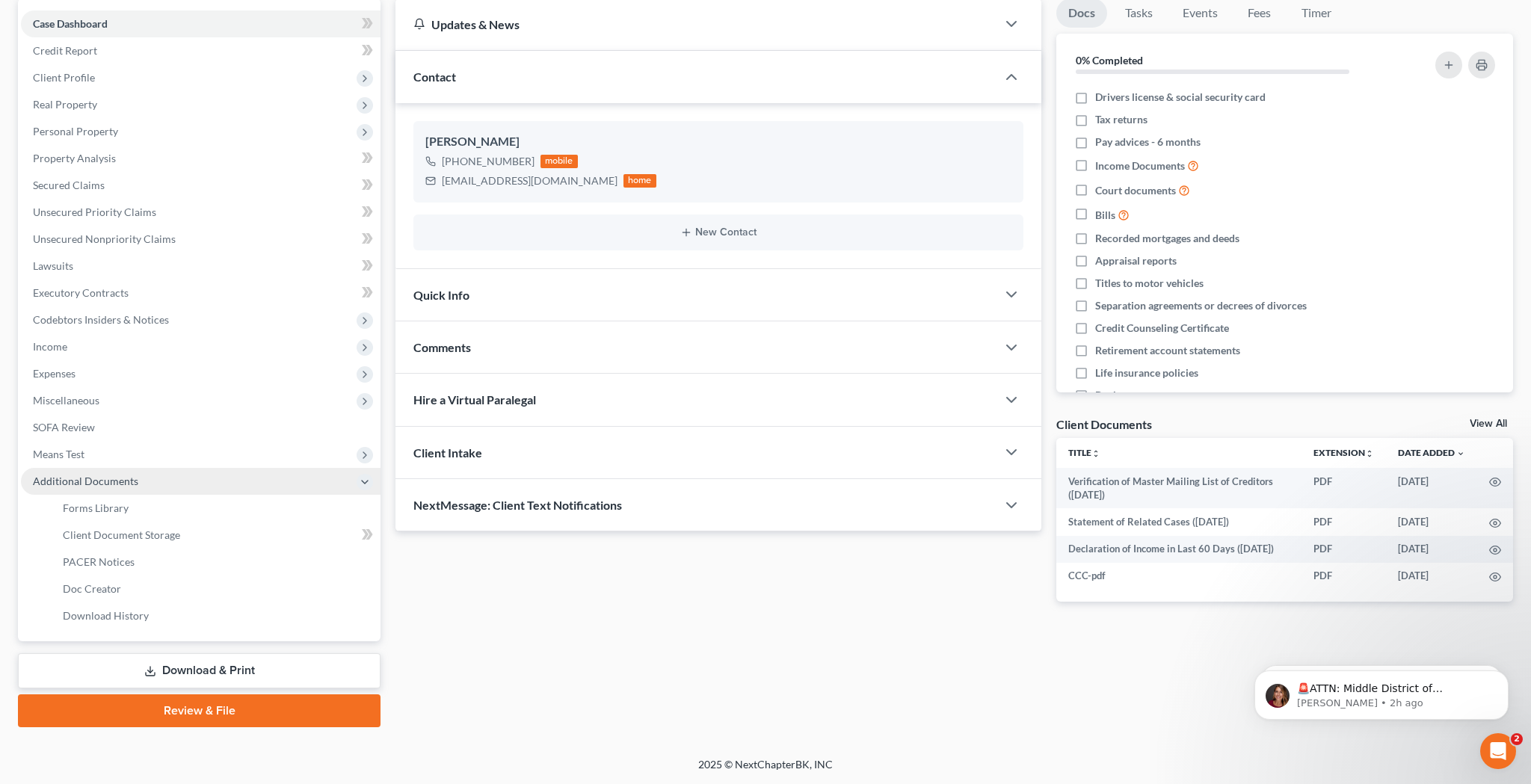
scroll to position [145, 0]
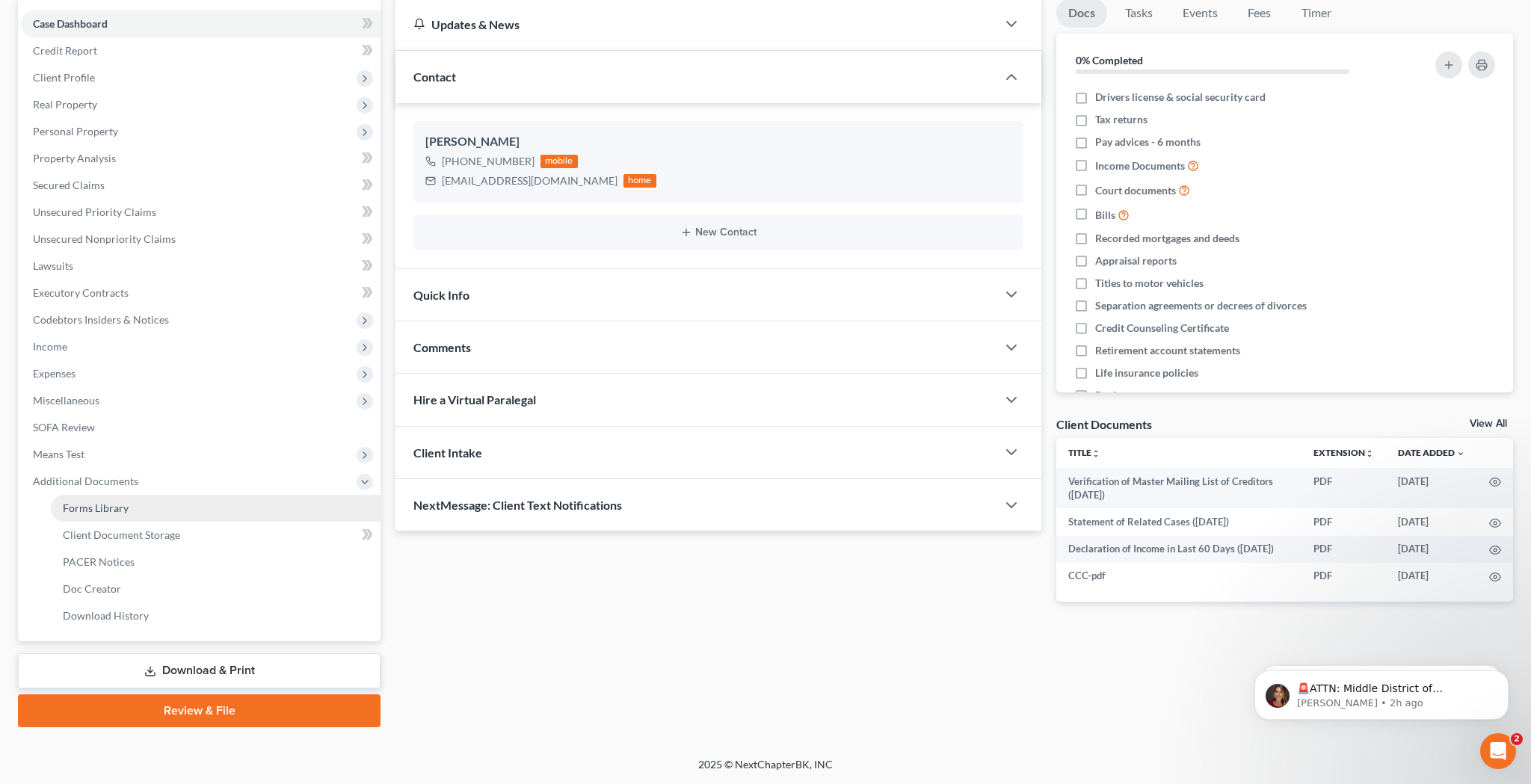
click at [128, 511] on link "Forms Library" at bounding box center [215, 507] width 330 height 27
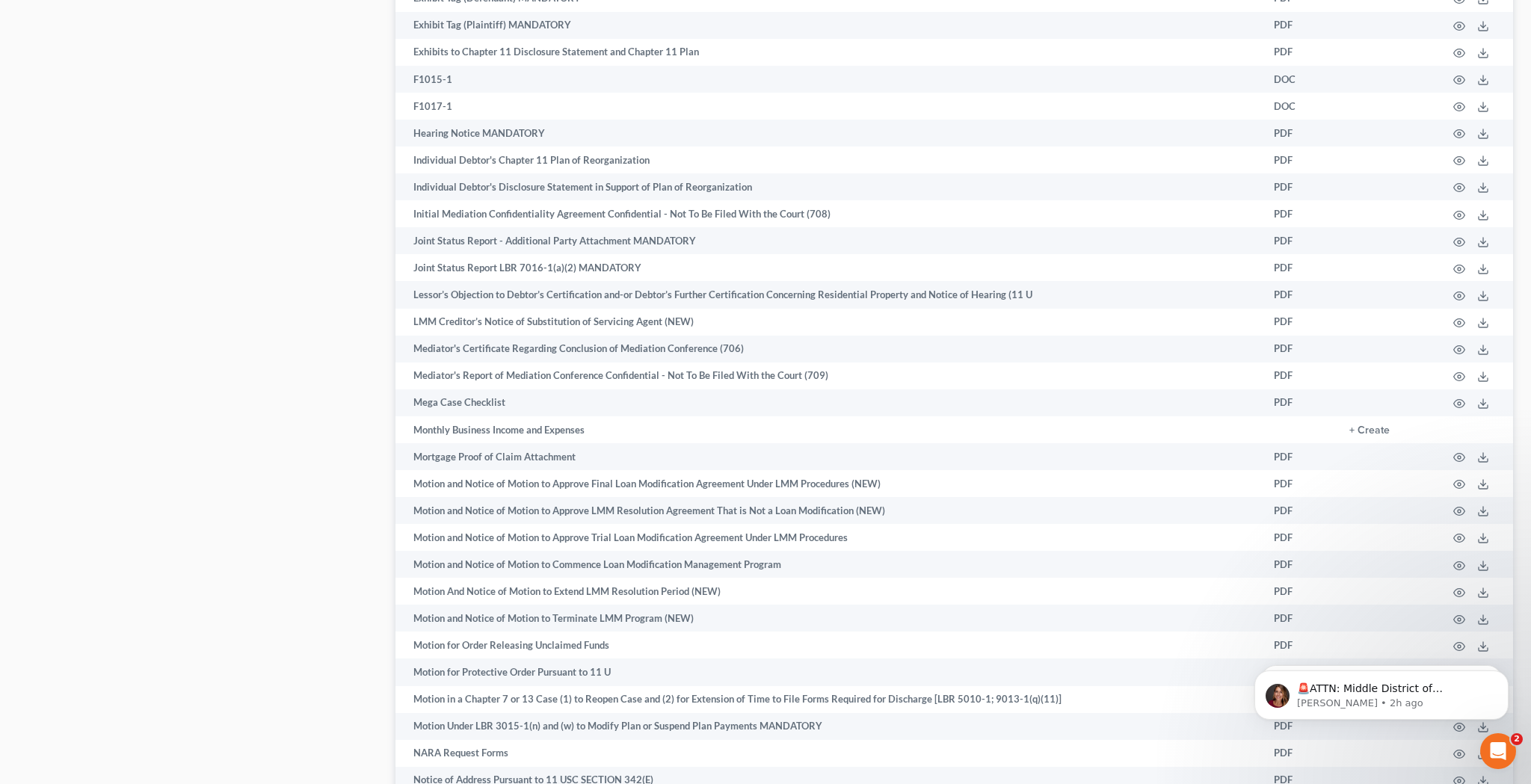
scroll to position [3146, 0]
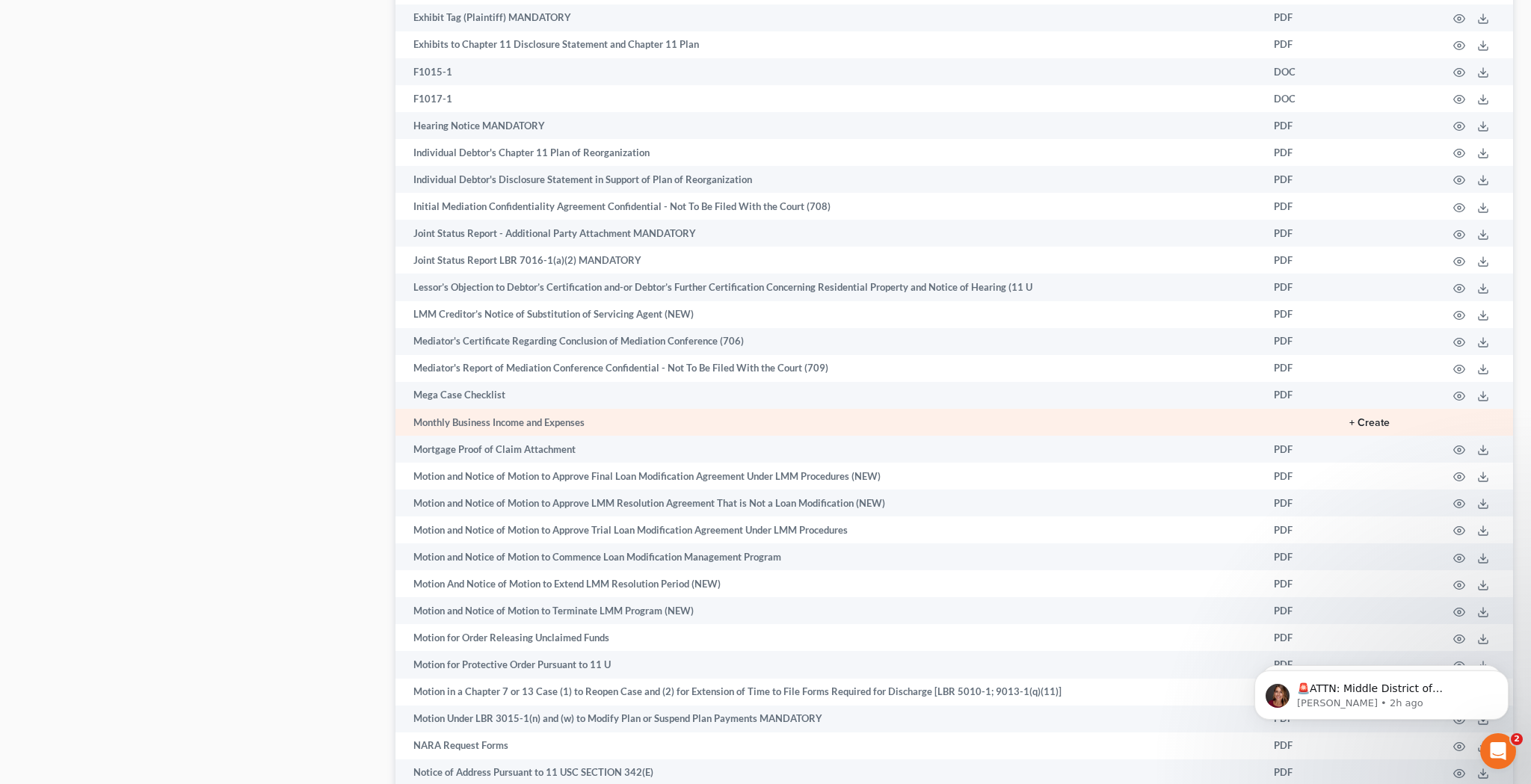
click at [1376, 418] on button "+ Create" at bounding box center [1370, 422] width 40 height 10
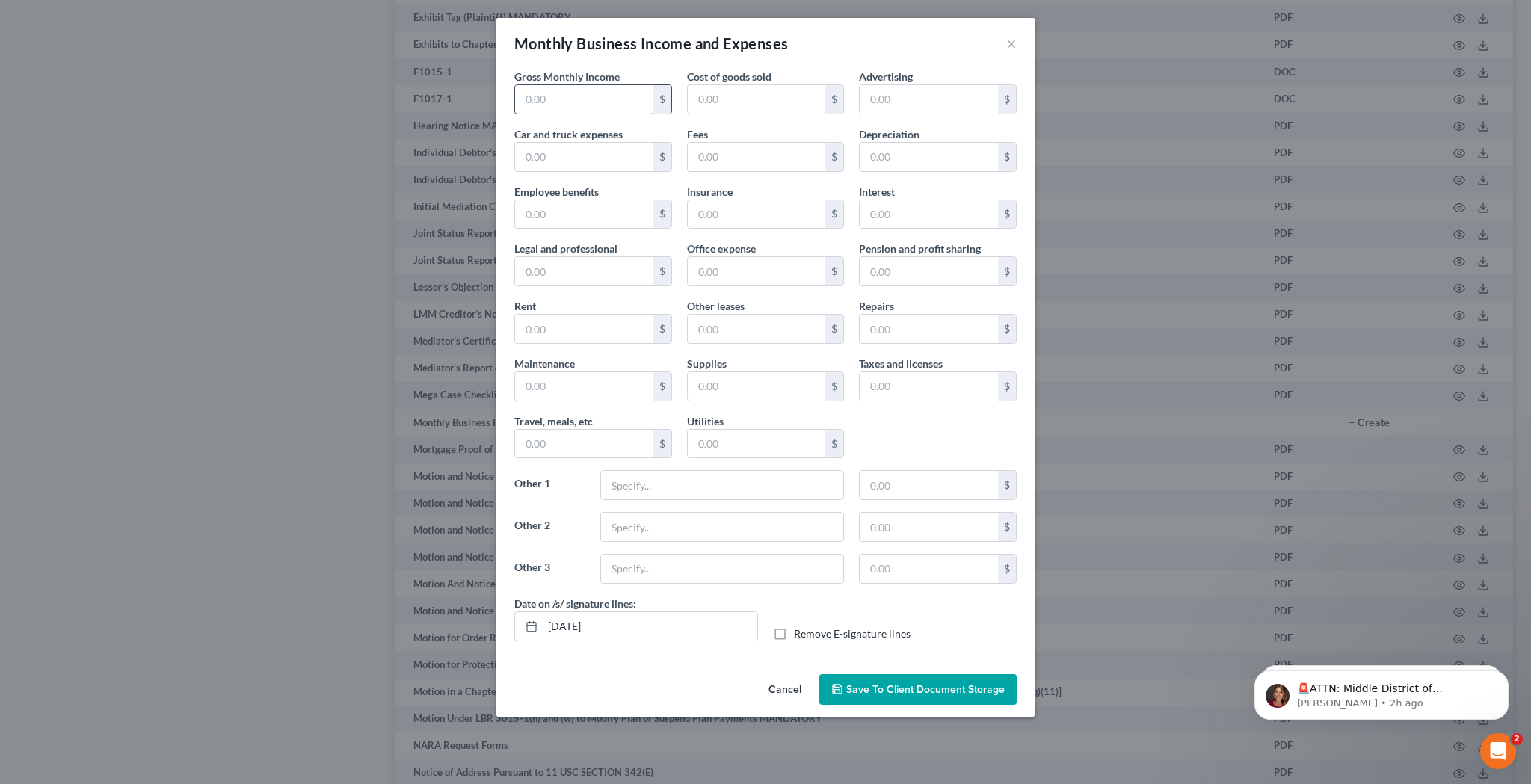
click at [644, 93] on input "text" at bounding box center [584, 99] width 138 height 28
type input "75"
click at [794, 636] on label "Remove E-signature lines" at bounding box center [852, 634] width 116 height 15
click at [800, 636] on input "Remove E-signature lines" at bounding box center [804, 631] width 10 height 10
checkbox input "true"
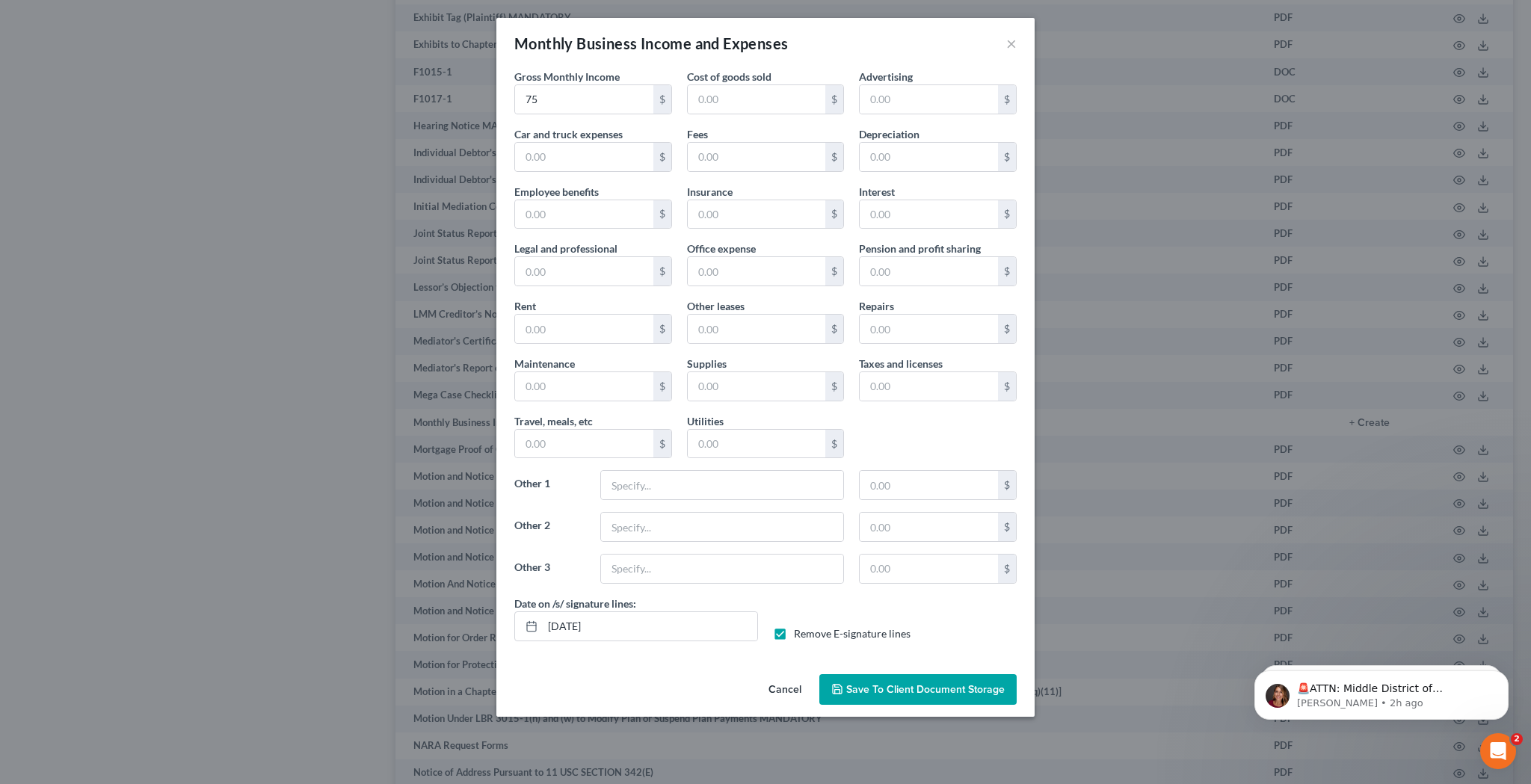
click at [864, 688] on span "Save to Client Document Storage" at bounding box center [925, 690] width 159 height 13
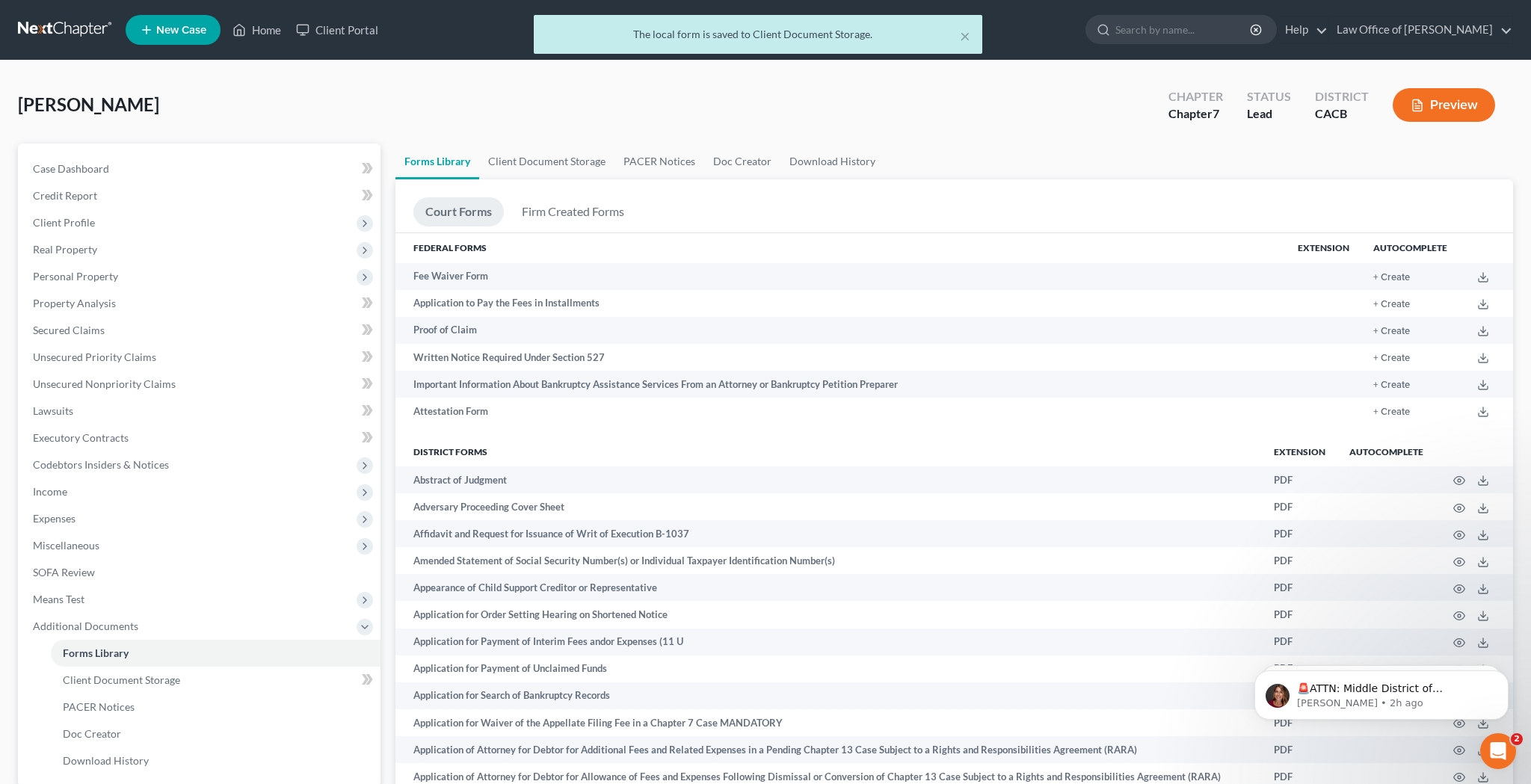
scroll to position [42, 1]
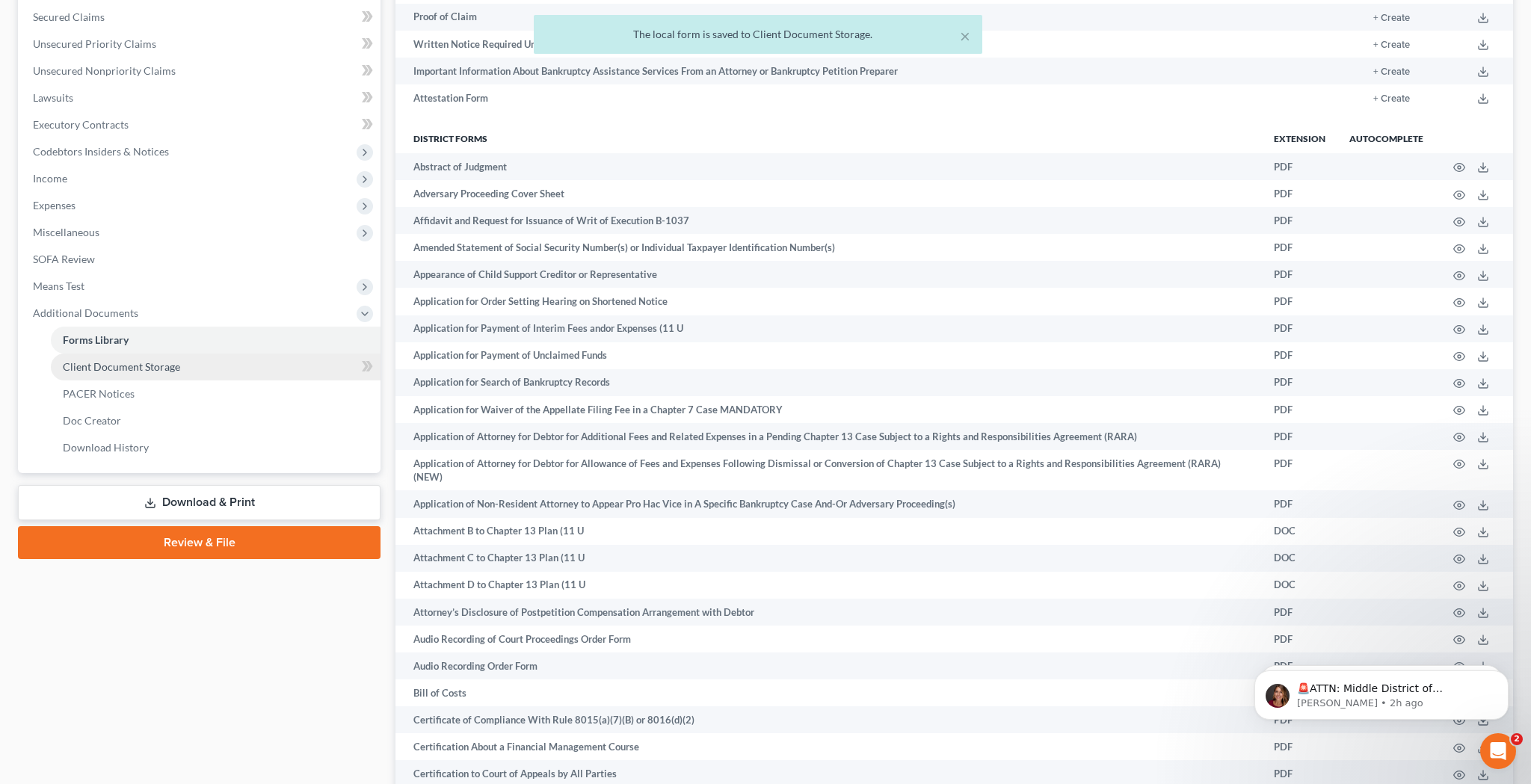
click at [242, 367] on link "Client Document Storage" at bounding box center [215, 366] width 330 height 27
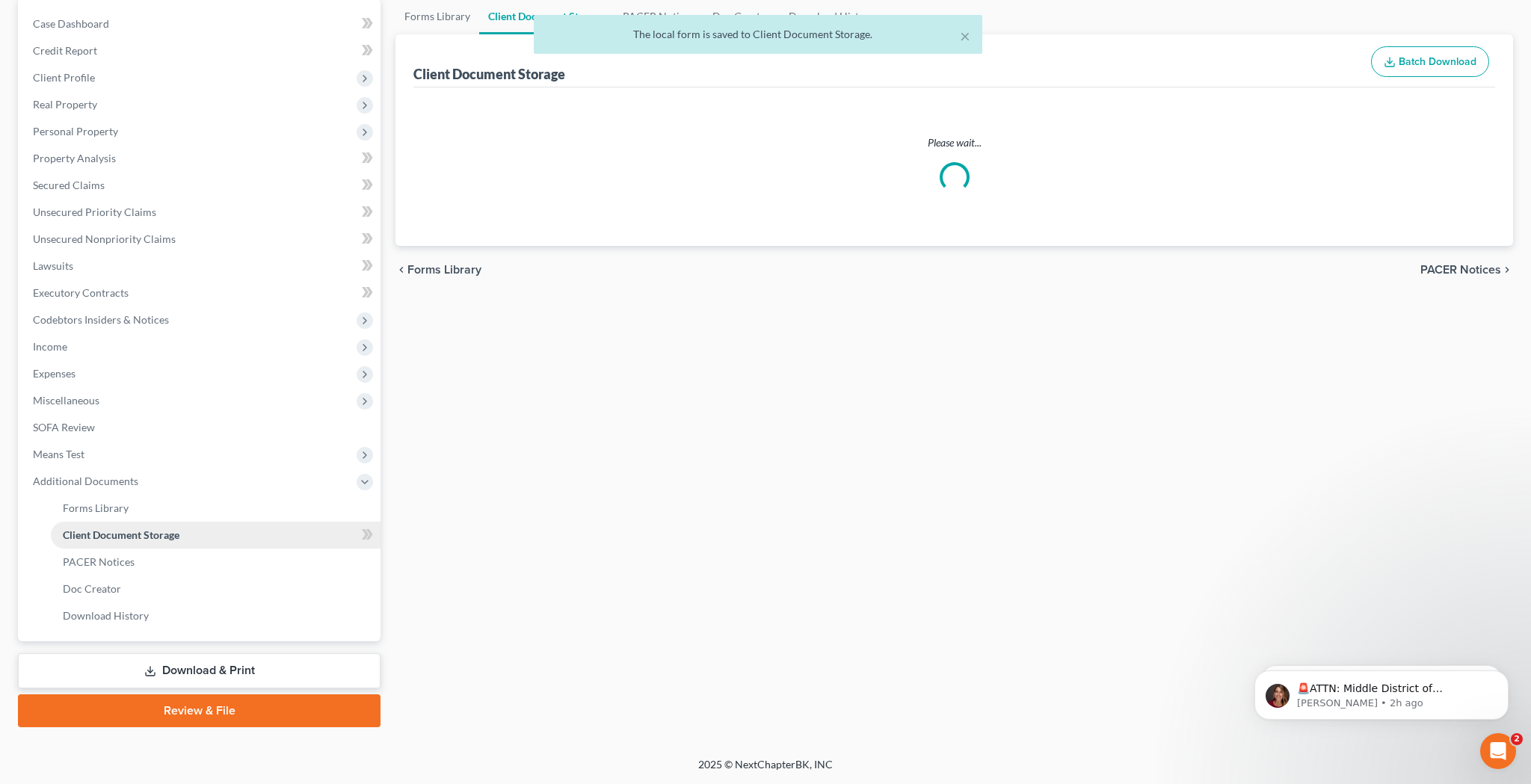
scroll to position [50, 0]
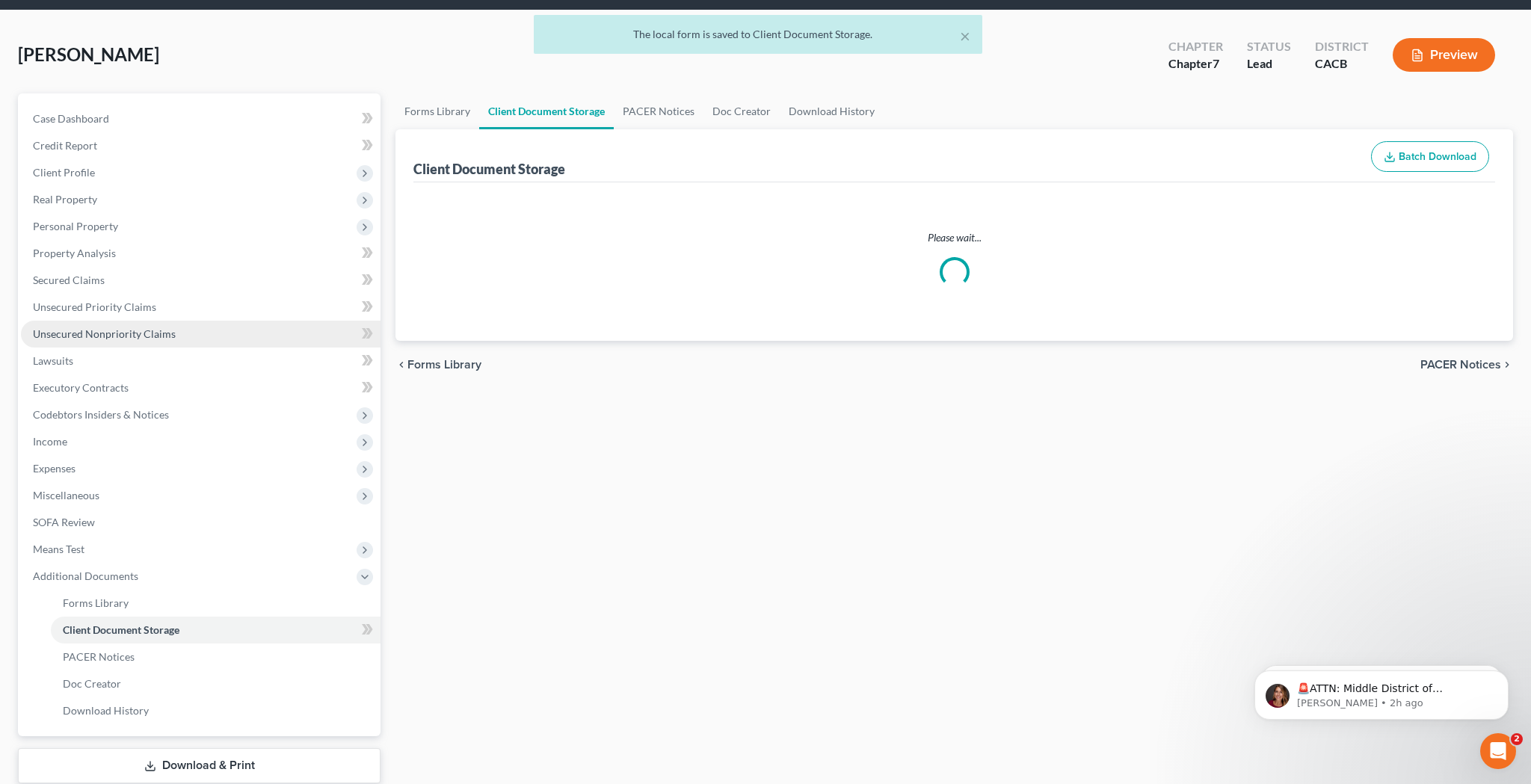
select select "10"
select select "30"
select select "65"
select select "59"
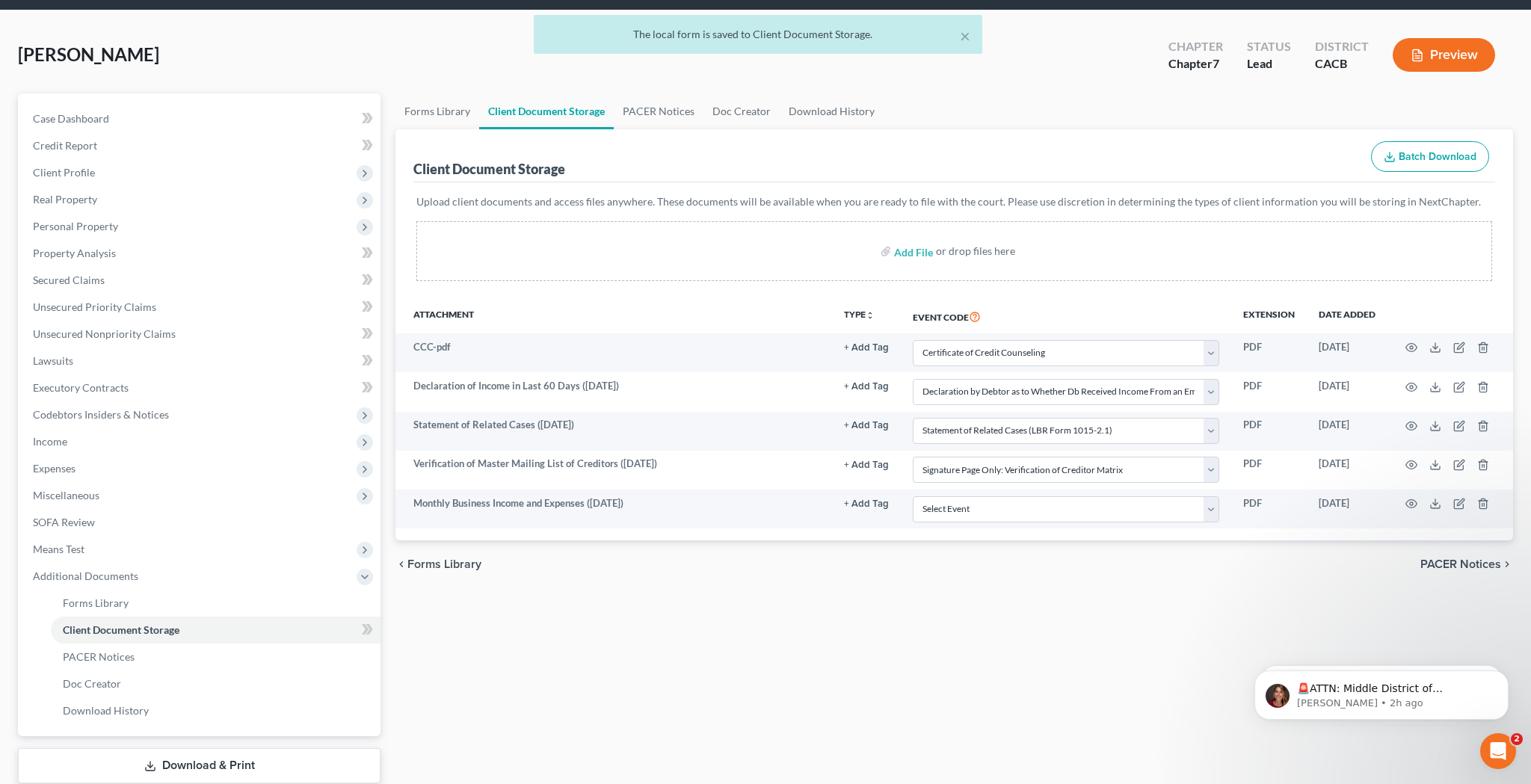
scroll to position [0, 0]
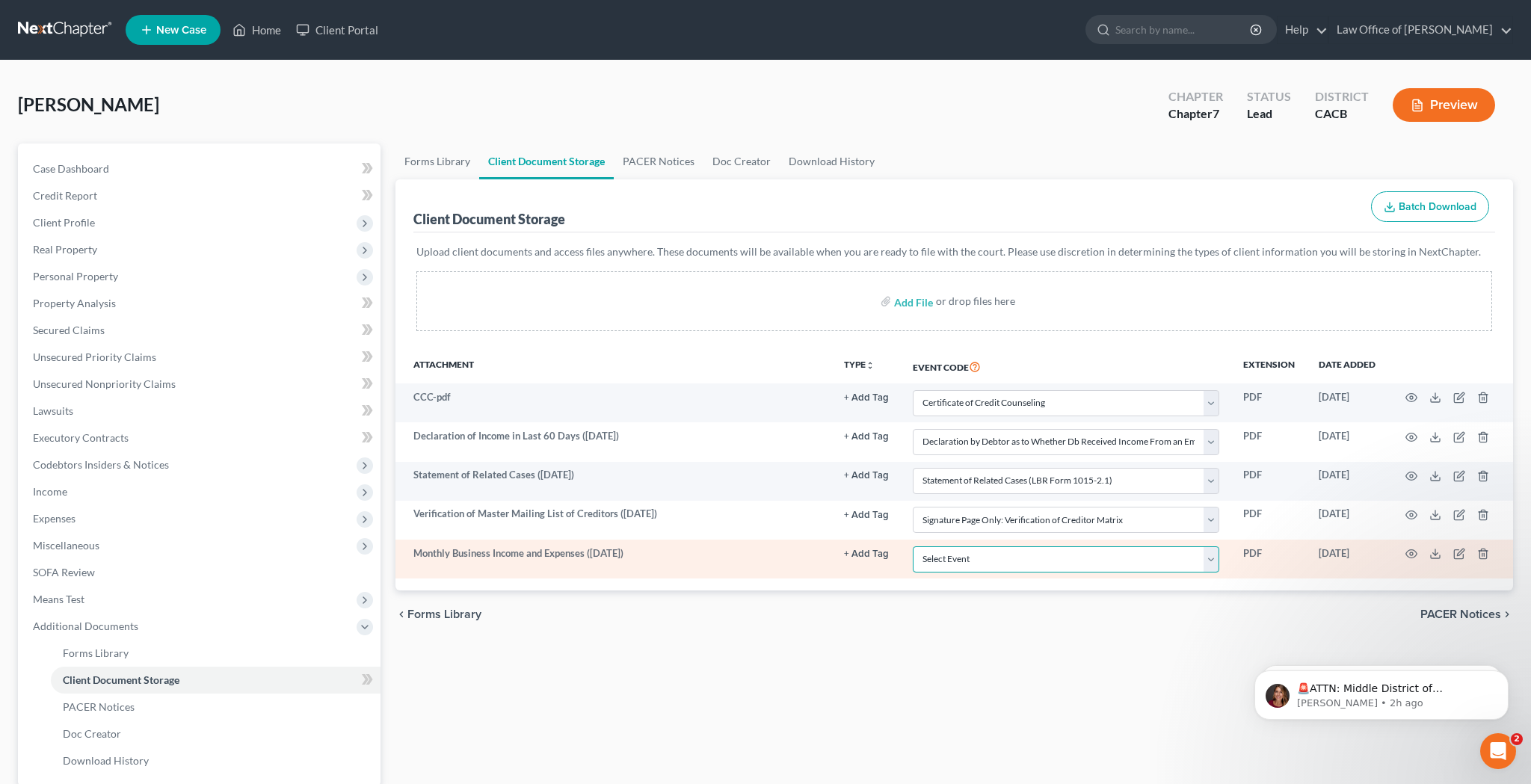
select select "70"
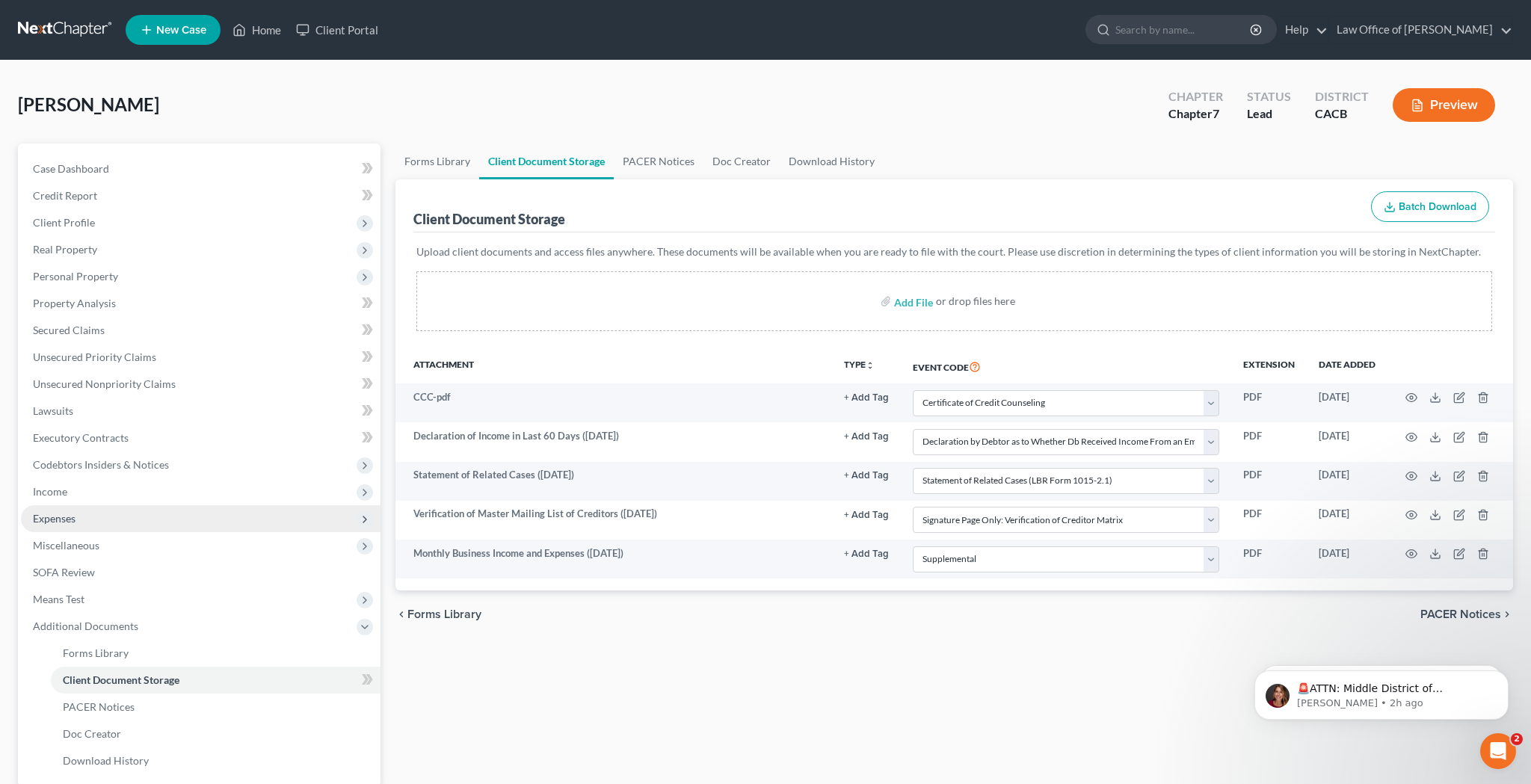
click at [118, 519] on span "Expenses" at bounding box center [201, 518] width 360 height 27
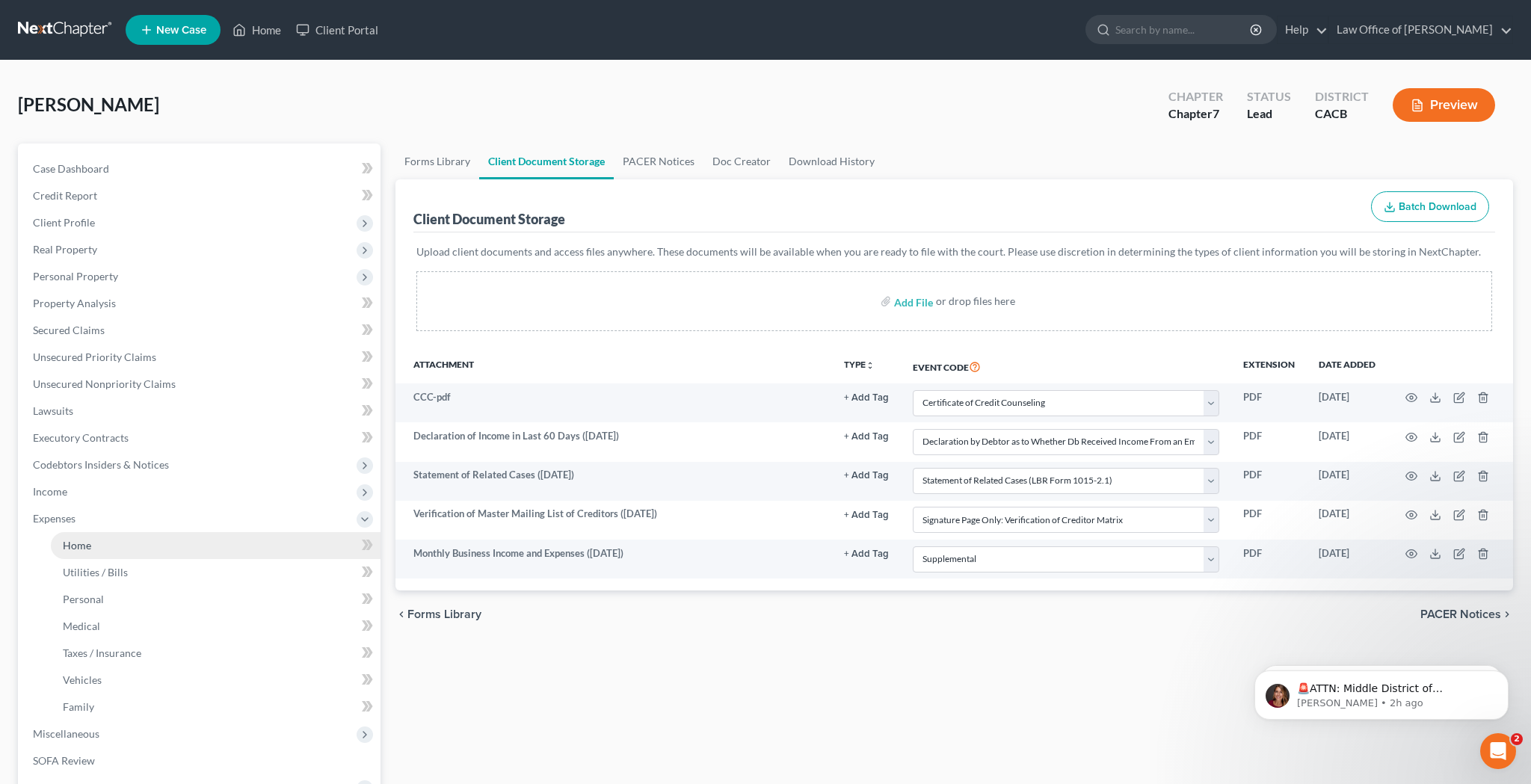
click at [126, 549] on link "Home" at bounding box center [215, 545] width 330 height 27
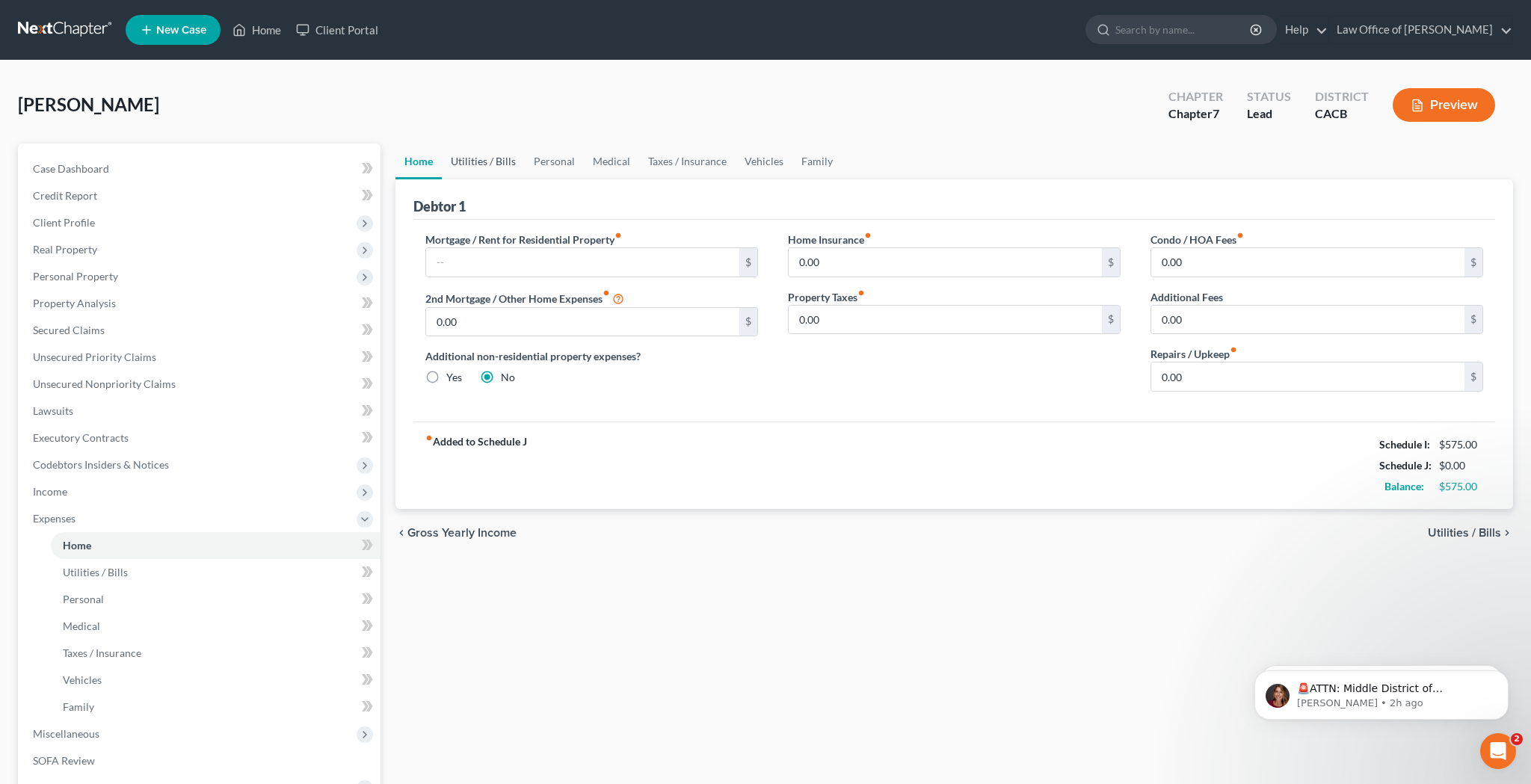
click at [490, 165] on link "Utilities / Bills" at bounding box center [483, 161] width 83 height 36
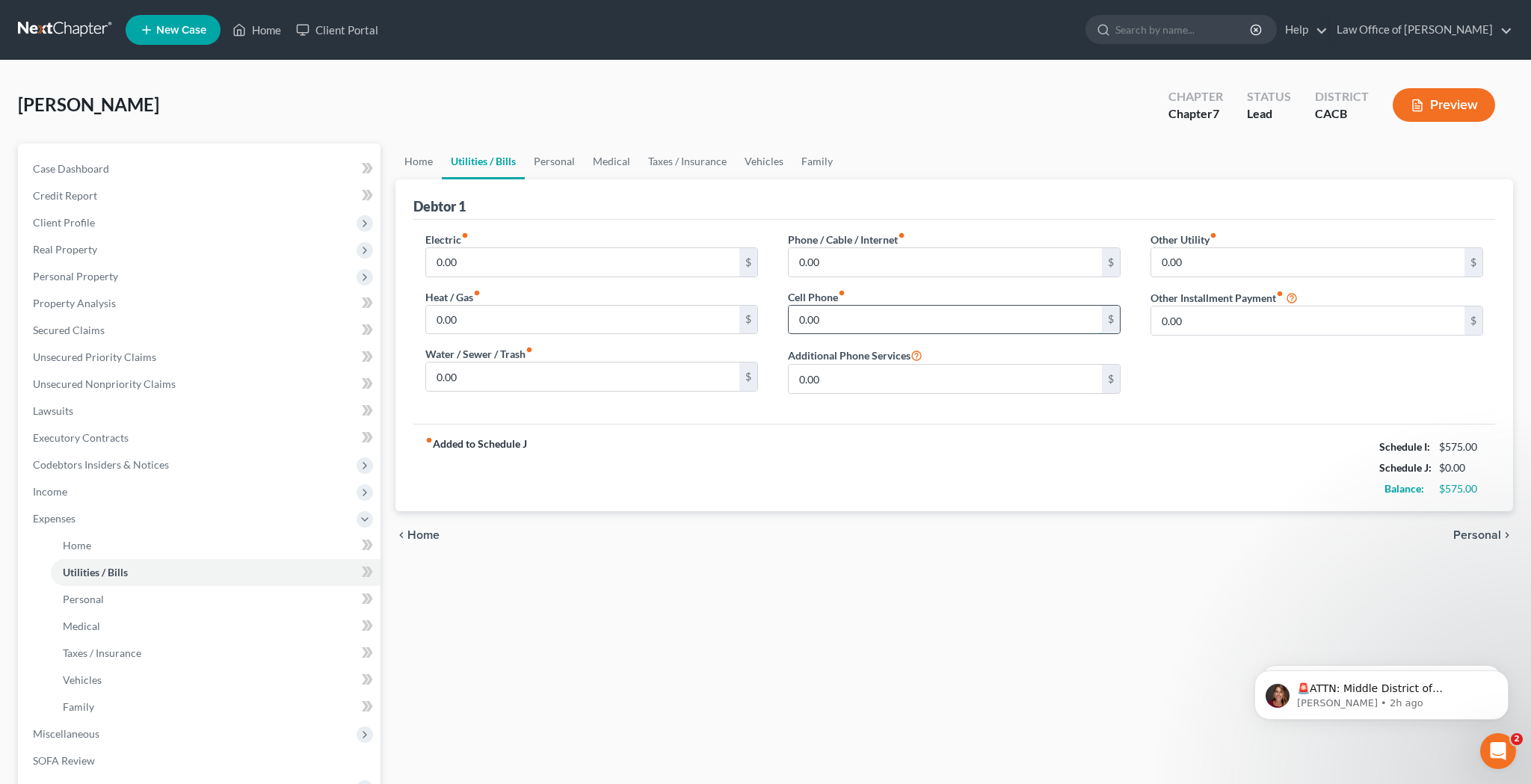
click at [813, 314] on input "0.00" at bounding box center [946, 320] width 313 height 28
click at [833, 315] on input "0.00" at bounding box center [946, 320] width 313 height 28
type input "50"
click at [559, 162] on link "Personal" at bounding box center [554, 161] width 59 height 36
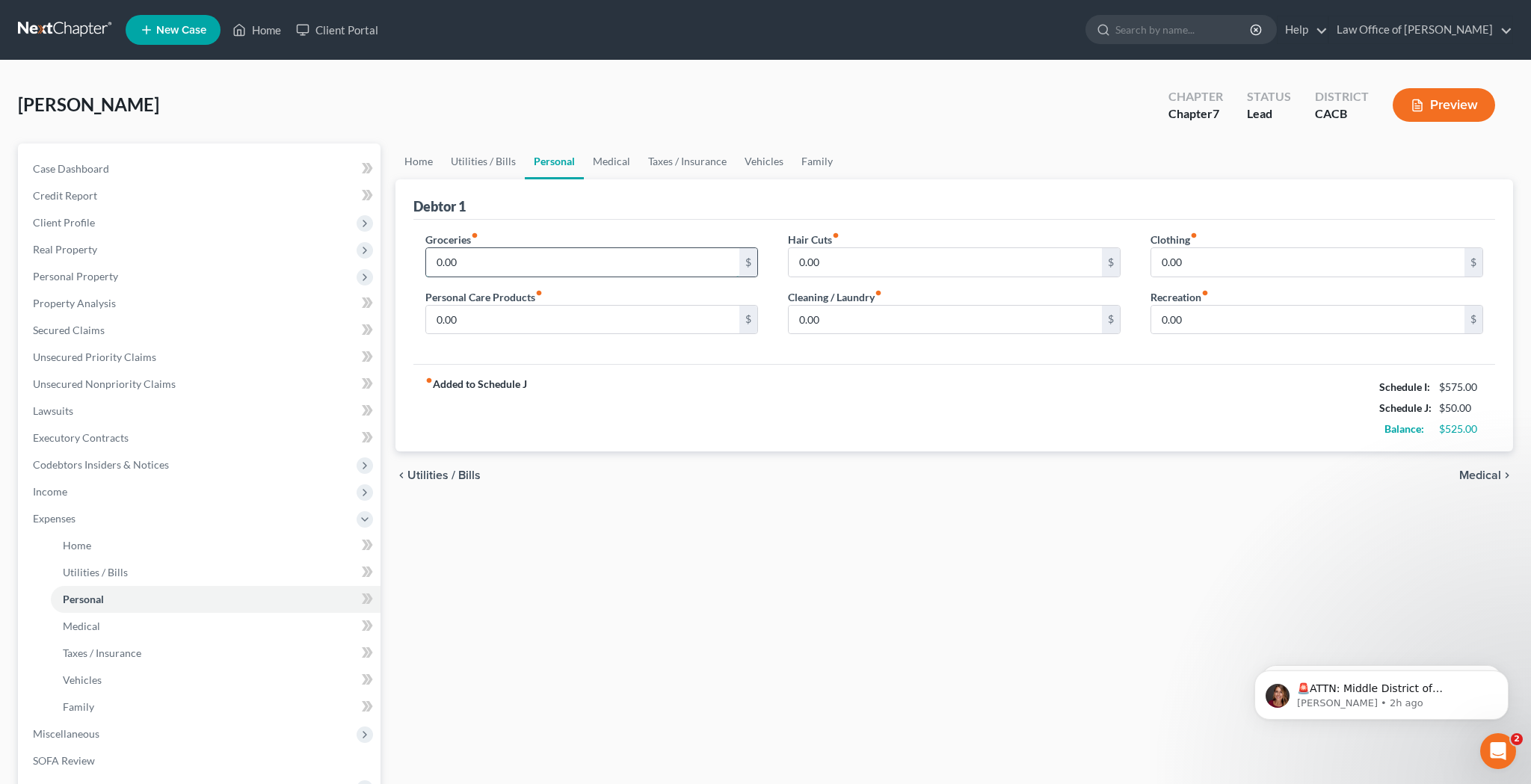
click at [495, 257] on input "0.00" at bounding box center [583, 262] width 313 height 28
type input "300"
click at [586, 313] on input "0.00" at bounding box center [583, 320] width 313 height 28
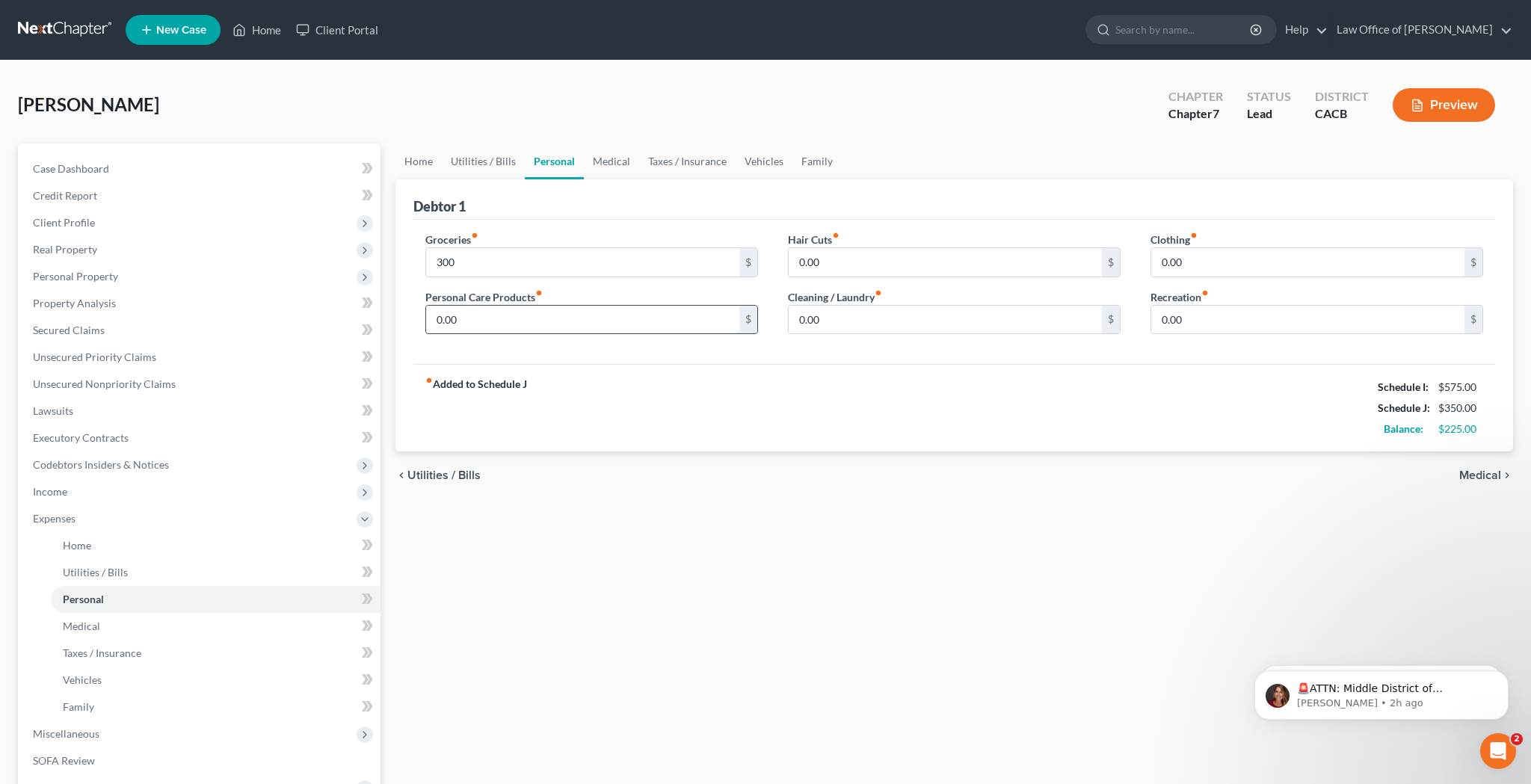
click at [586, 313] on input "0.00" at bounding box center [583, 320] width 313 height 28
type input "25"
click at [858, 311] on input "0.00" at bounding box center [946, 320] width 313 height 28
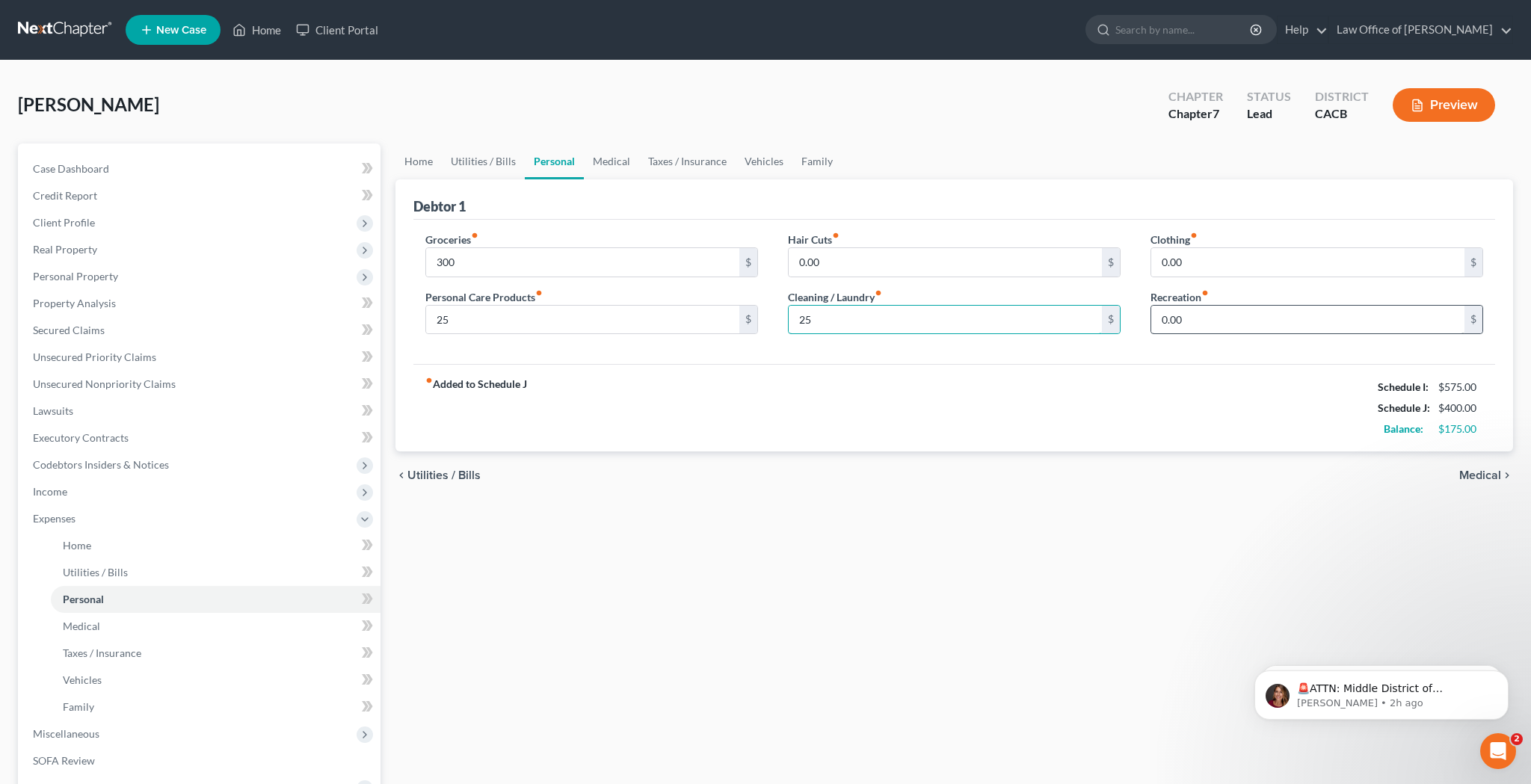
type input "25"
click at [1189, 323] on input "0.00" at bounding box center [1308, 320] width 313 height 28
click at [1206, 318] on input "0.00" at bounding box center [1308, 320] width 313 height 28
click at [616, 160] on link "Medical" at bounding box center [611, 161] width 55 height 36
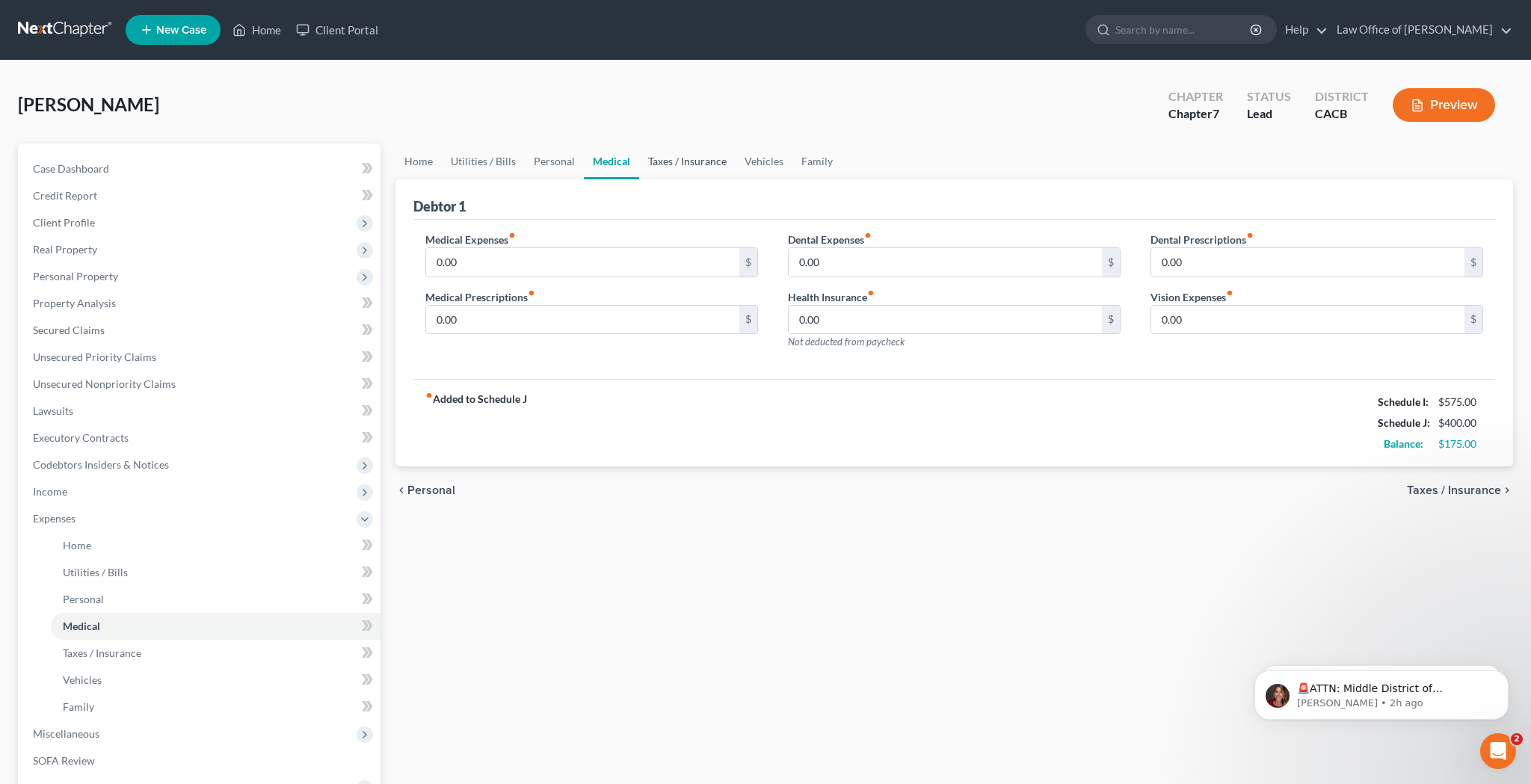
click at [701, 161] on link "Taxes / Insurance" at bounding box center [687, 161] width 96 height 36
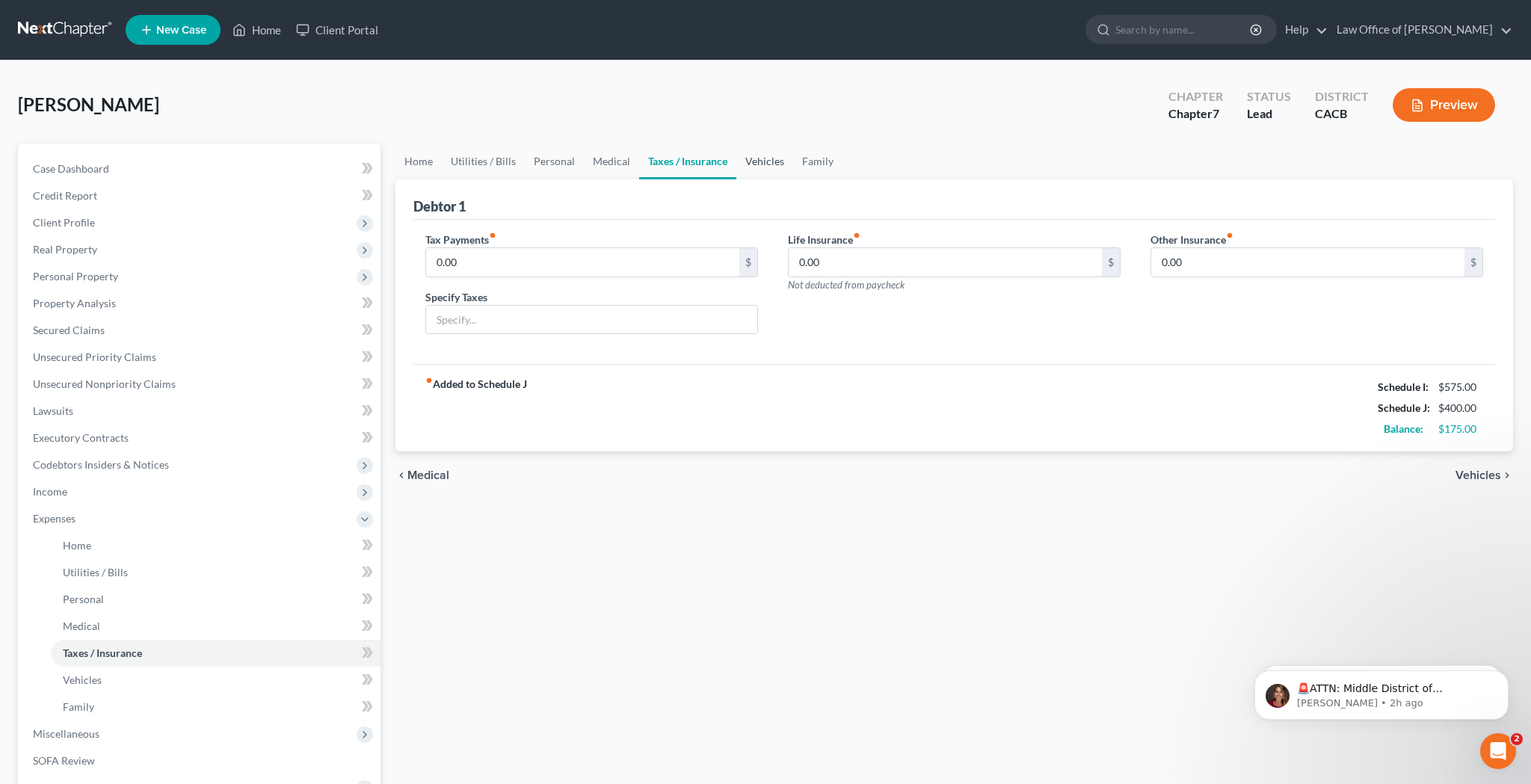
click at [771, 168] on link "Vehicles" at bounding box center [765, 161] width 57 height 36
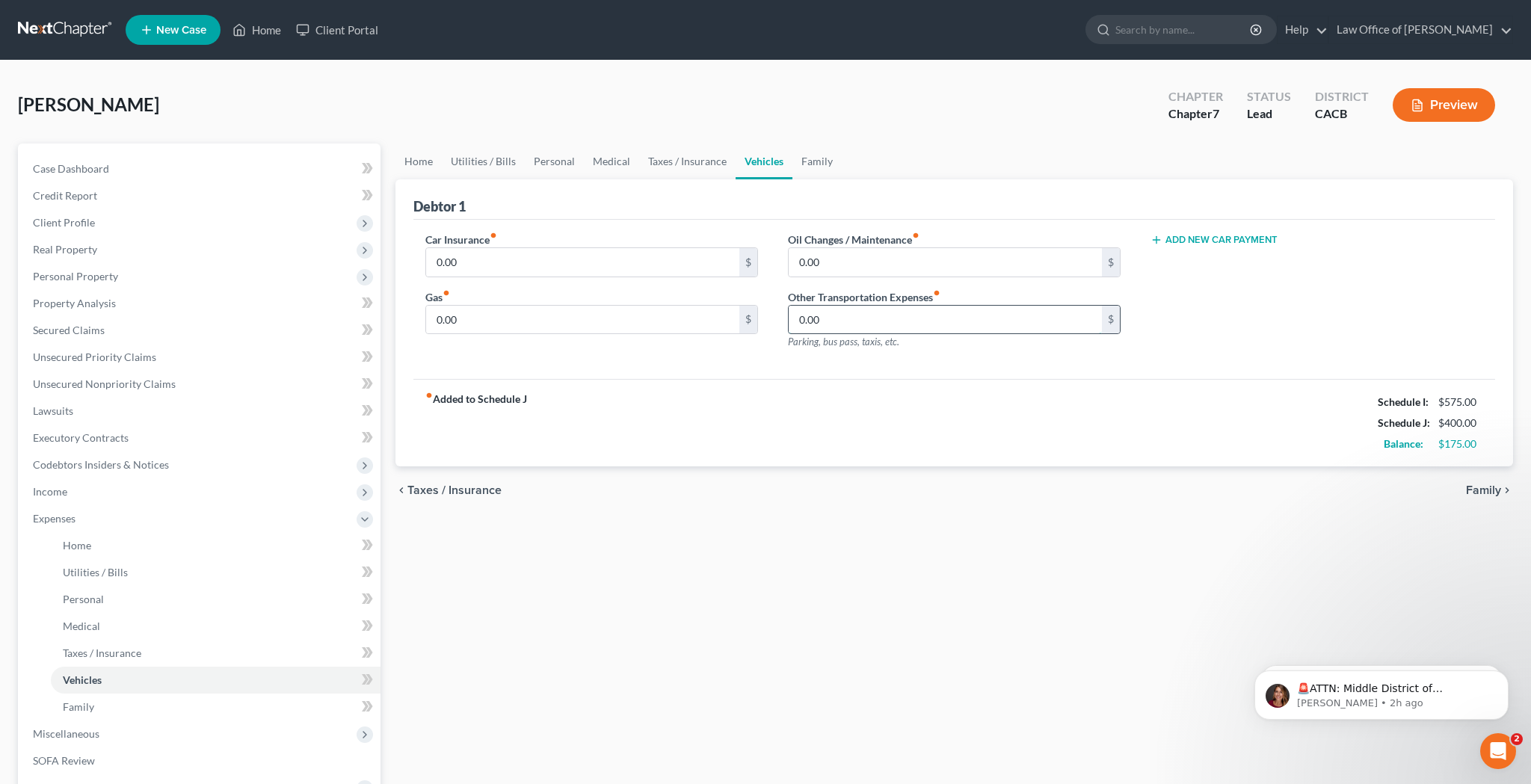
click at [860, 321] on input "0.00" at bounding box center [946, 320] width 313 height 28
type input "150"
click at [886, 382] on div "fiber_manual_record Added to Schedule J Schedule I: $575.00 Schedule J: $550.00…" at bounding box center [954, 422] width 1082 height 87
click at [573, 325] on input "0.00" at bounding box center [583, 320] width 313 height 28
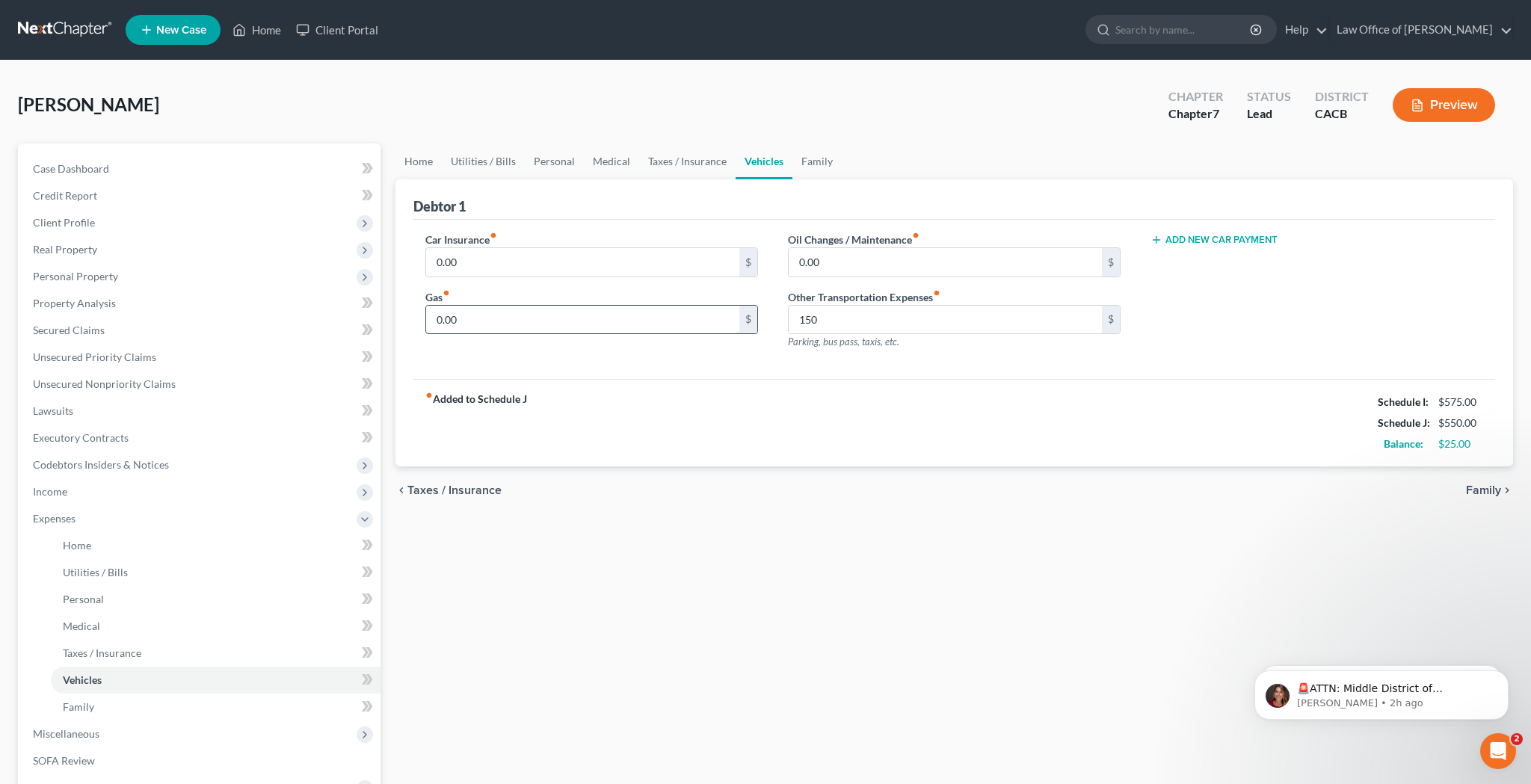
click at [573, 325] on input "0.00" at bounding box center [583, 320] width 313 height 28
type input "20"
click at [832, 322] on input "150" at bounding box center [946, 320] width 313 height 28
type input "100"
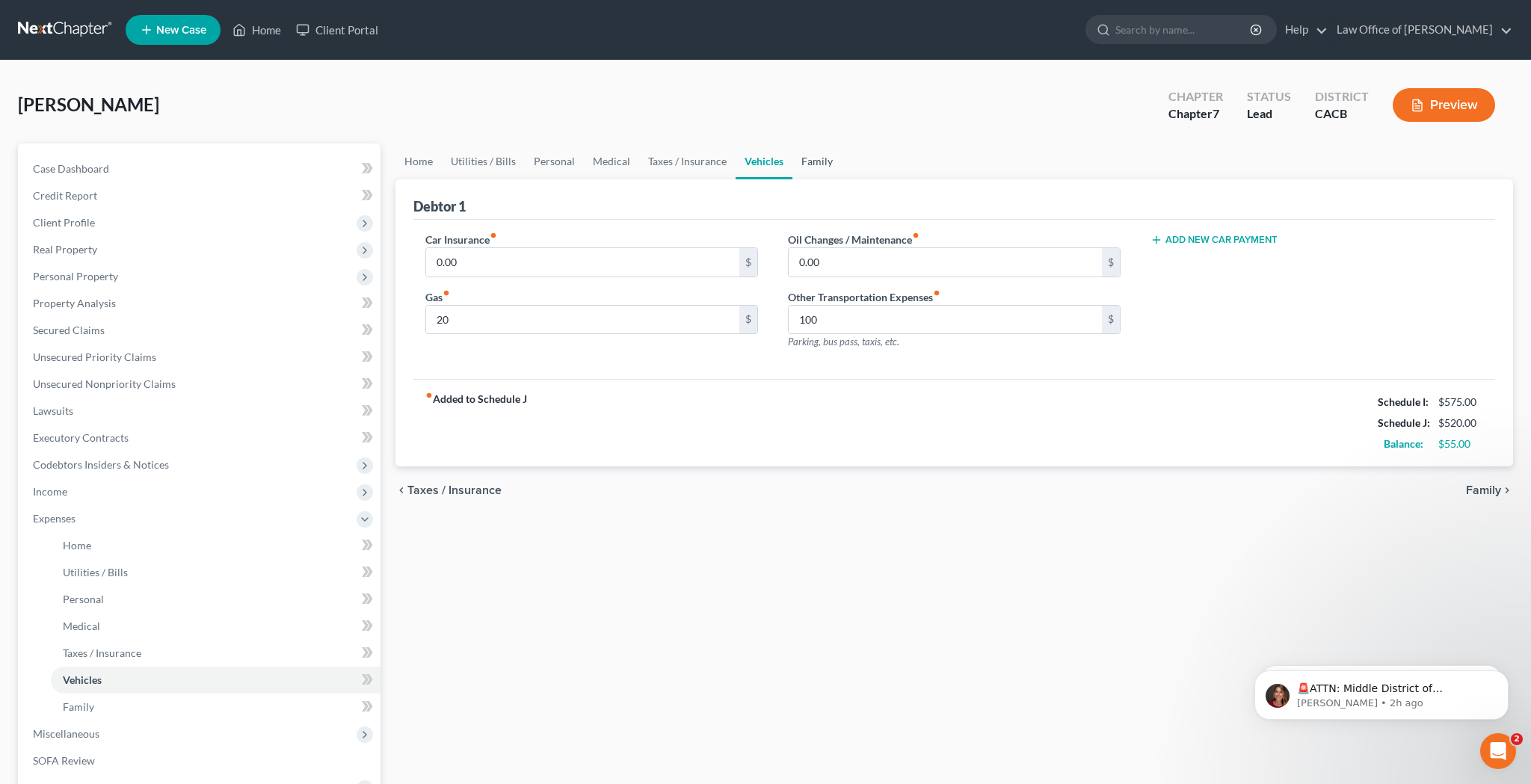
click at [808, 160] on link "Family" at bounding box center [817, 161] width 49 height 36
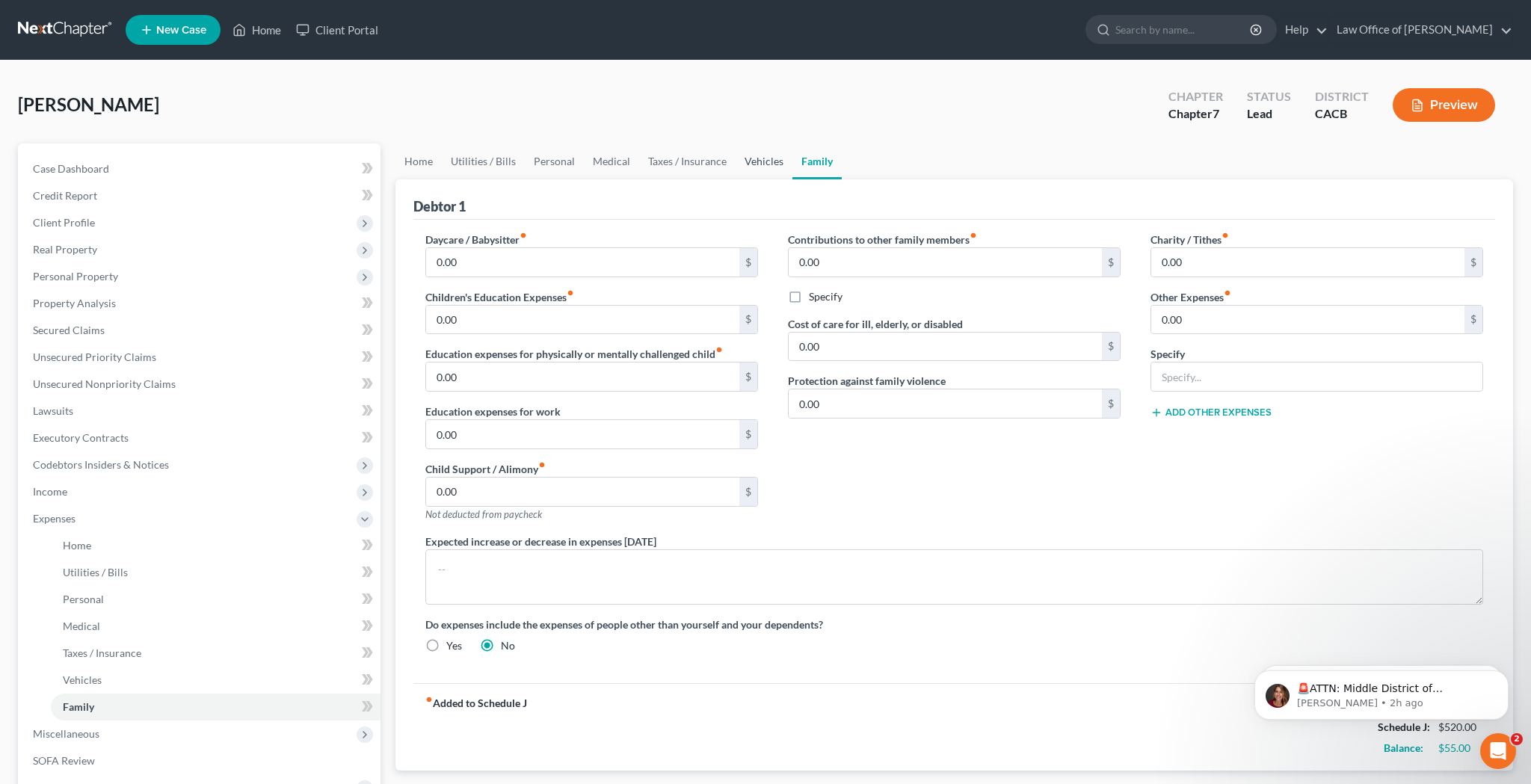
click at [760, 169] on link "Vehicles" at bounding box center [764, 161] width 57 height 36
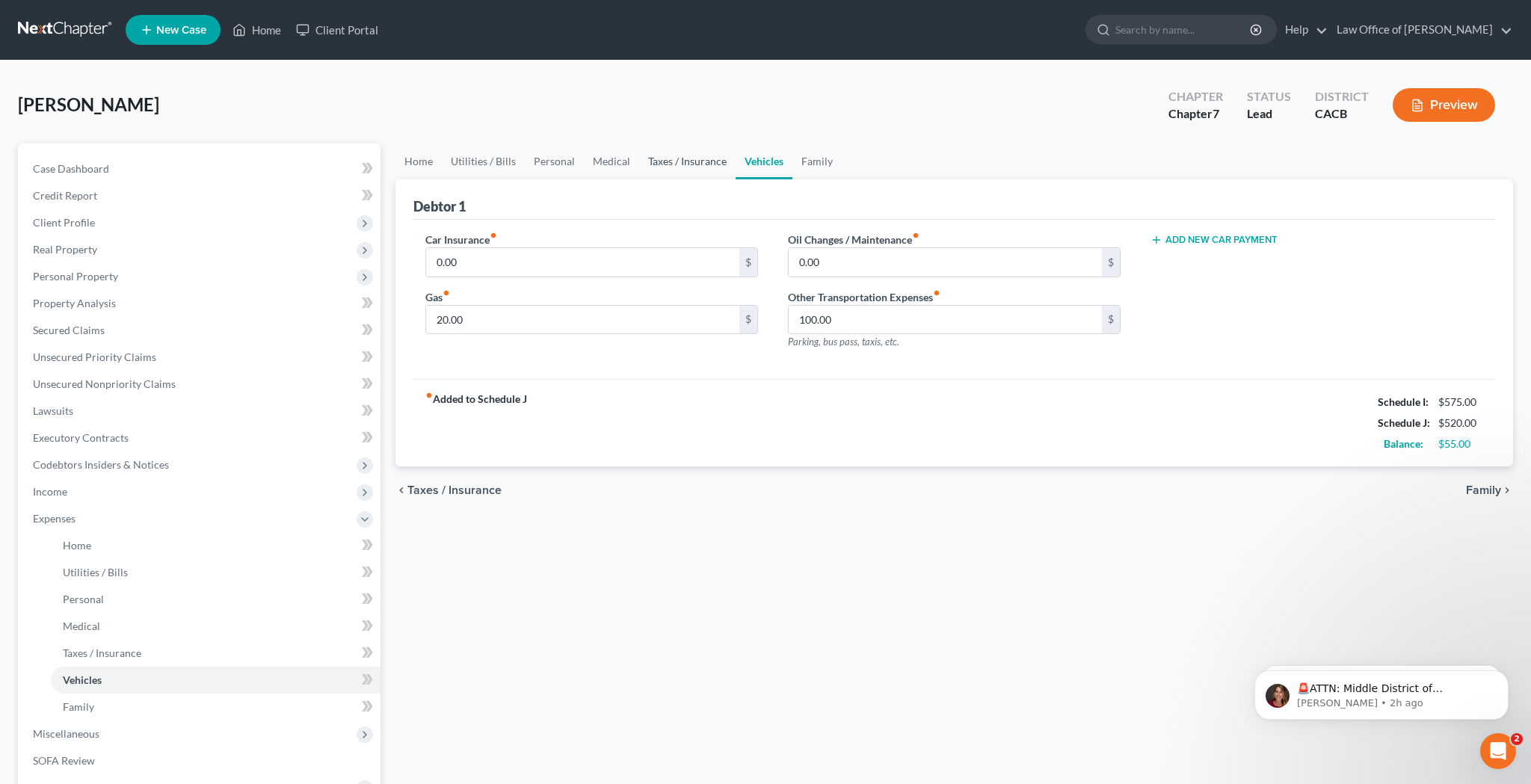
click at [696, 168] on link "Taxes / Insurance" at bounding box center [687, 161] width 96 height 36
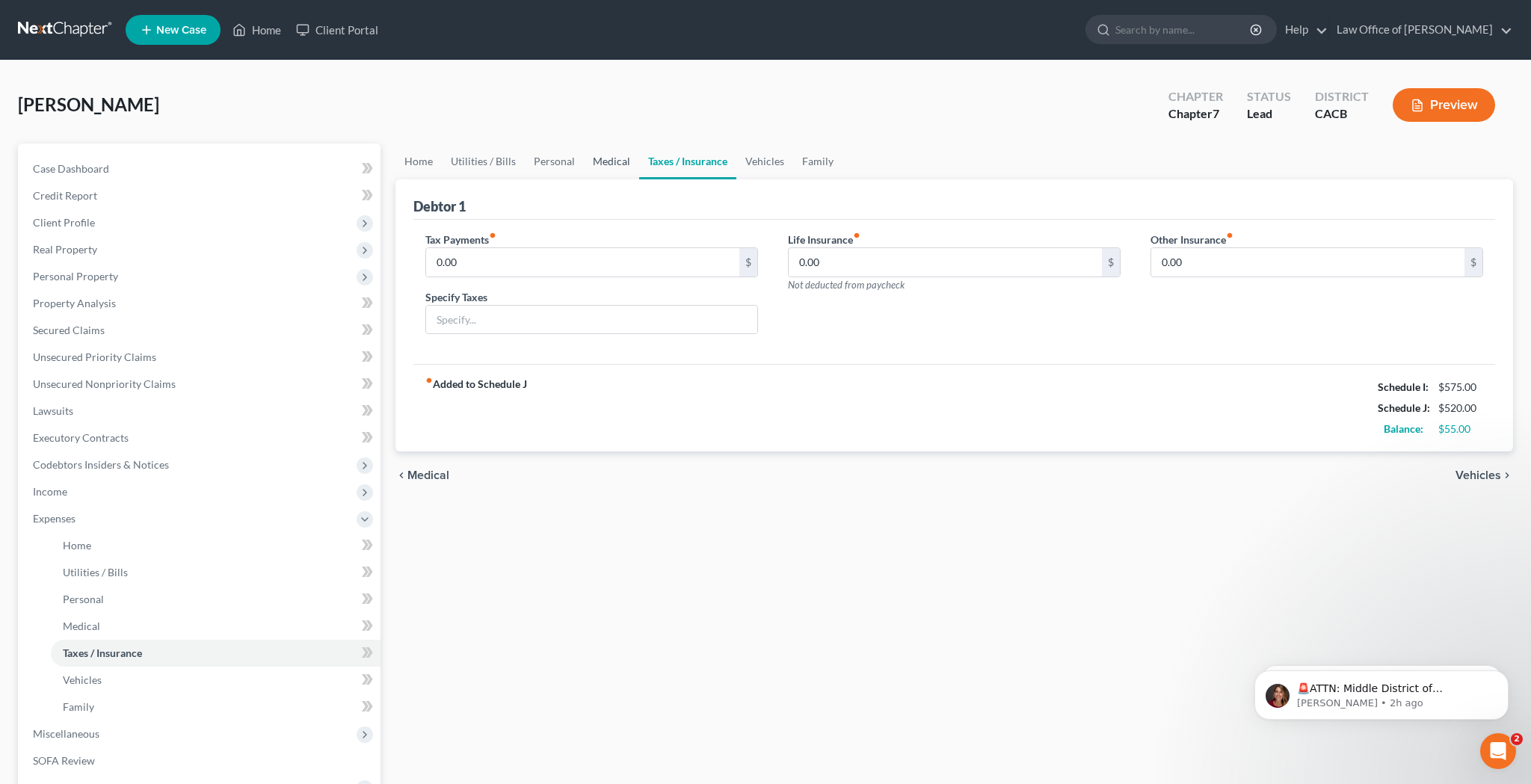
click at [593, 166] on link "Medical" at bounding box center [611, 161] width 55 height 36
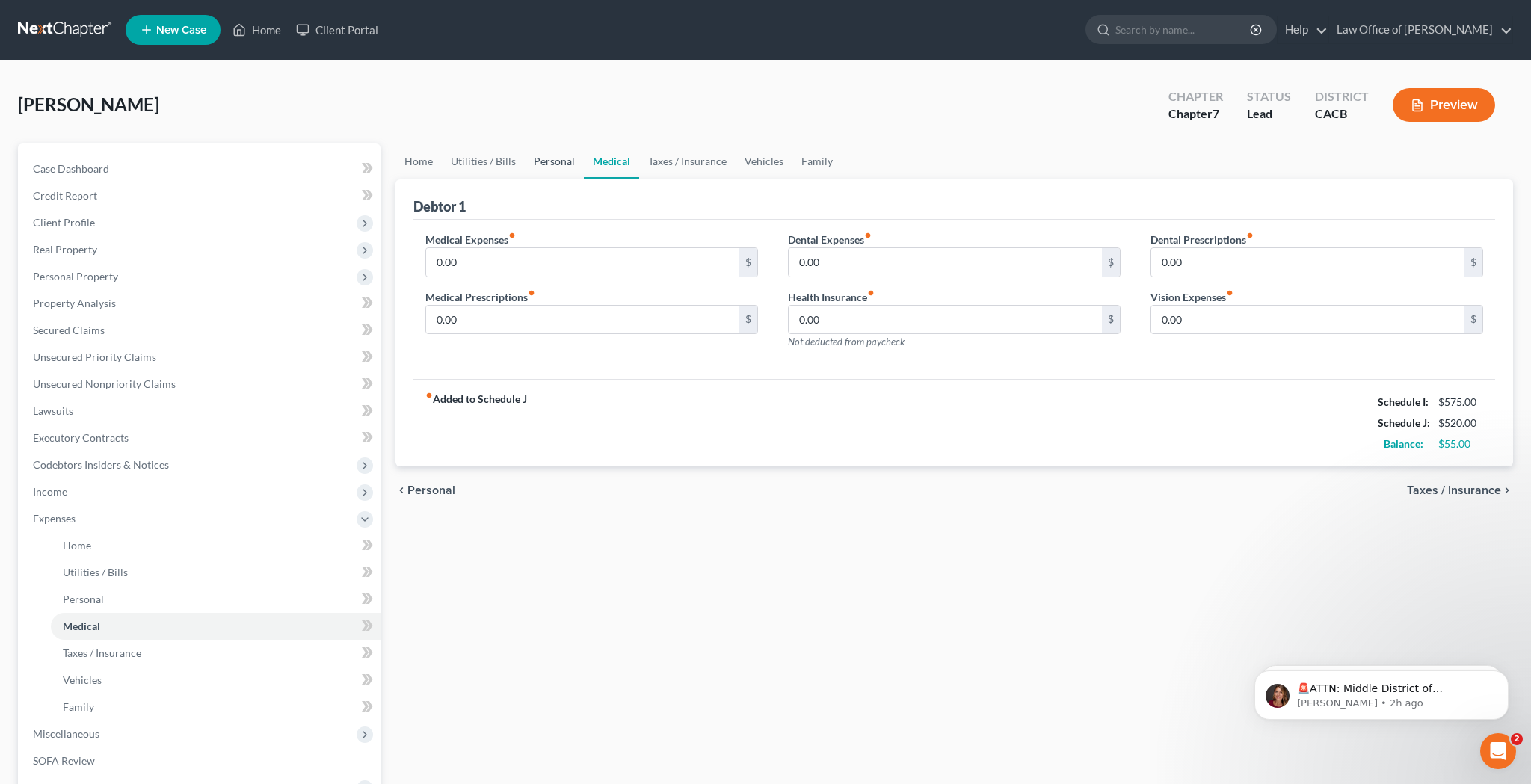
click at [555, 165] on link "Personal" at bounding box center [554, 161] width 59 height 36
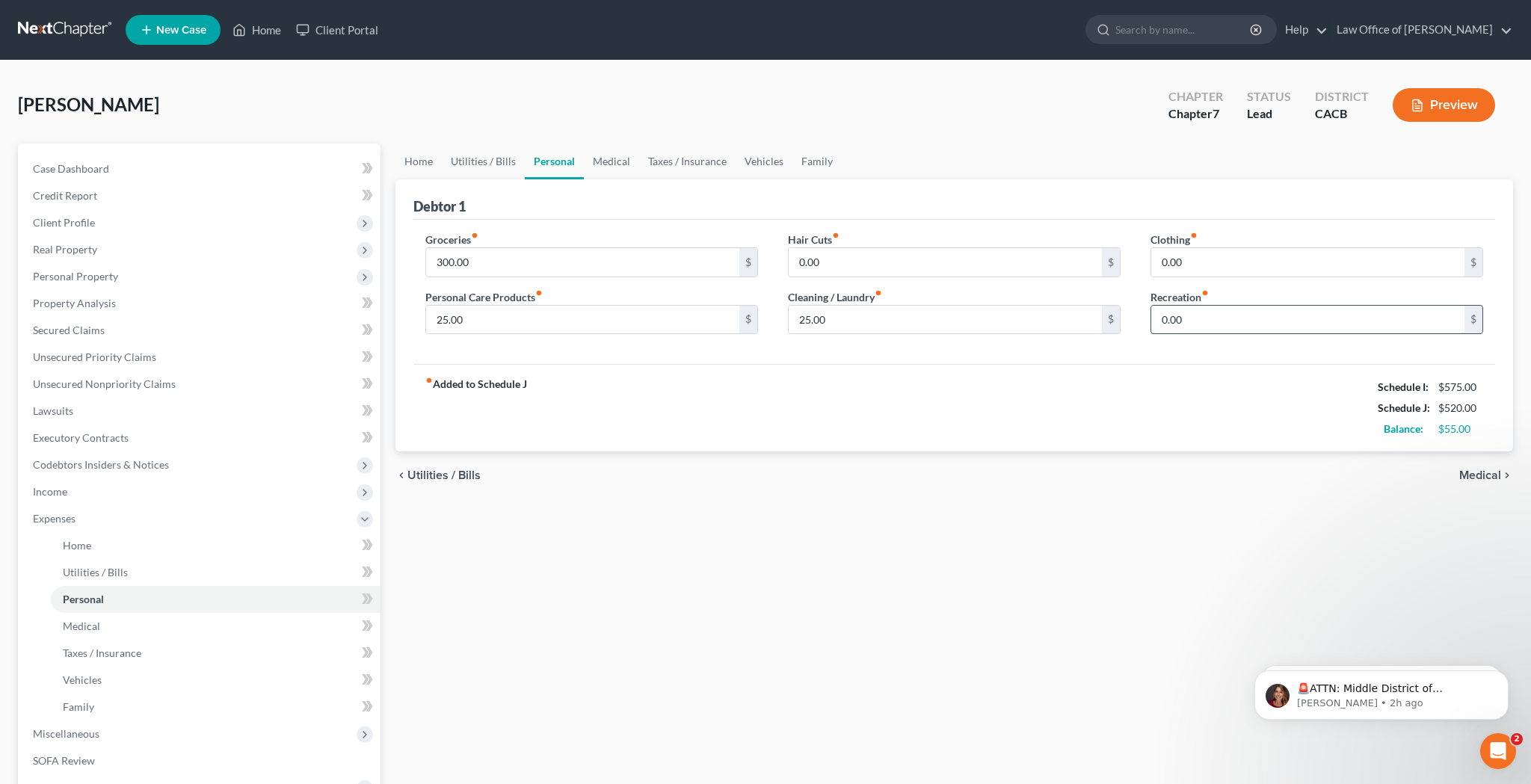
click at [1195, 319] on input "0.00" at bounding box center [1308, 320] width 313 height 28
type input "100"
click at [1165, 367] on div "fiber_manual_record Added to Schedule J Schedule I: $575.00 Schedule J: $620.00…" at bounding box center [954, 407] width 1082 height 87
click at [1197, 262] on input "0.00" at bounding box center [1308, 262] width 313 height 28
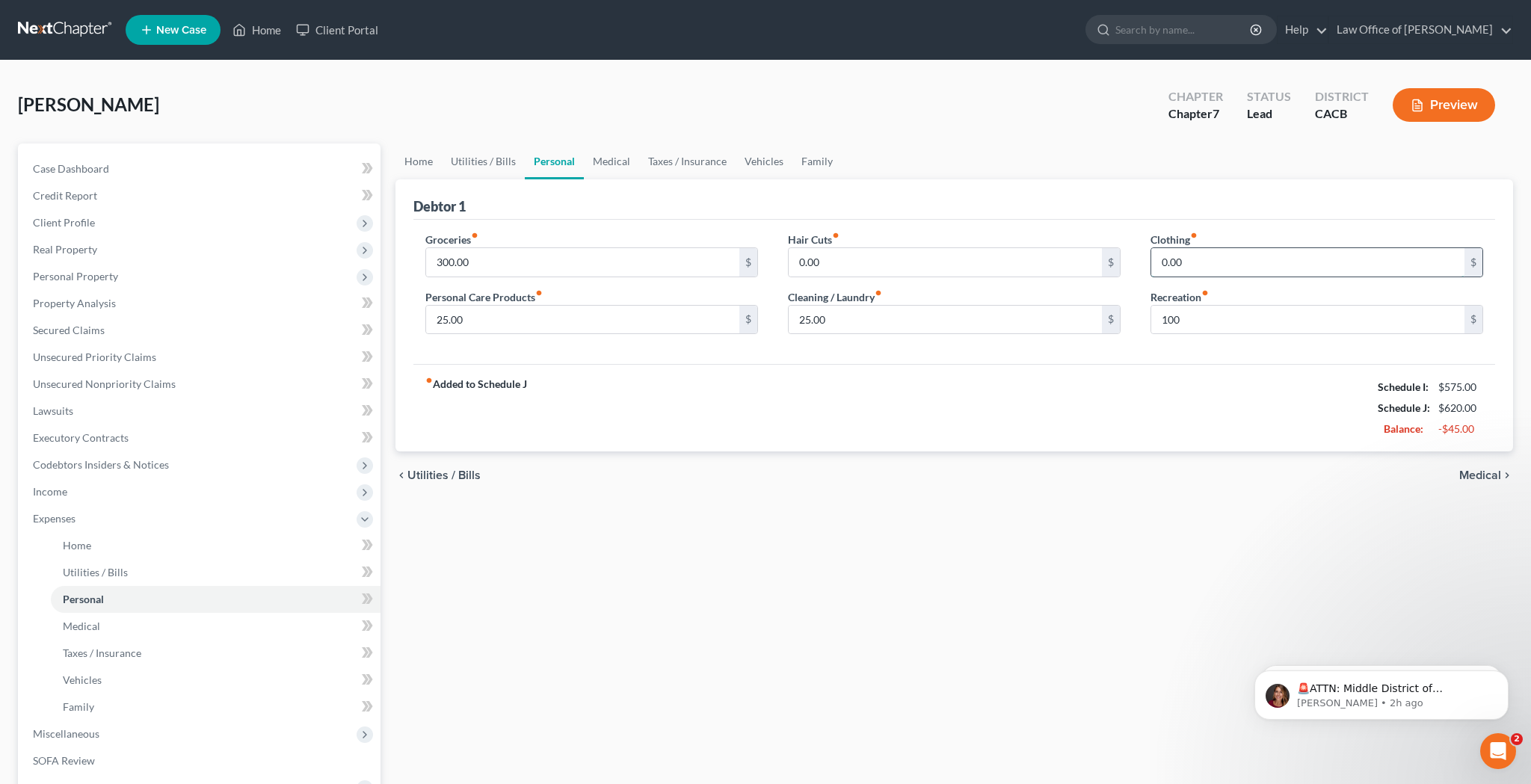
click at [1197, 262] on input "0.00" at bounding box center [1308, 262] width 313 height 28
type input "25"
click at [1218, 397] on div "fiber_manual_record Added to Schedule J Schedule I: $575.00 Schedule J: $645.00…" at bounding box center [954, 407] width 1082 height 87
click at [561, 262] on input "300.00" at bounding box center [583, 262] width 313 height 28
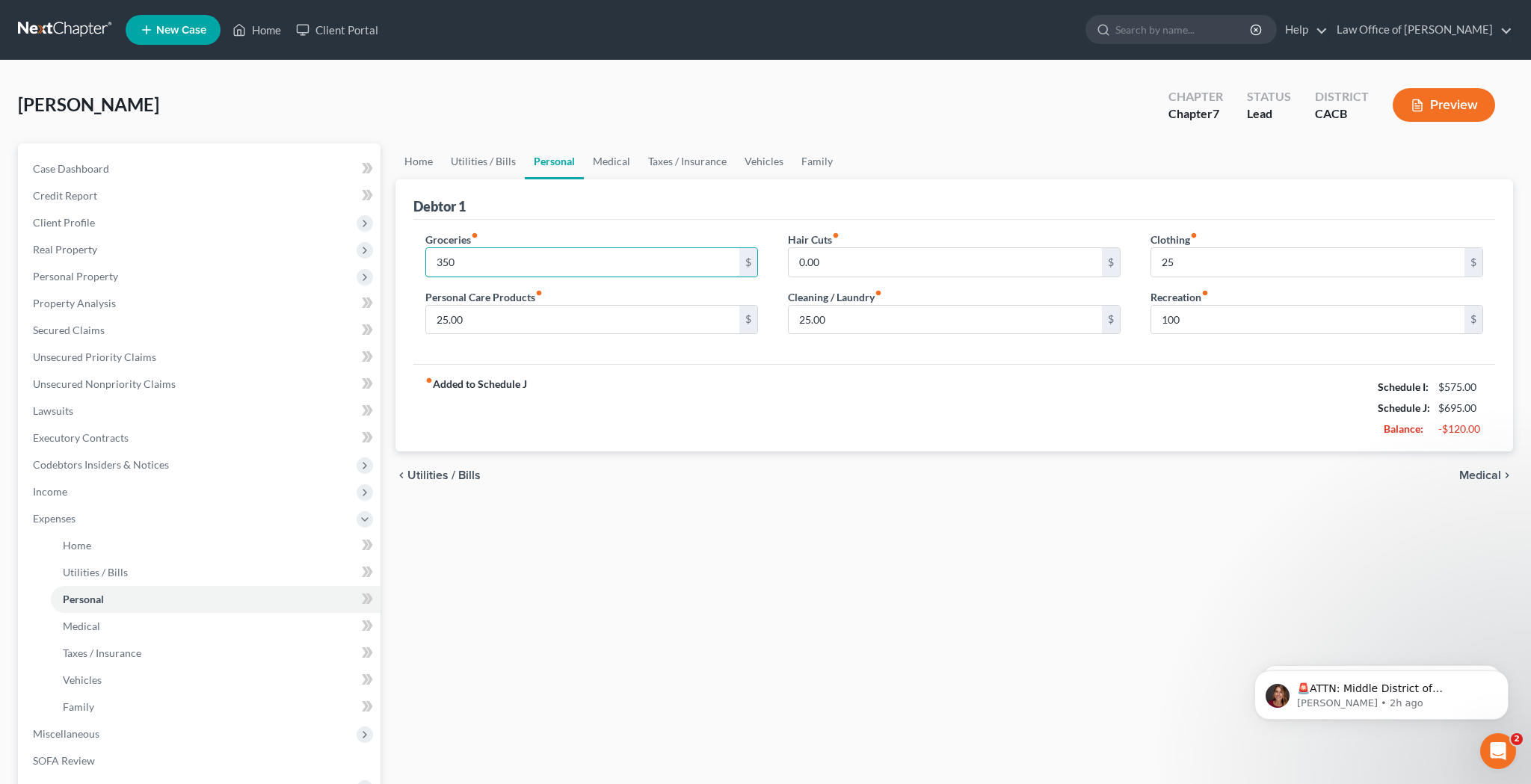
type input "350"
click at [637, 366] on div "fiber_manual_record Added to Schedule J Schedule I: $575.00 Schedule J: $695.00…" at bounding box center [954, 407] width 1082 height 87
click at [432, 160] on link "Home" at bounding box center [419, 161] width 47 height 36
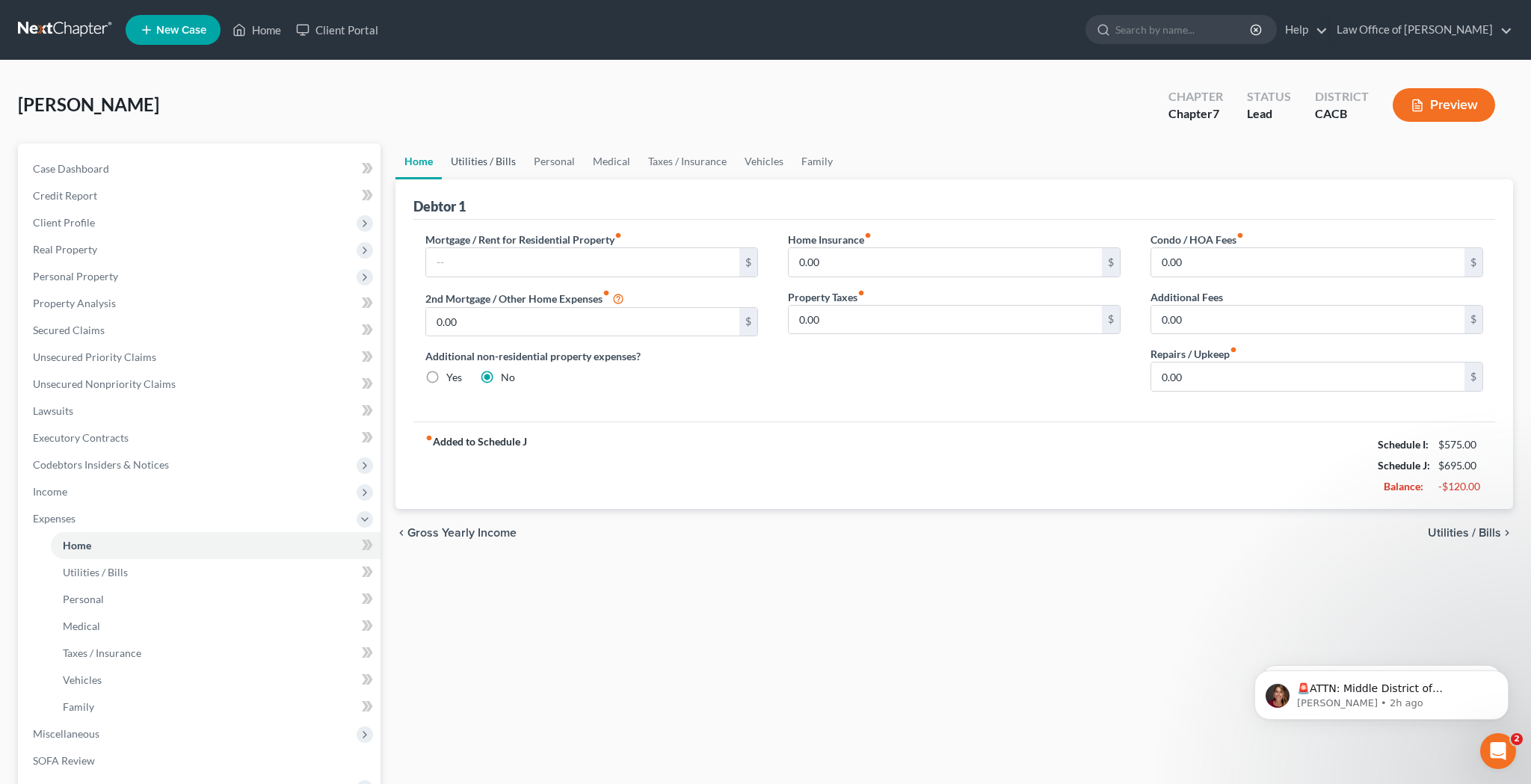
click at [502, 165] on link "Utilities / Bills" at bounding box center [483, 161] width 83 height 36
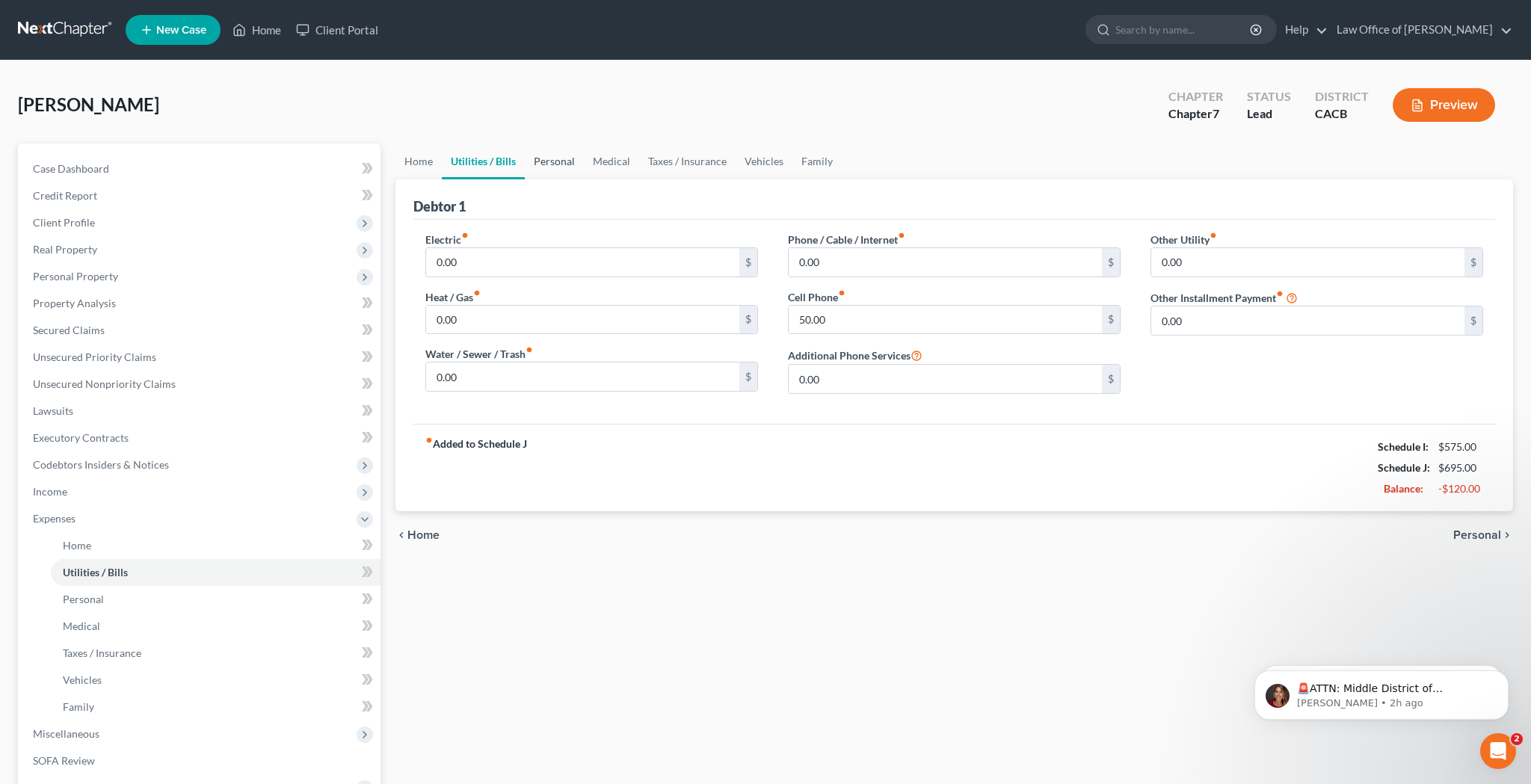
click at [551, 165] on link "Personal" at bounding box center [554, 161] width 59 height 36
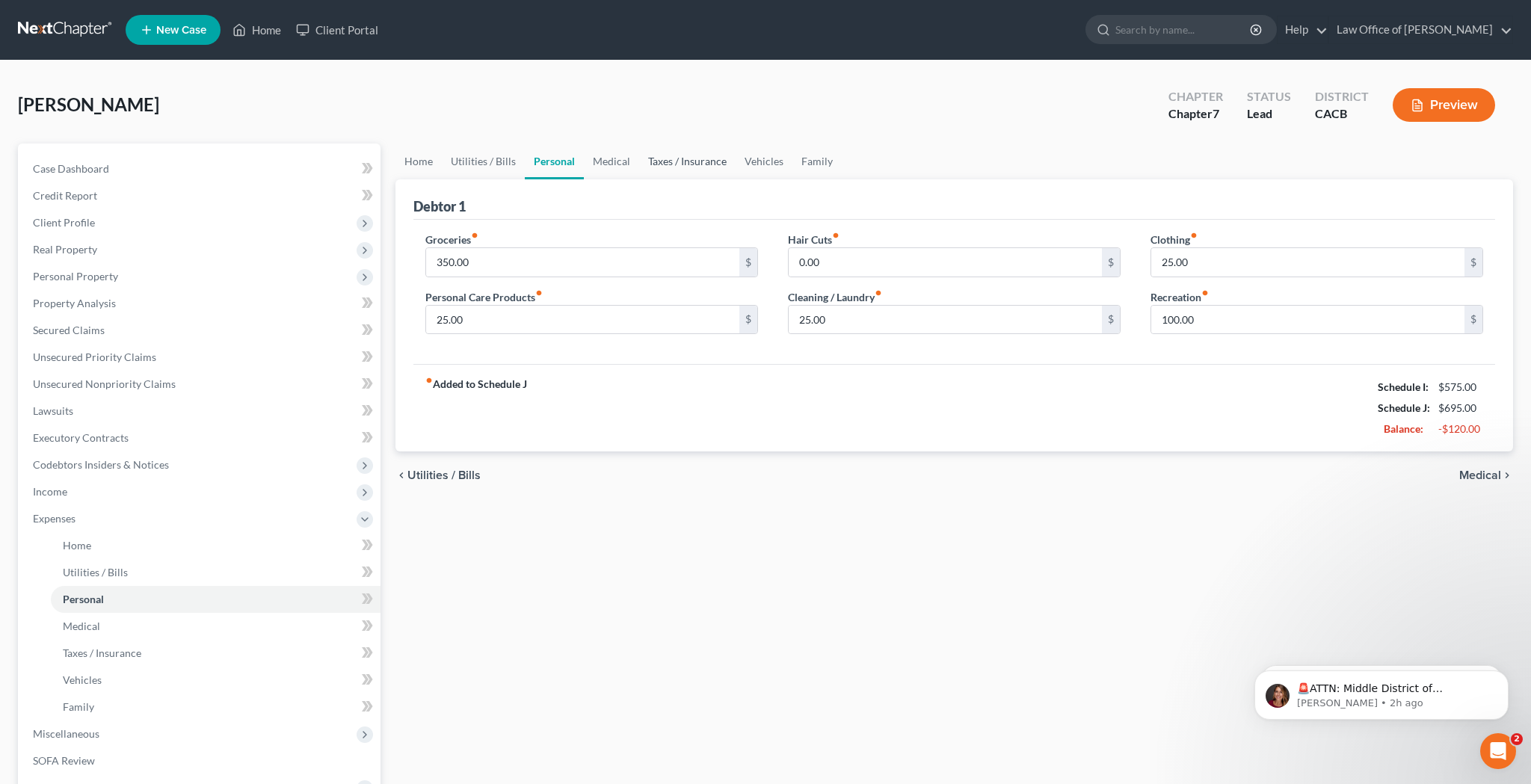
click at [673, 165] on link "Taxes / Insurance" at bounding box center [687, 161] width 96 height 36
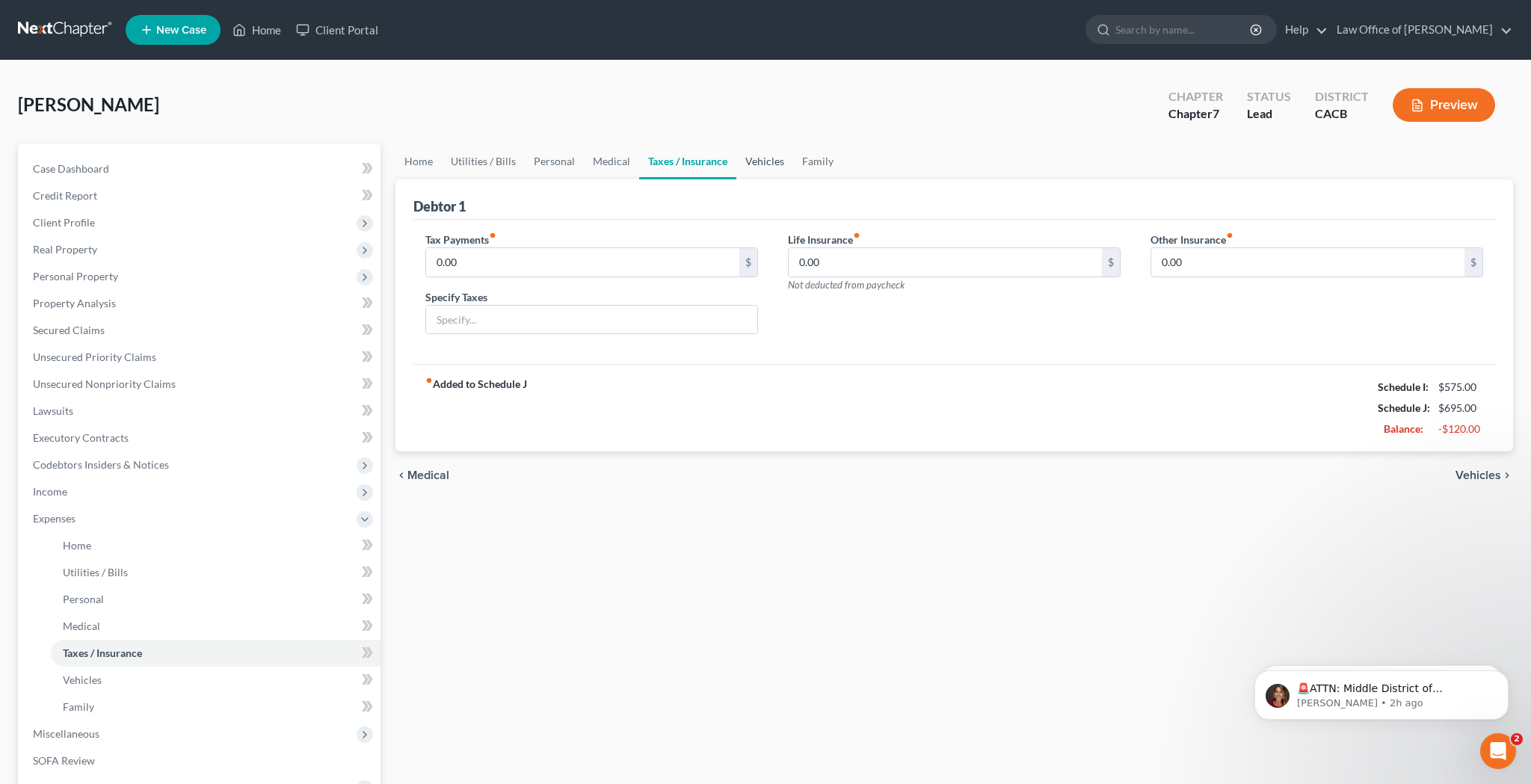
click at [763, 165] on link "Vehicles" at bounding box center [765, 161] width 57 height 36
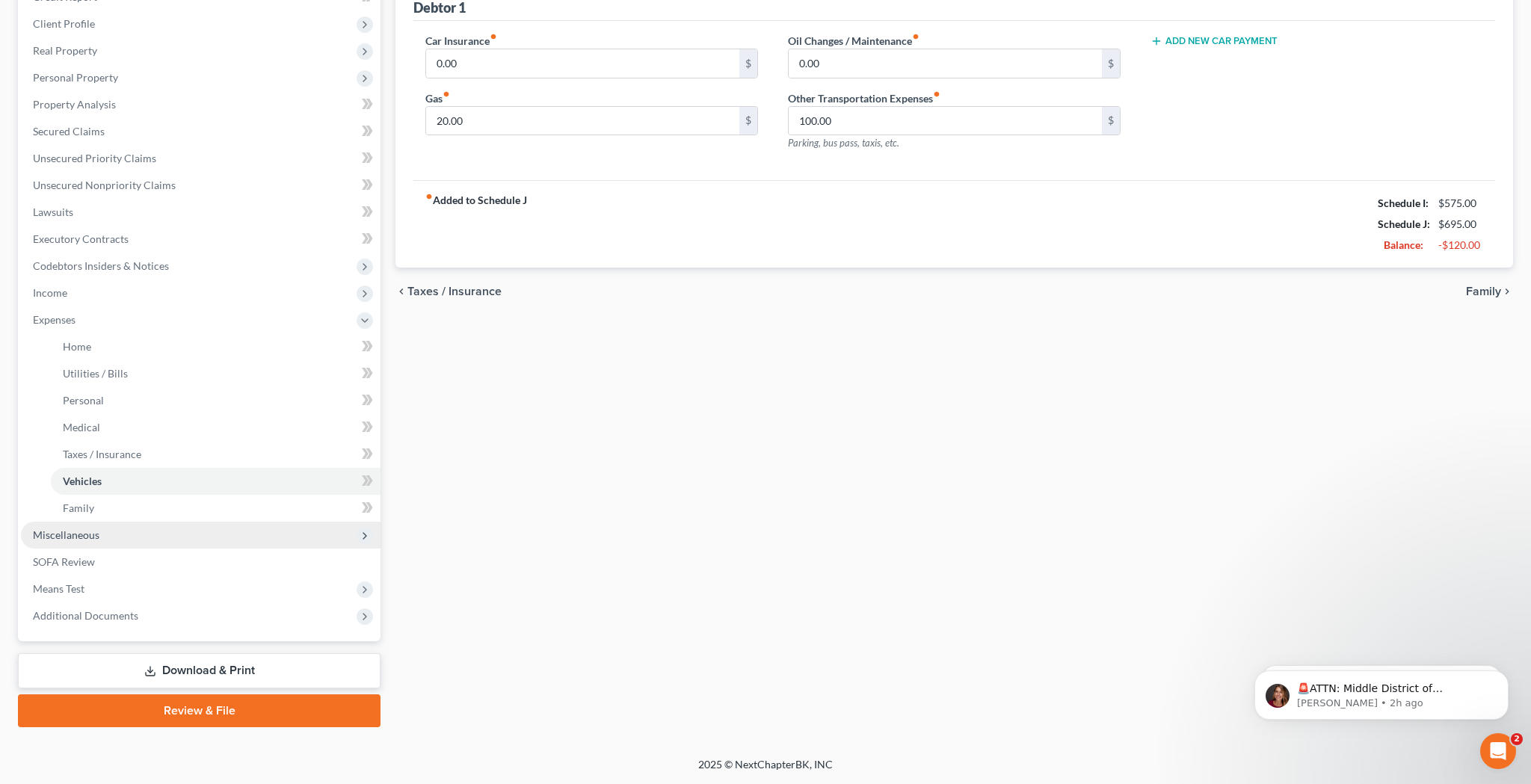
scroll to position [199, 0]
click at [212, 535] on span "Miscellaneous" at bounding box center [201, 535] width 360 height 27
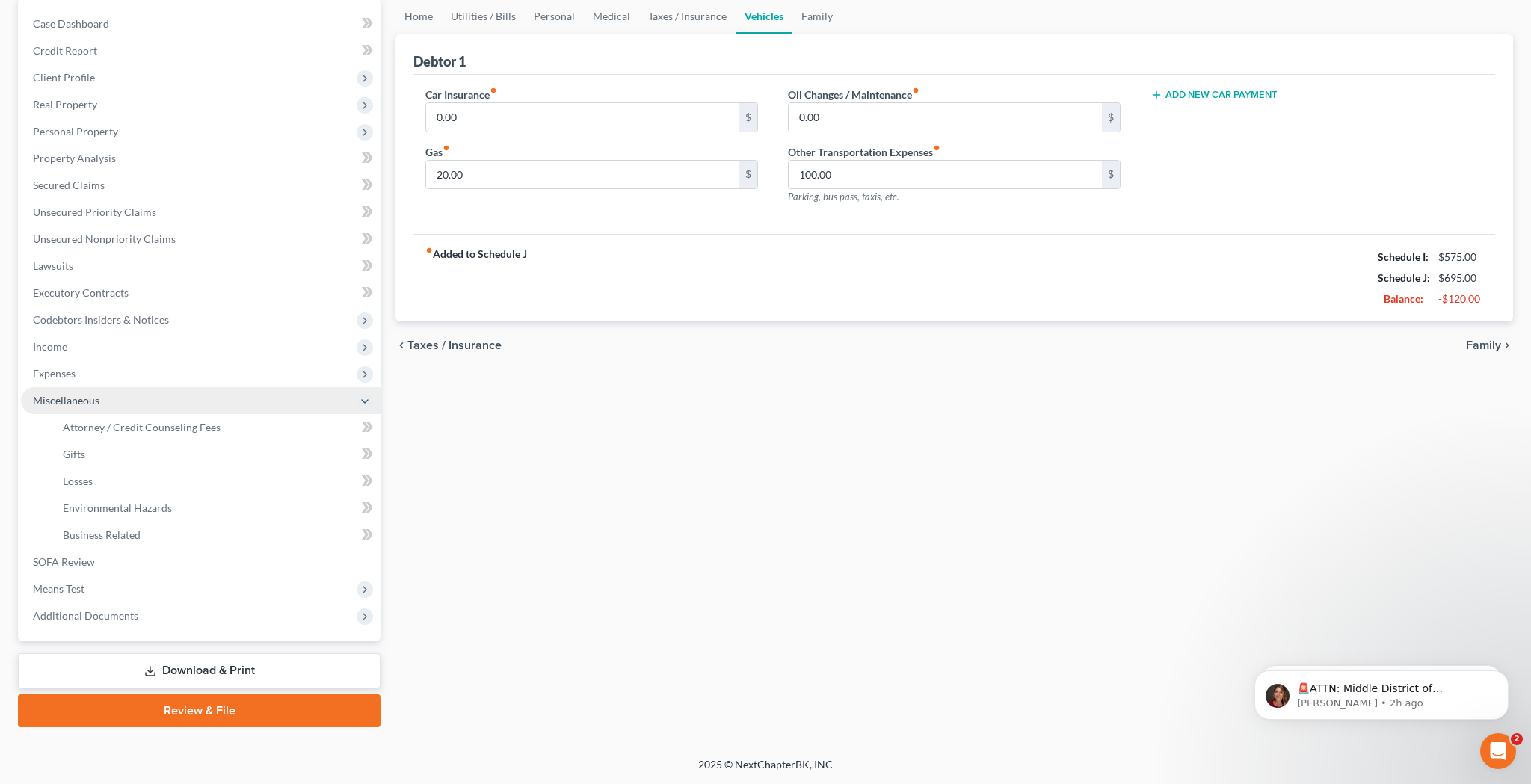
scroll to position [145, 0]
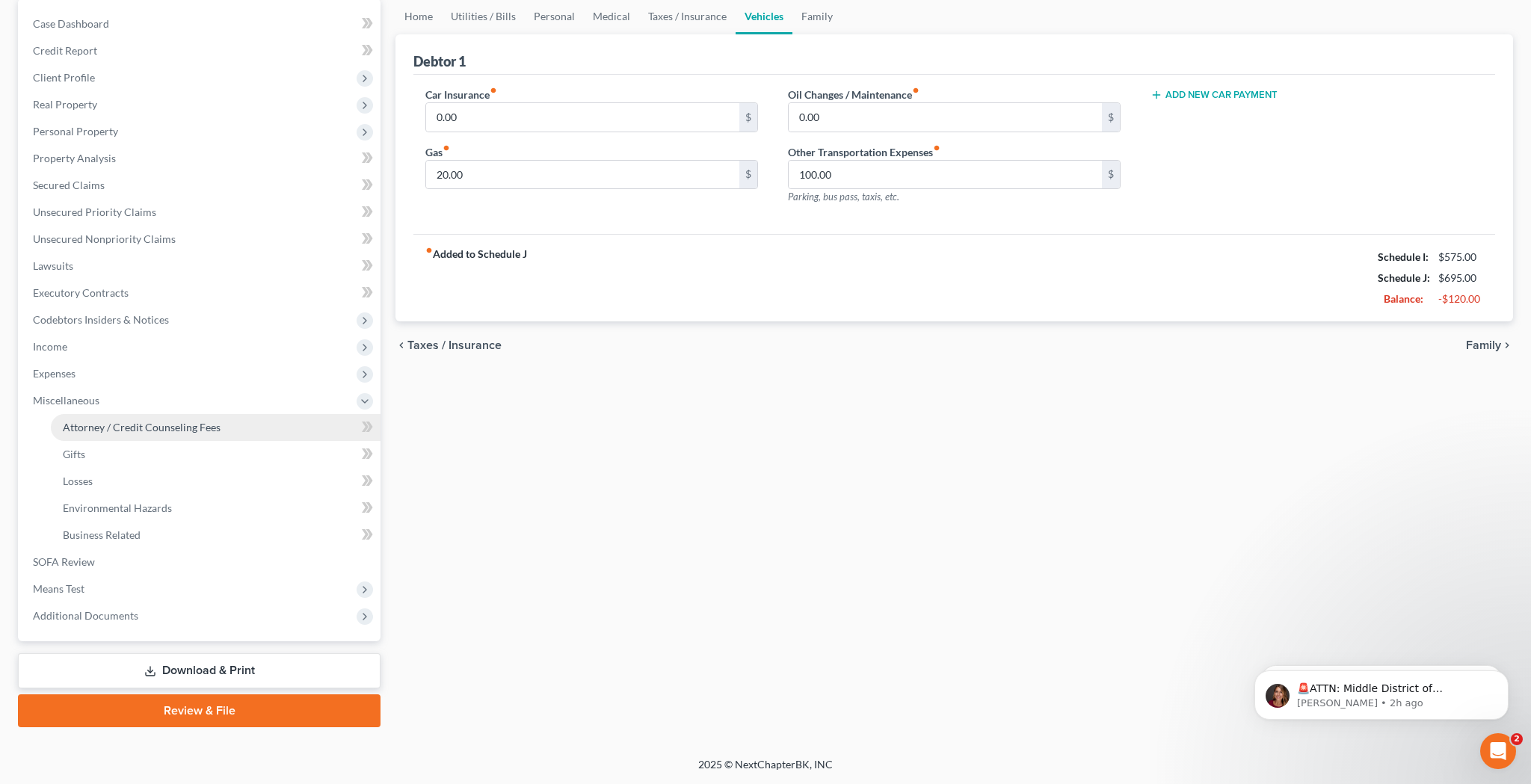
click at [210, 434] on link "Attorney / Credit Counseling Fees" at bounding box center [215, 427] width 330 height 27
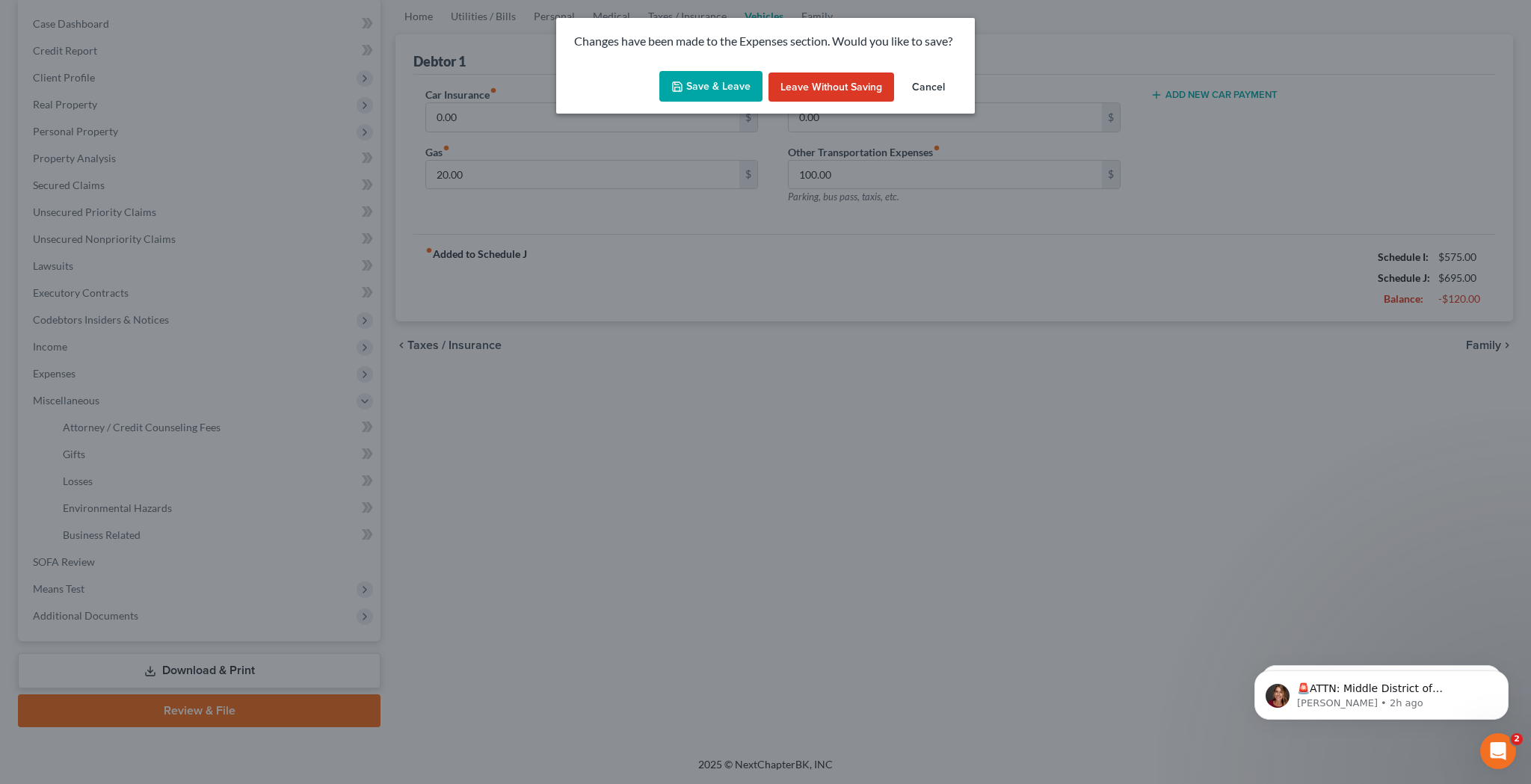
click at [706, 90] on button "Save & Leave" at bounding box center [711, 87] width 104 height 31
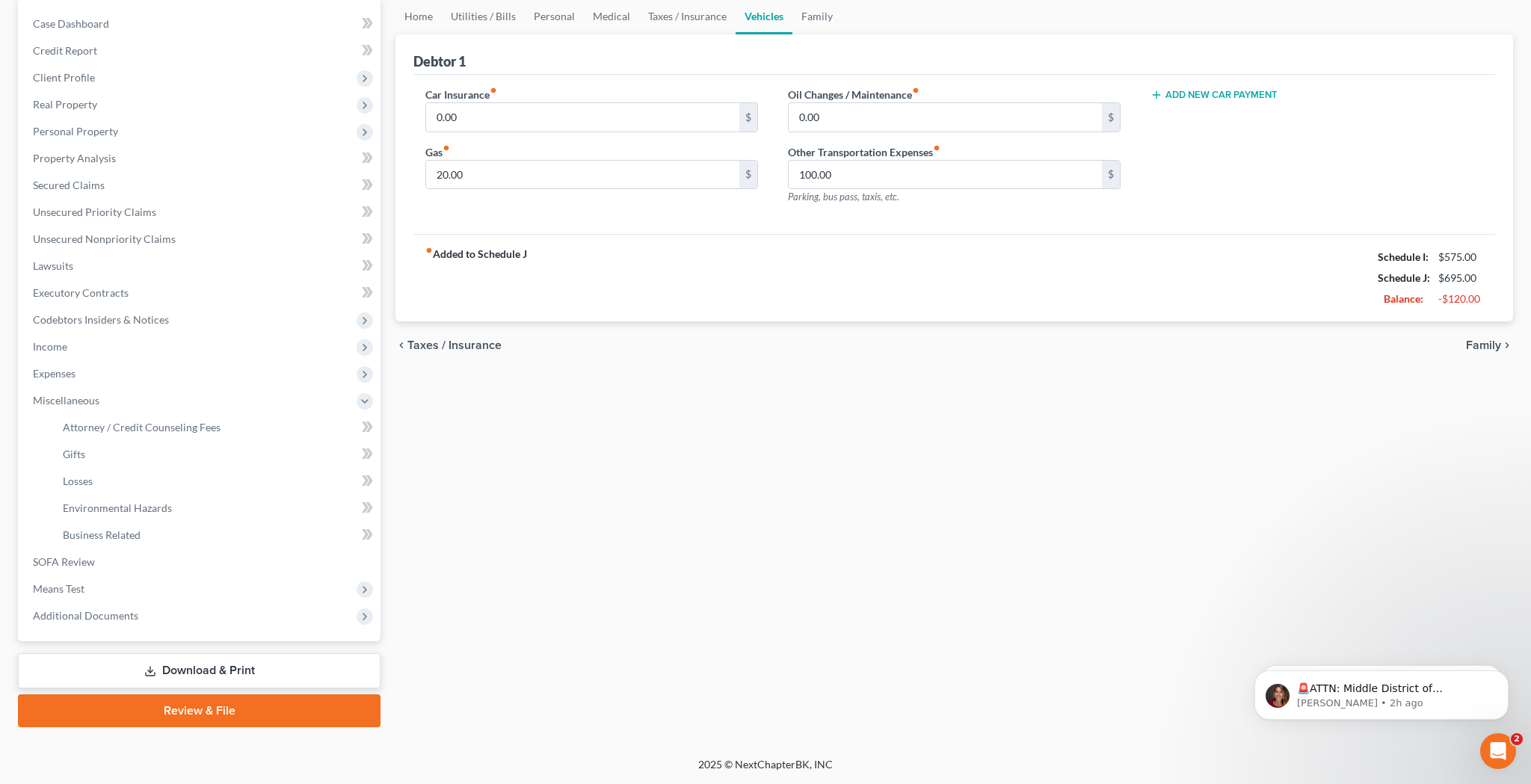
select select "0"
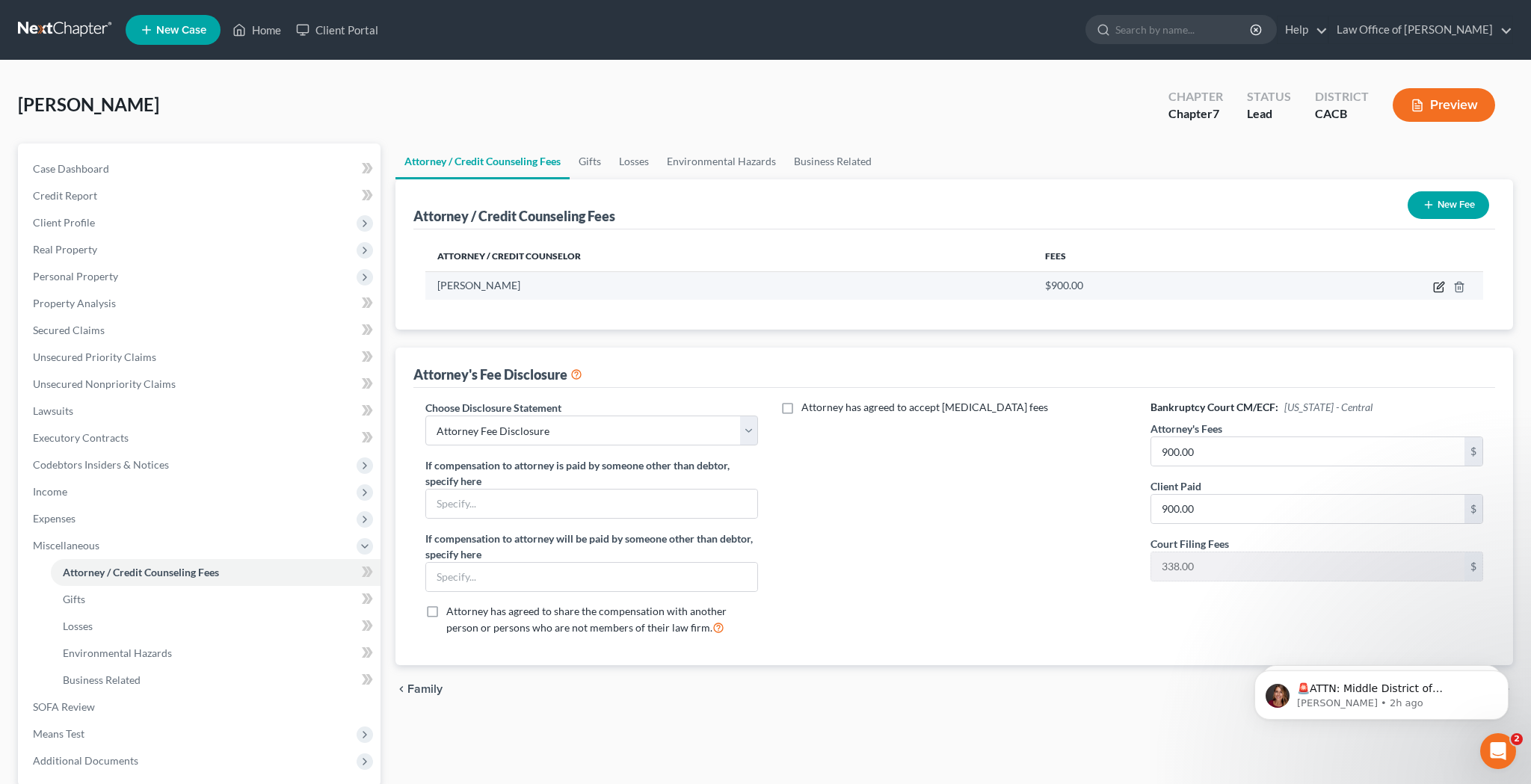
click at [1439, 289] on icon "button" at bounding box center [1438, 287] width 12 height 12
select select "4"
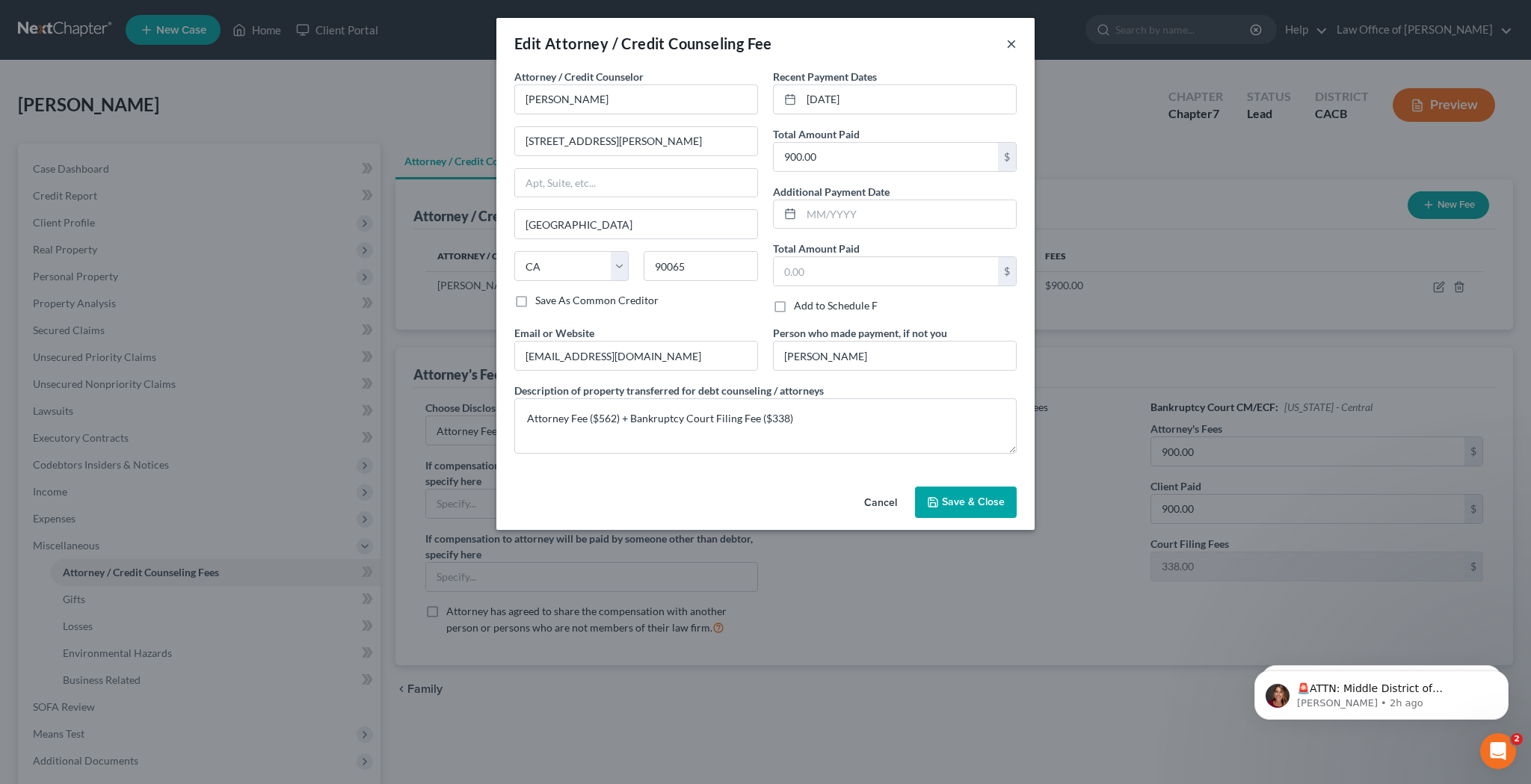
click at [1014, 45] on button "×" at bounding box center [1011, 44] width 10 height 18
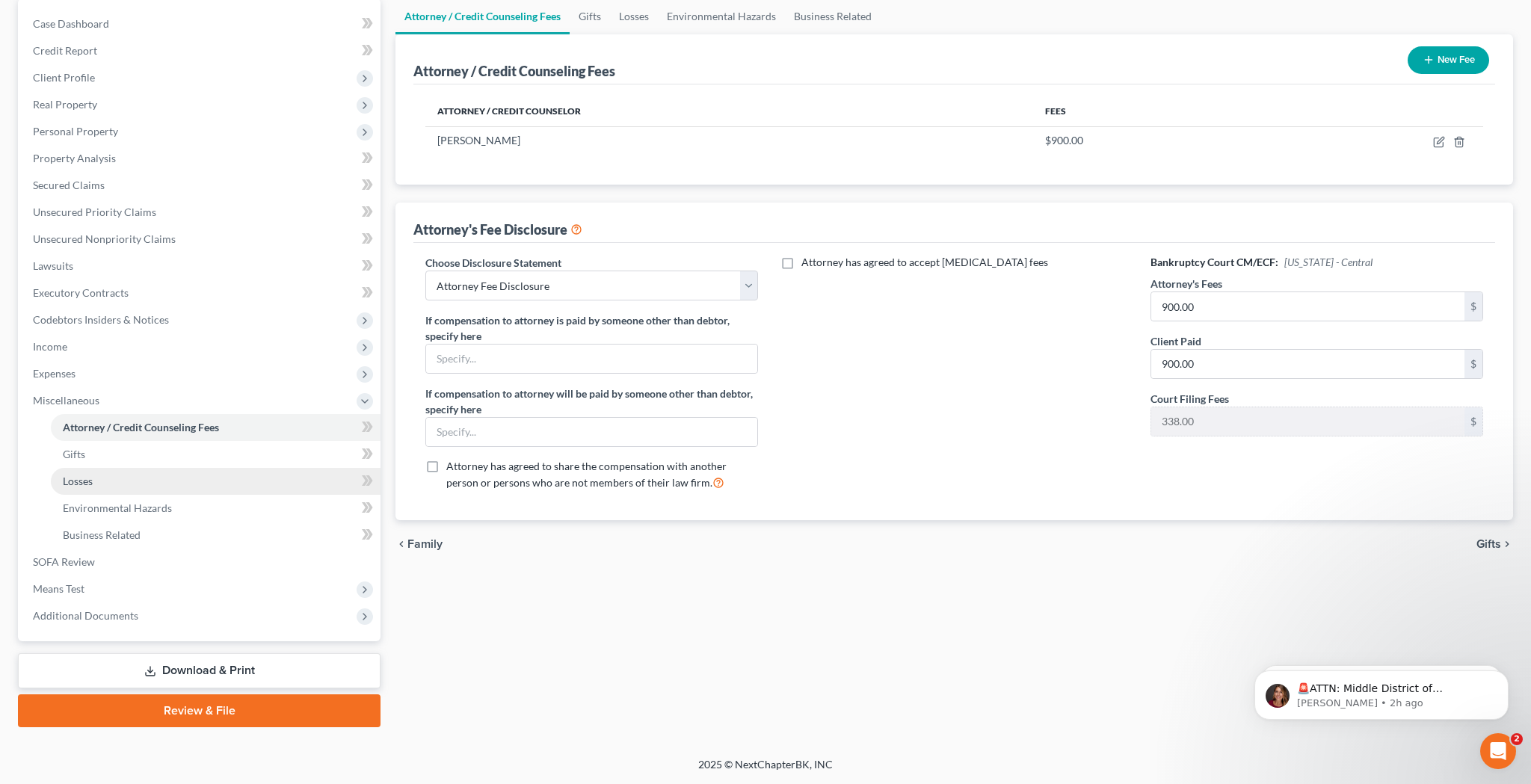
scroll to position [145, 0]
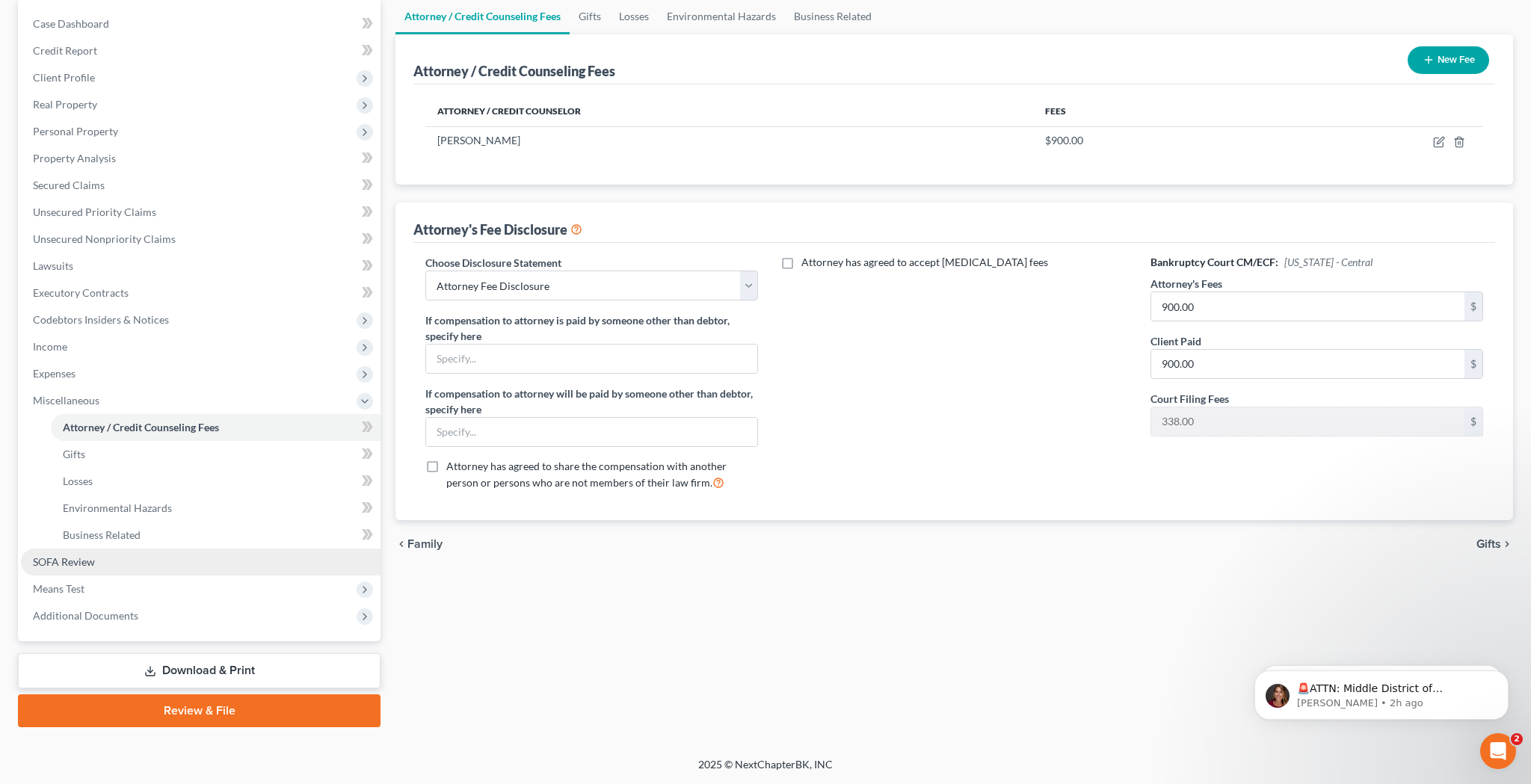
click at [120, 558] on link "SOFA Review" at bounding box center [201, 561] width 360 height 27
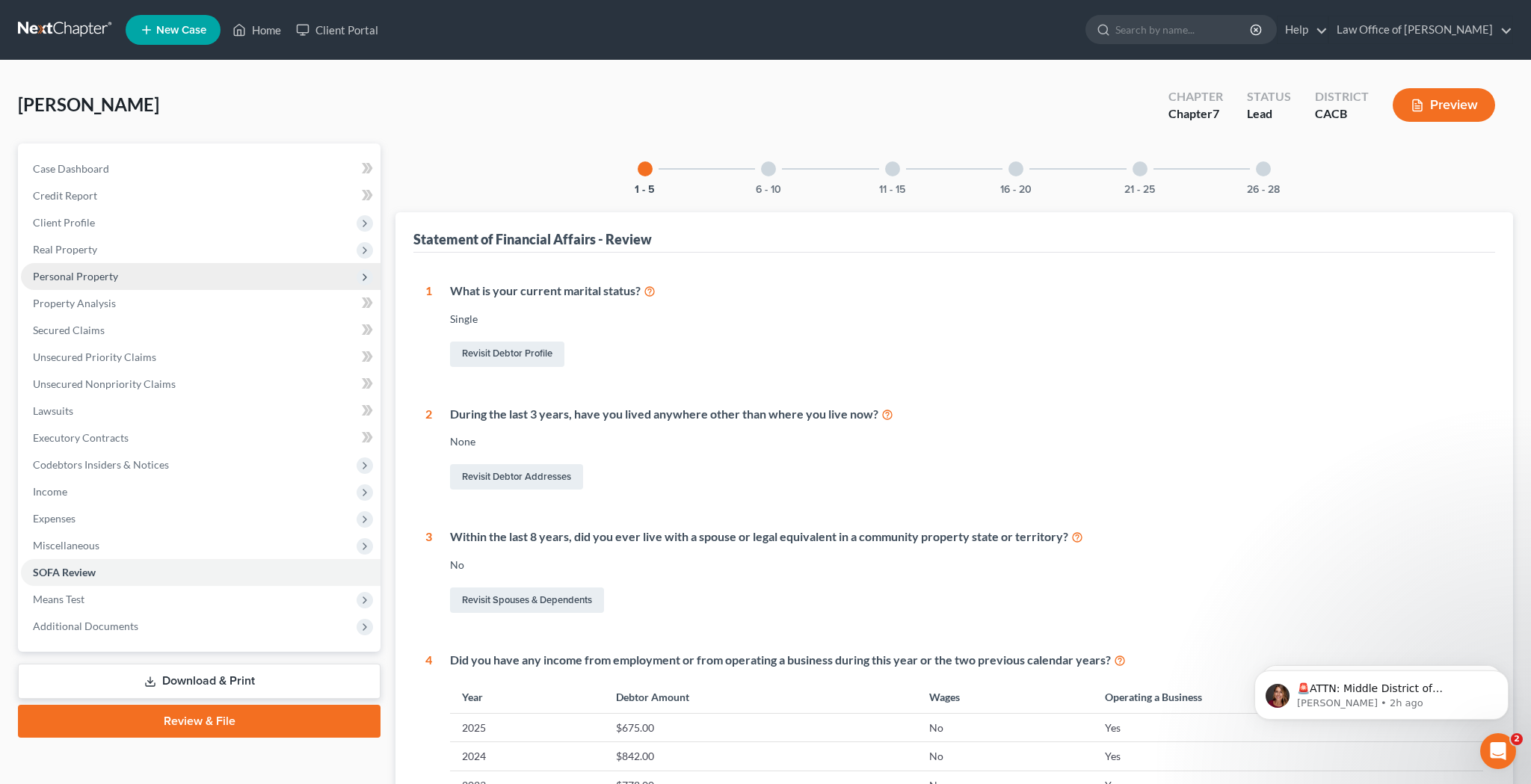
click at [100, 282] on span "Personal Property" at bounding box center [75, 277] width 85 height 13
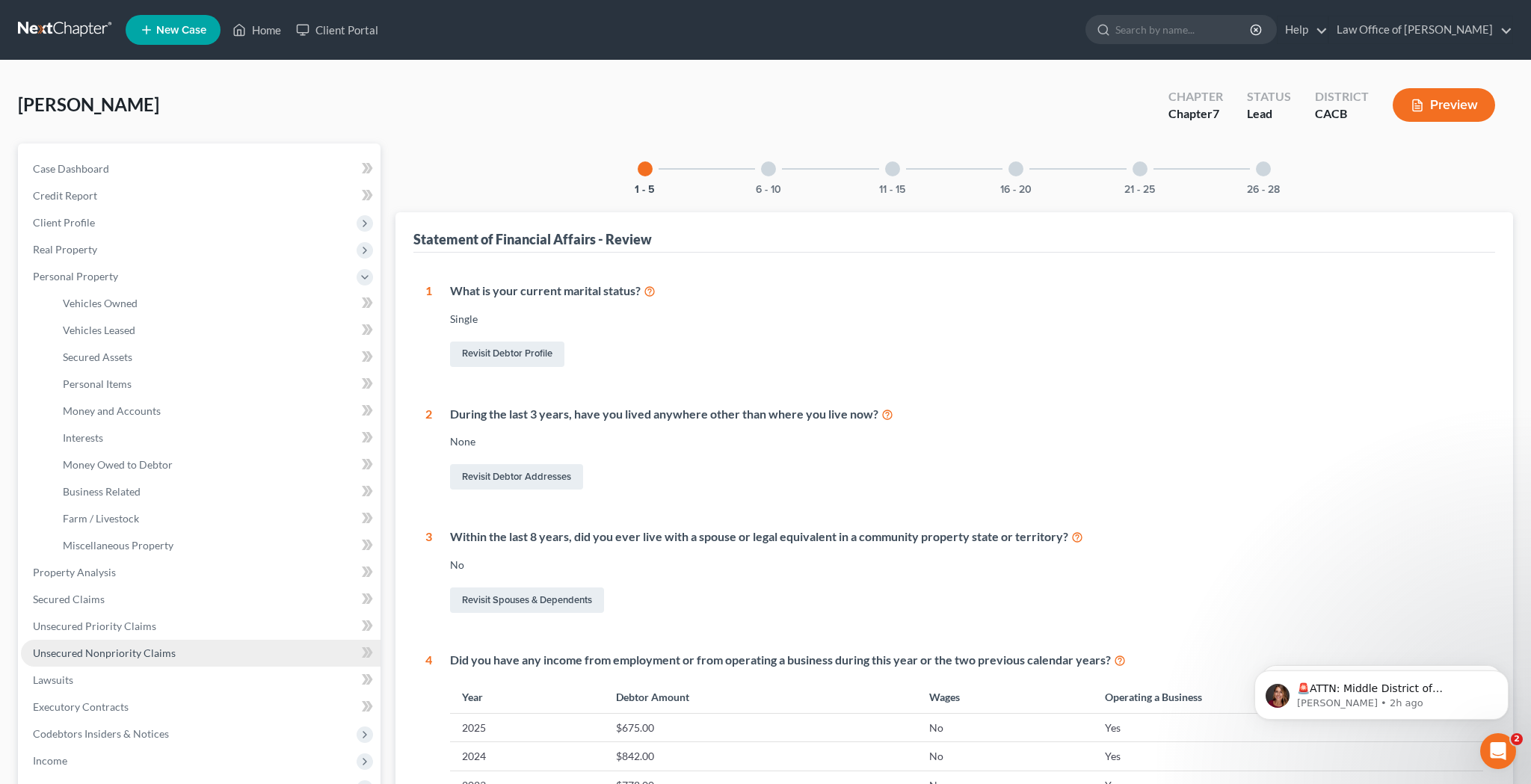
click at [137, 650] on span "Unsecured Nonpriority Claims" at bounding box center [104, 653] width 143 height 13
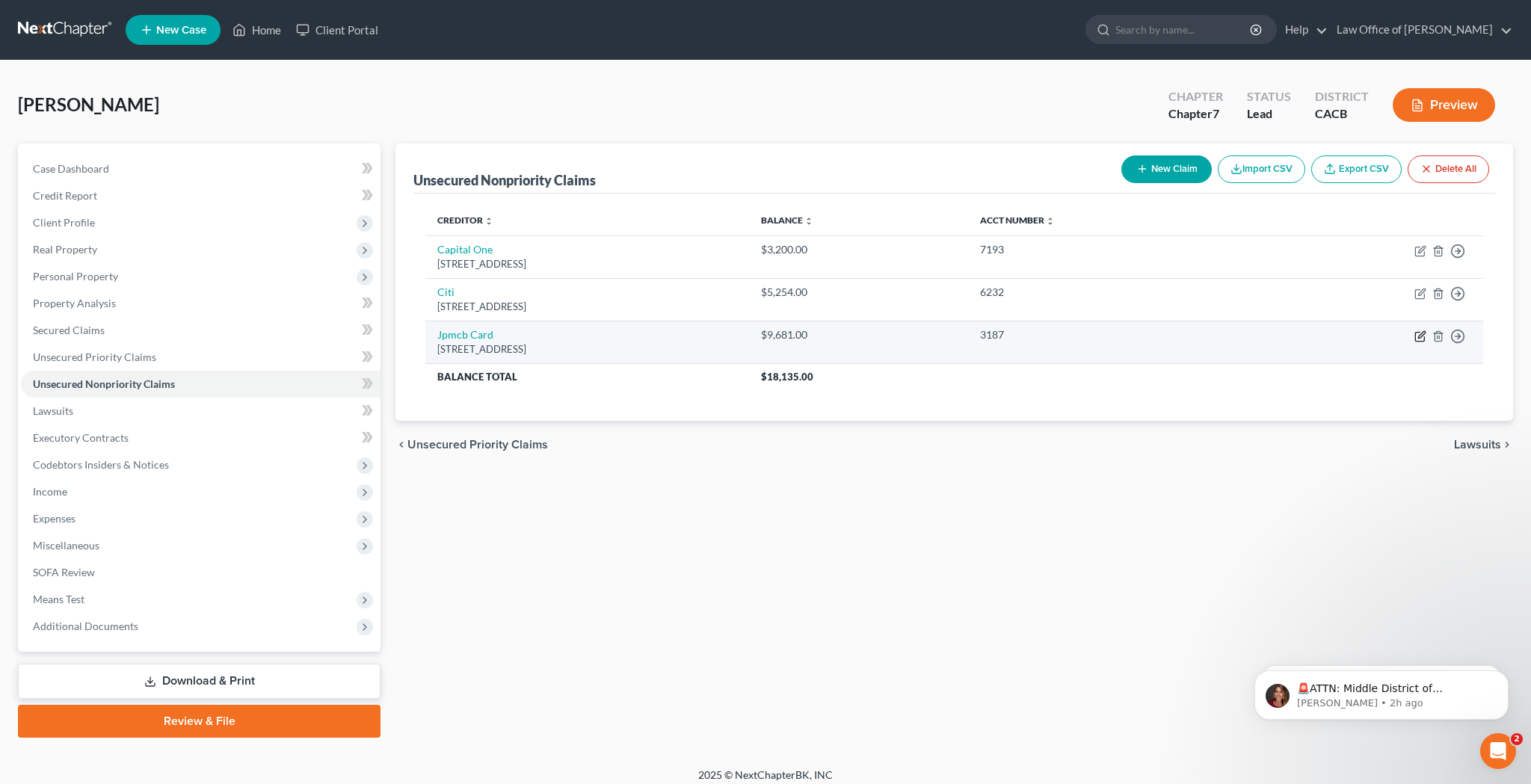
click at [1421, 338] on icon "button" at bounding box center [1420, 336] width 12 height 12
select select "7"
select select "2"
select select "0"
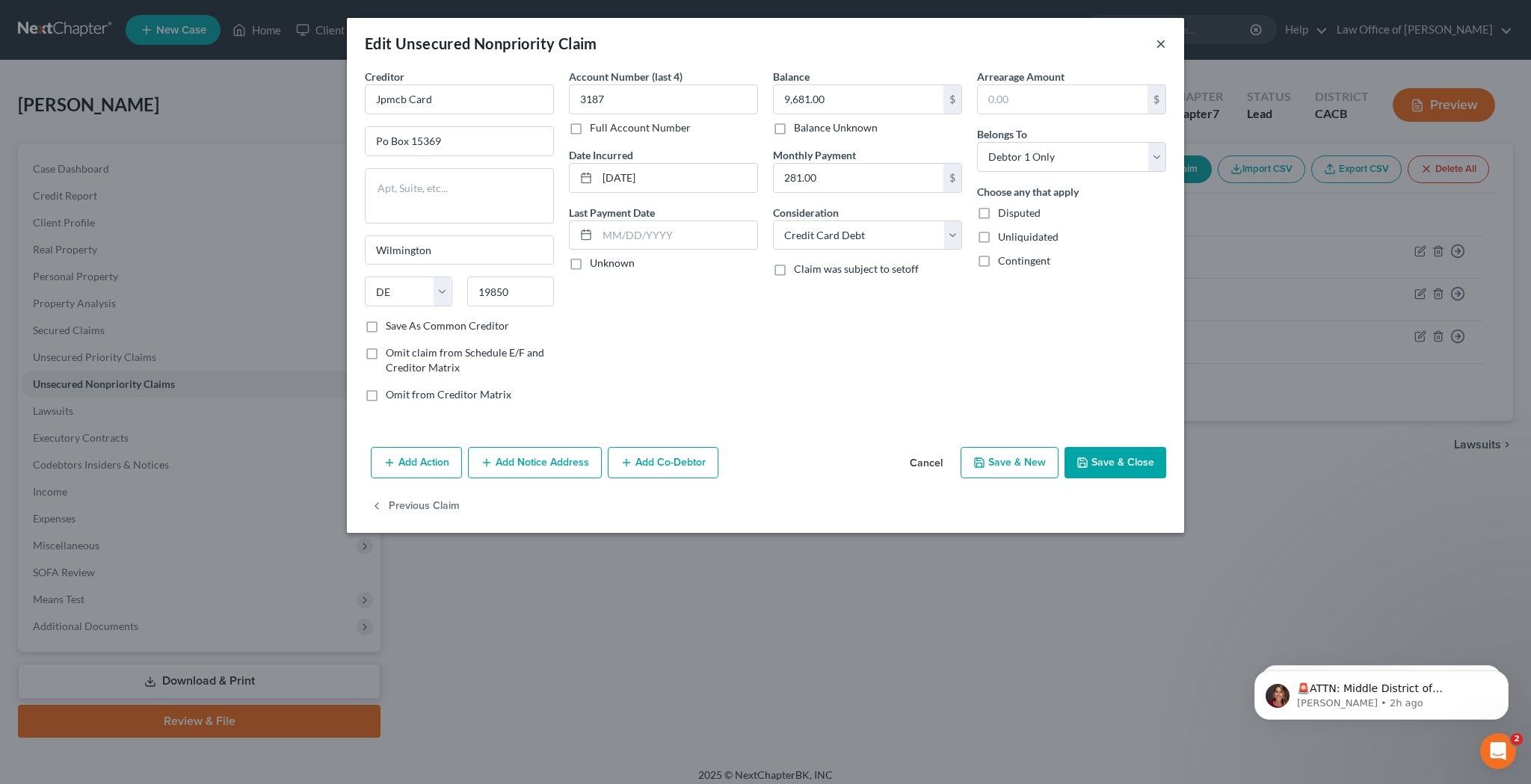
click at [1161, 43] on button "×" at bounding box center [1161, 44] width 10 height 18
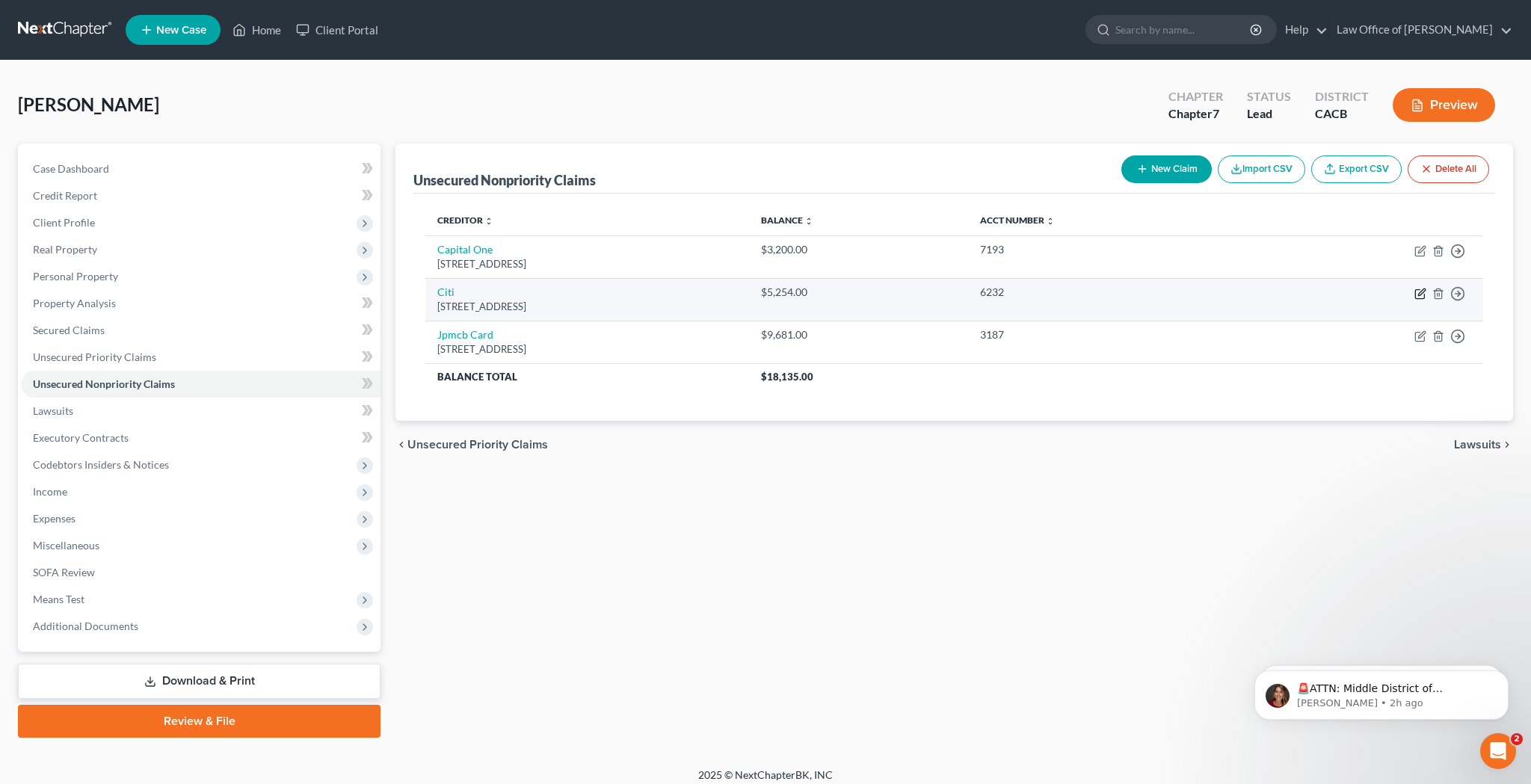
click at [1417, 295] on icon "button" at bounding box center [1420, 293] width 12 height 12
select select "43"
select select "2"
select select "0"
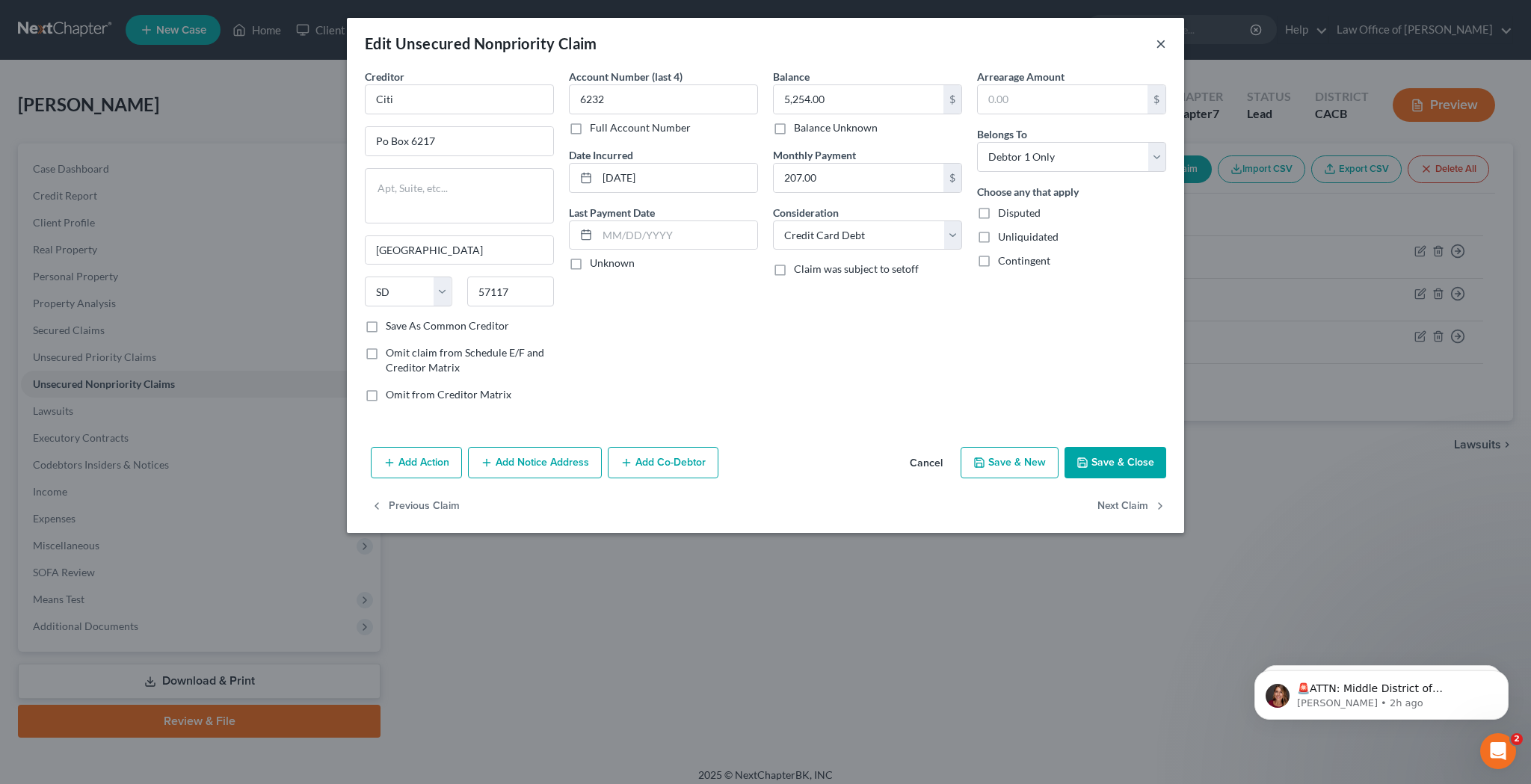
click at [1158, 45] on button "×" at bounding box center [1161, 44] width 10 height 18
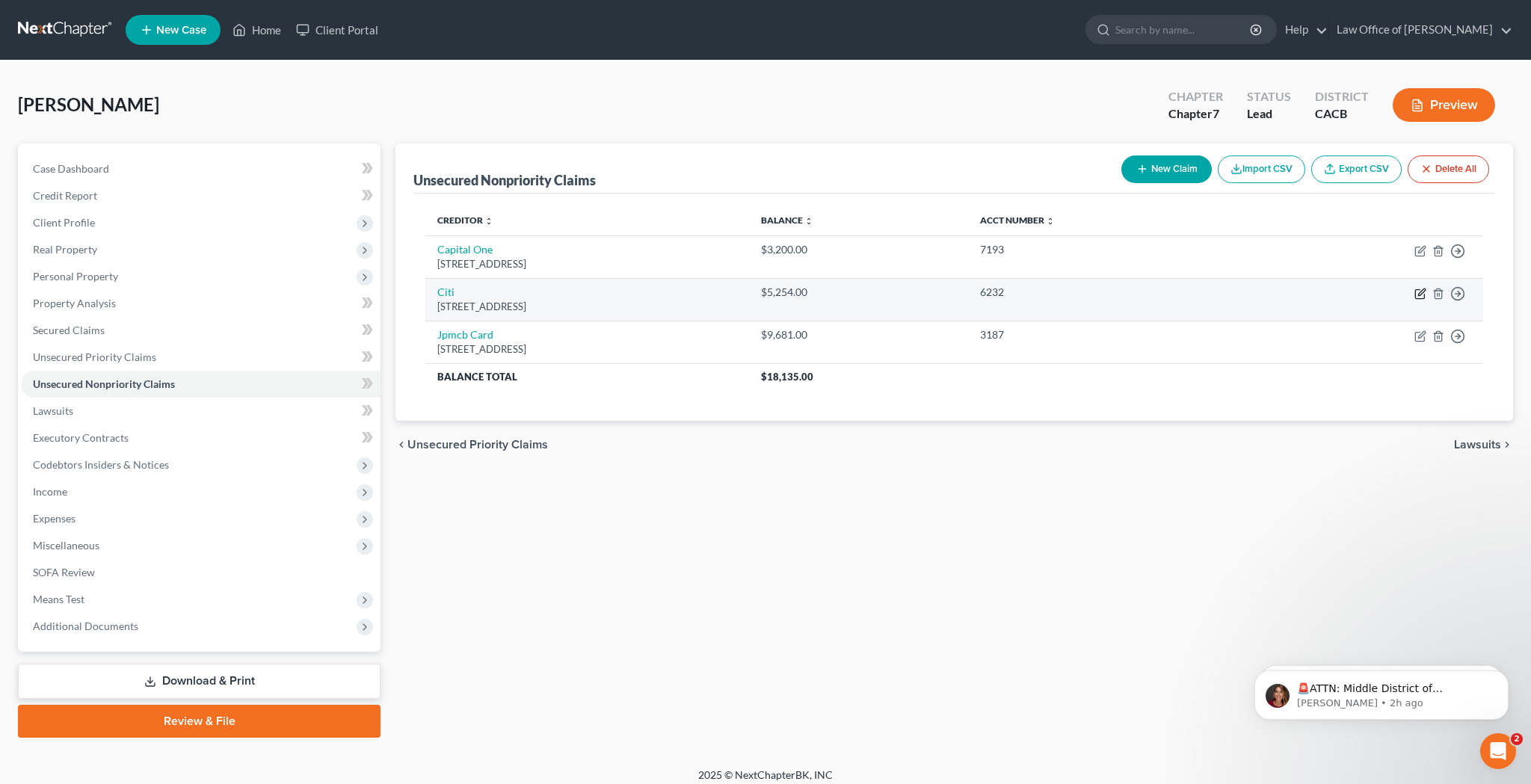
click at [1417, 294] on icon "button" at bounding box center [1420, 293] width 12 height 12
select select "43"
select select "2"
select select "0"
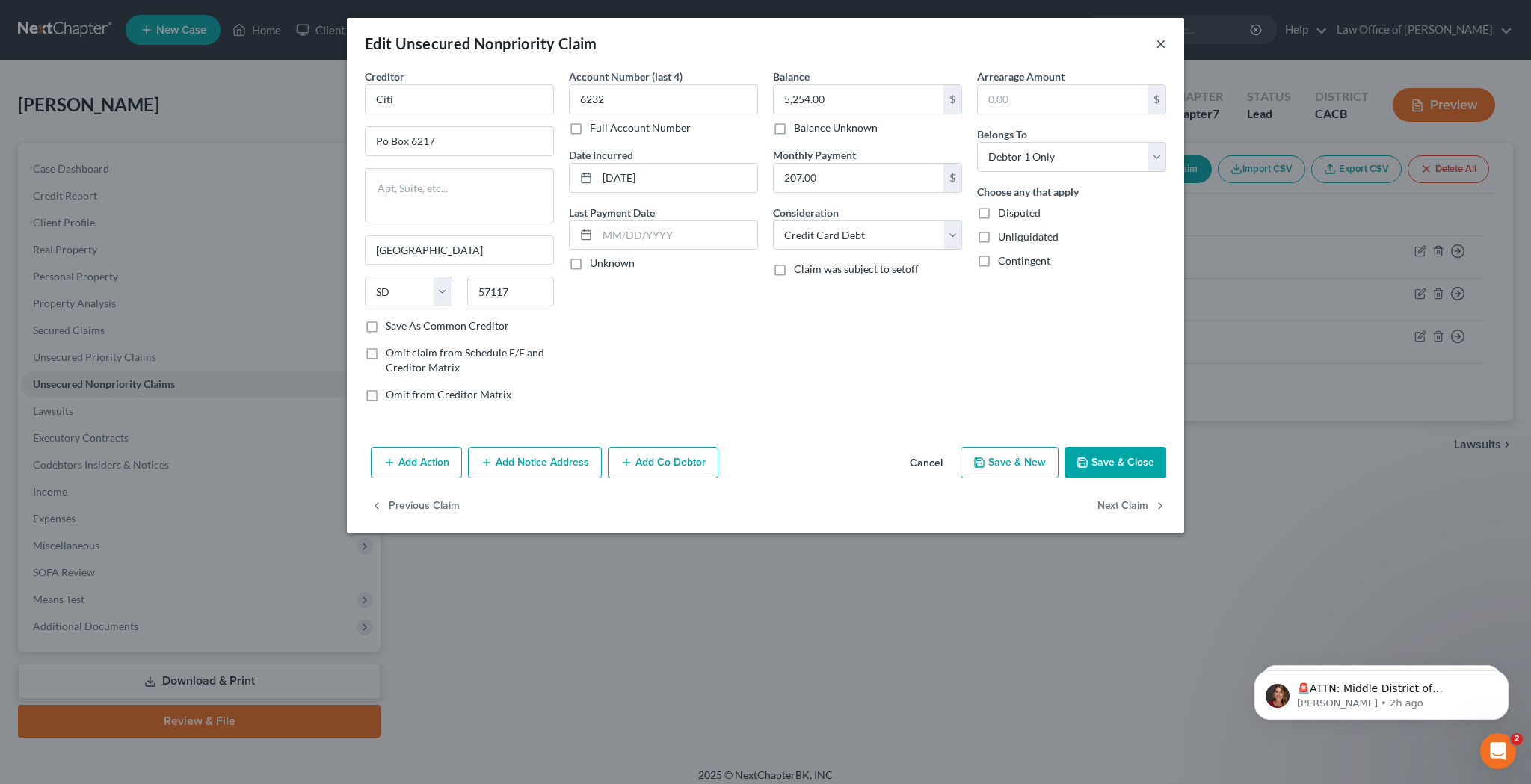
click at [1161, 43] on button "×" at bounding box center [1161, 44] width 10 height 18
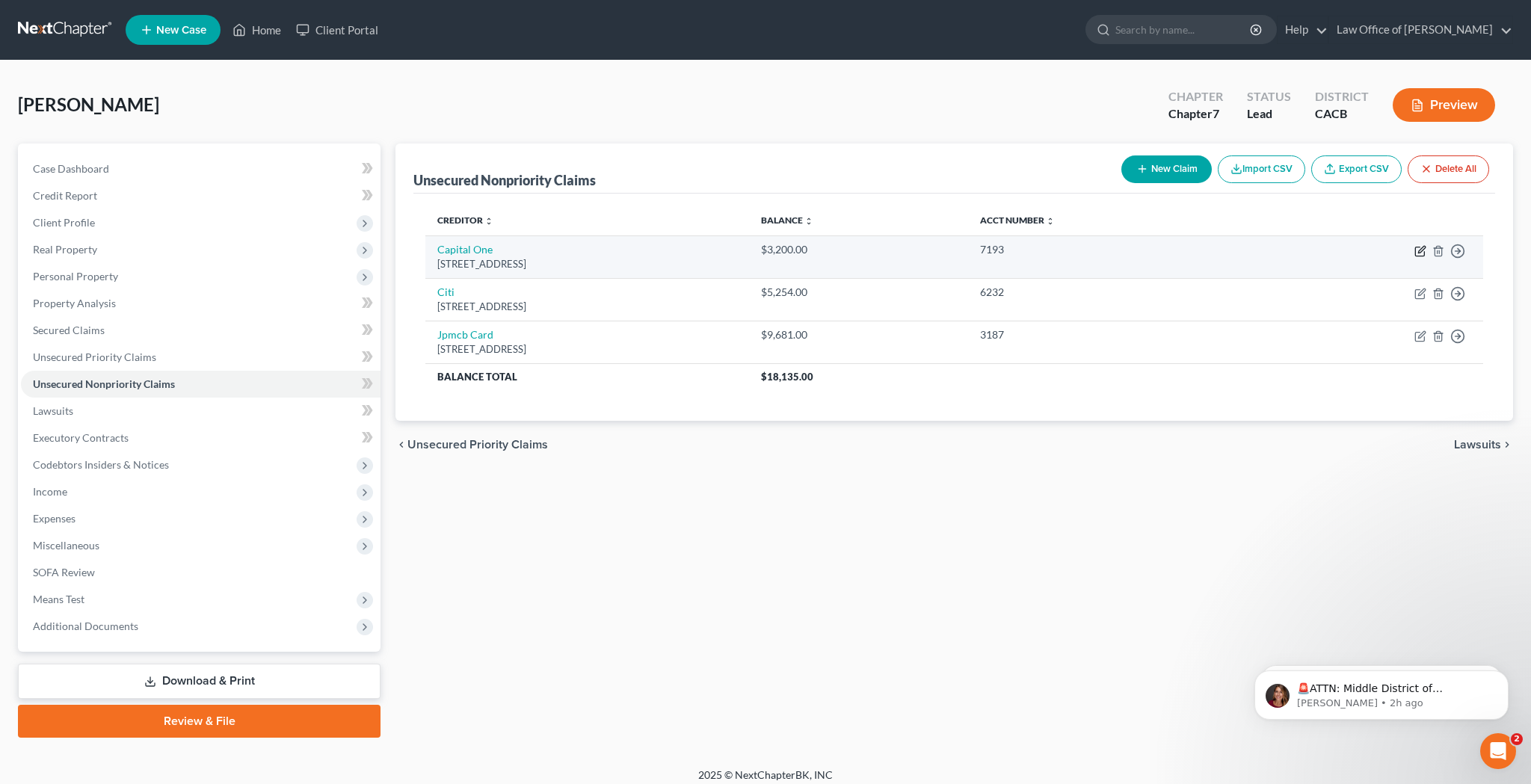
click at [1417, 254] on icon "button" at bounding box center [1420, 251] width 12 height 12
select select "46"
select select "2"
select select "0"
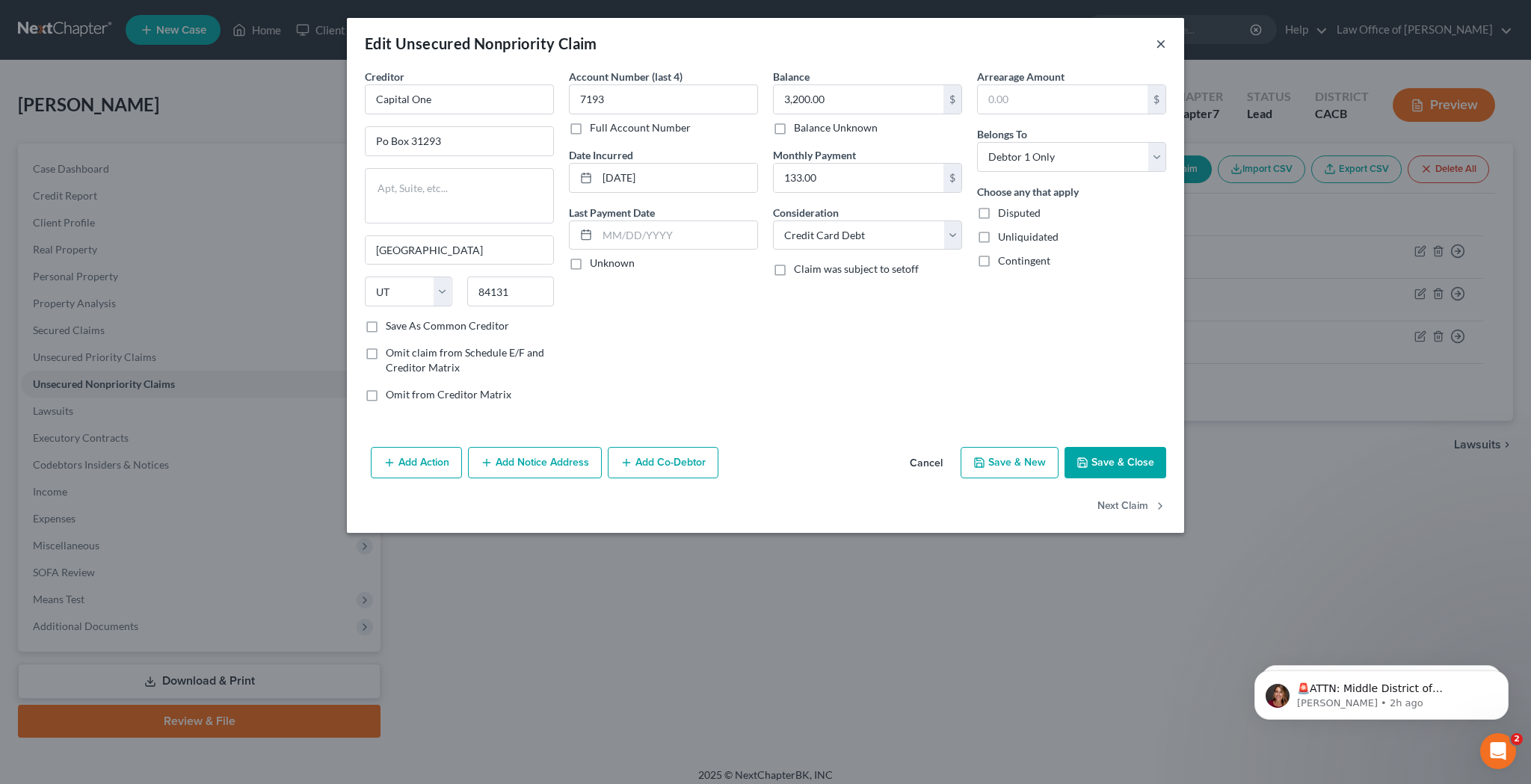
click at [1161, 46] on button "×" at bounding box center [1161, 44] width 10 height 18
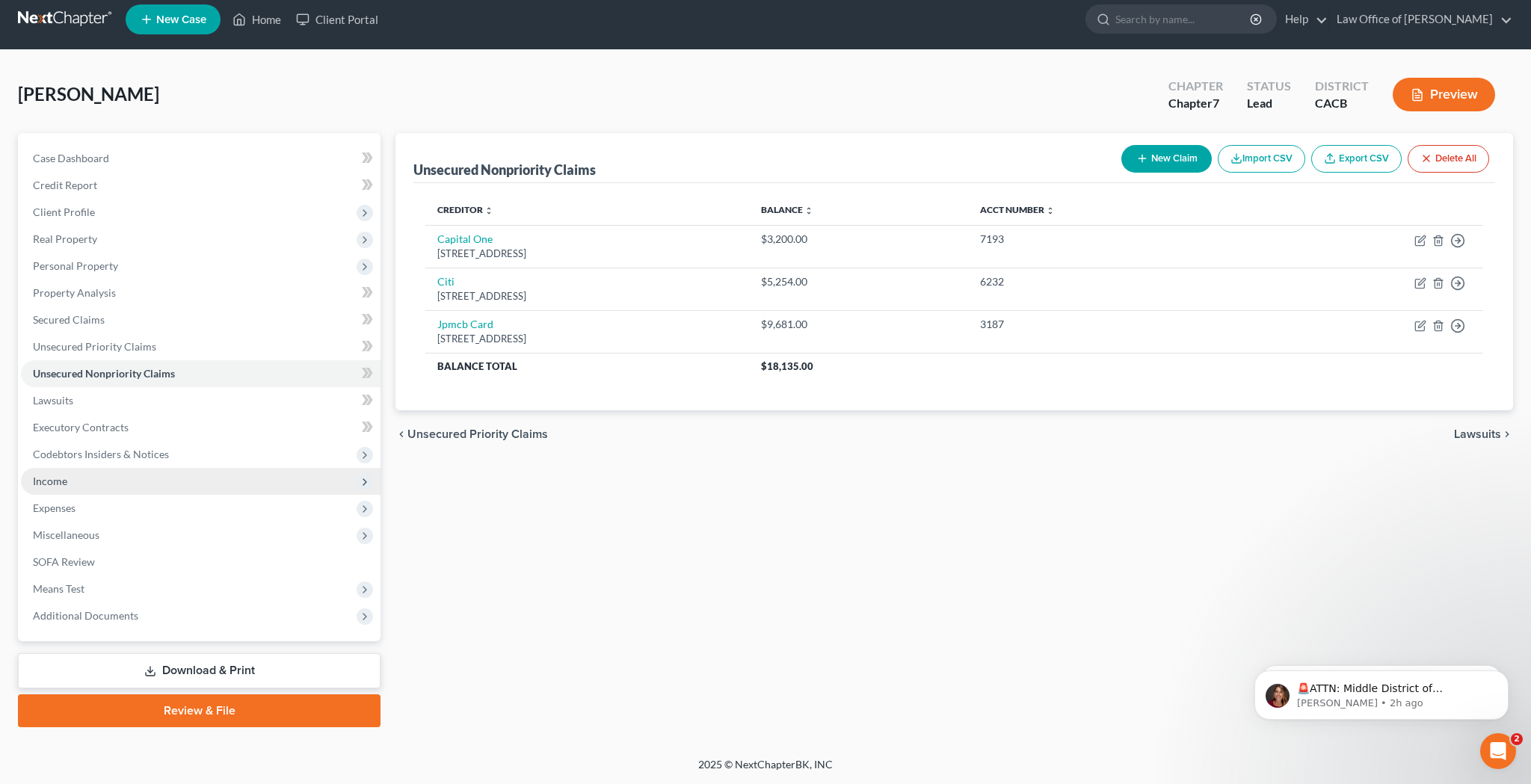
scroll to position [10, 0]
click at [210, 478] on span "Income" at bounding box center [201, 481] width 360 height 27
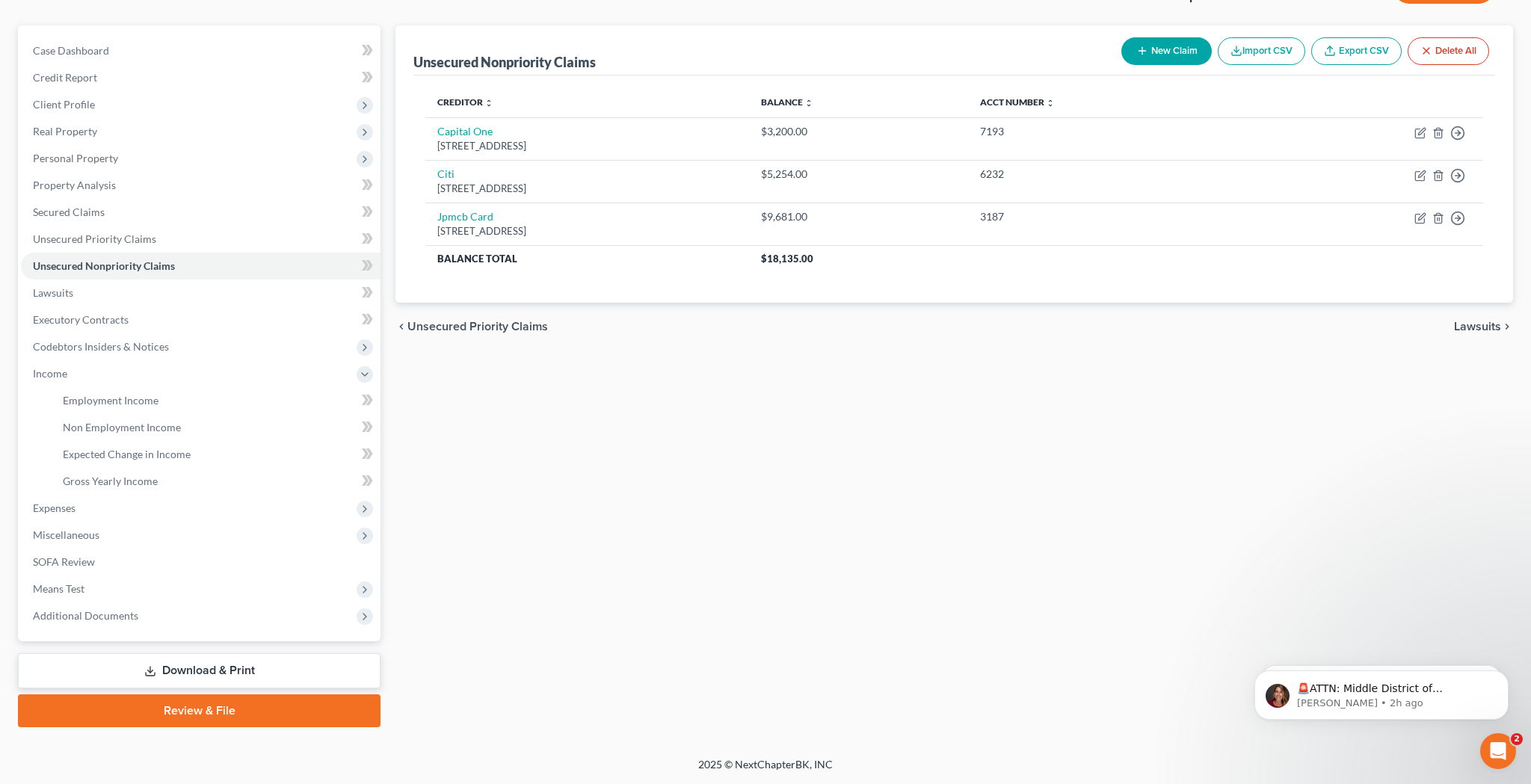
scroll to position [118, 0]
click at [149, 533] on span "Miscellaneous" at bounding box center [201, 535] width 360 height 27
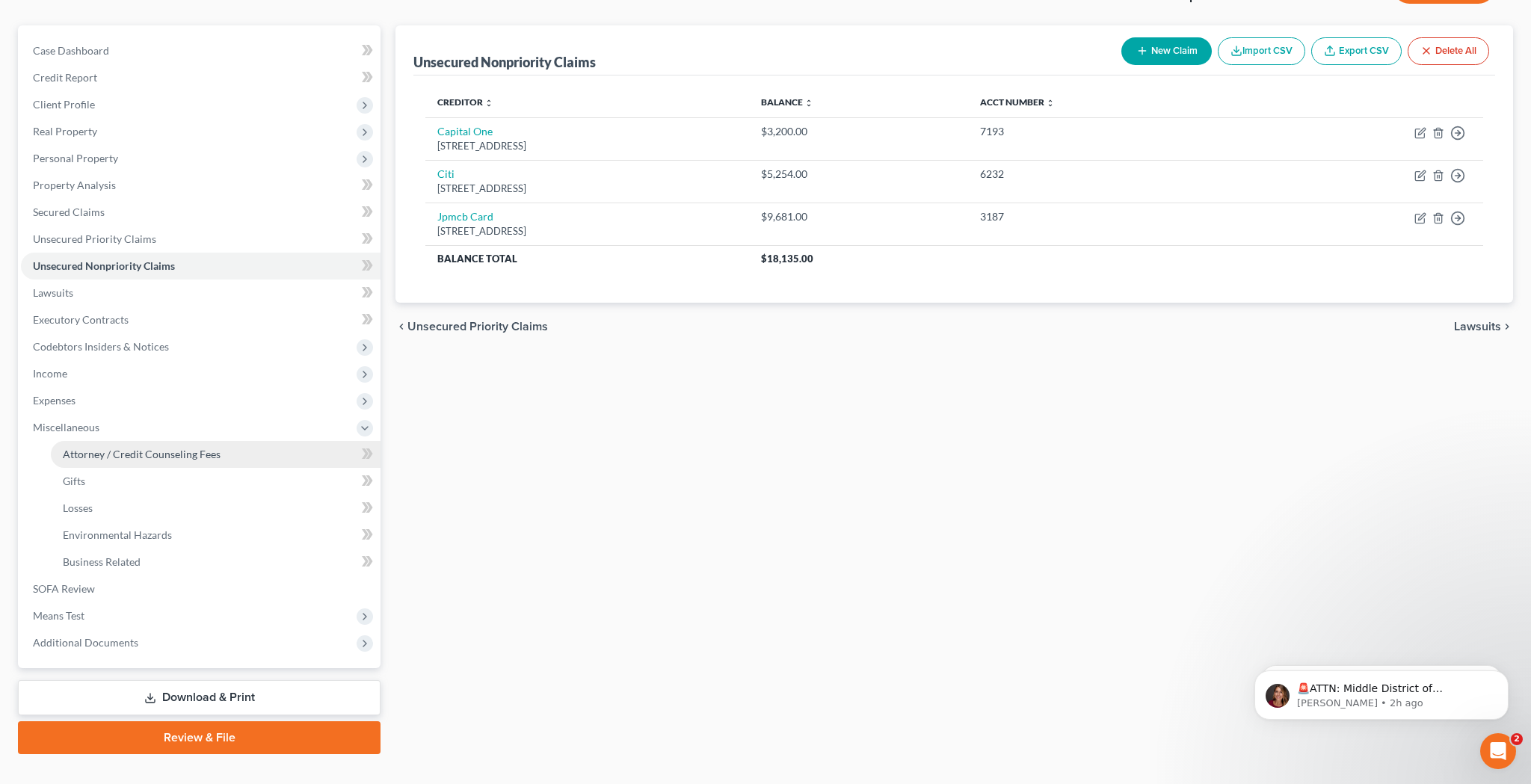
click at [252, 450] on link "Attorney / Credit Counseling Fees" at bounding box center [215, 453] width 330 height 27
select select "0"
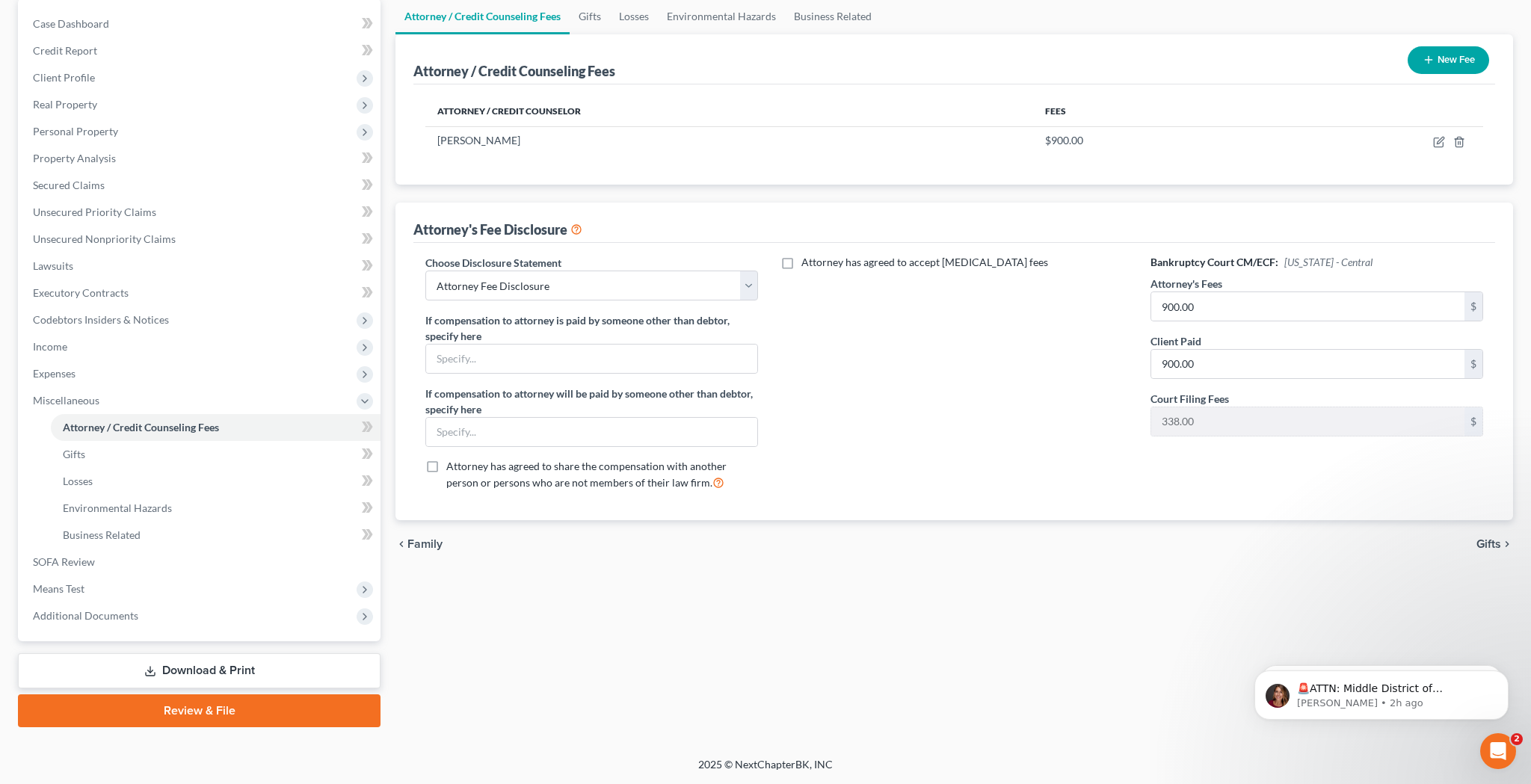
scroll to position [145, 0]
click at [115, 559] on link "SOFA Review" at bounding box center [201, 561] width 360 height 27
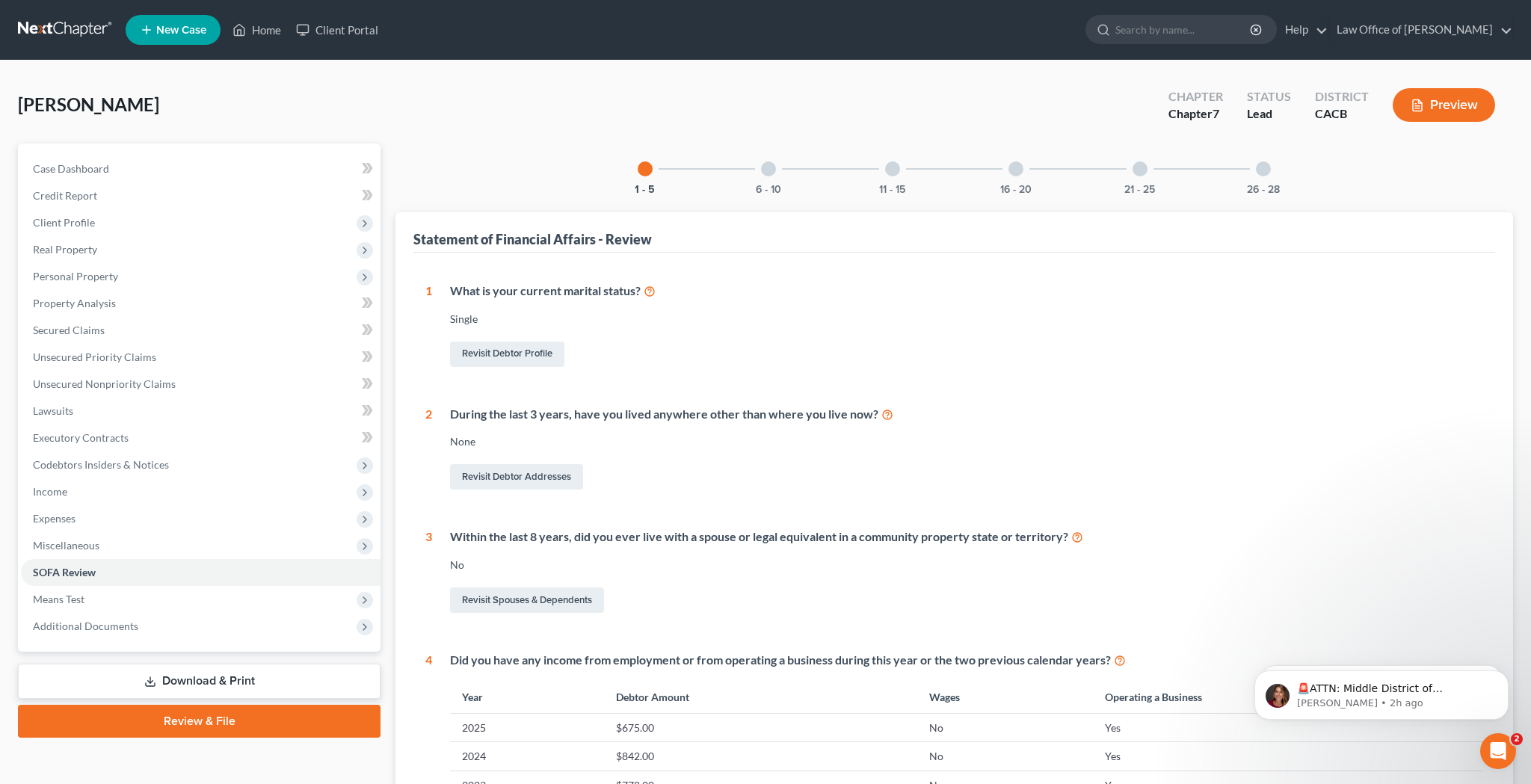
click at [1263, 170] on div at bounding box center [1263, 169] width 15 height 15
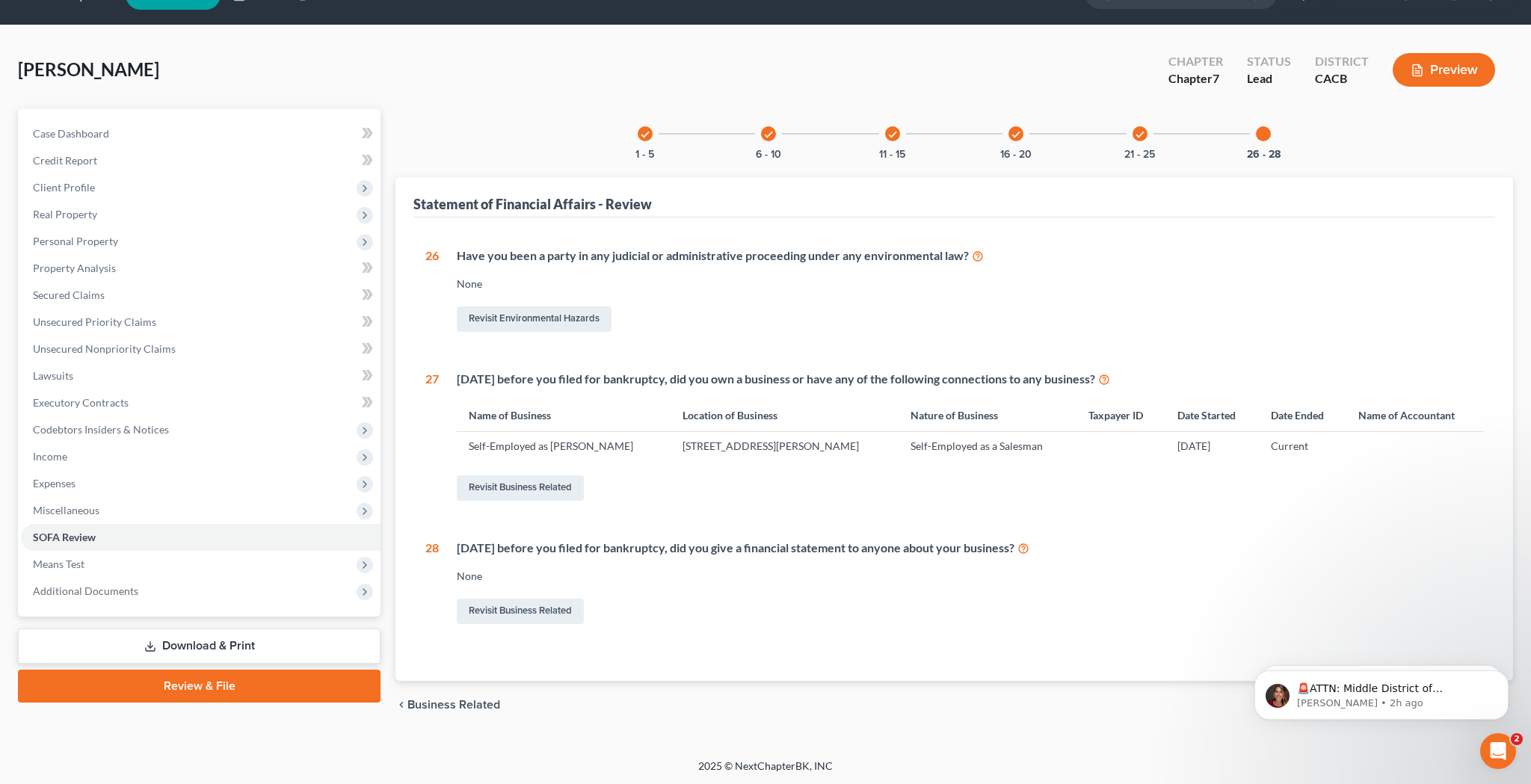
scroll to position [35, 0]
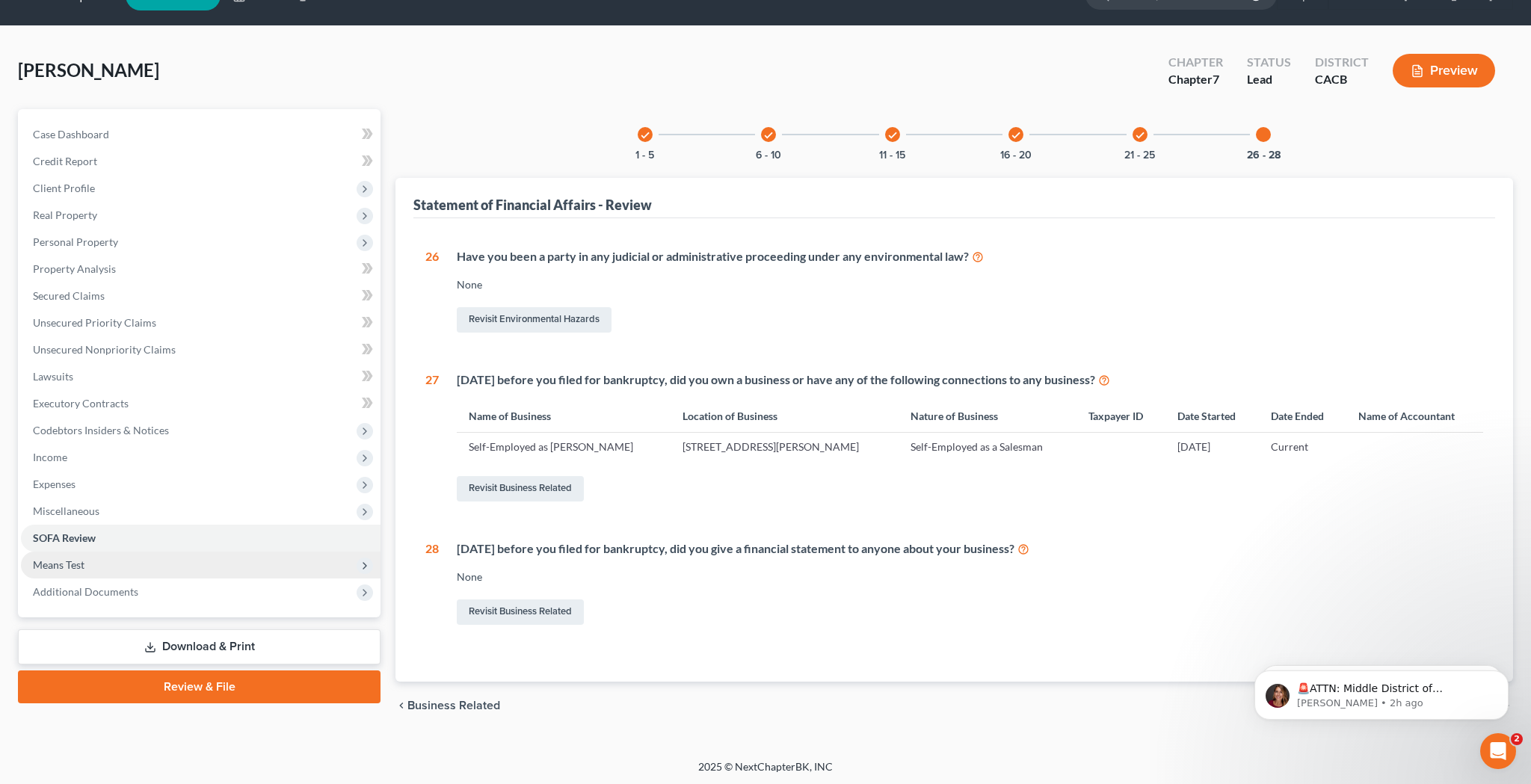
click at [185, 567] on span "Means Test" at bounding box center [201, 564] width 360 height 27
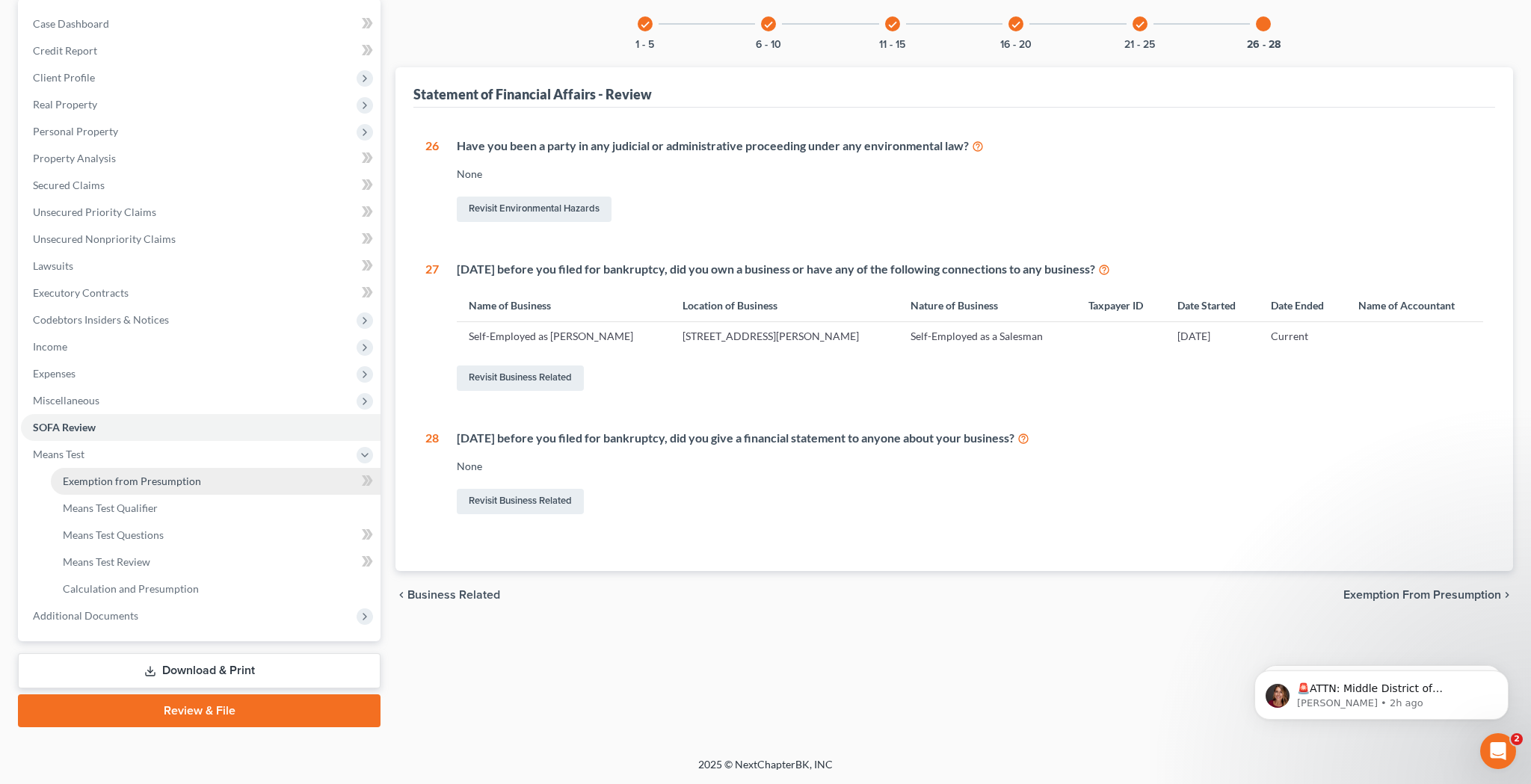
scroll to position [145, 0]
click at [686, 527] on div "1 What is your current marital status? [DEMOGRAPHIC_DATA] Revisit Debtor Profil…" at bounding box center [954, 340] width 1082 height 463
click at [97, 429] on link "SOFA Review" at bounding box center [201, 427] width 360 height 27
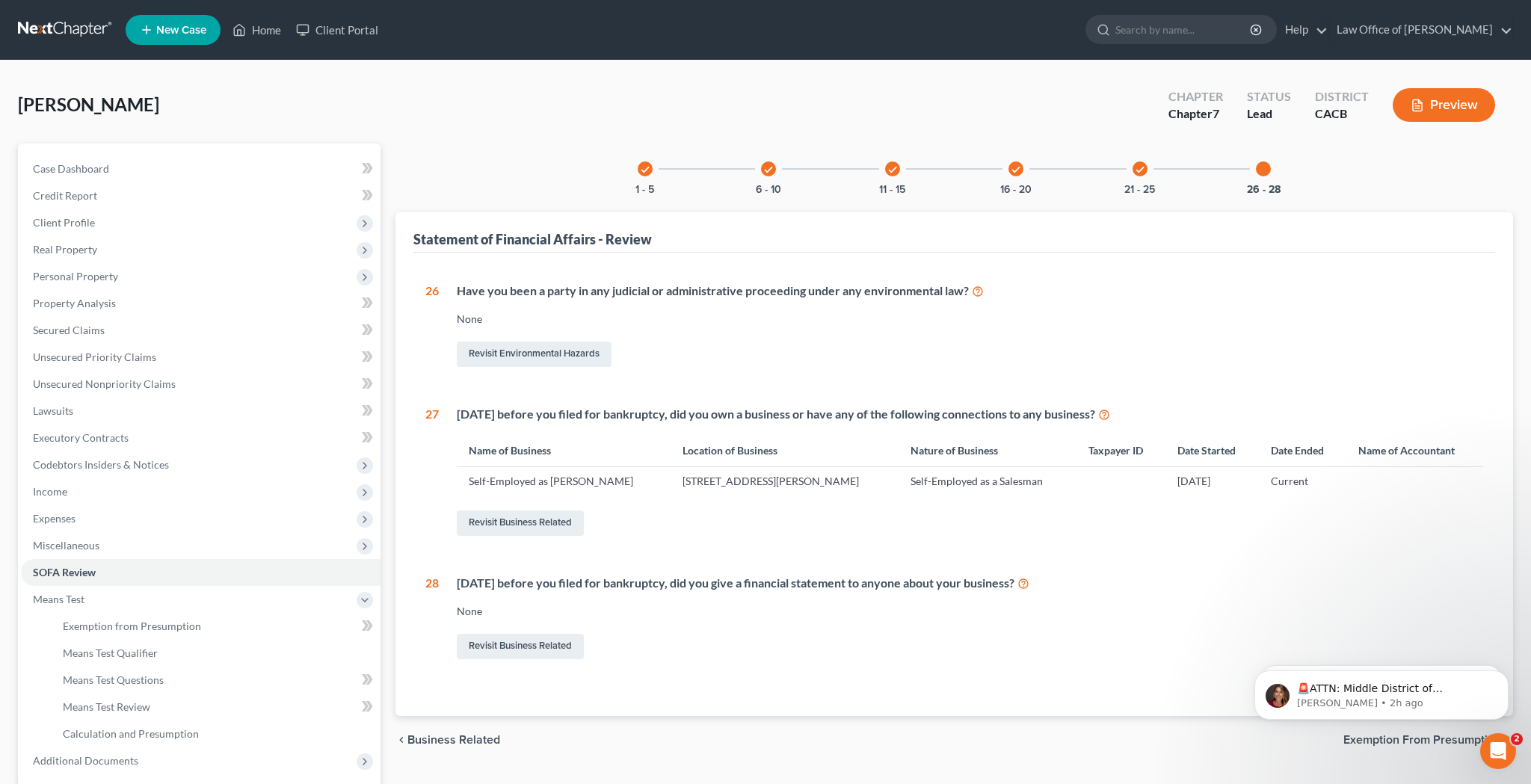
scroll to position [0, 0]
click at [647, 177] on div "check 1 - 5" at bounding box center [645, 169] width 50 height 50
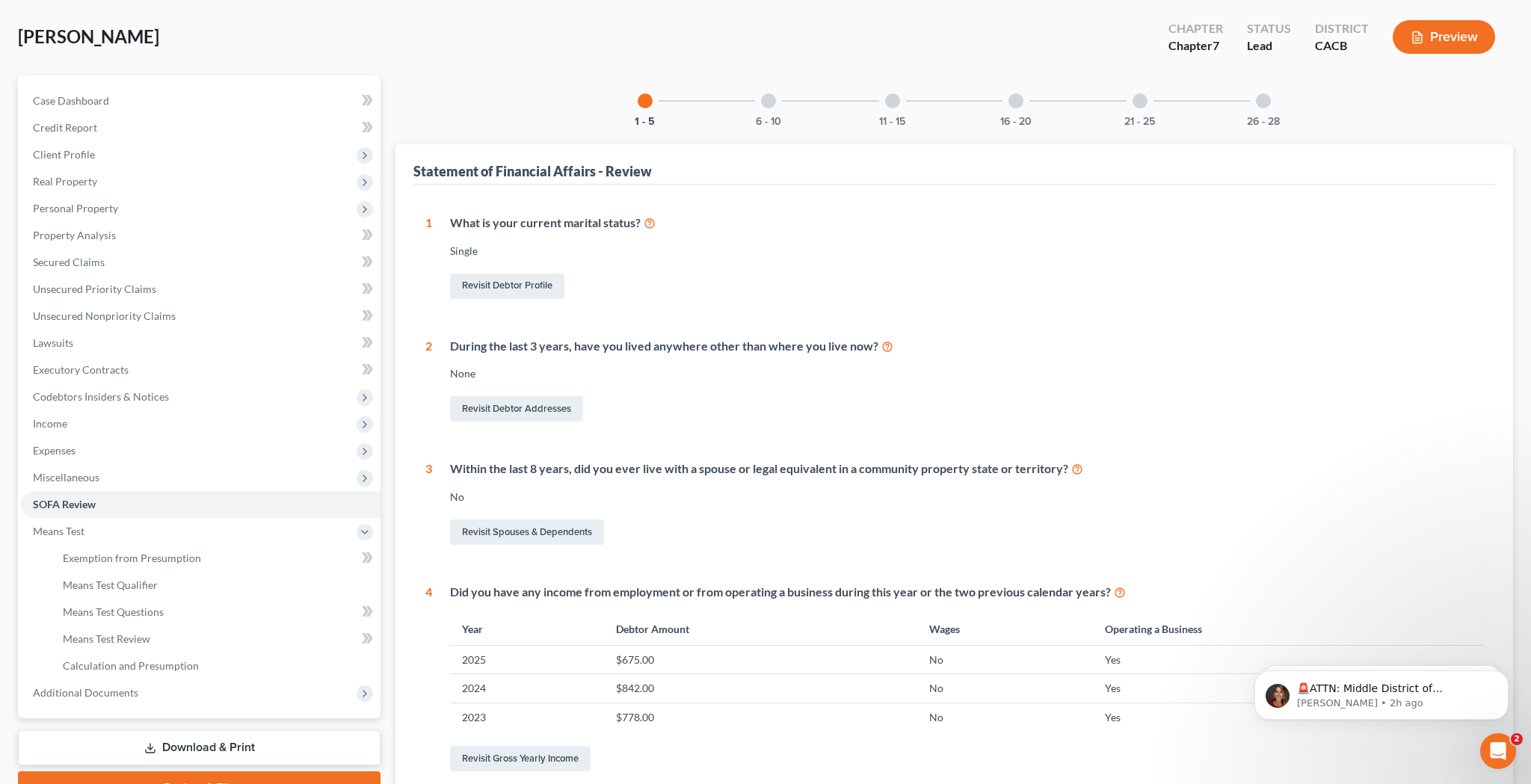
scroll to position [57, 0]
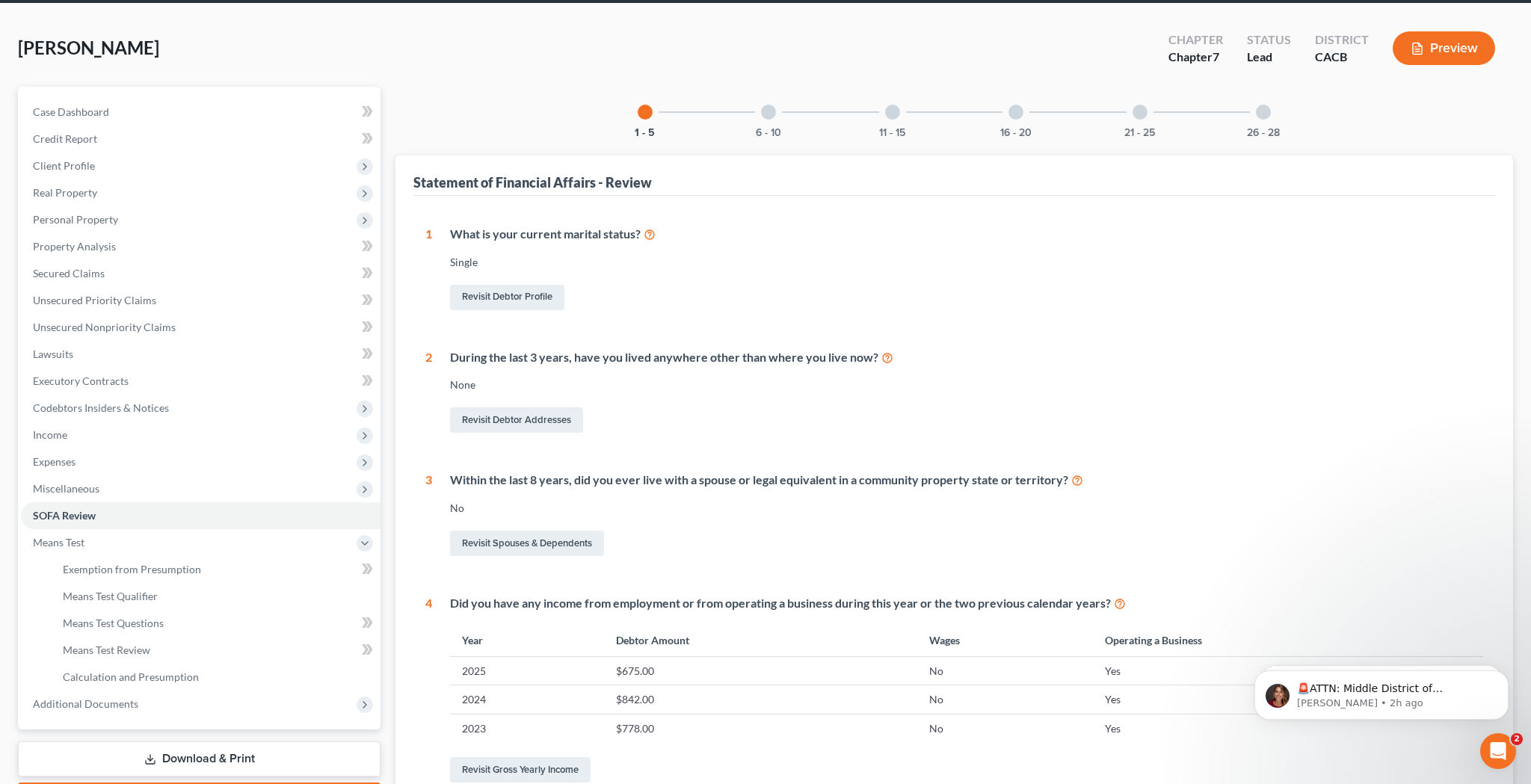
click at [760, 108] on div "6 - 10" at bounding box center [768, 112] width 50 height 50
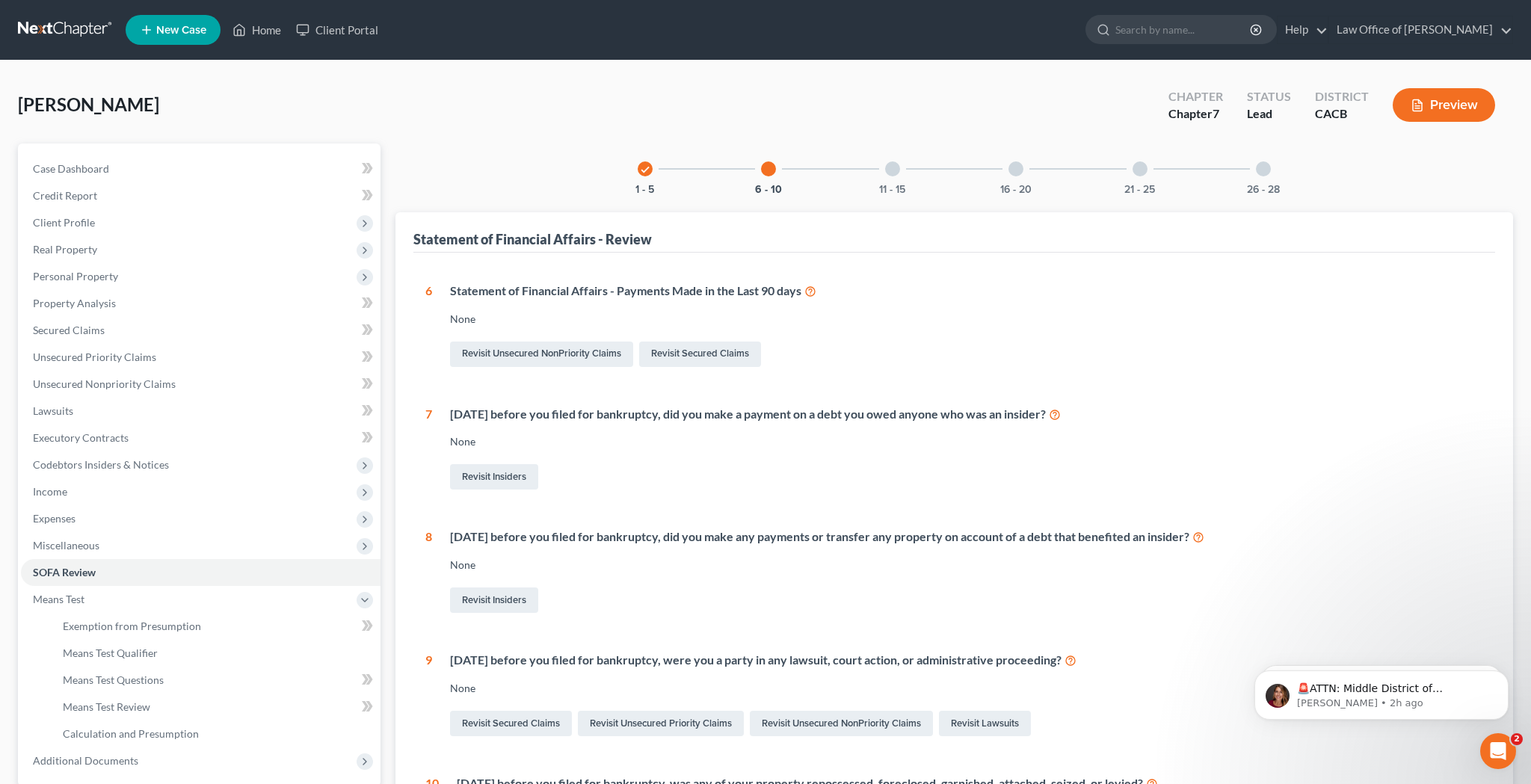
scroll to position [0, 0]
click at [891, 177] on div "11 - 15" at bounding box center [892, 169] width 50 height 50
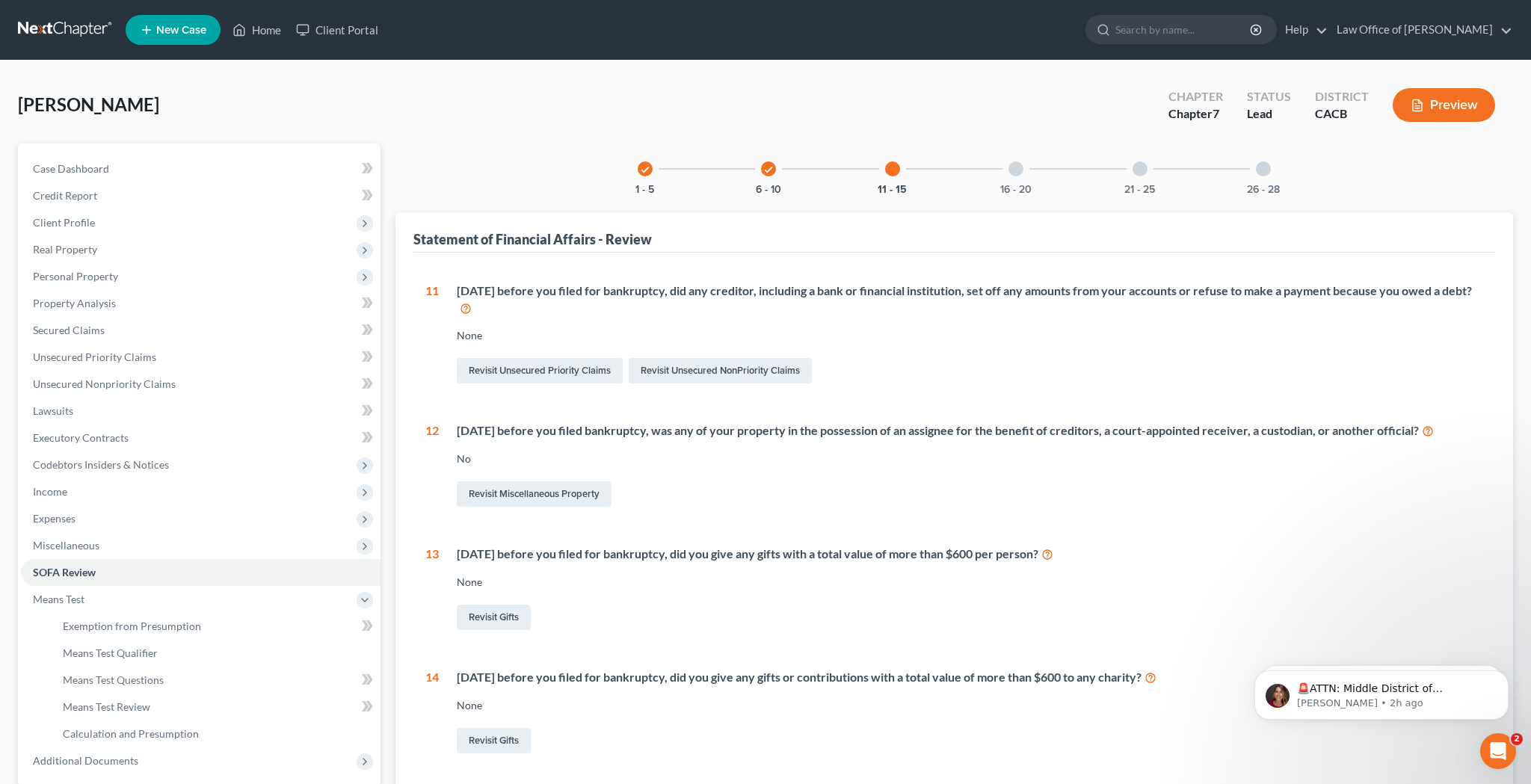
click at [1022, 167] on div at bounding box center [1016, 169] width 15 height 15
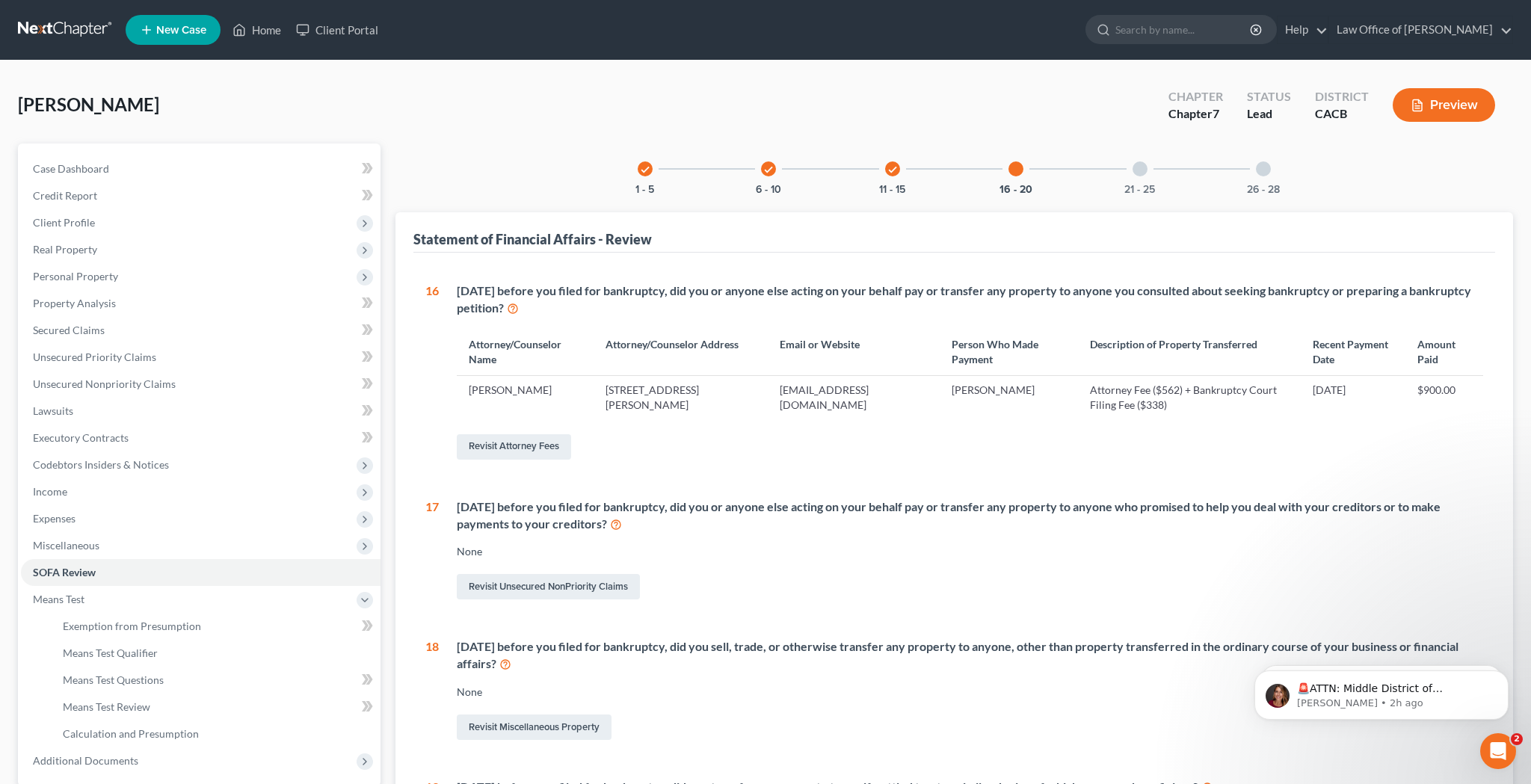
click at [1143, 174] on div at bounding box center [1140, 169] width 15 height 15
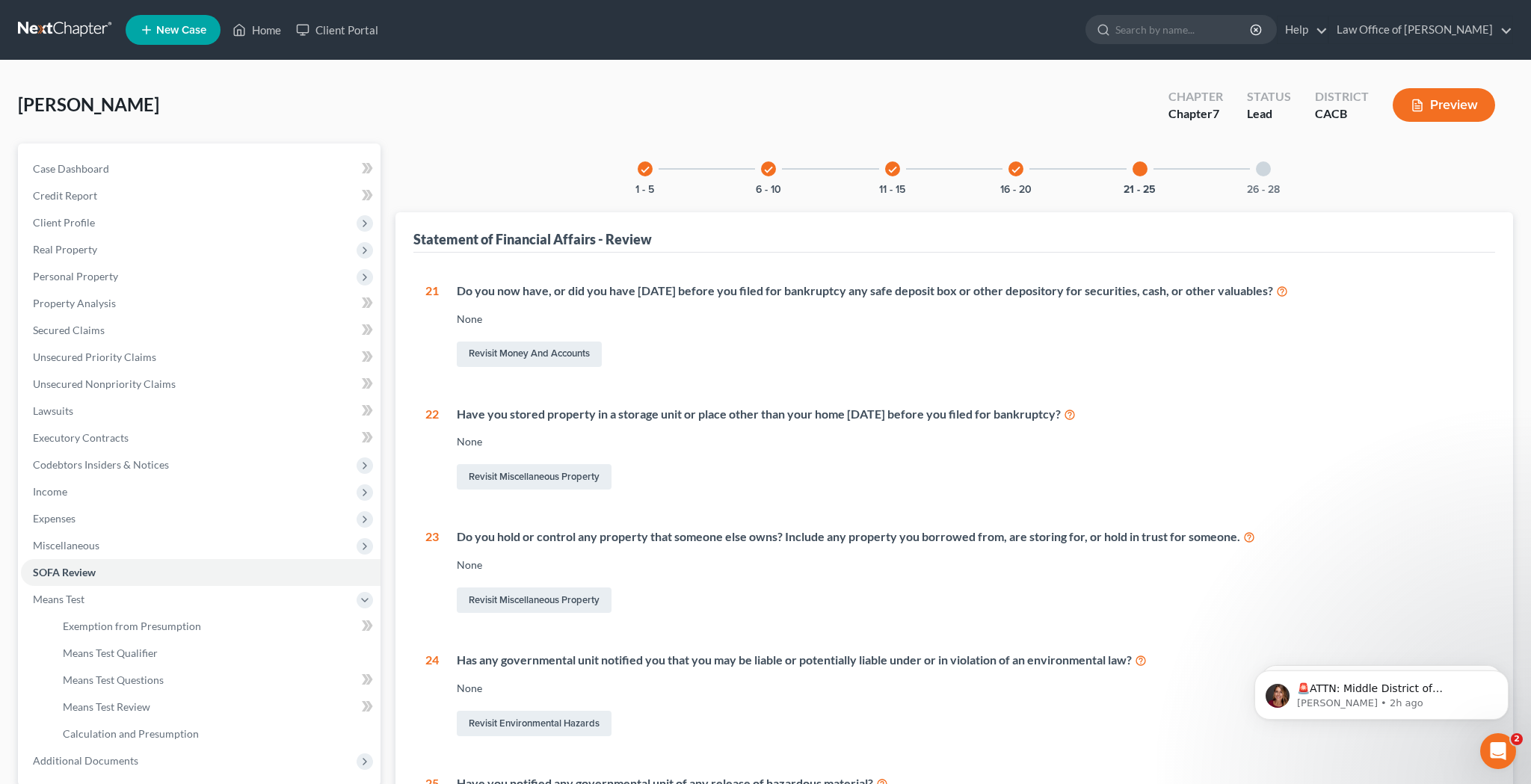
click at [1253, 166] on div "26 - 28" at bounding box center [1263, 169] width 50 height 50
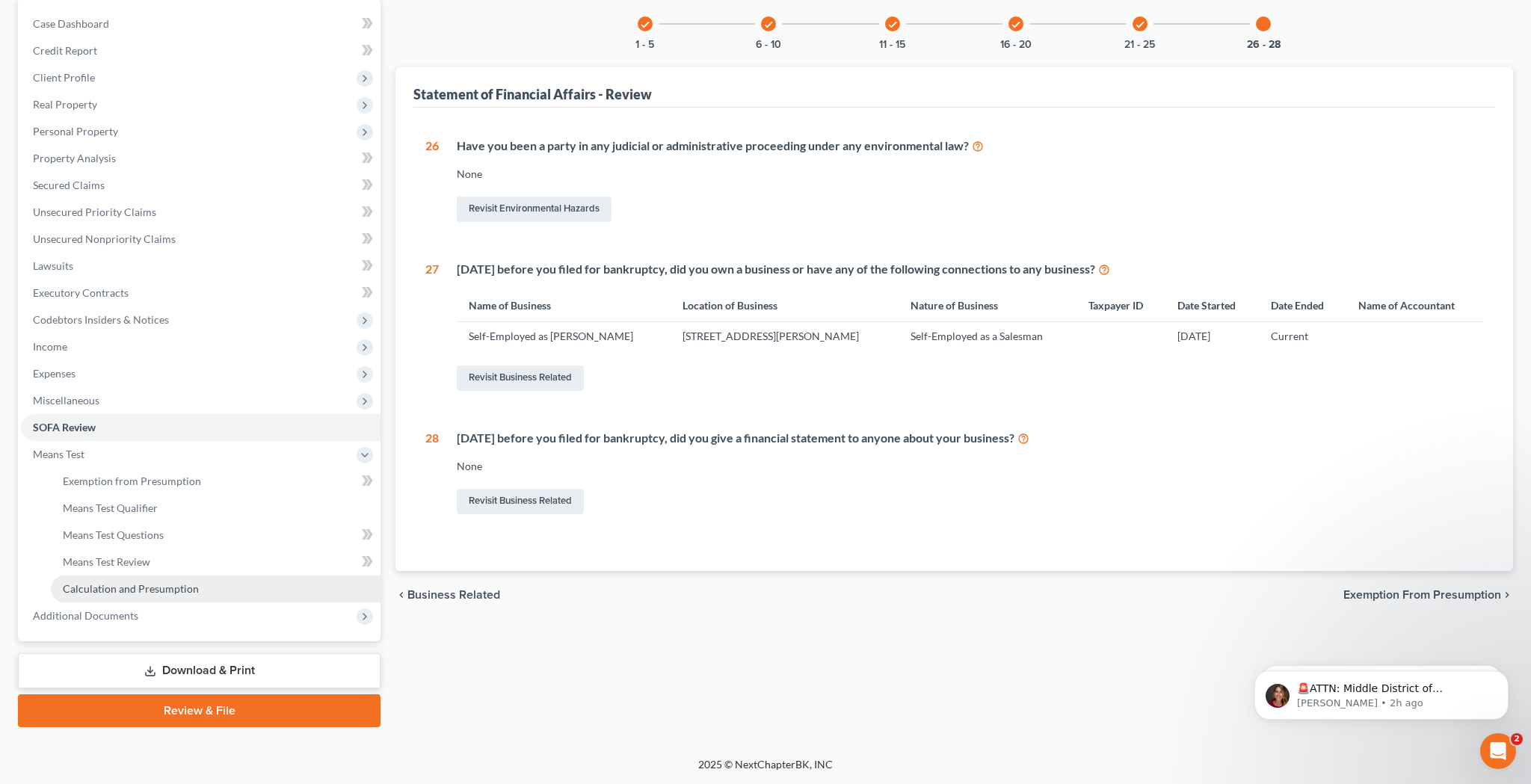
scroll to position [145, 0]
click at [184, 616] on span "Additional Documents" at bounding box center [201, 615] width 360 height 27
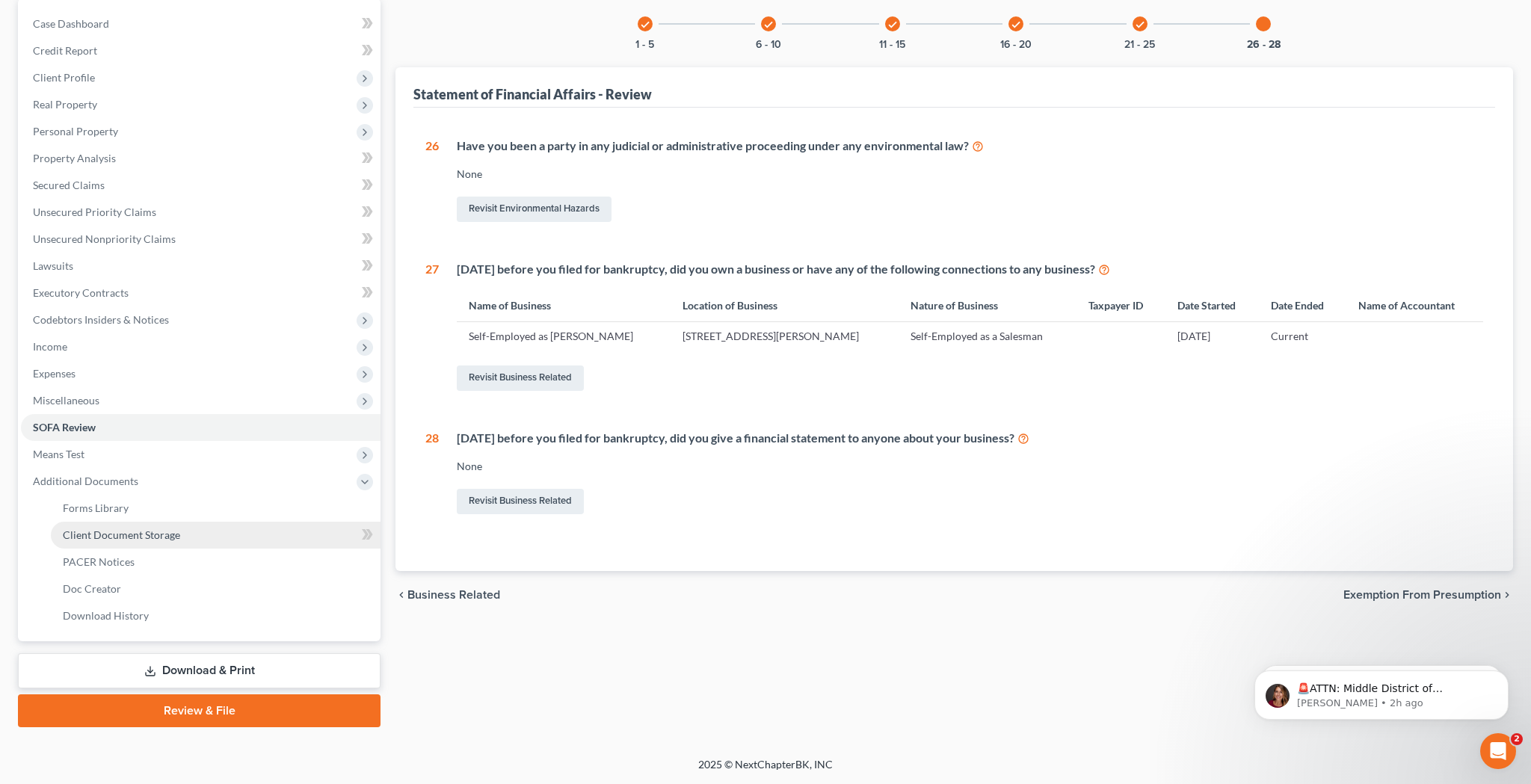
click at [183, 538] on link "Client Document Storage" at bounding box center [215, 535] width 330 height 27
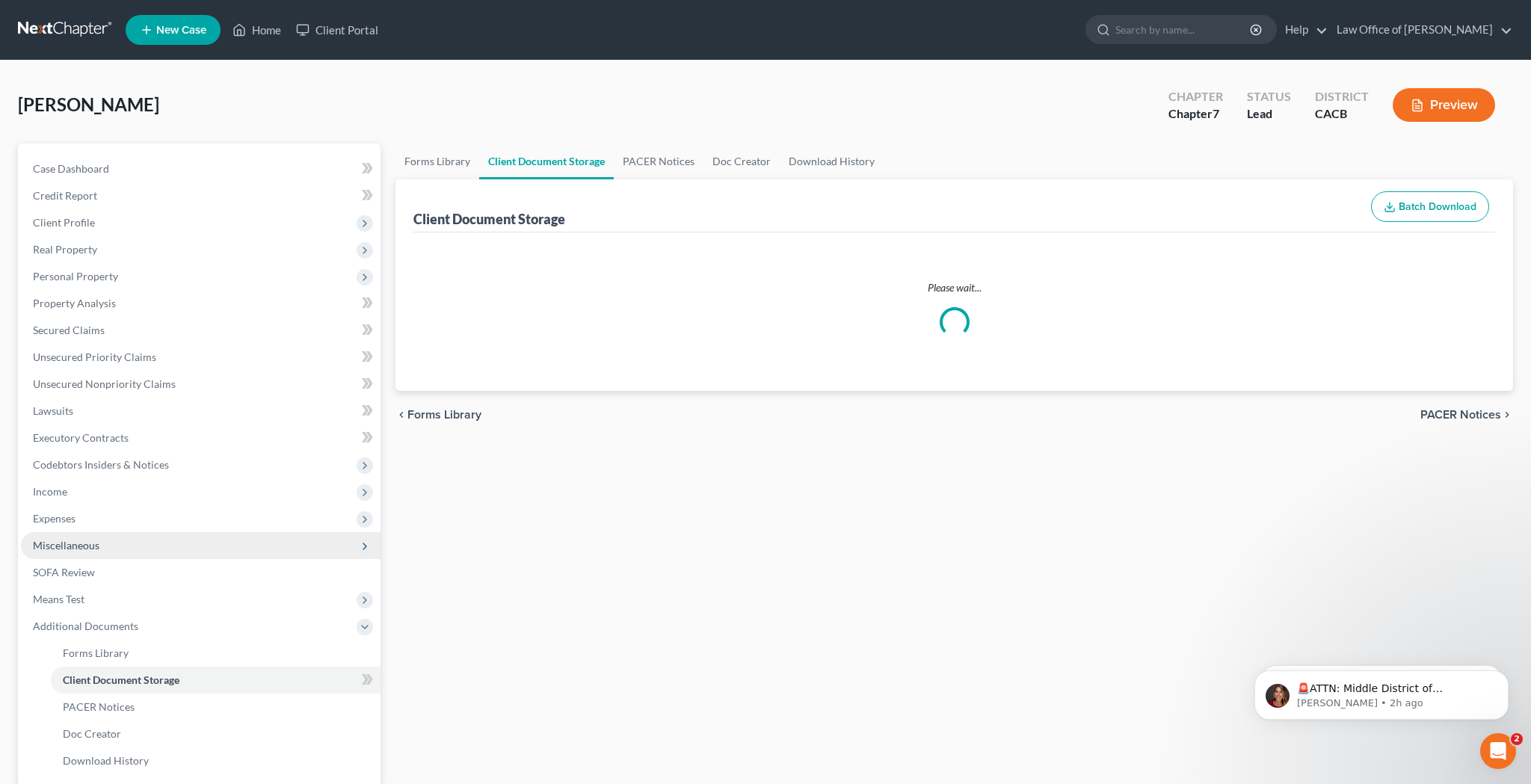
select select "10"
select select "30"
select select "65"
select select "59"
select select "70"
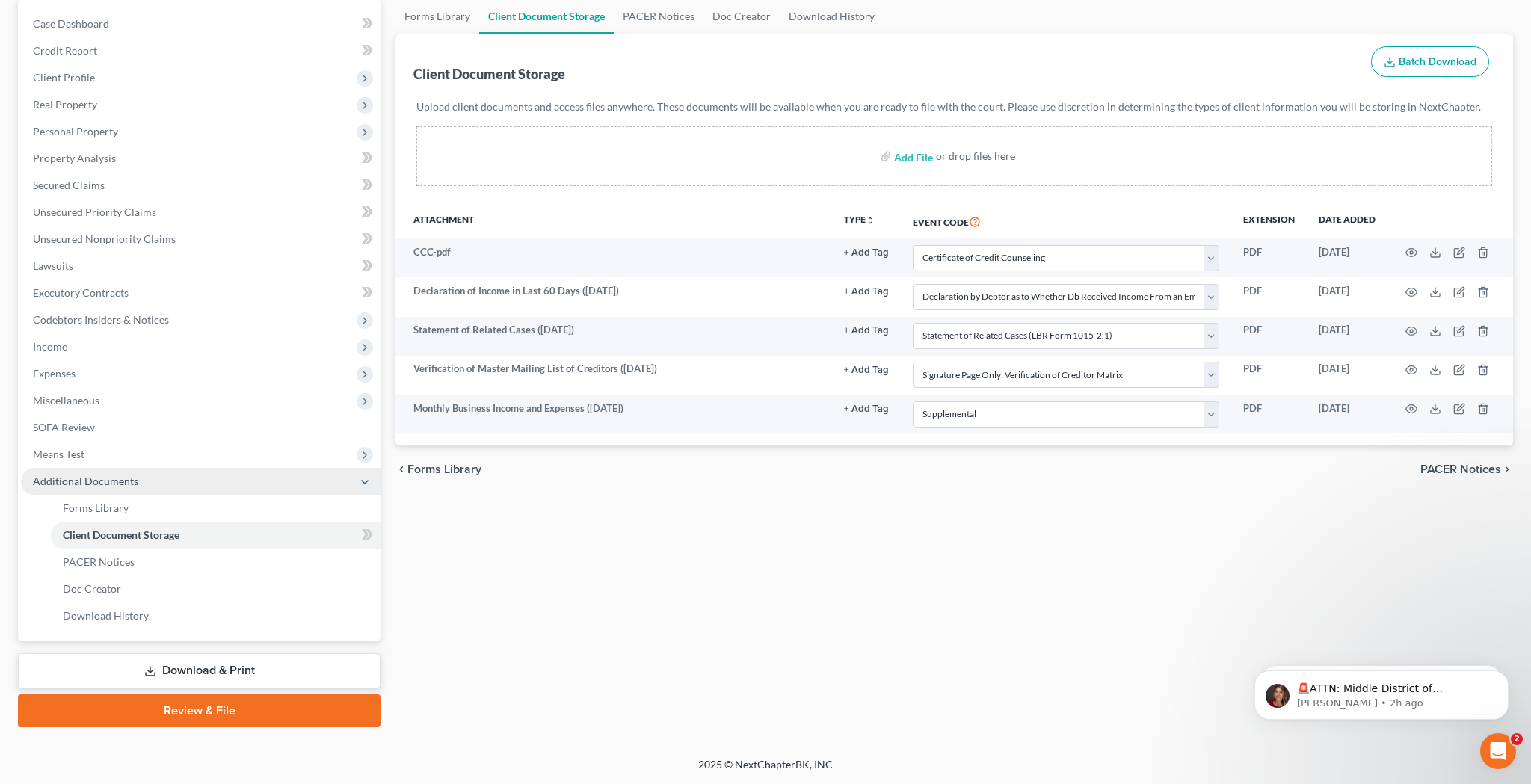
scroll to position [145, 0]
click at [239, 667] on link "Download & Print" at bounding box center [200, 670] width 363 height 35
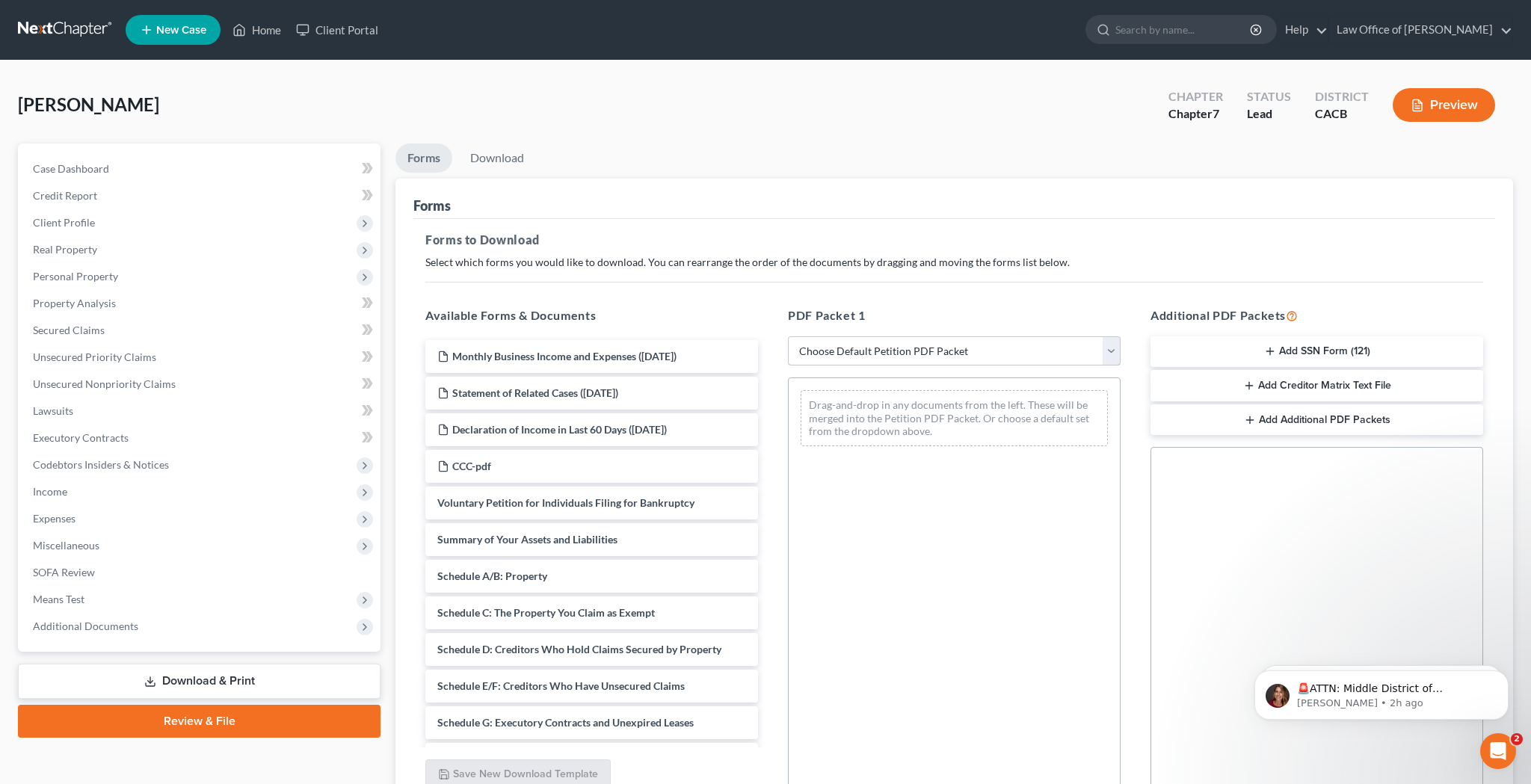
select select "4"
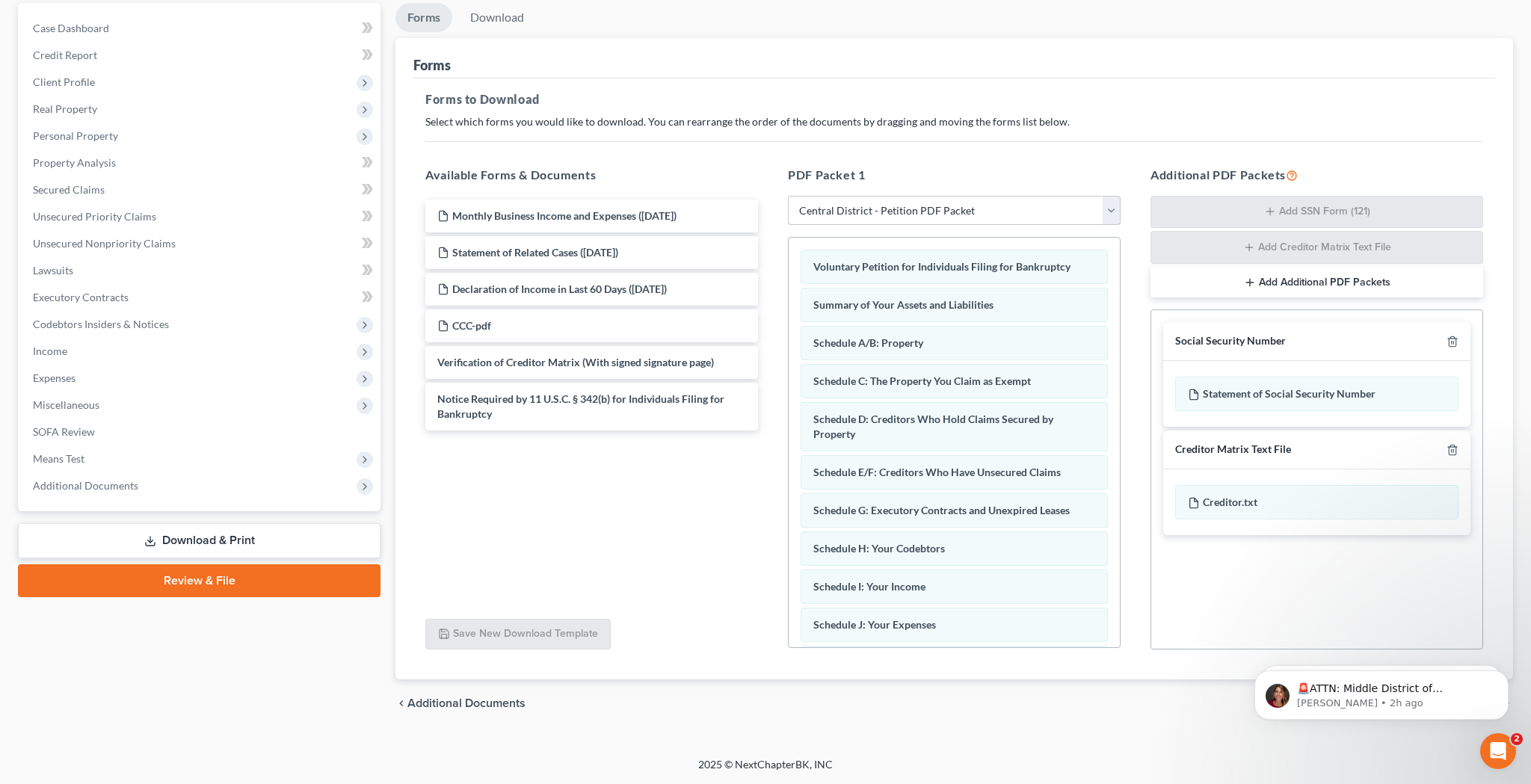
scroll to position [140, 0]
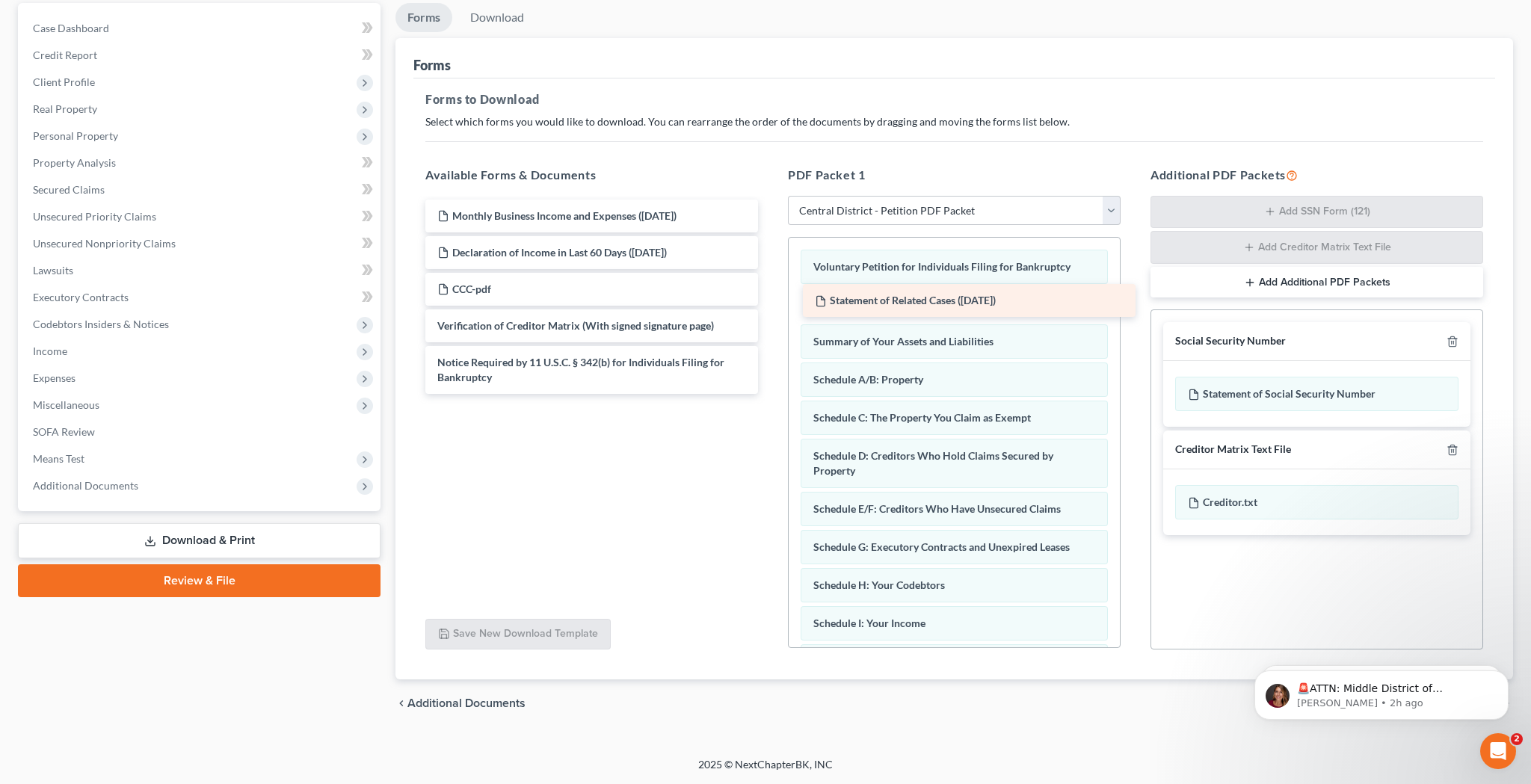
drag, startPoint x: 600, startPoint y: 247, endPoint x: 978, endPoint y: 296, distance: 381.2
click at [771, 296] on div "Statement of Related Cases ([DATE]) Monthly Business Income and Expenses ([DATE…" at bounding box center [591, 297] width 356 height 194
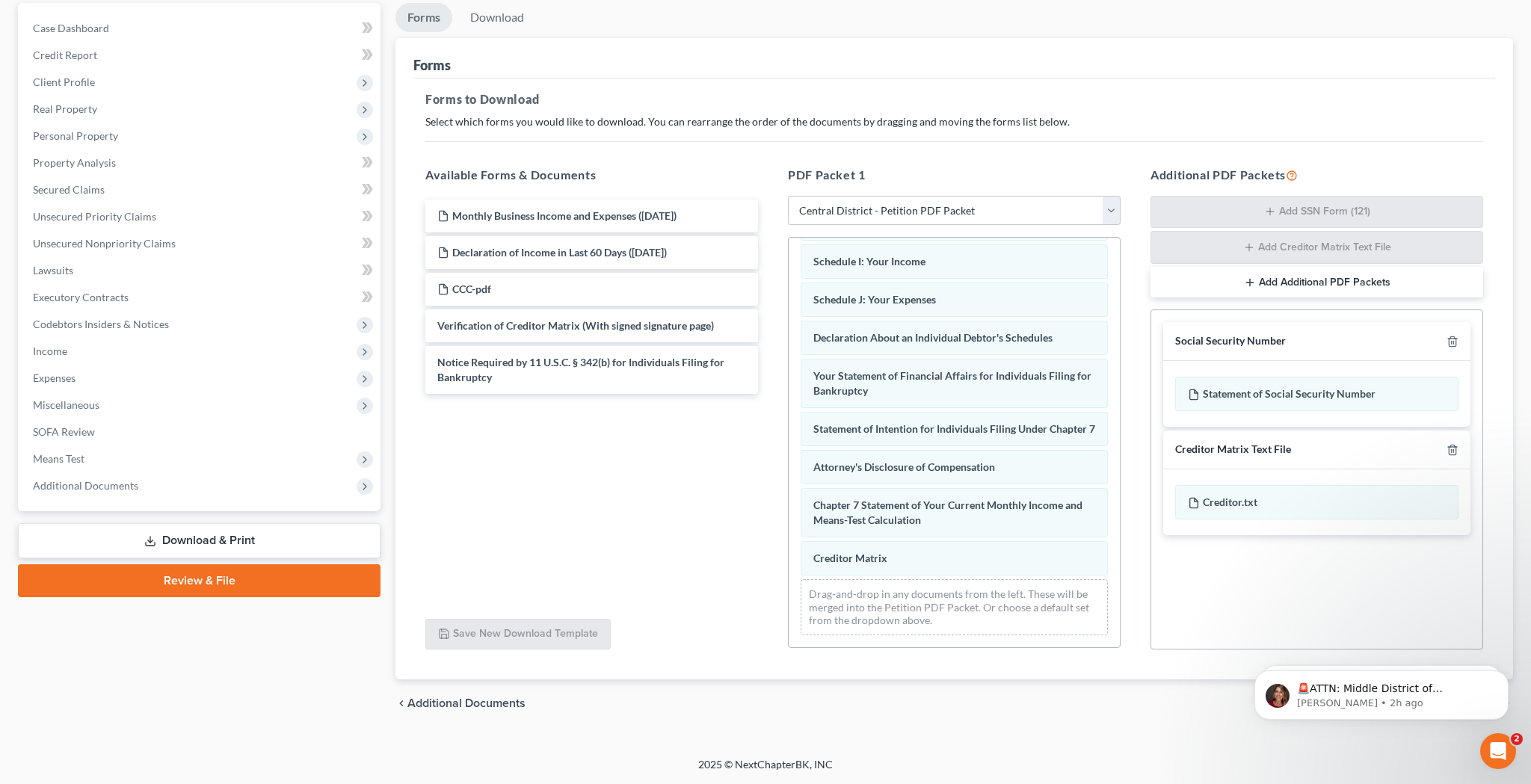
scroll to position [376, 0]
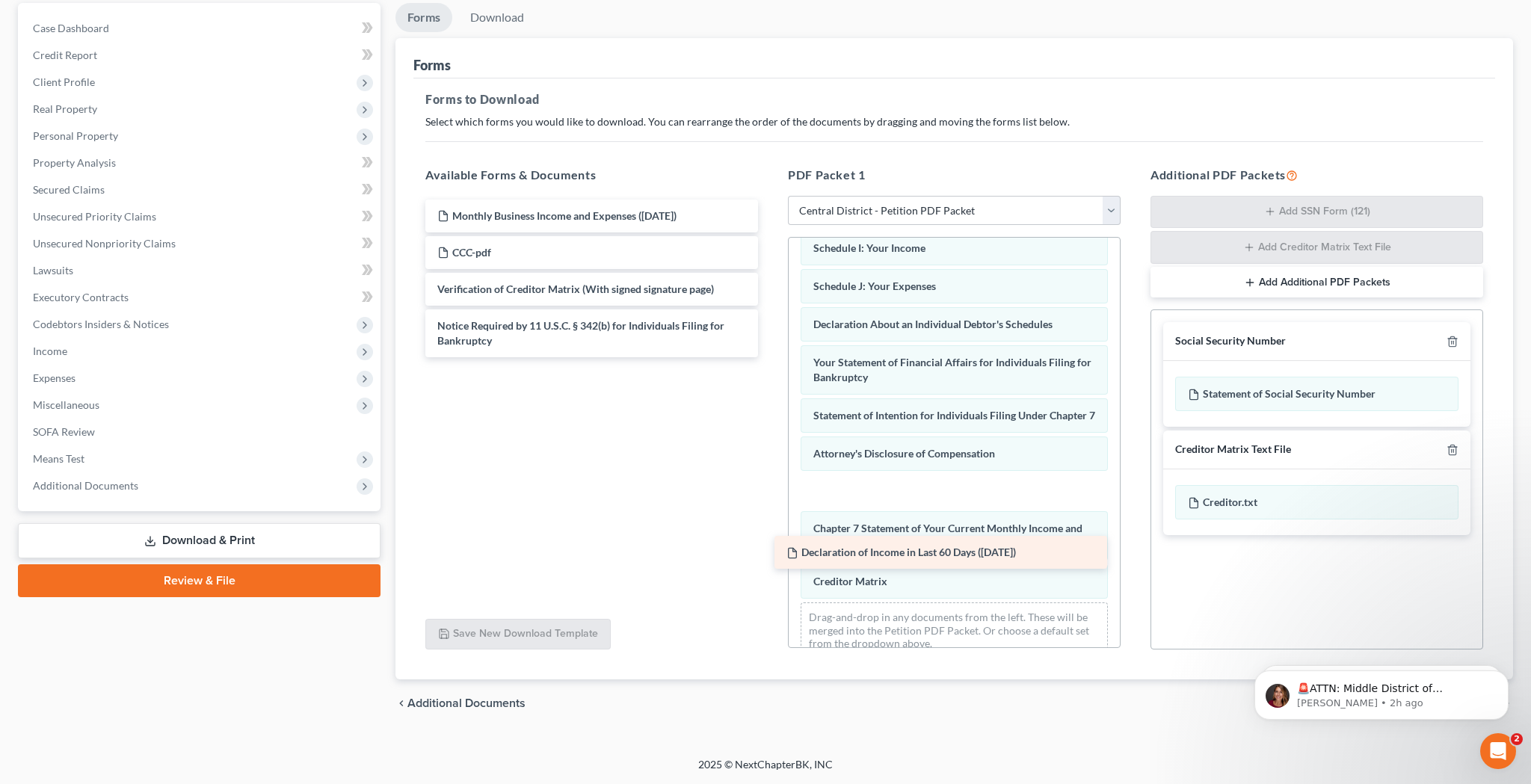
drag, startPoint x: 536, startPoint y: 249, endPoint x: 891, endPoint y: 561, distance: 472.6
click at [771, 357] on div "Declaration of Income in Last 60 Days ([DATE]) Monthly Business Income and Expe…" at bounding box center [591, 278] width 356 height 158
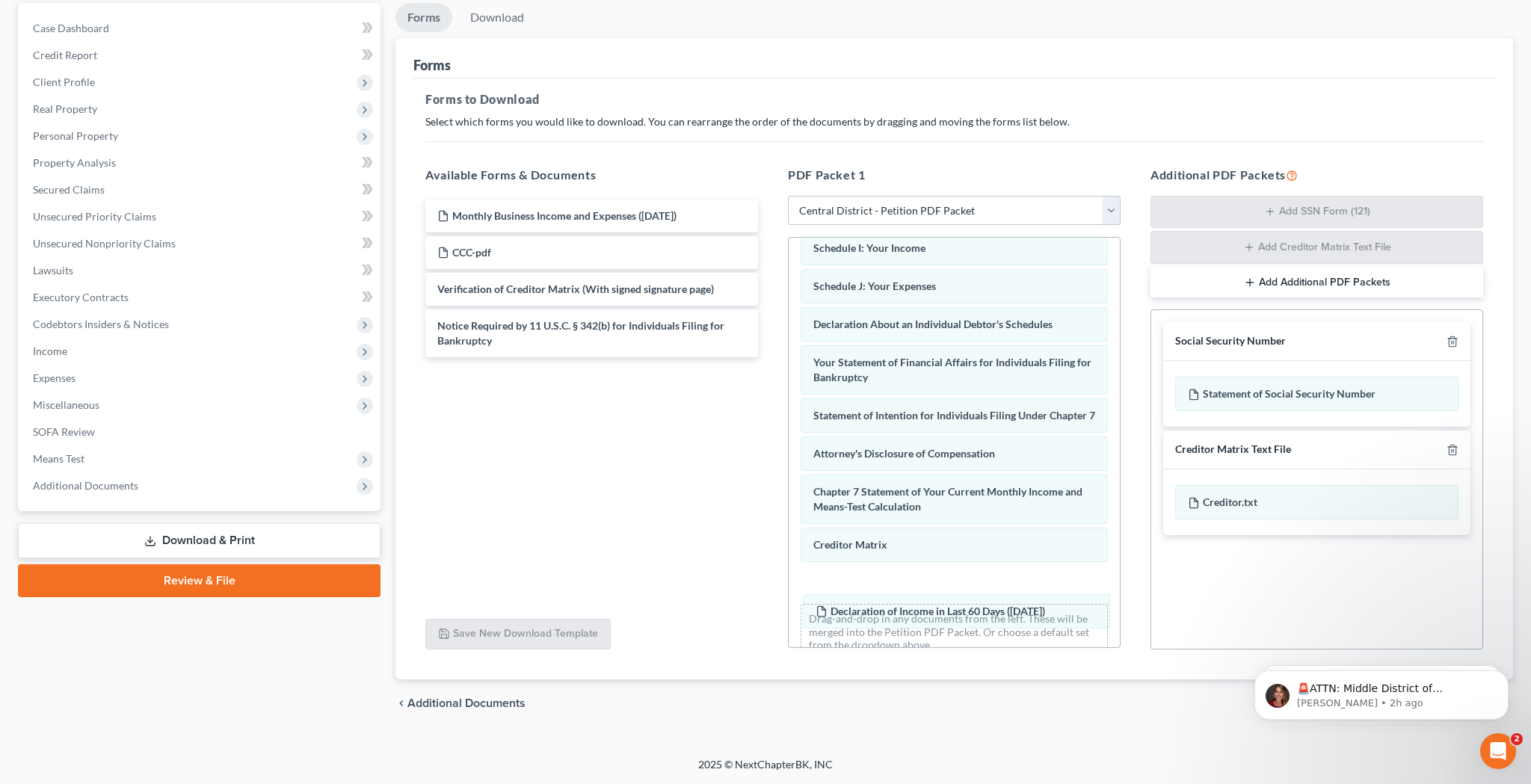
drag, startPoint x: 892, startPoint y: 557, endPoint x: 898, endPoint y: 619, distance: 62.3
click at [897, 617] on div "Declaration of Income in Last 60 Days ([DATE]) Voluntary Petition for Individua…" at bounding box center [955, 266] width 332 height 811
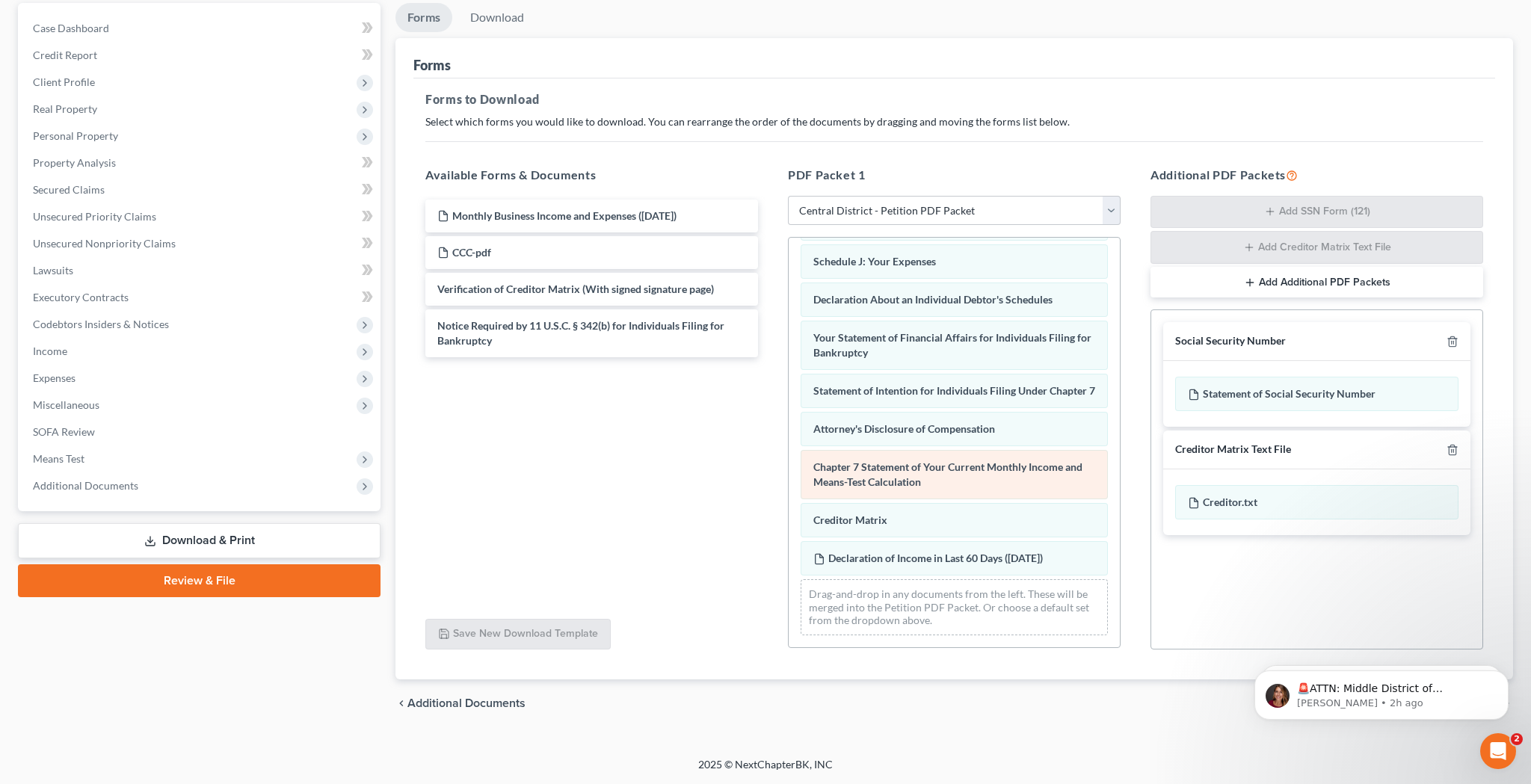
scroll to position [415, 0]
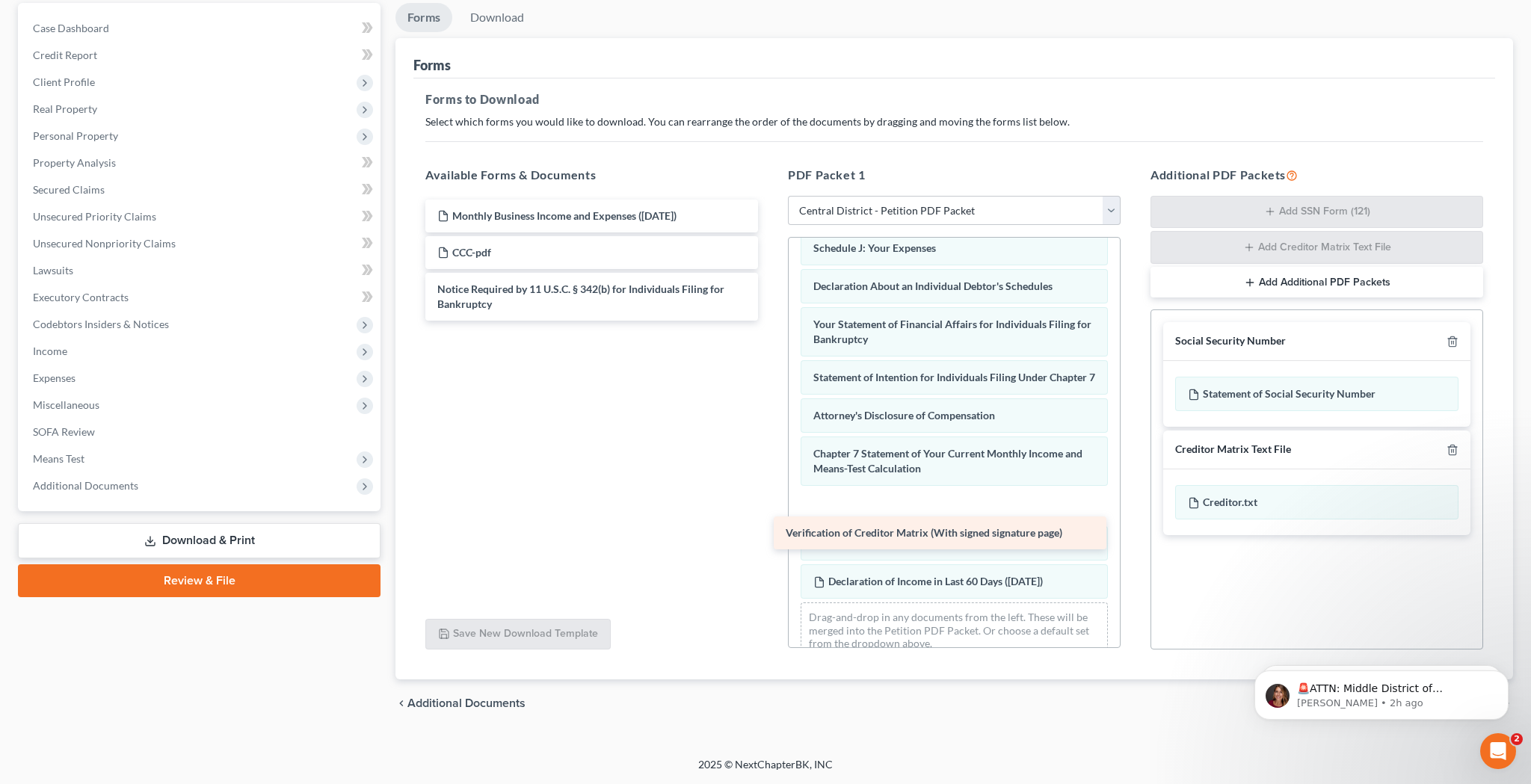
drag, startPoint x: 628, startPoint y: 282, endPoint x: 978, endPoint y: 528, distance: 427.8
click at [771, 321] on div "Verification of Creditor Matrix (With signed signature page) Monthly Business I…" at bounding box center [591, 260] width 356 height 121
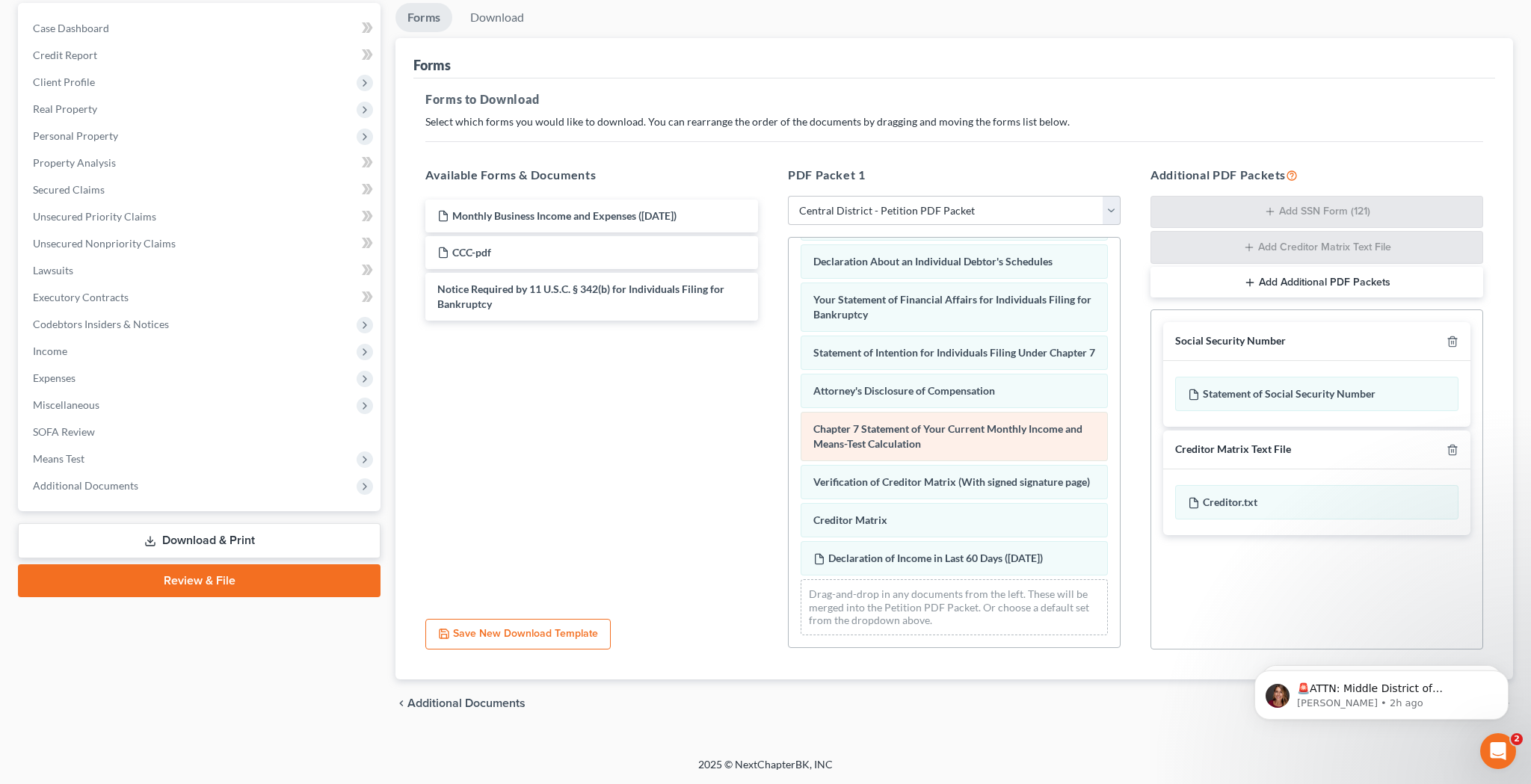
scroll to position [453, 0]
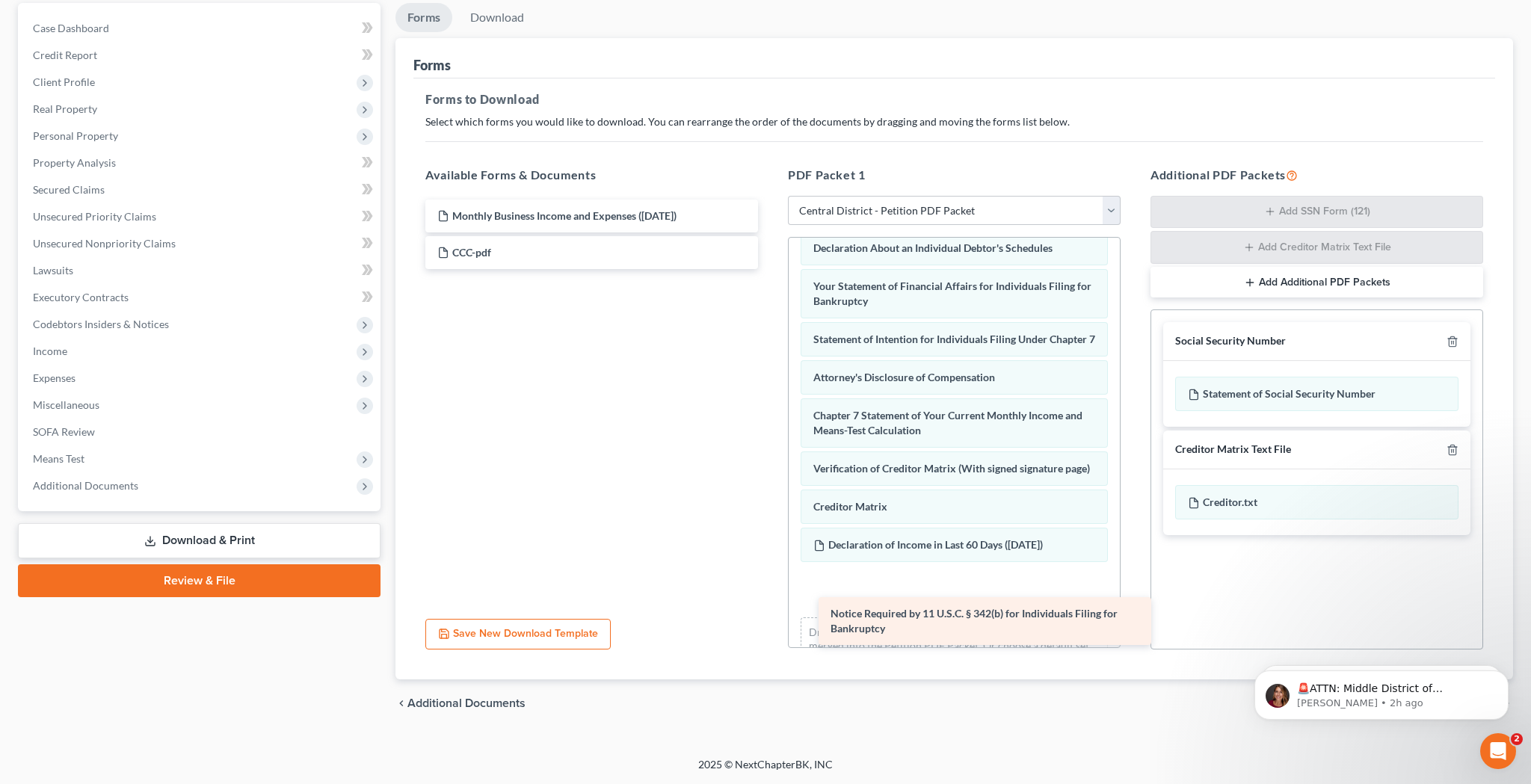
drag, startPoint x: 609, startPoint y: 296, endPoint x: 990, endPoint y: 610, distance: 493.7
click at [771, 269] on div "Notice Required by 11 U.S.C. § 342(b) for Individuals Filing for Bankruptcy Mon…" at bounding box center [591, 234] width 356 height 70
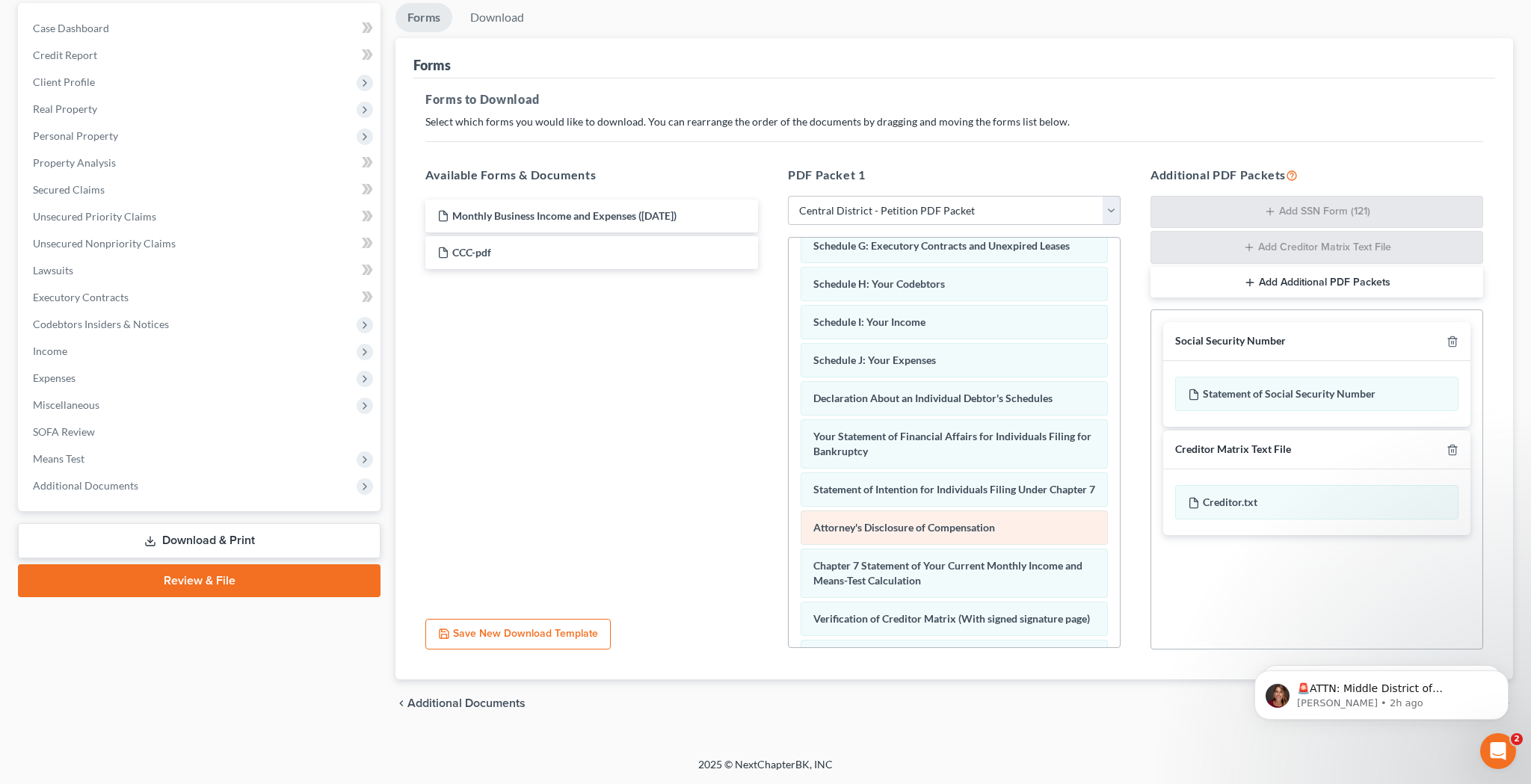
scroll to position [292, 0]
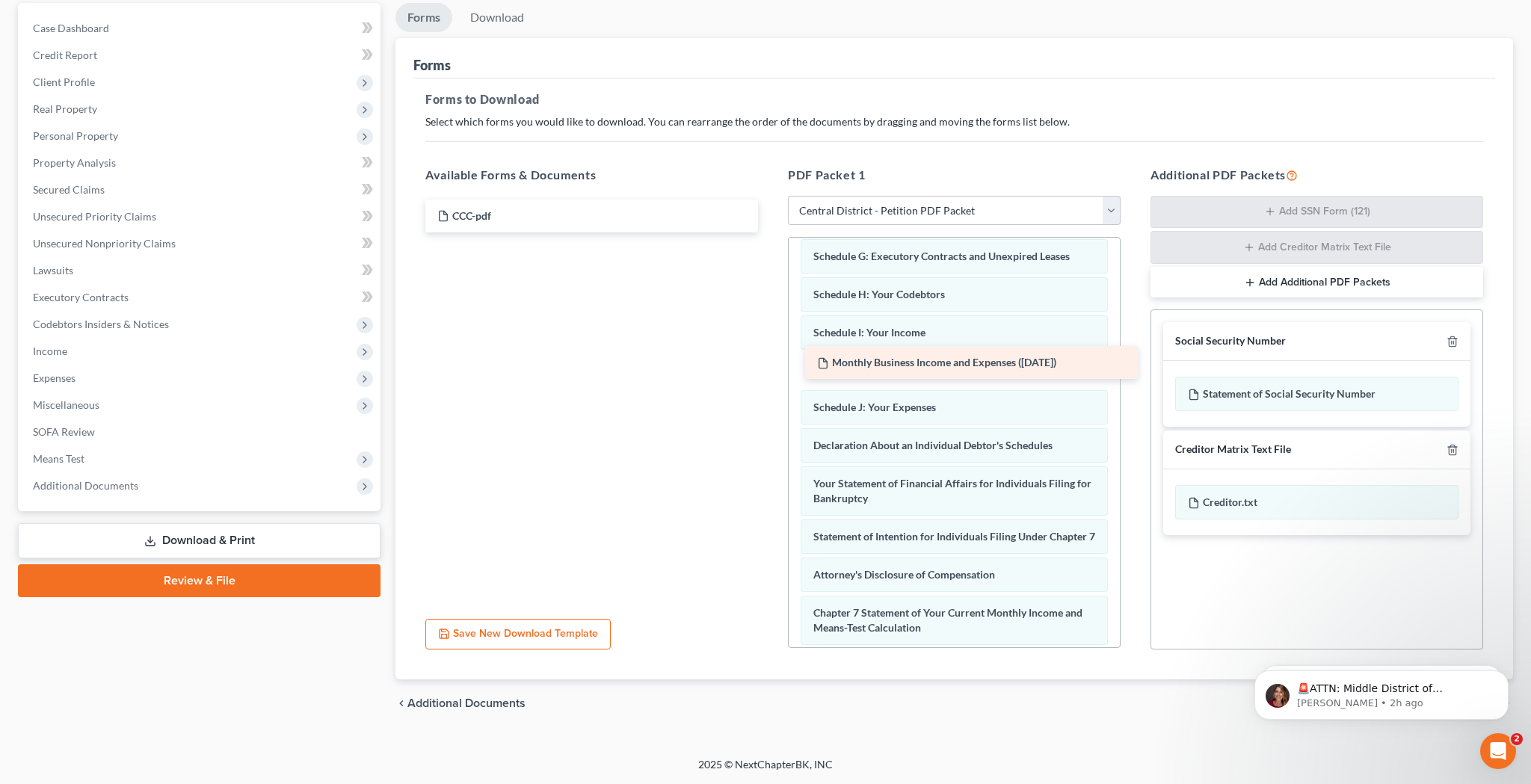
drag, startPoint x: 633, startPoint y: 210, endPoint x: 1014, endPoint y: 357, distance: 408.4
click at [771, 233] on div "Monthly Business Income and Expenses ([DATE]) Monthly Business Income and Expen…" at bounding box center [591, 216] width 356 height 33
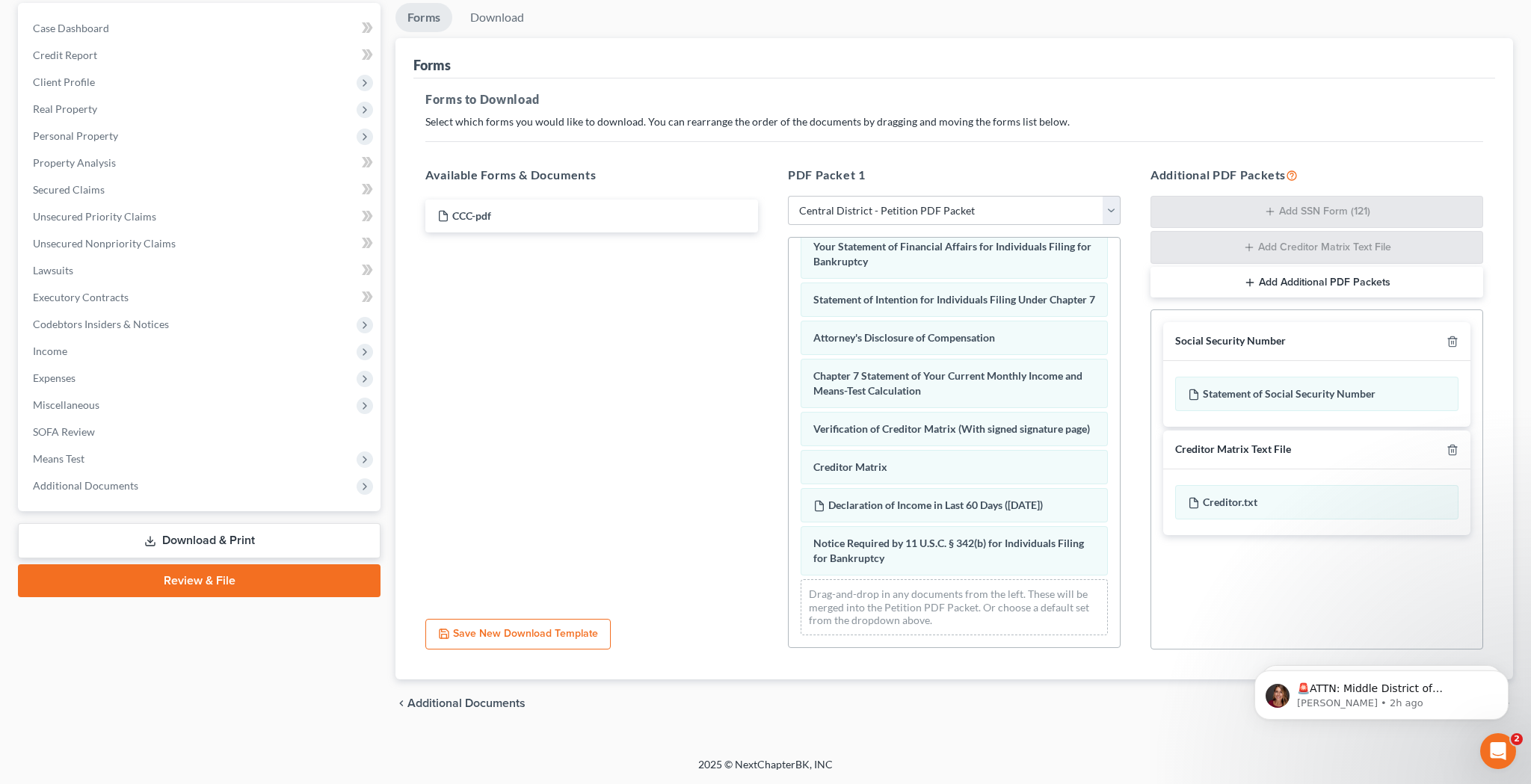
scroll to position [140, 0]
click at [1506, 674] on icon "Dismiss notification" at bounding box center [1504, 674] width 8 height 8
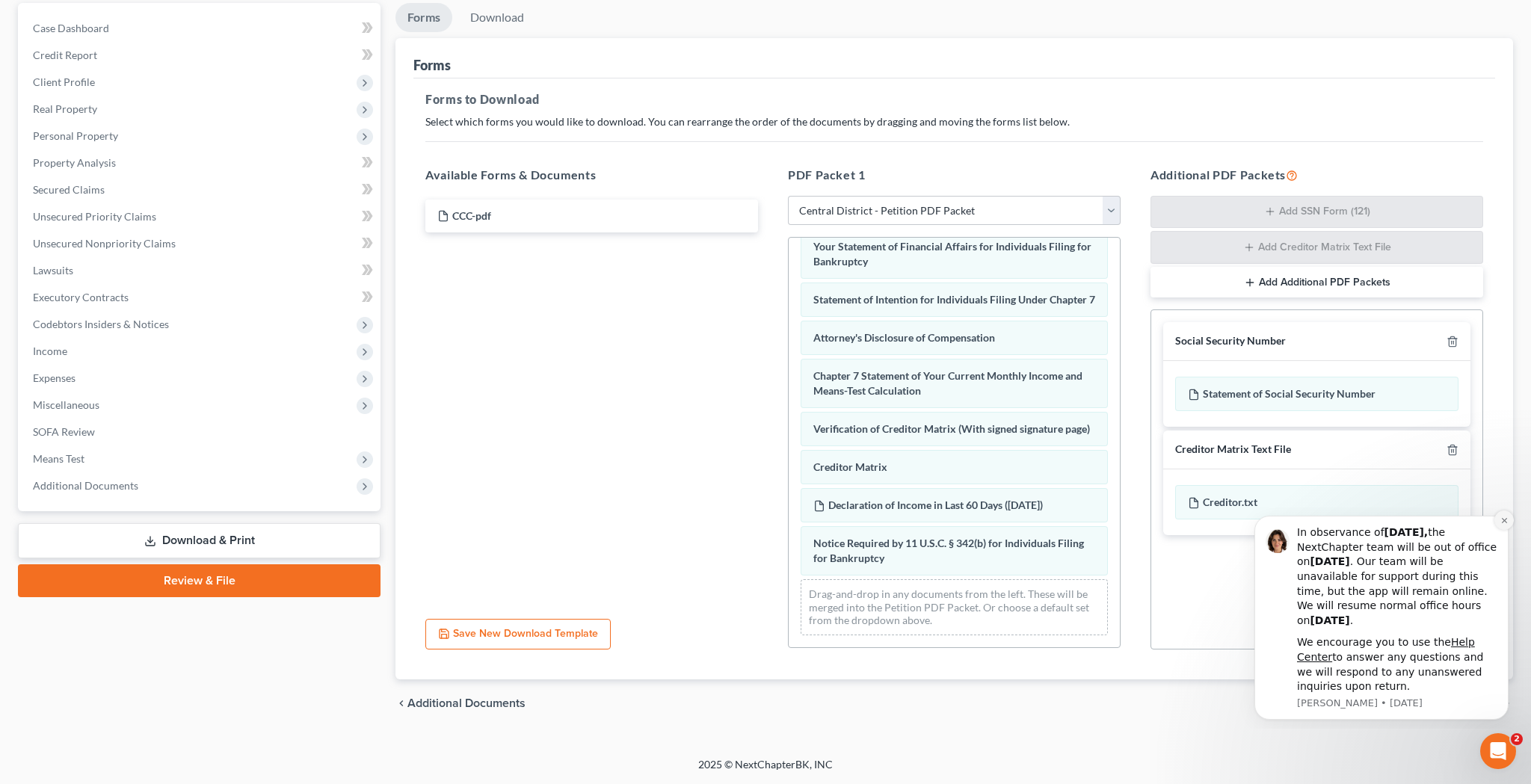
click at [1504, 525] on icon "Dismiss notification" at bounding box center [1504, 520] width 8 height 8
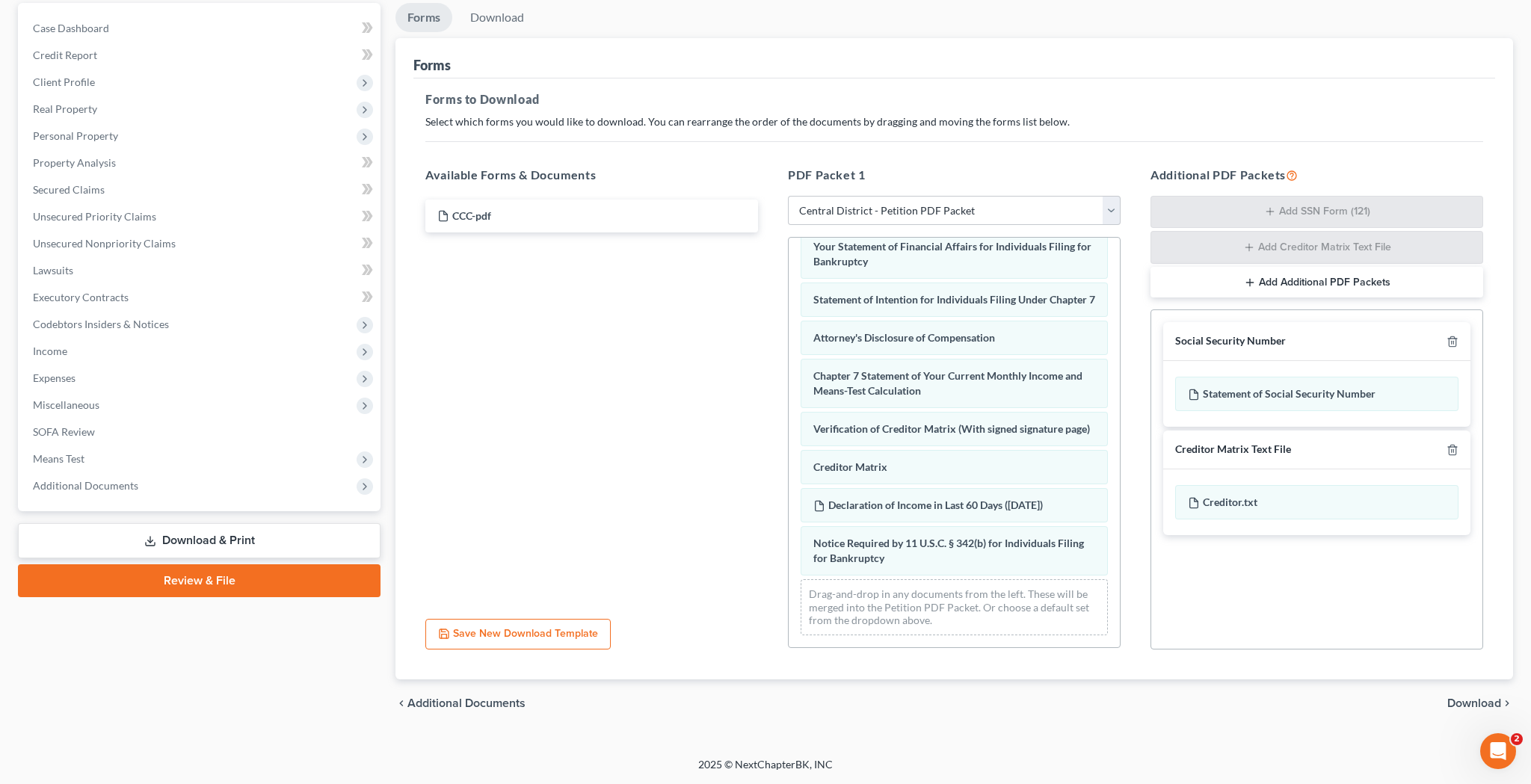
click at [1454, 701] on span "Download" at bounding box center [1474, 702] width 54 height 12
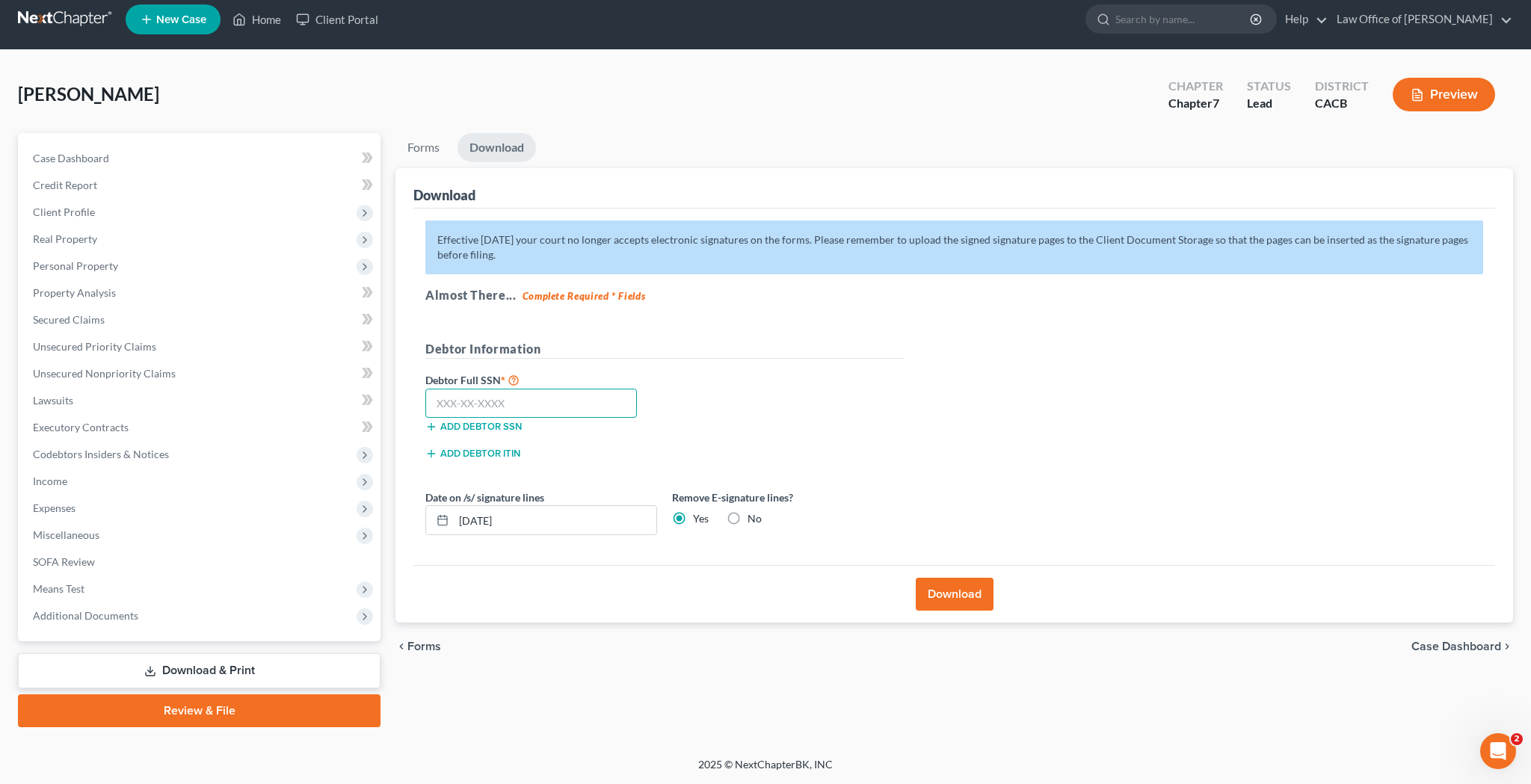
click at [542, 403] on input "text" at bounding box center [530, 403] width 212 height 30
type input "229-45-8220"
click at [949, 593] on button "Download" at bounding box center [955, 594] width 78 height 33
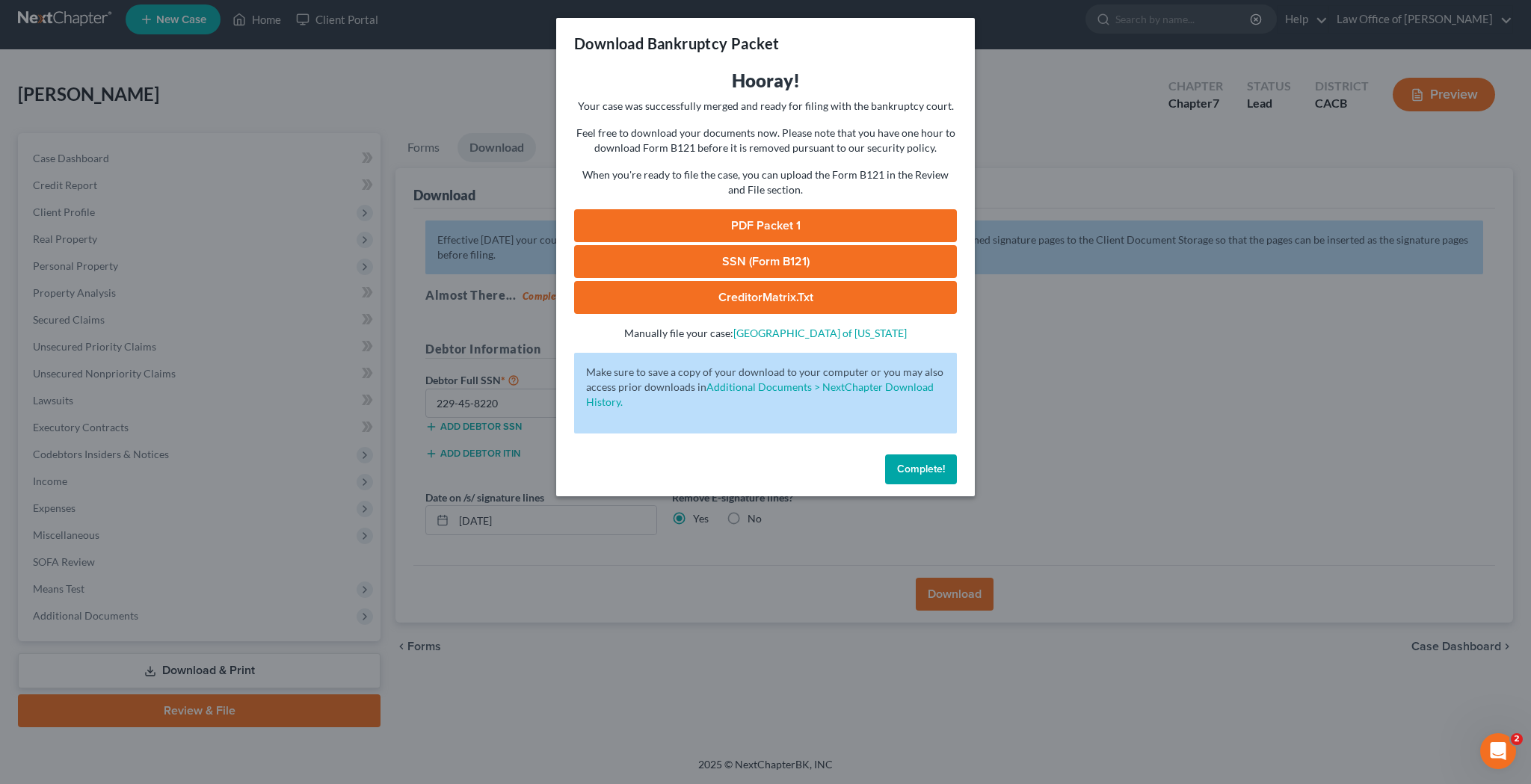
click at [781, 223] on link "PDF Packet 1" at bounding box center [766, 226] width 383 height 33
click at [807, 266] on link "SSN (Form B121)" at bounding box center [766, 262] width 383 height 33
click at [938, 465] on span "Complete!" at bounding box center [921, 469] width 48 height 13
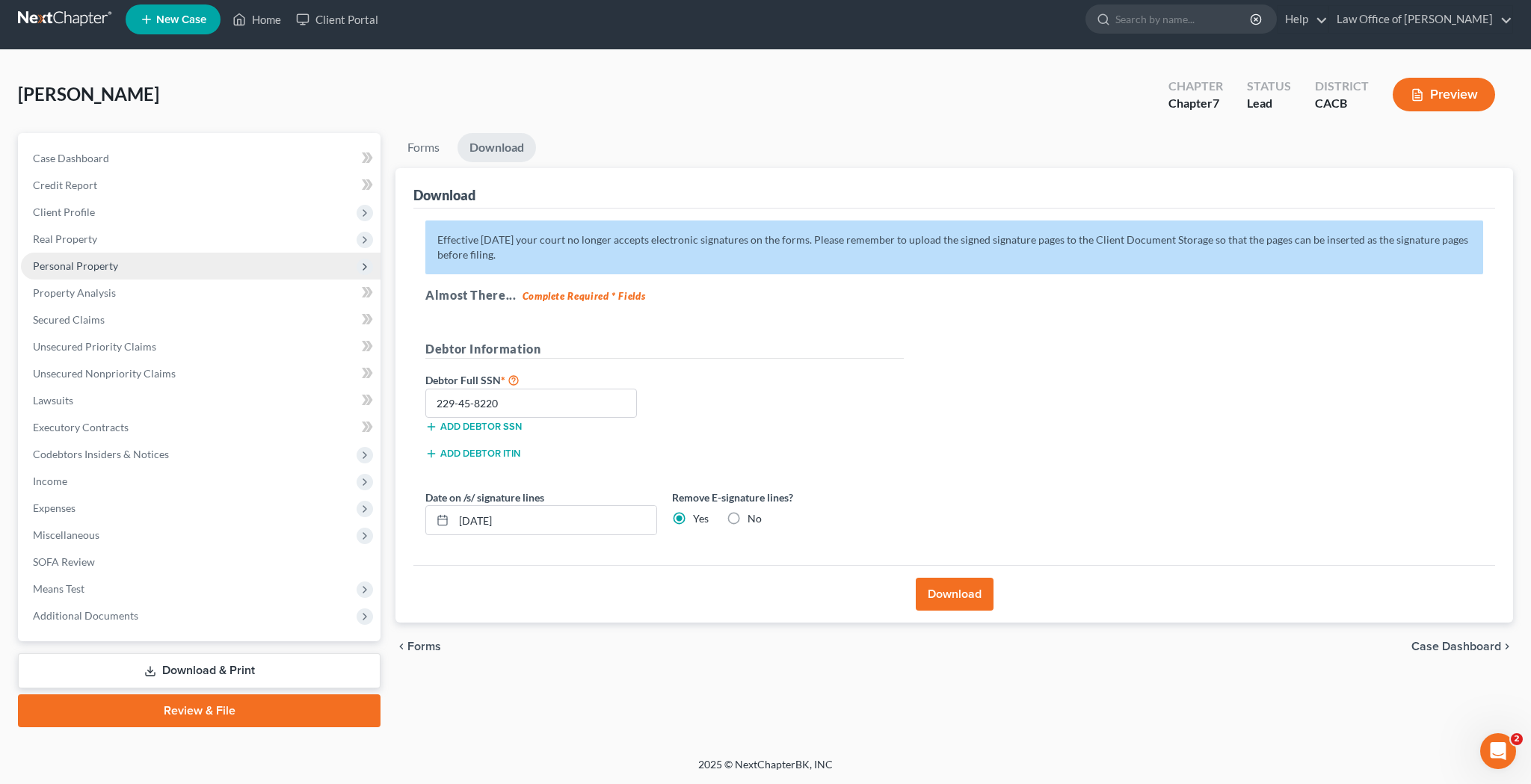
click at [129, 270] on span "Personal Property" at bounding box center [201, 266] width 360 height 27
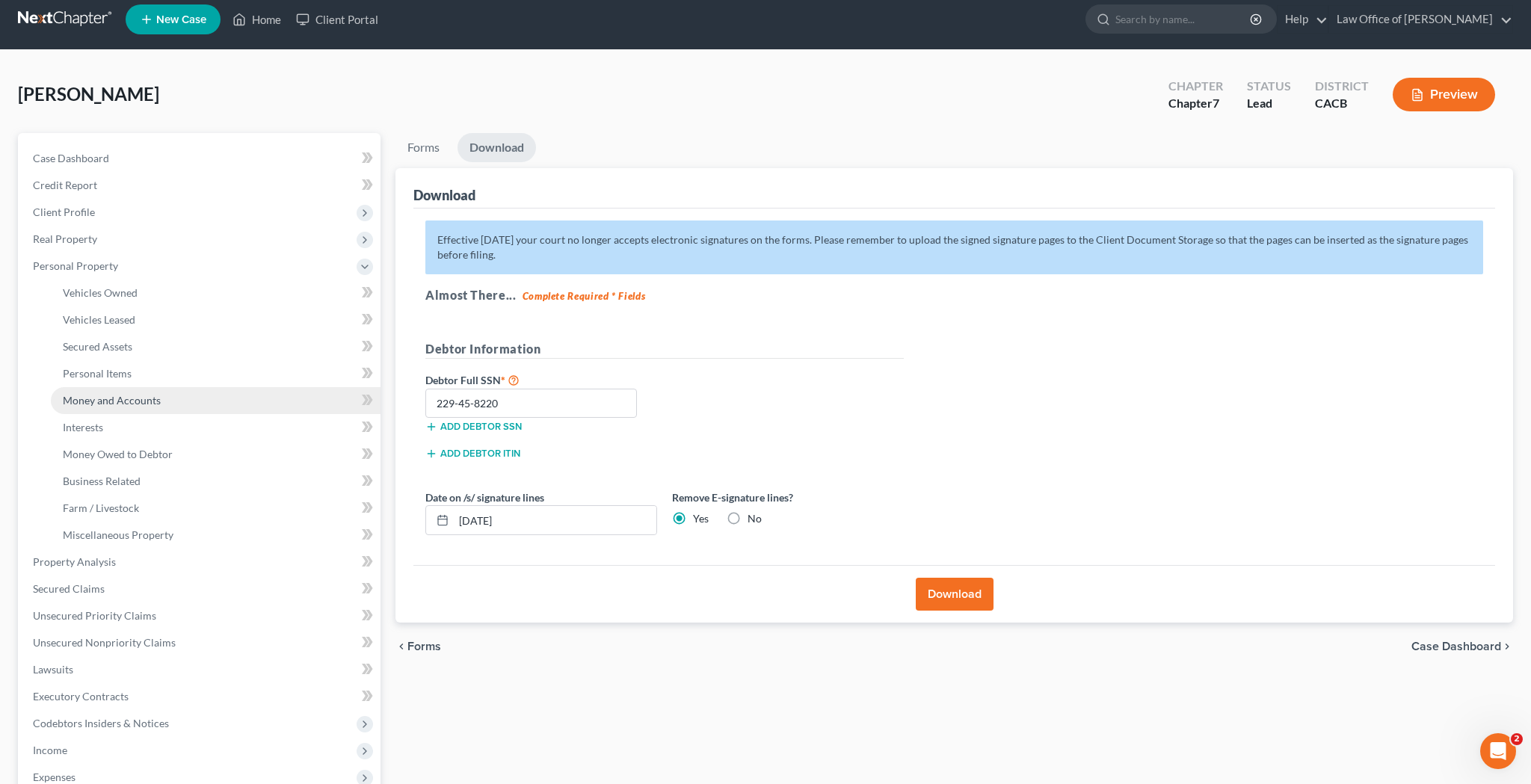
click at [140, 401] on span "Money and Accounts" at bounding box center [112, 400] width 98 height 13
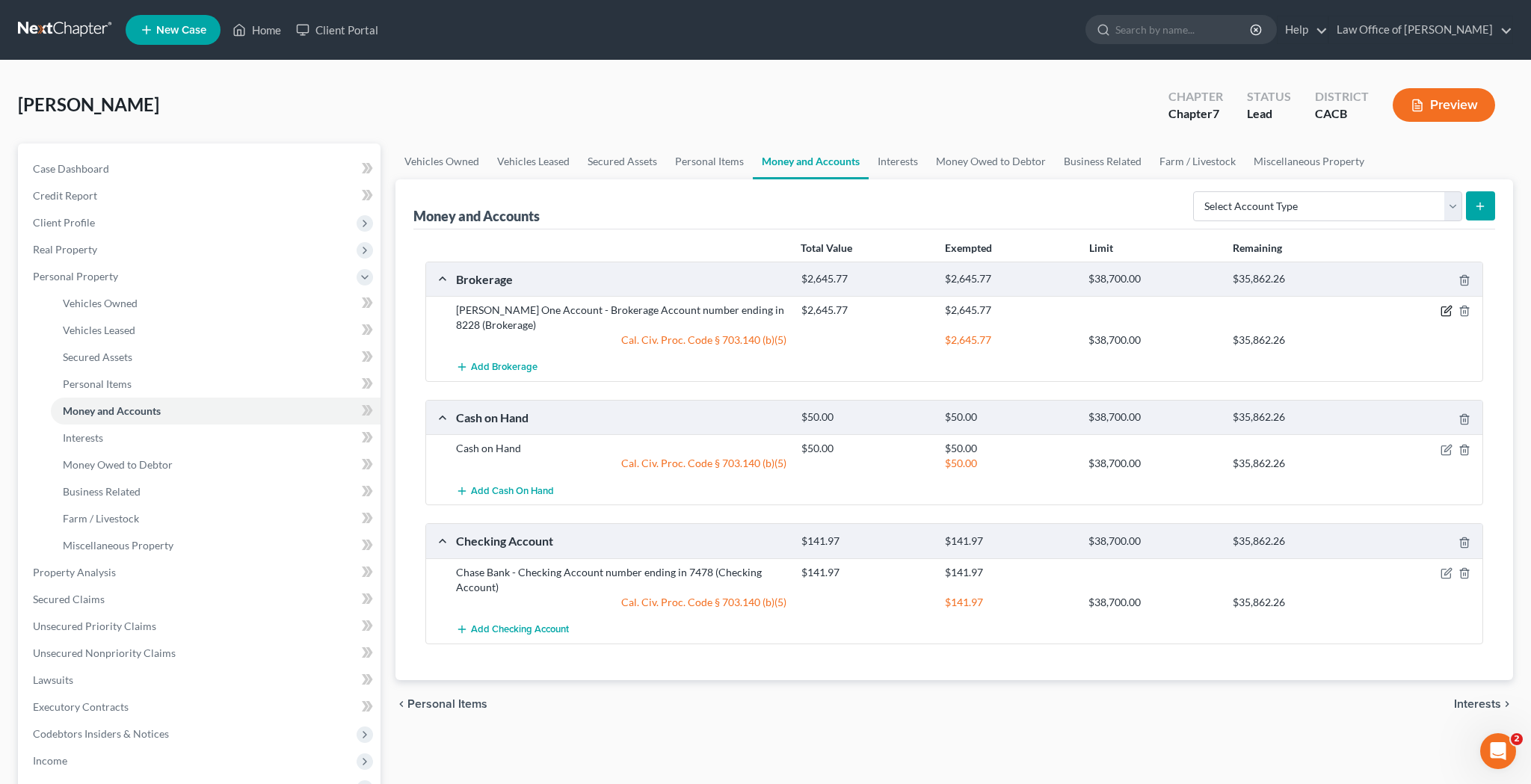
click at [1445, 311] on icon "button" at bounding box center [1447, 310] width 12 height 12
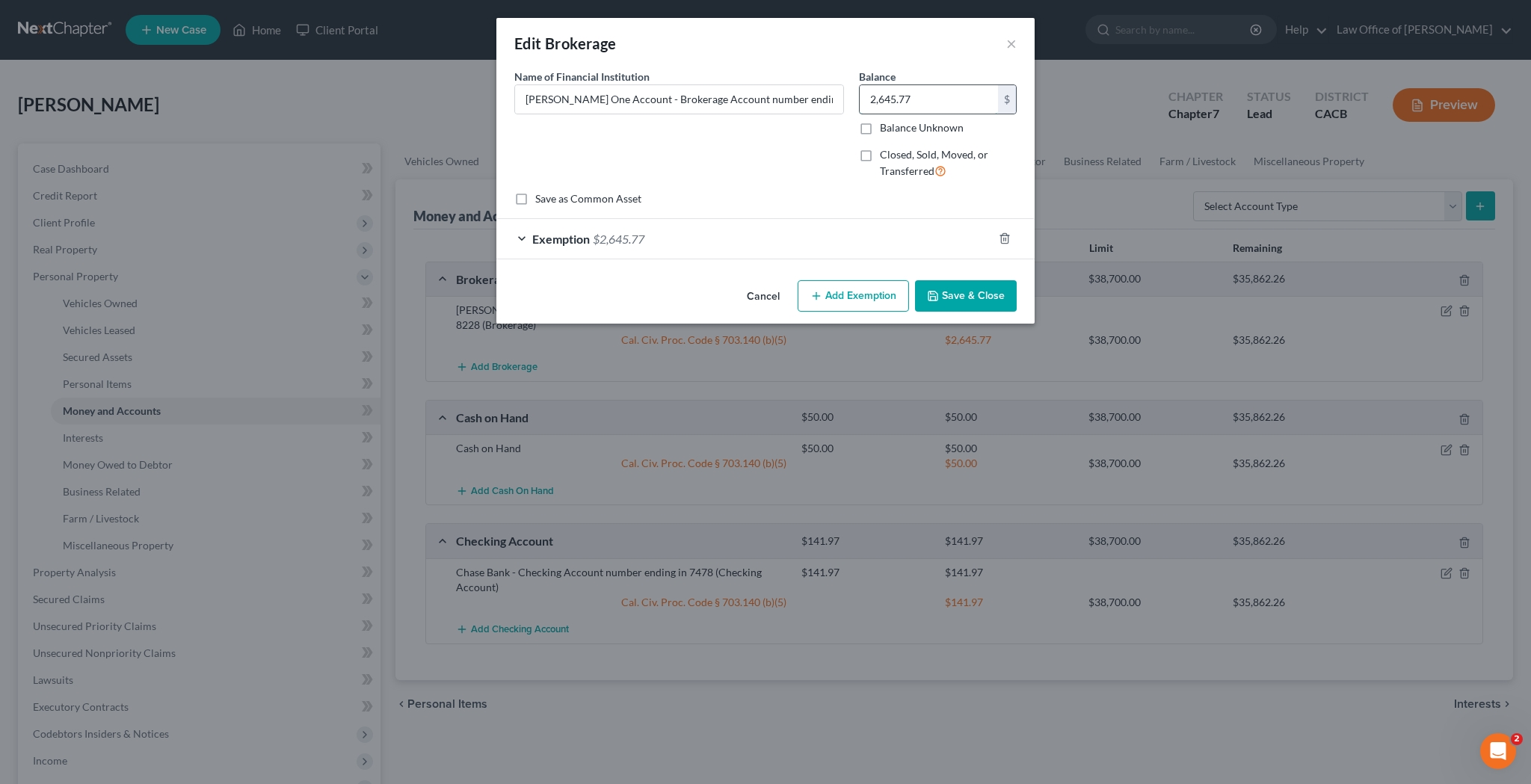
click at [932, 100] on input "2,645.77" at bounding box center [929, 99] width 138 height 28
type input "2,456.51"
click at [530, 238] on div "Exemption $2,645.77" at bounding box center [745, 238] width 497 height 39
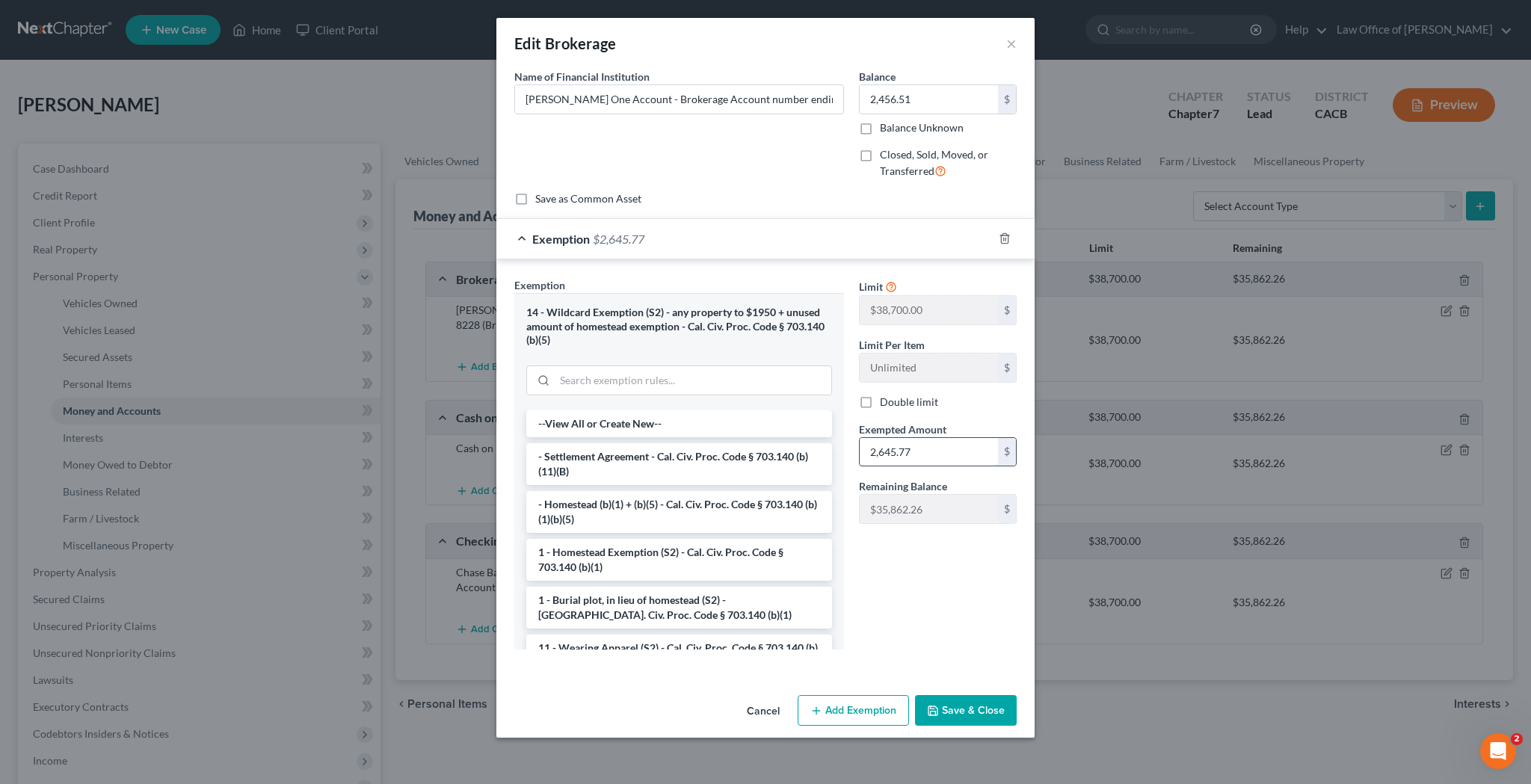
click at [930, 450] on input "2,645.77" at bounding box center [929, 452] width 138 height 28
click at [882, 452] on input "22,456.51" at bounding box center [929, 452] width 138 height 28
type input "2,456.51"
click at [990, 703] on button "Save & Close" at bounding box center [966, 711] width 102 height 31
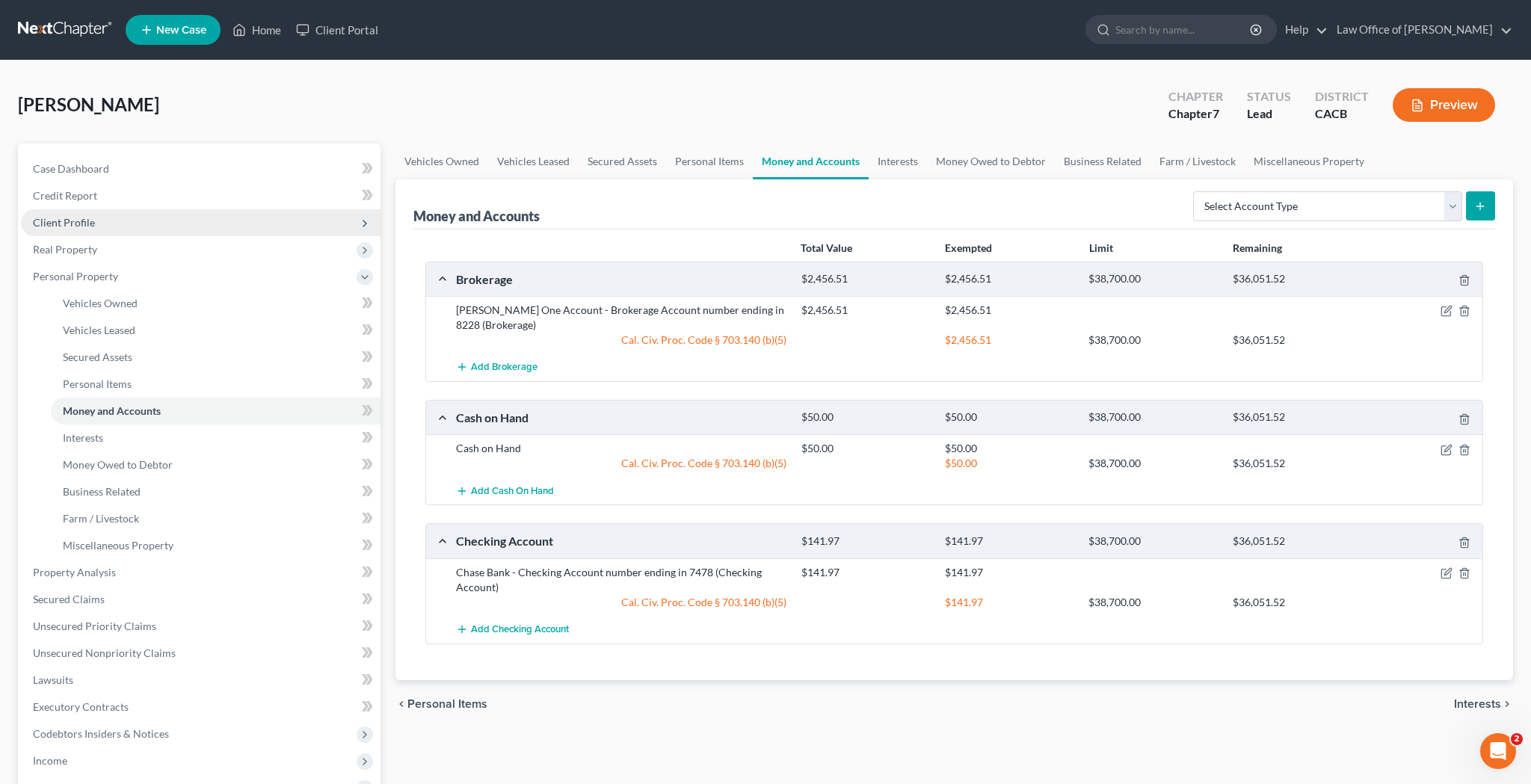
click at [140, 219] on span "Client Profile" at bounding box center [201, 223] width 360 height 27
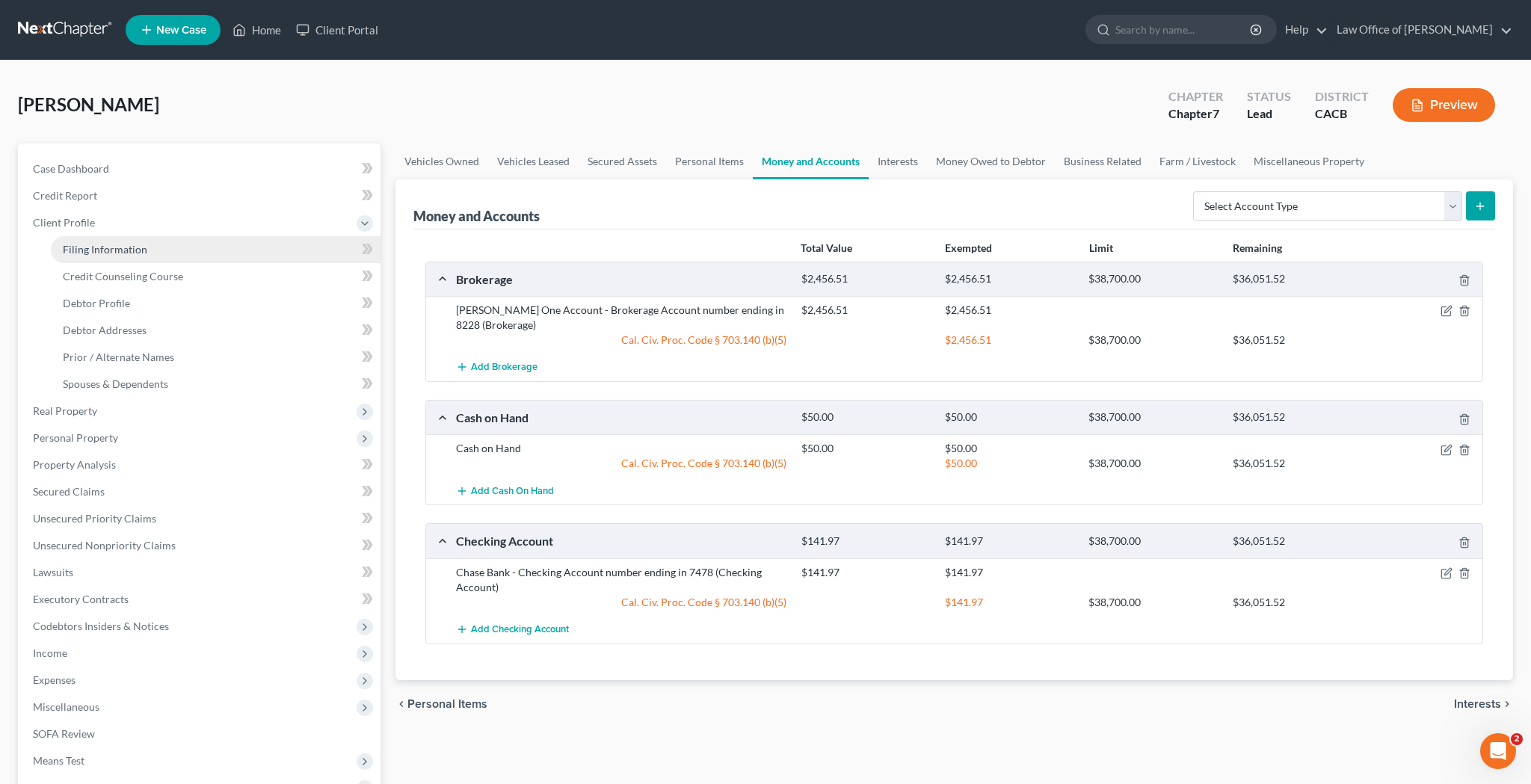
click at [144, 247] on span "Filing Information" at bounding box center [105, 249] width 84 height 13
select select "1"
select select "0"
select select "4"
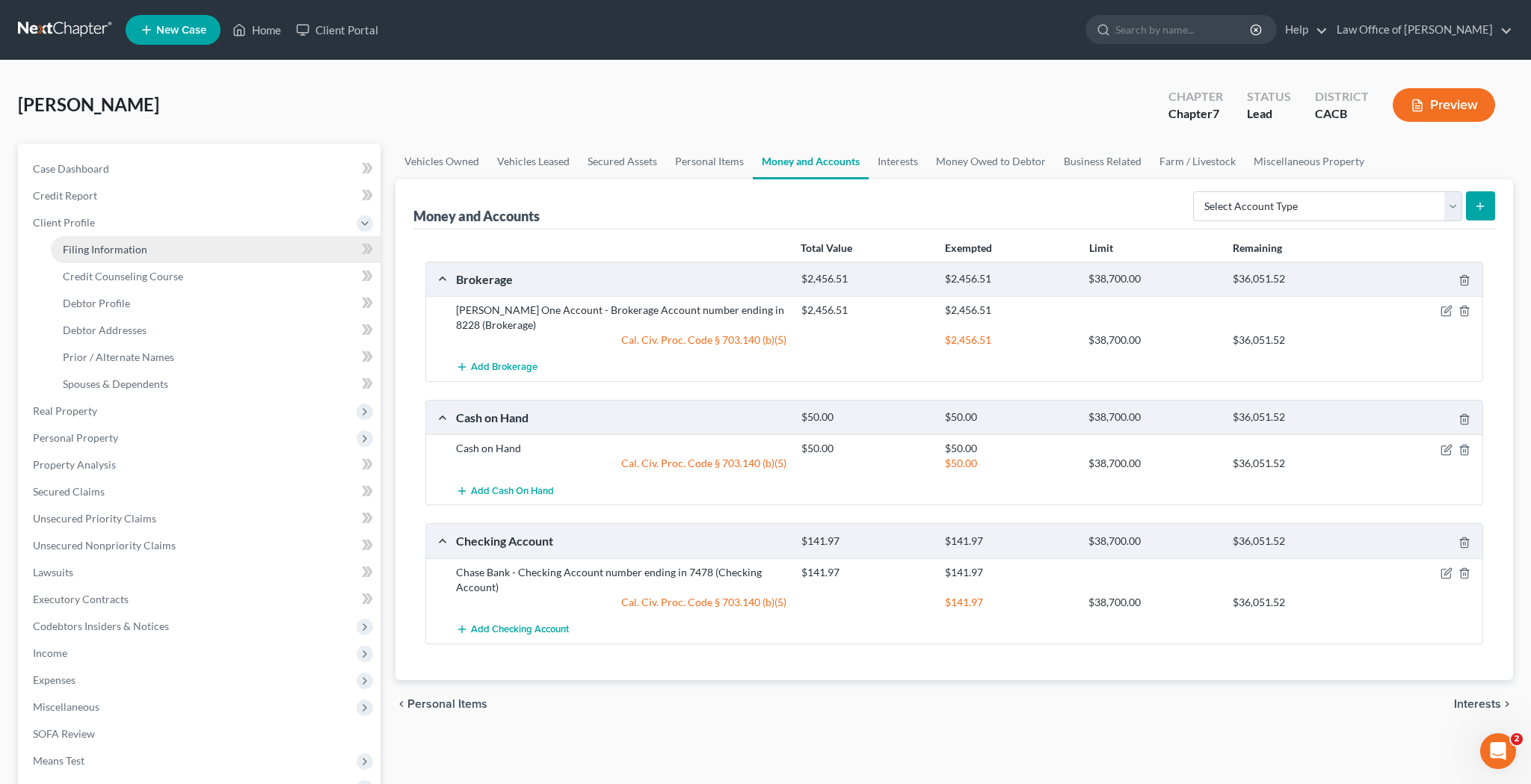
select select "0"
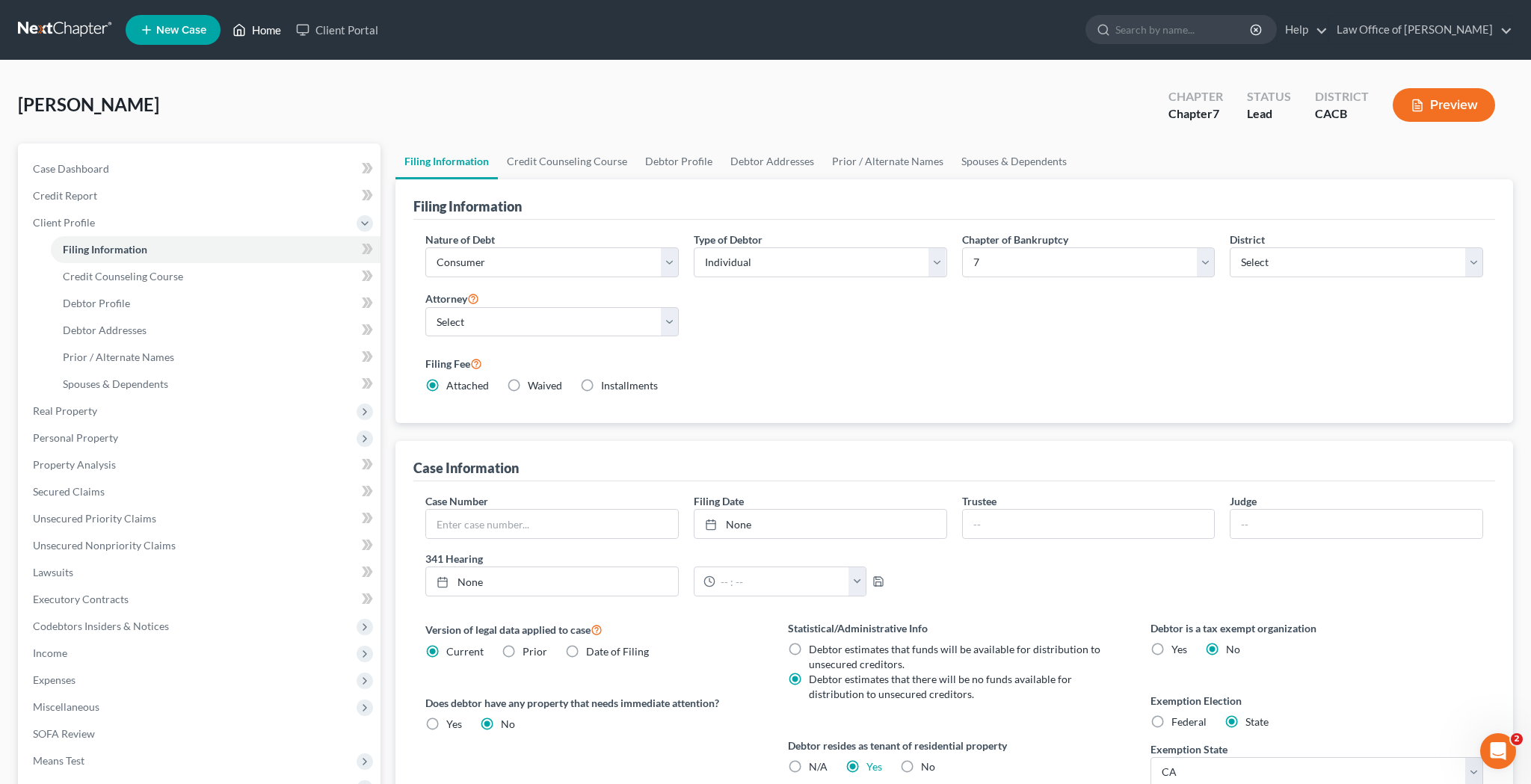
click at [282, 30] on link "Home" at bounding box center [257, 29] width 63 height 27
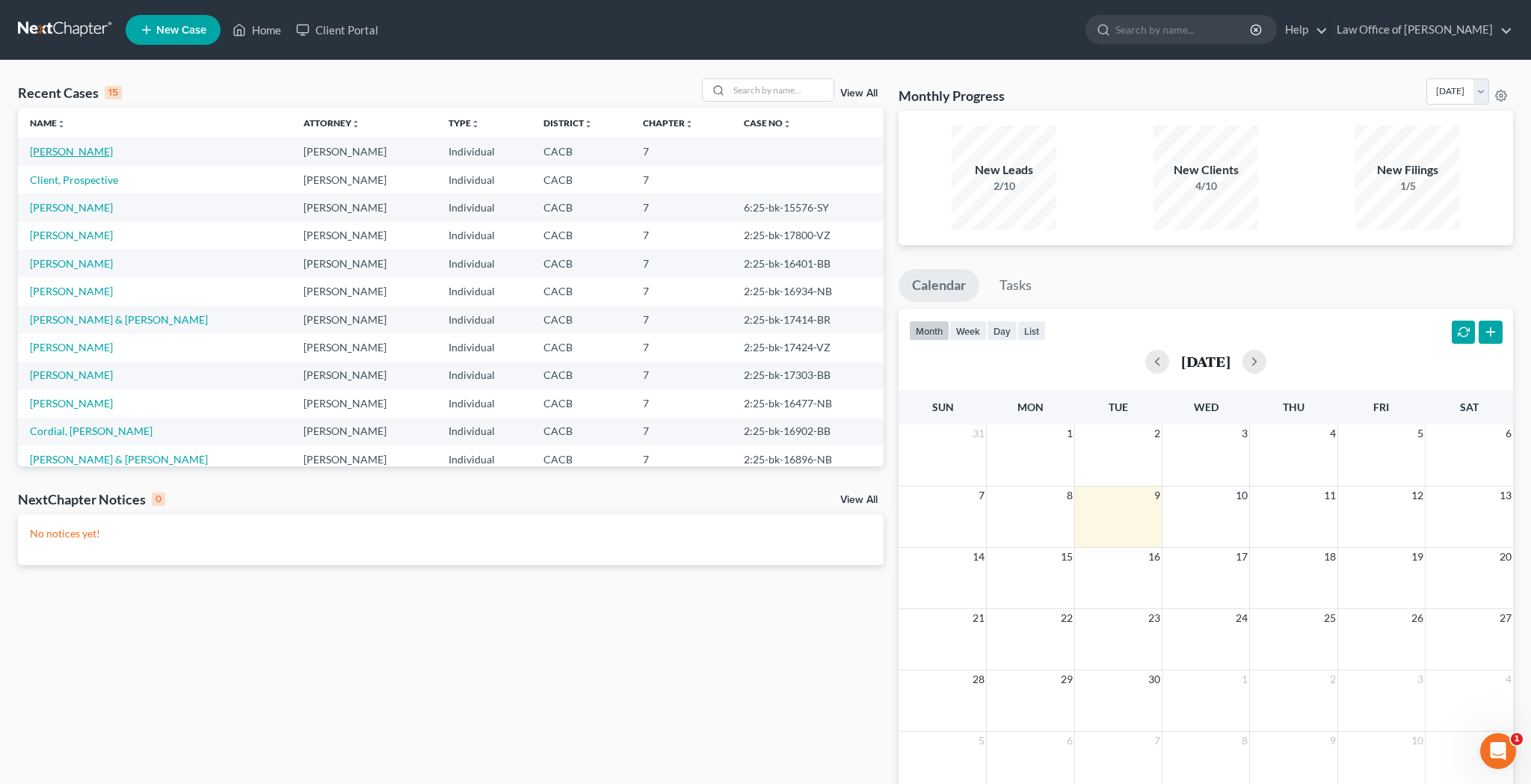
click at [82, 152] on link "[PERSON_NAME]" at bounding box center [71, 151] width 83 height 13
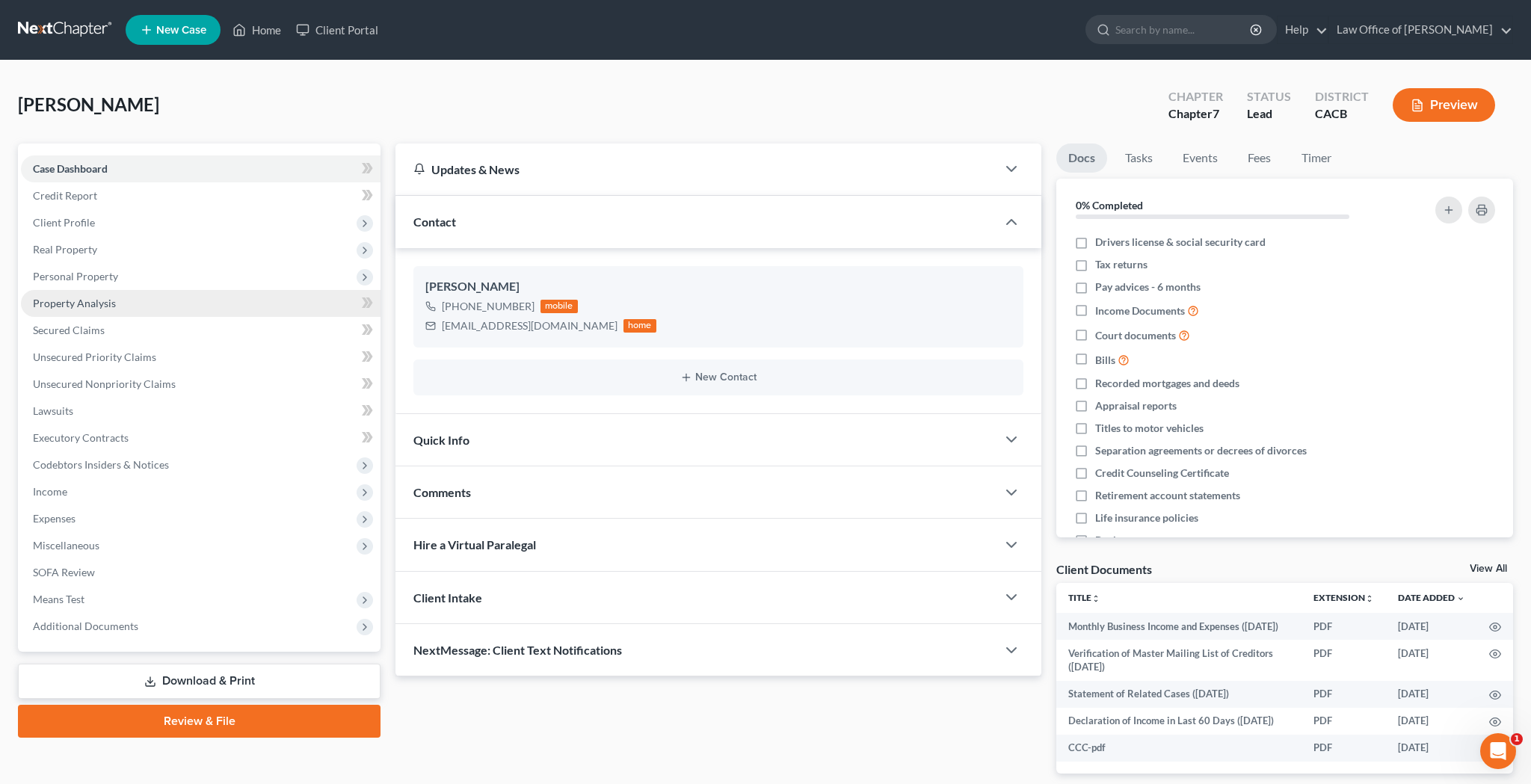
click at [111, 307] on span "Property Analysis" at bounding box center [74, 303] width 83 height 13
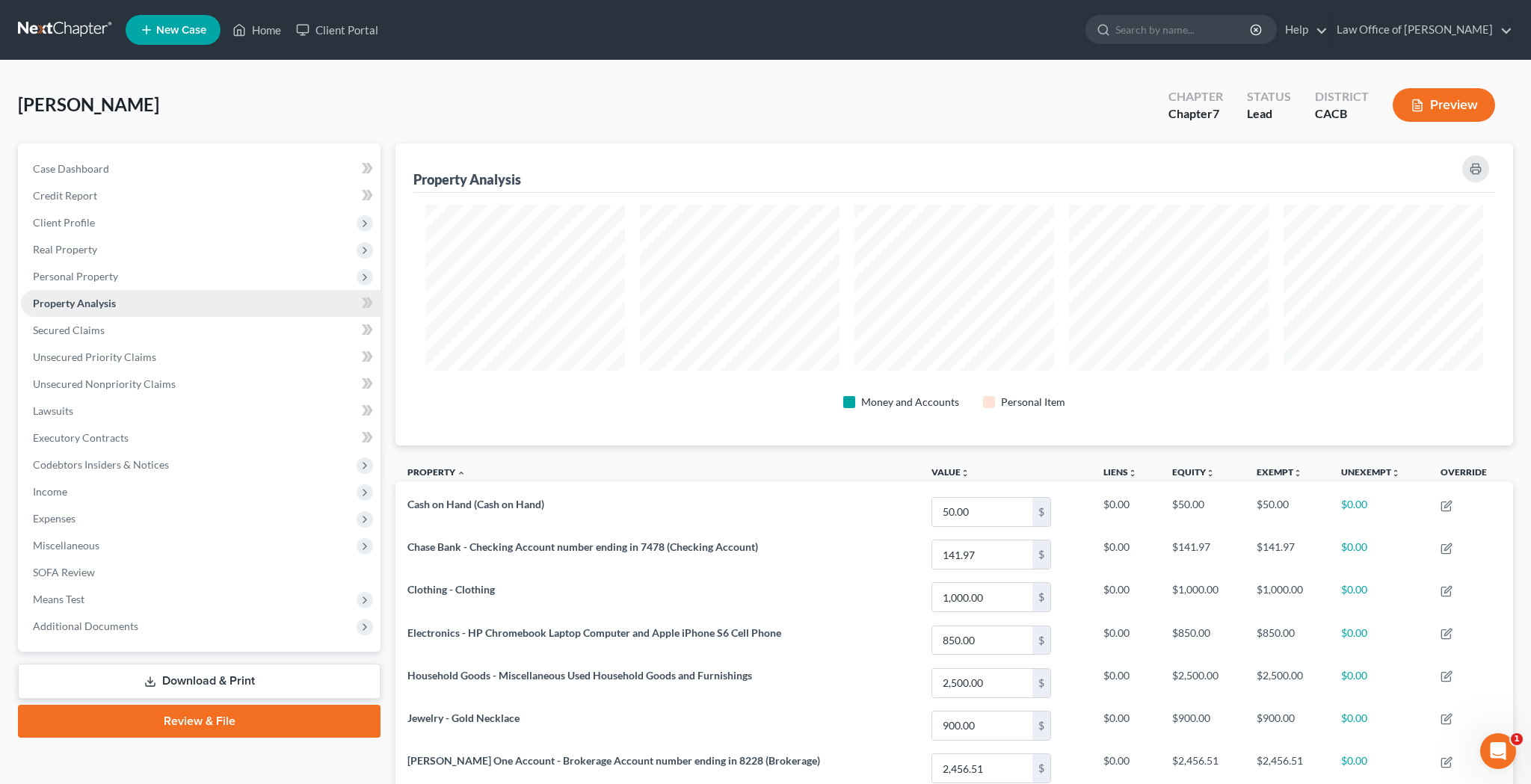
scroll to position [302, 1118]
